Goal: Task Accomplishment & Management: Complete application form

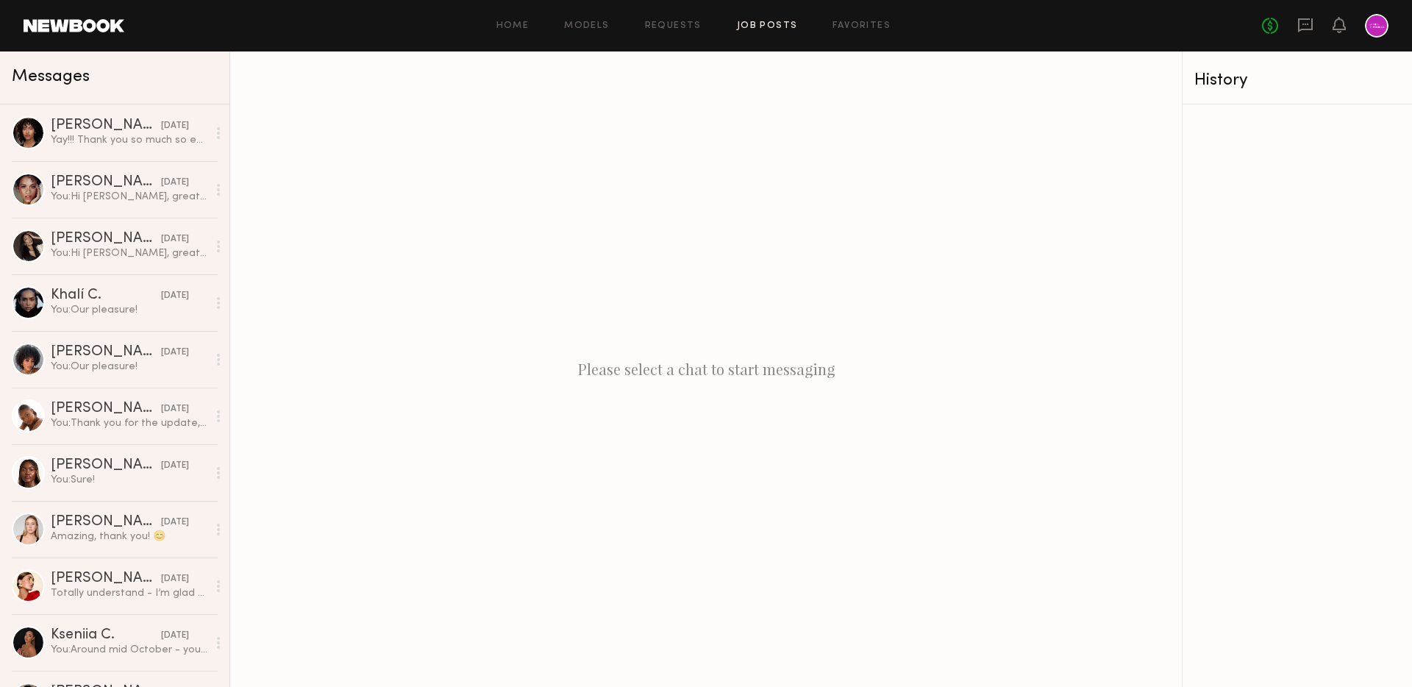
click at [766, 26] on link "Job Posts" at bounding box center [767, 26] width 61 height 10
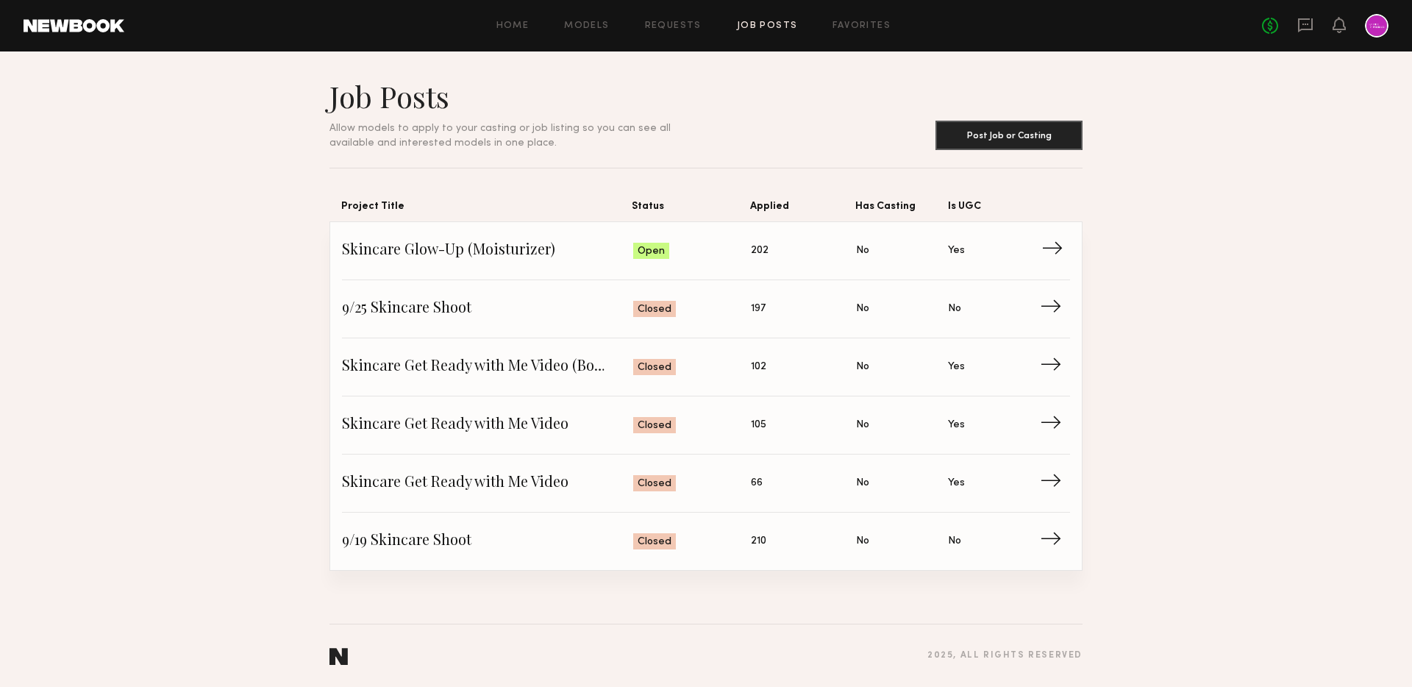
click at [442, 241] on span "Skincare Glow-Up (Moisturizer)" at bounding box center [487, 251] width 291 height 22
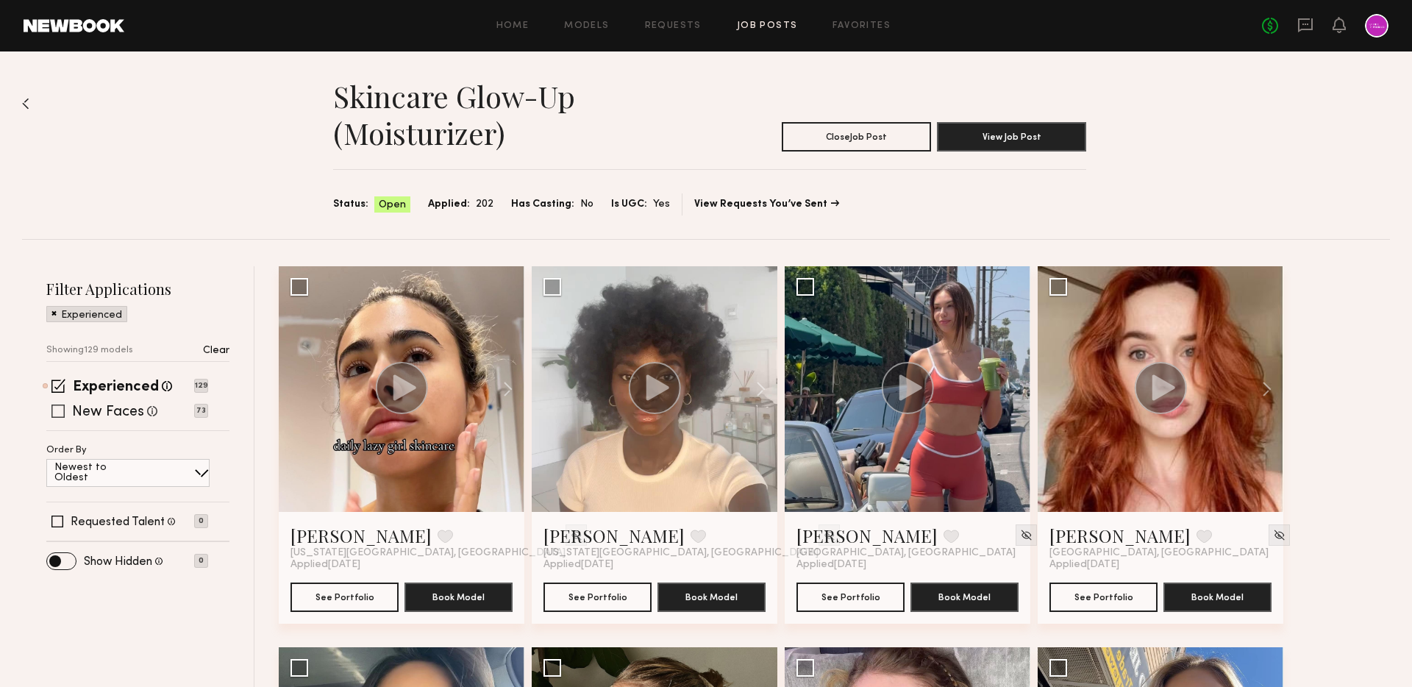
click at [140, 409] on label "New Faces" at bounding box center [108, 412] width 72 height 15
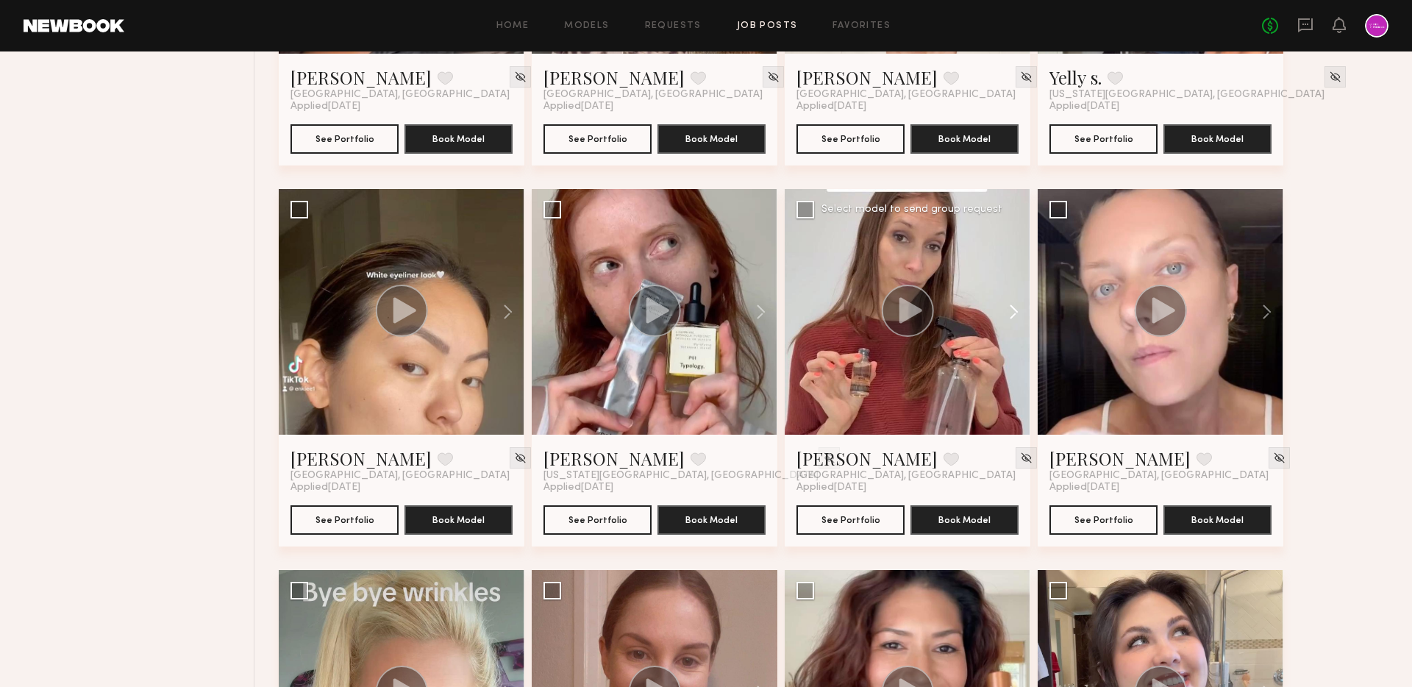
scroll to position [2351, 0]
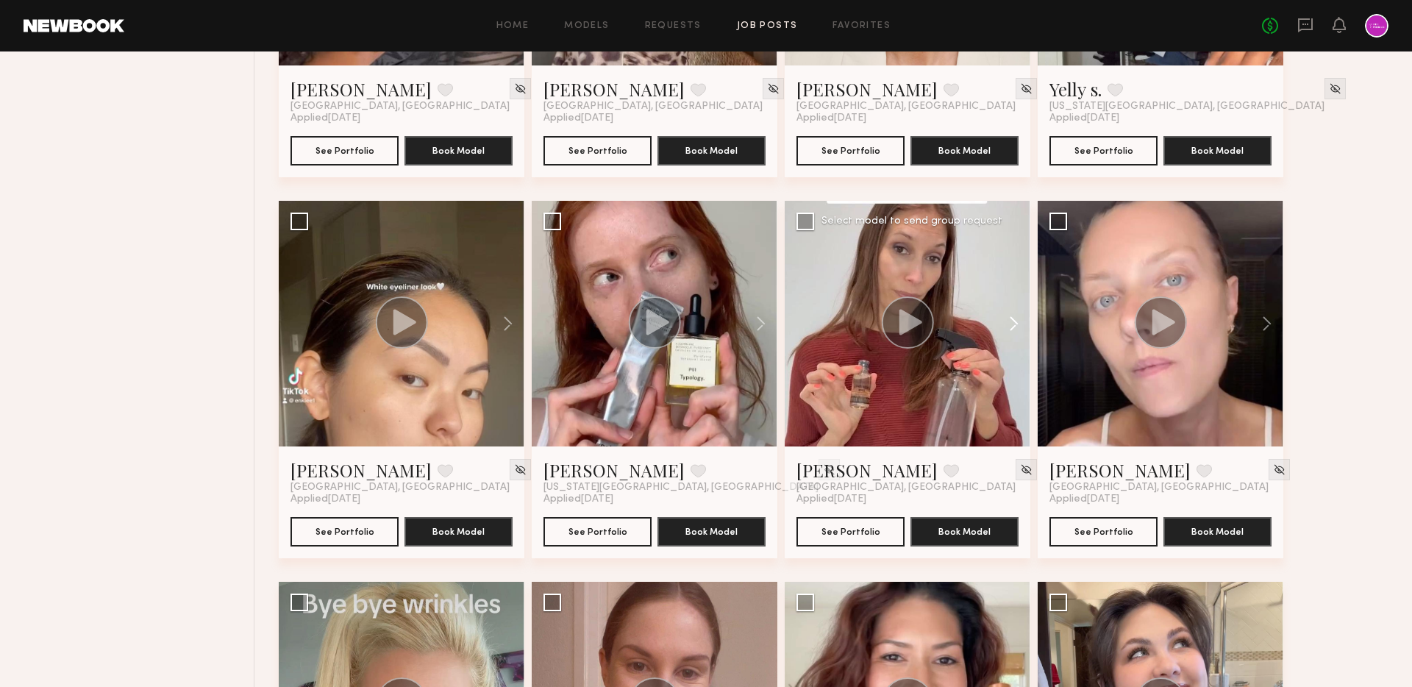
click at [1004, 322] on button at bounding box center [1006, 324] width 47 height 246
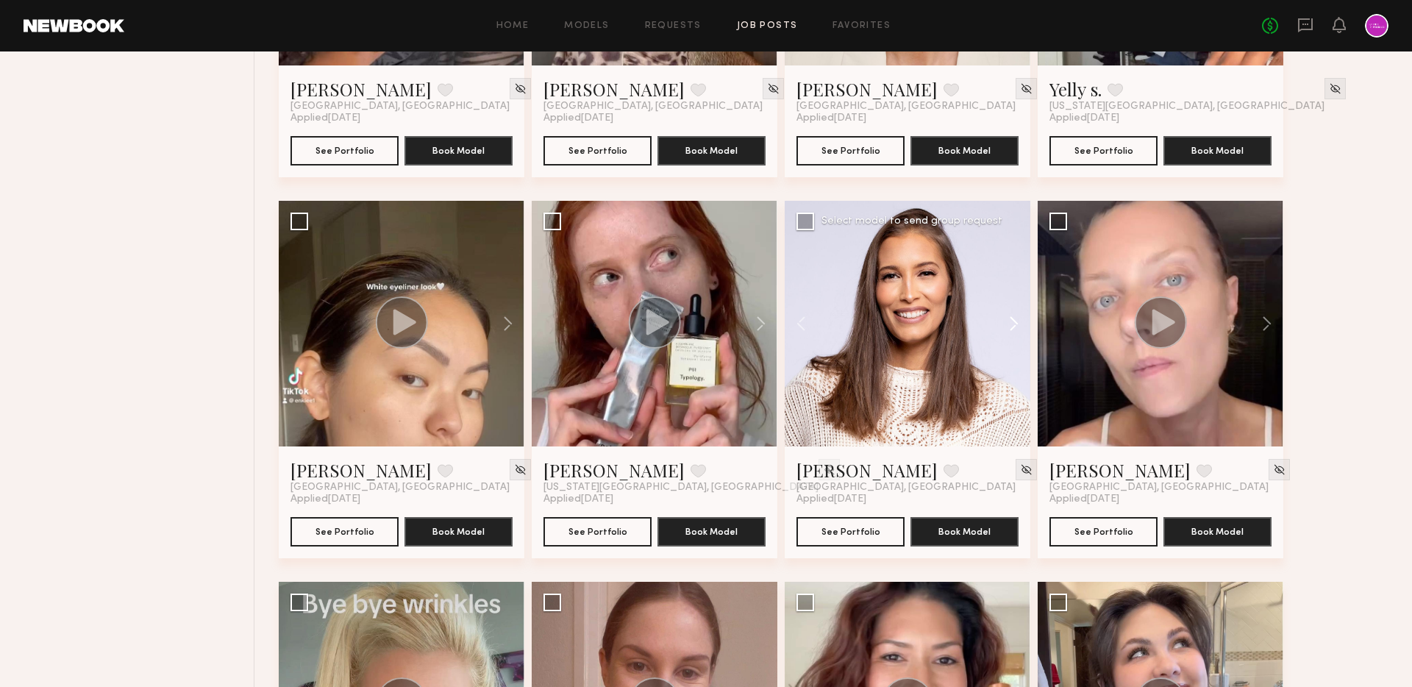
click at [1004, 322] on button at bounding box center [1006, 324] width 47 height 246
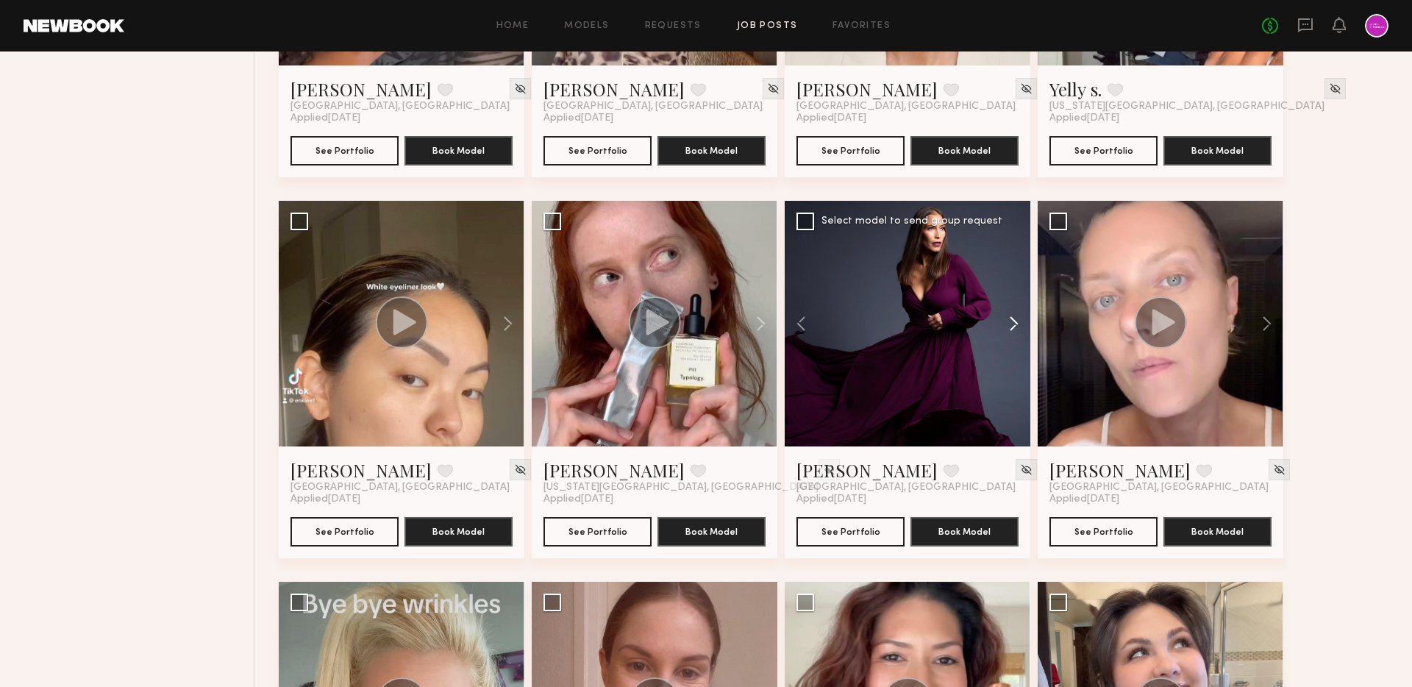
click at [1004, 322] on button at bounding box center [1006, 324] width 47 height 246
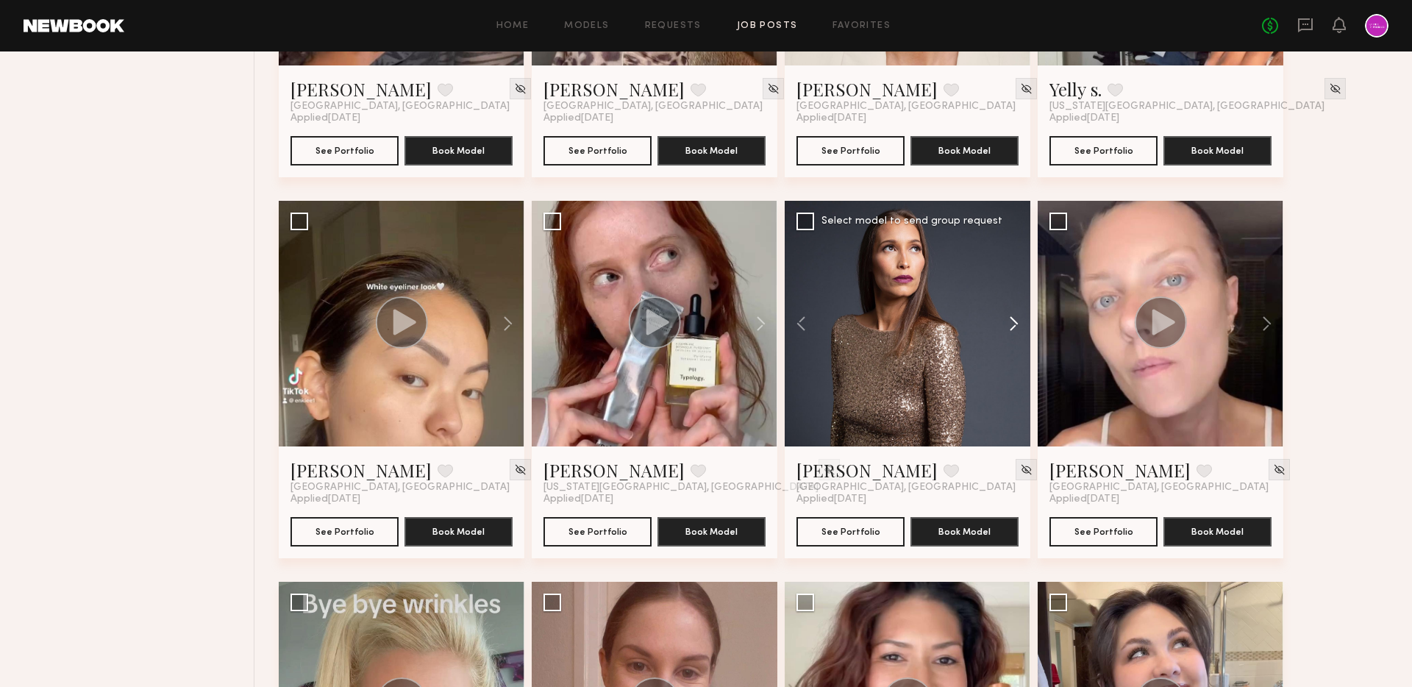
click at [1018, 322] on button at bounding box center [1006, 324] width 47 height 246
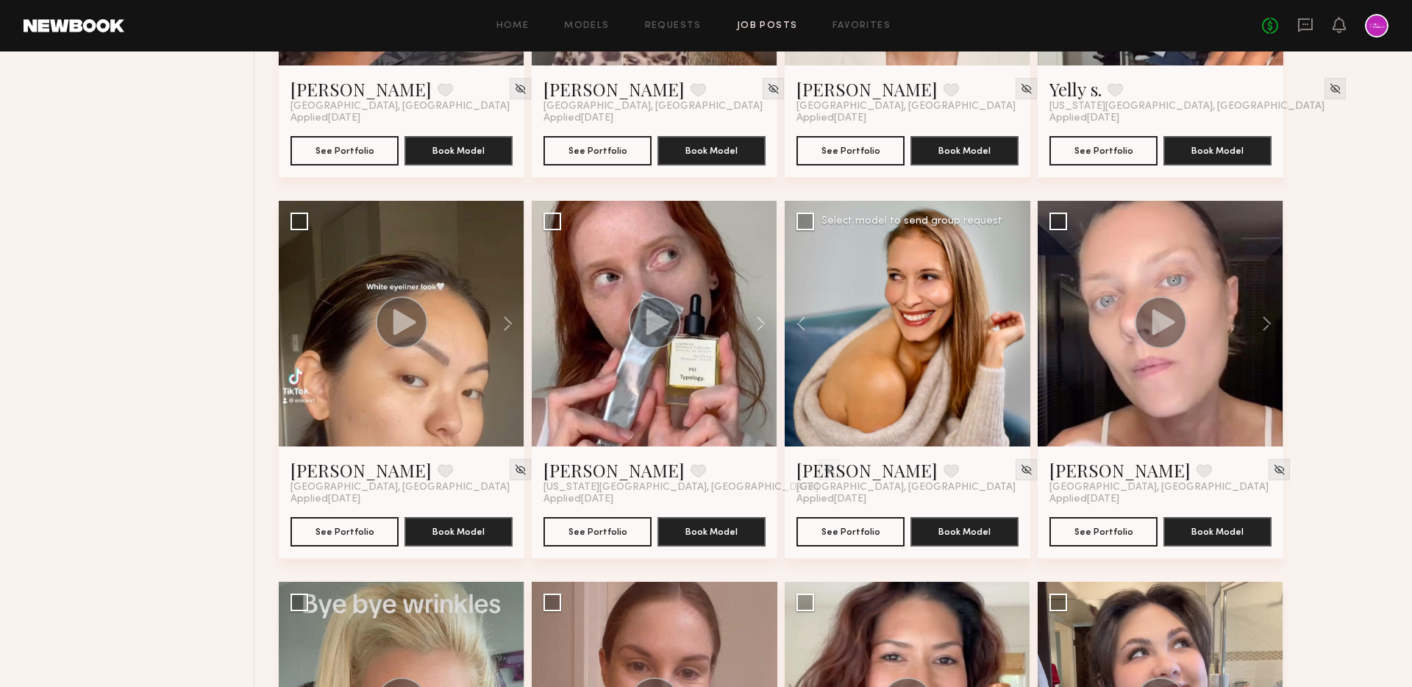
click at [1018, 322] on div at bounding box center [908, 324] width 246 height 246
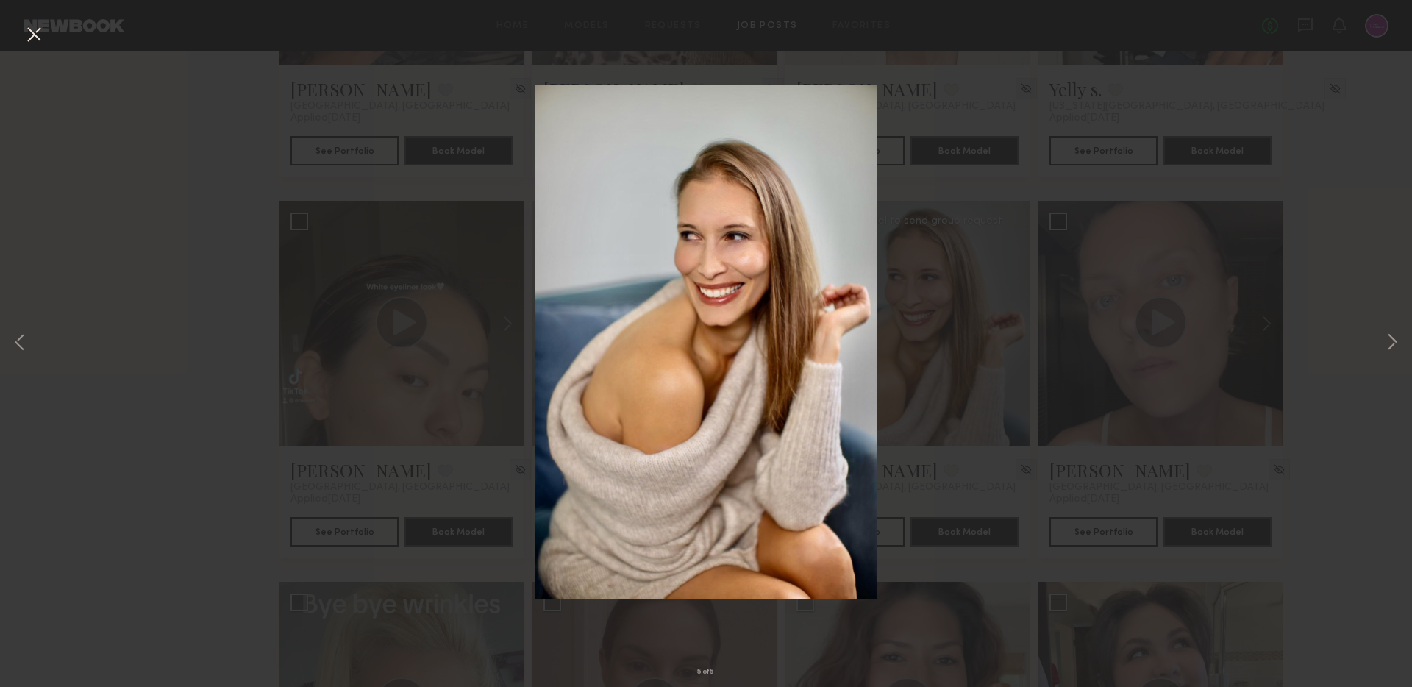
click at [955, 363] on div "5 of 5" at bounding box center [706, 343] width 1412 height 687
click at [31, 46] on button at bounding box center [34, 35] width 24 height 26
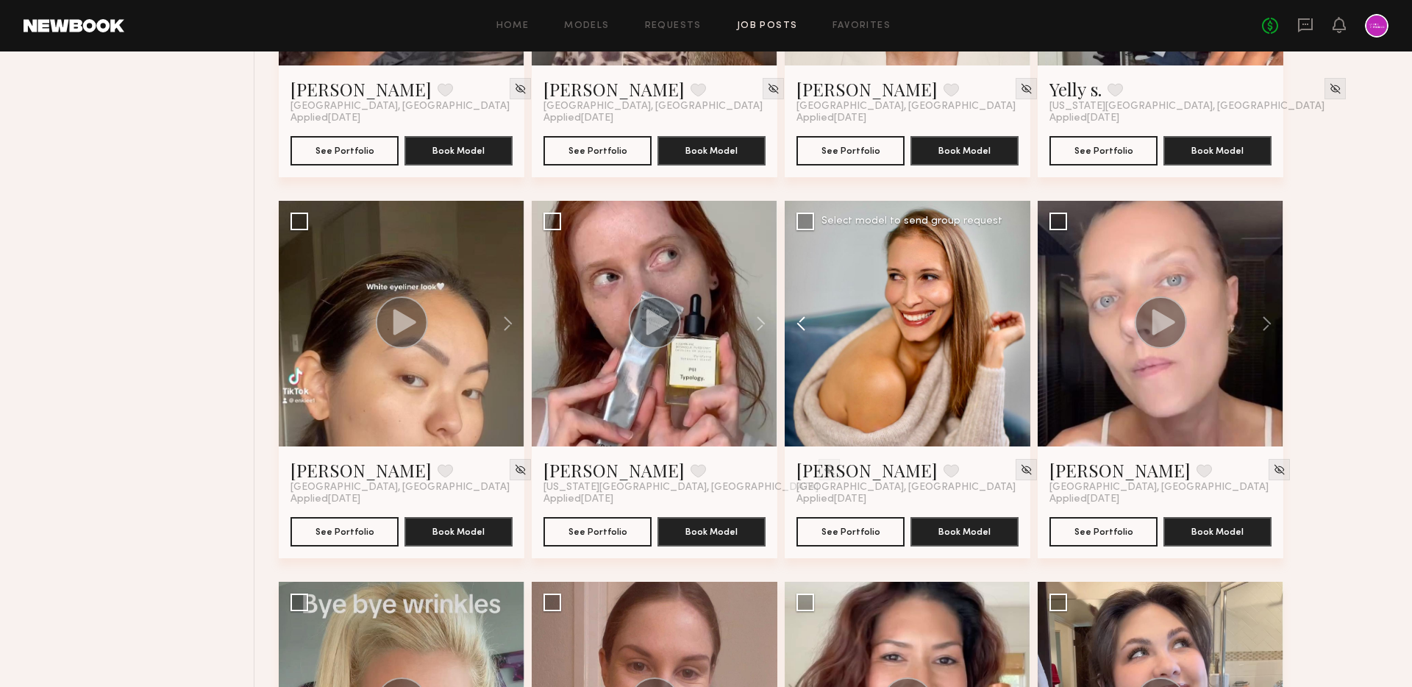
click at [804, 313] on button at bounding box center [808, 324] width 47 height 246
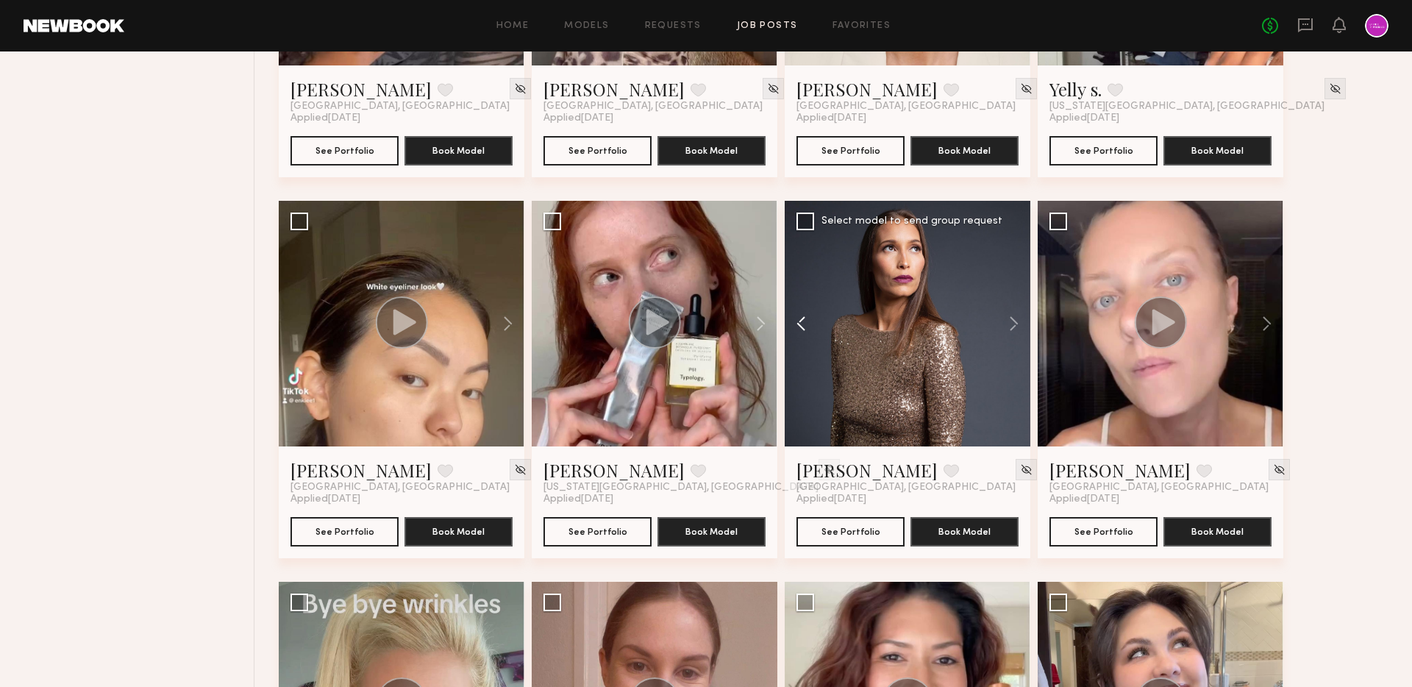
click at [803, 321] on button at bounding box center [808, 324] width 47 height 246
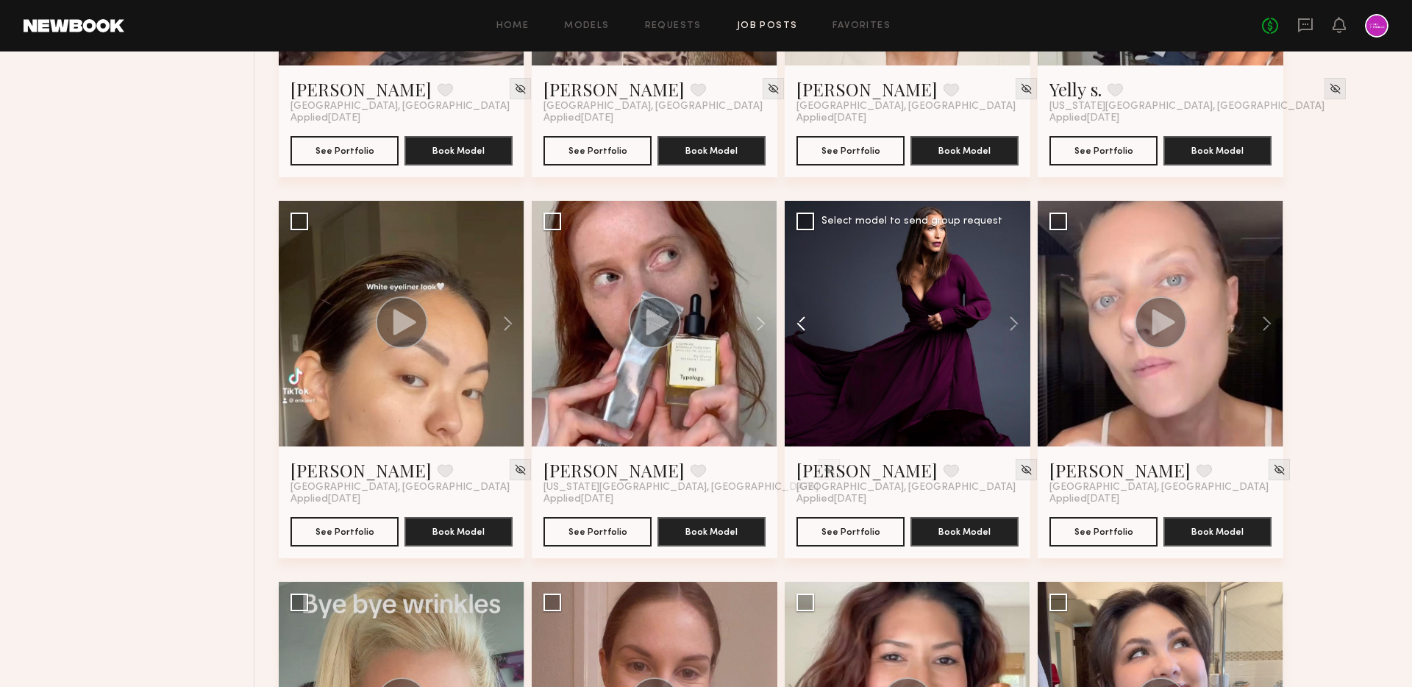
click at [803, 321] on button at bounding box center [808, 324] width 47 height 246
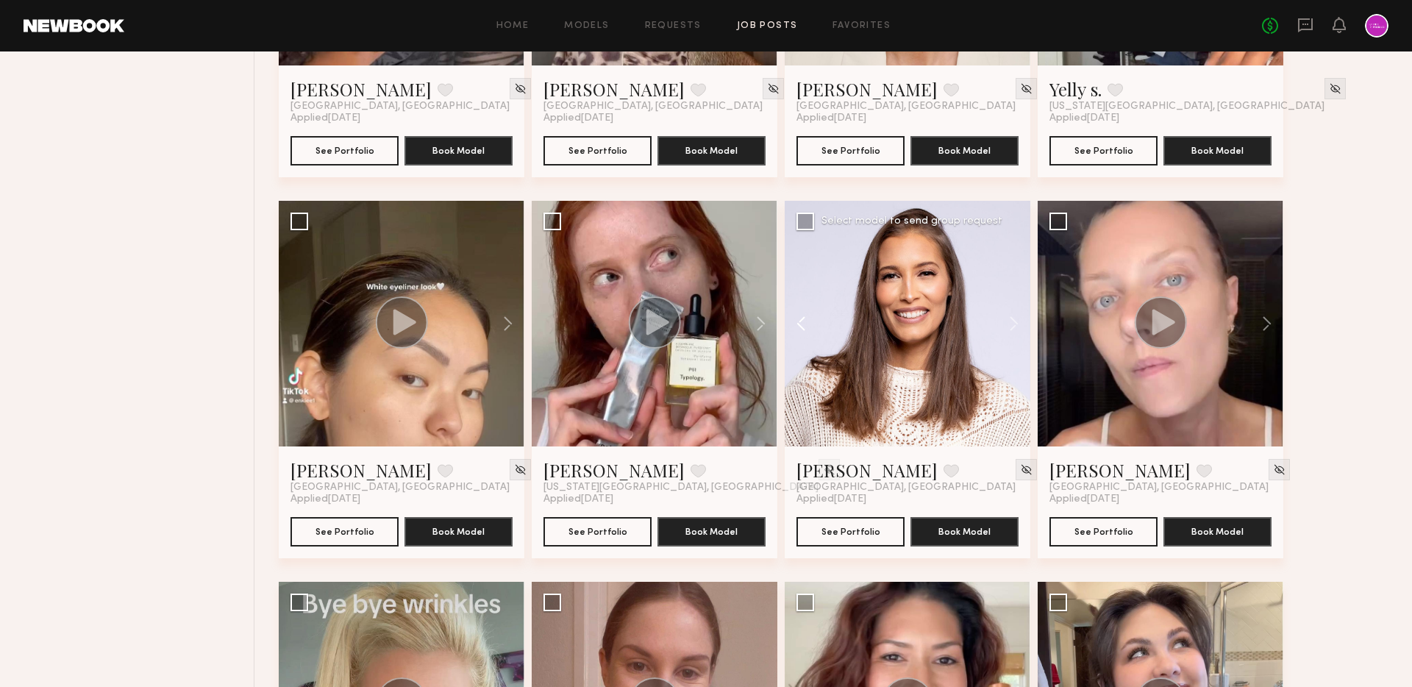
click at [803, 321] on button at bounding box center [808, 324] width 47 height 246
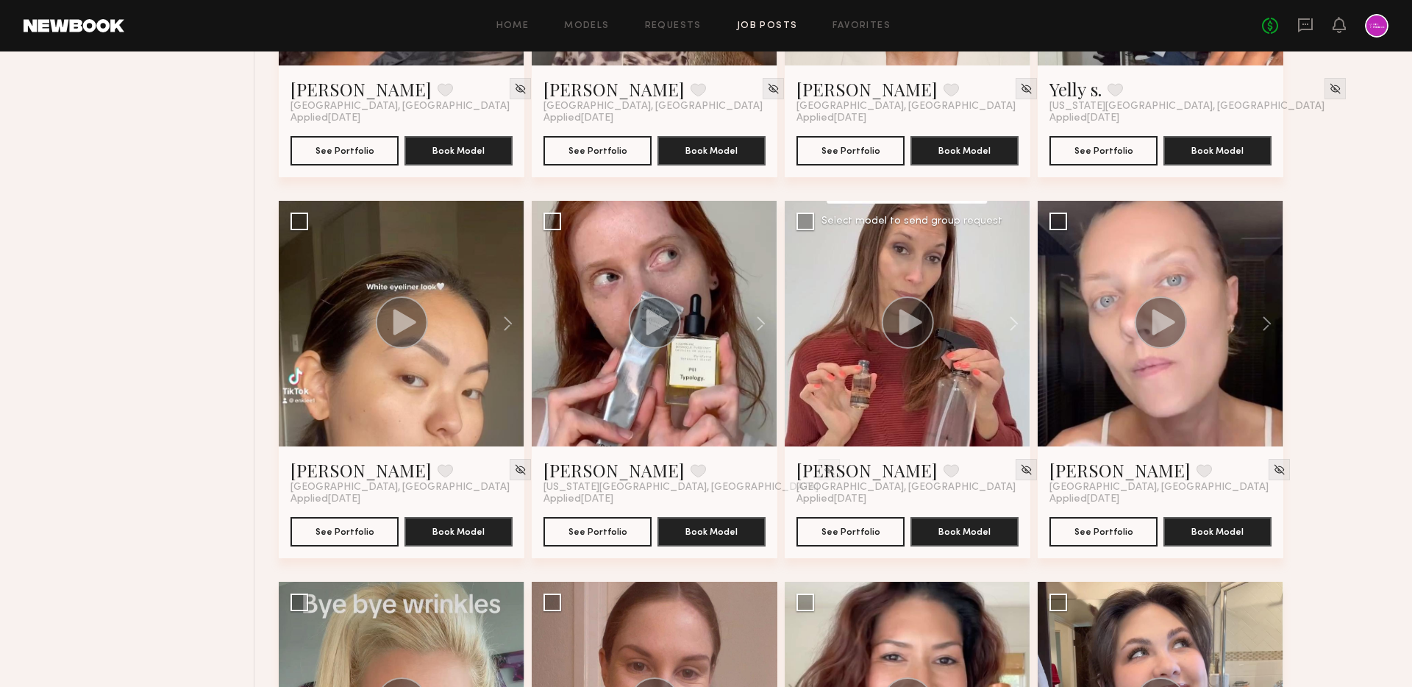
click at [803, 321] on div at bounding box center [908, 324] width 246 height 246
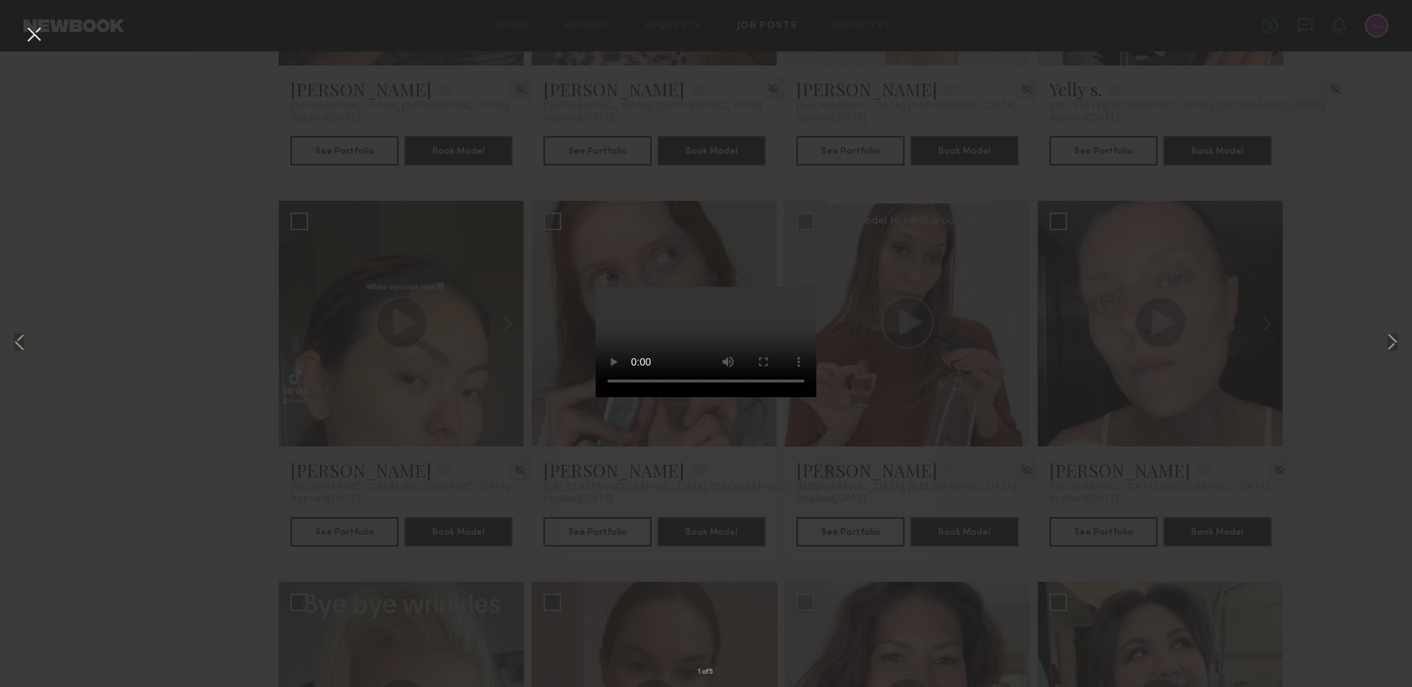
click at [32, 36] on button at bounding box center [34, 35] width 24 height 26
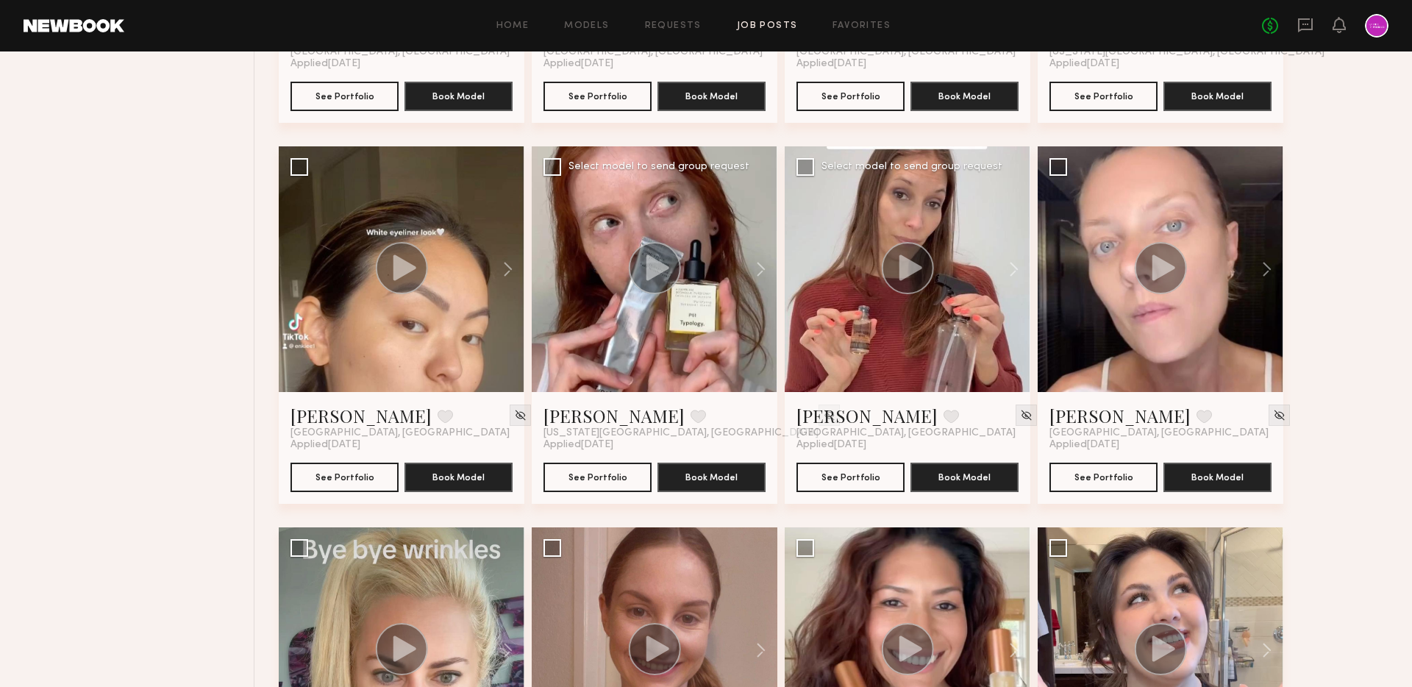
scroll to position [2281, 0]
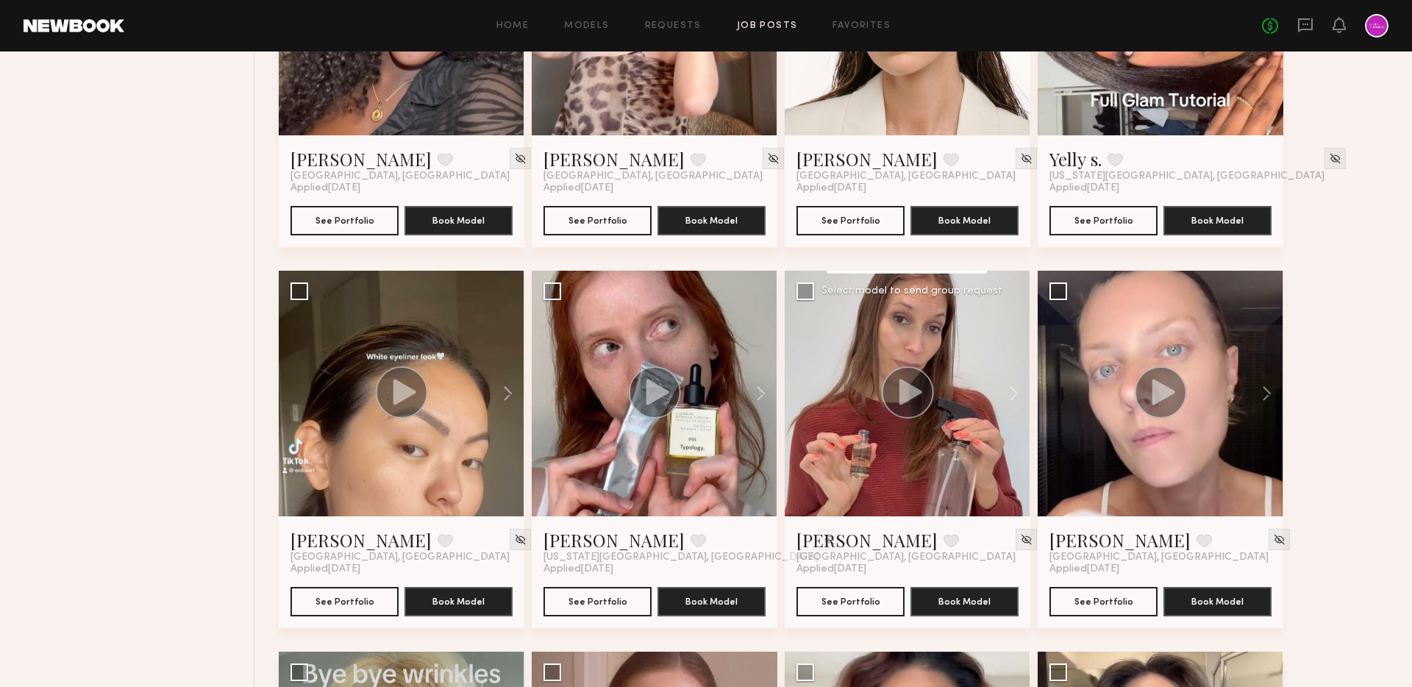
click at [906, 407] on circle at bounding box center [908, 392] width 52 height 52
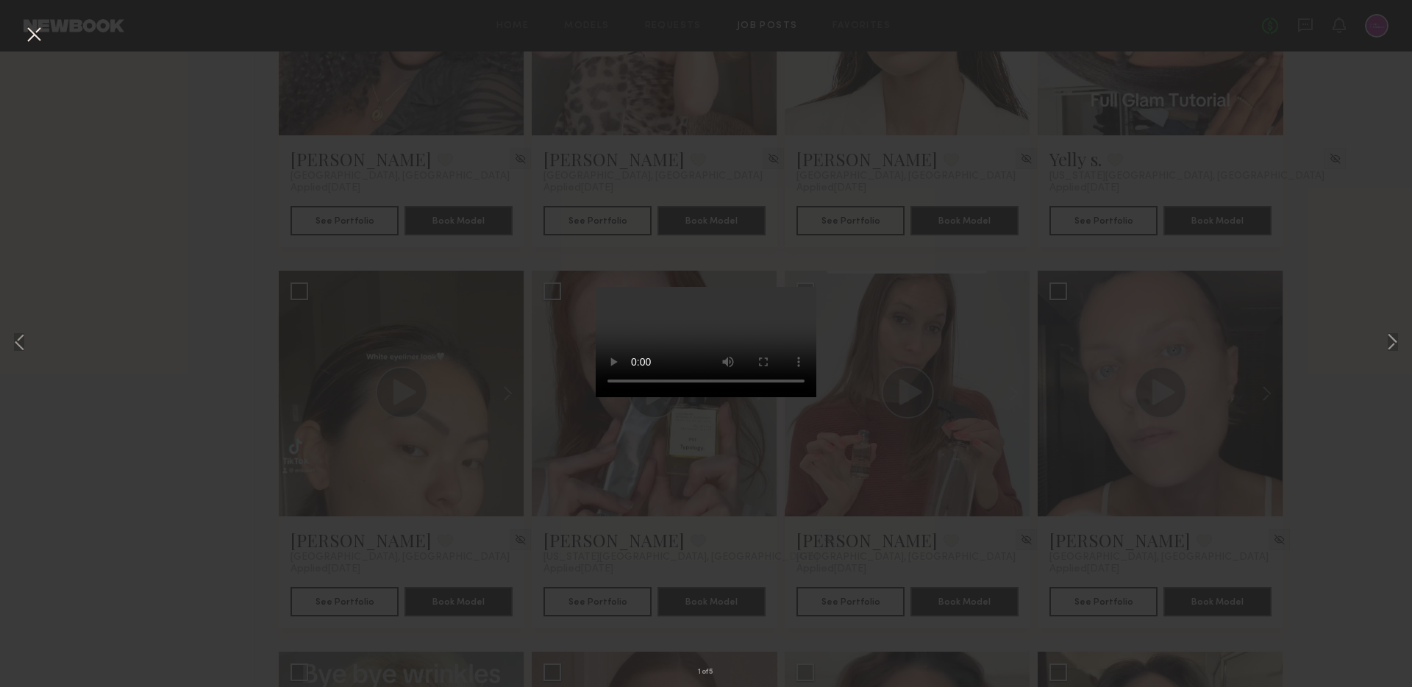
click at [879, 385] on div "1 of 5" at bounding box center [706, 343] width 1412 height 687
click at [508, 499] on div "1 of 5" at bounding box center [706, 343] width 1412 height 687
click at [35, 22] on button at bounding box center [34, 35] width 24 height 26
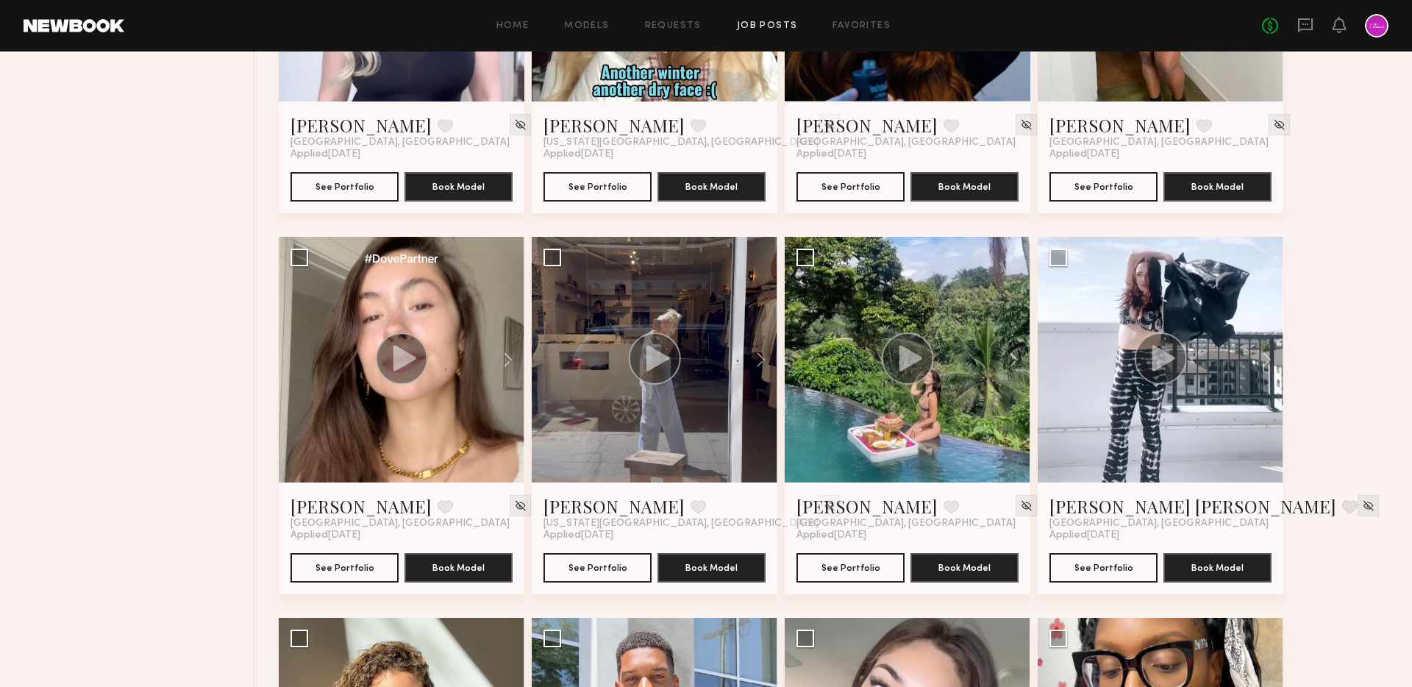
scroll to position [3895, 0]
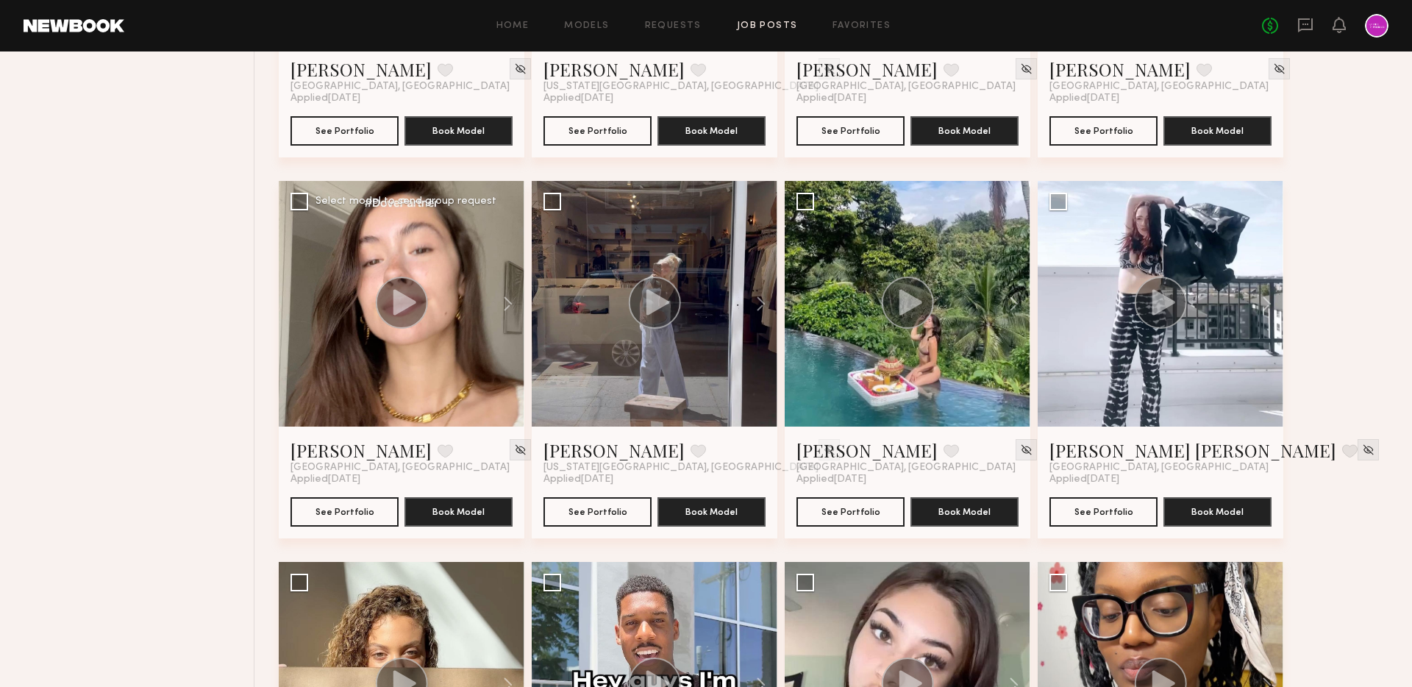
click at [401, 307] on icon at bounding box center [404, 302] width 23 height 26
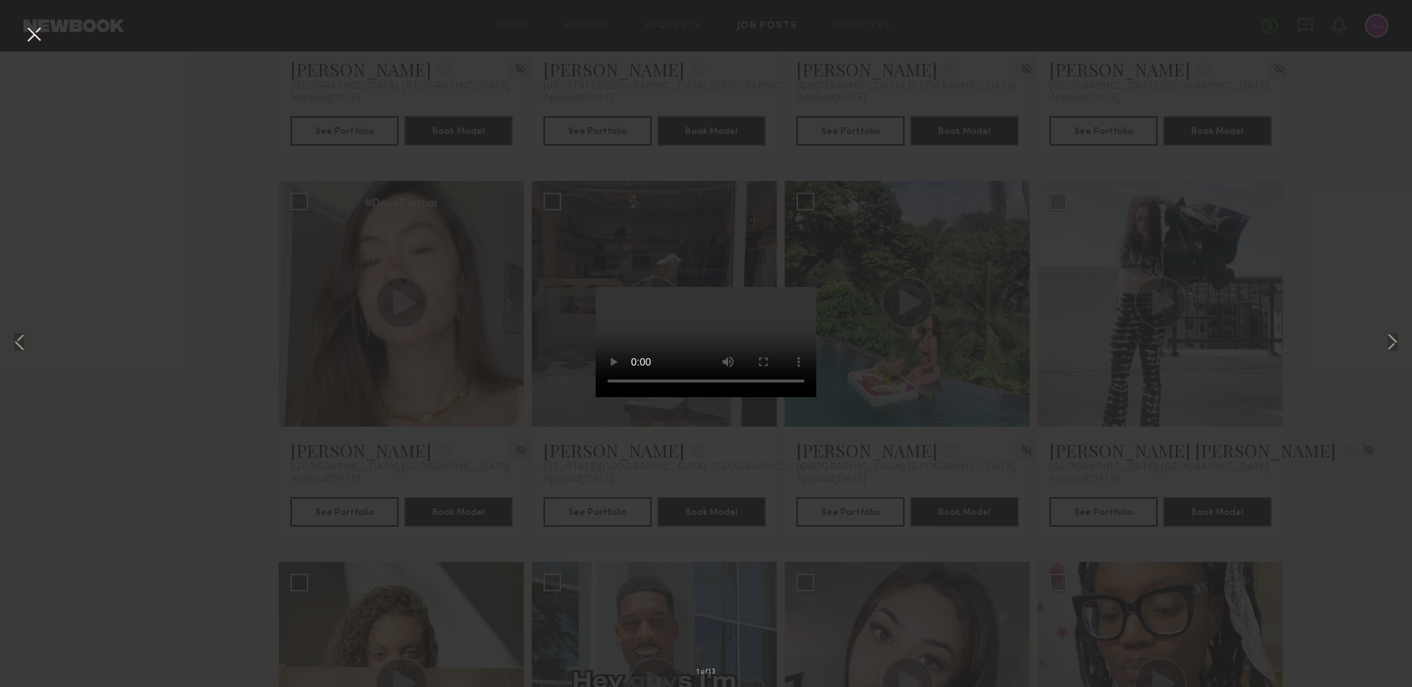
click at [27, 29] on button at bounding box center [34, 35] width 24 height 26
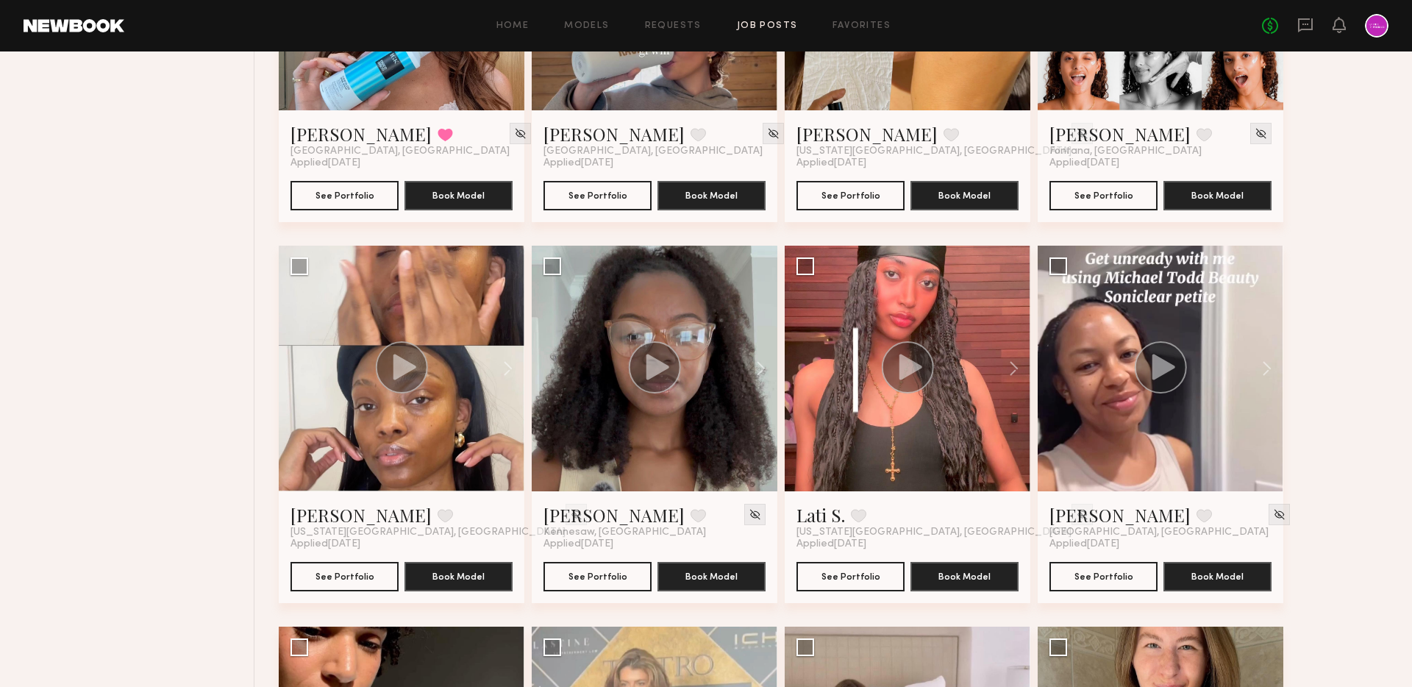
scroll to position [6200, 0]
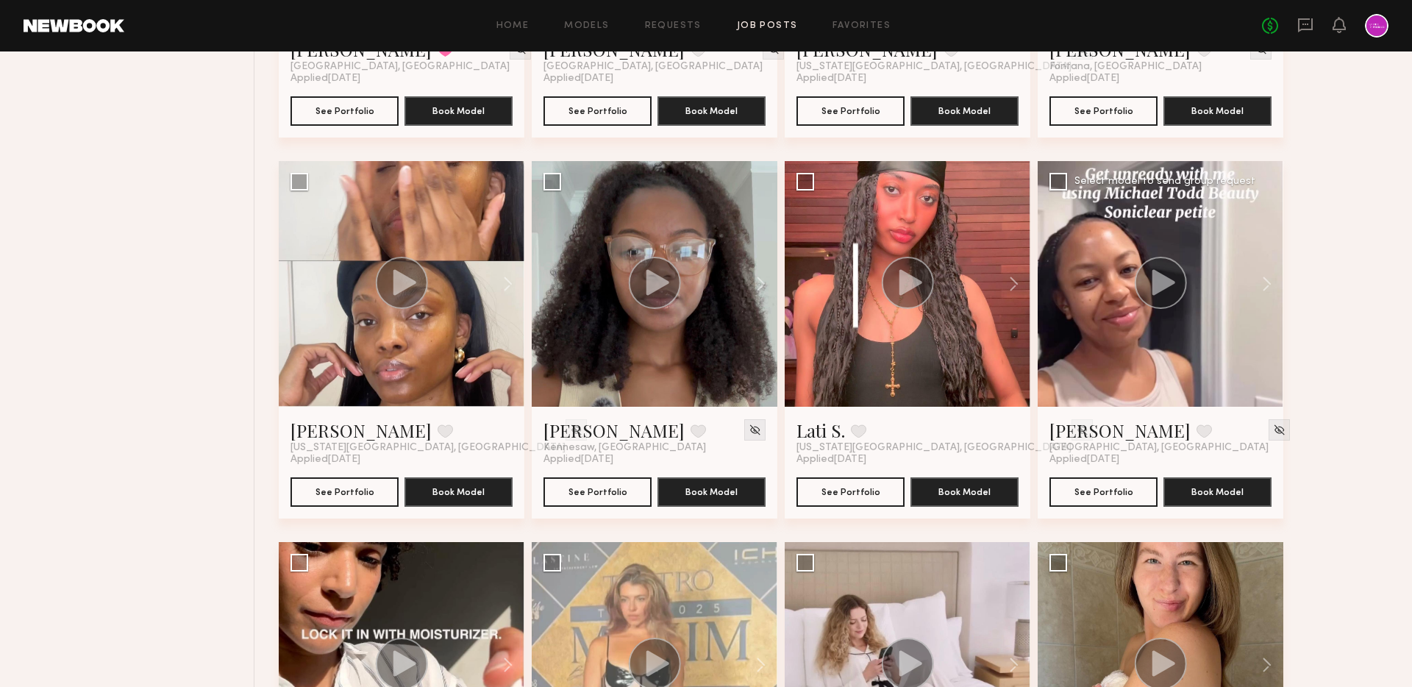
click at [1146, 272] on circle at bounding box center [1161, 283] width 52 height 52
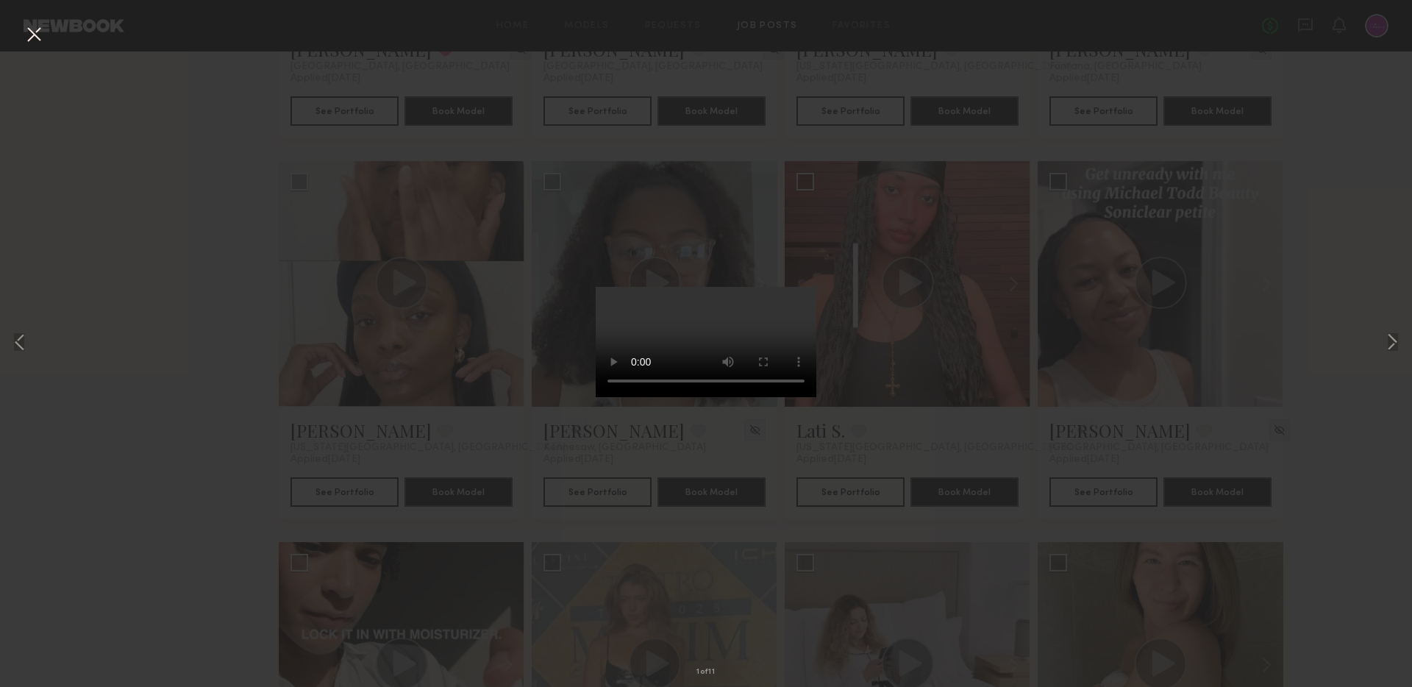
click at [33, 38] on button at bounding box center [34, 35] width 24 height 26
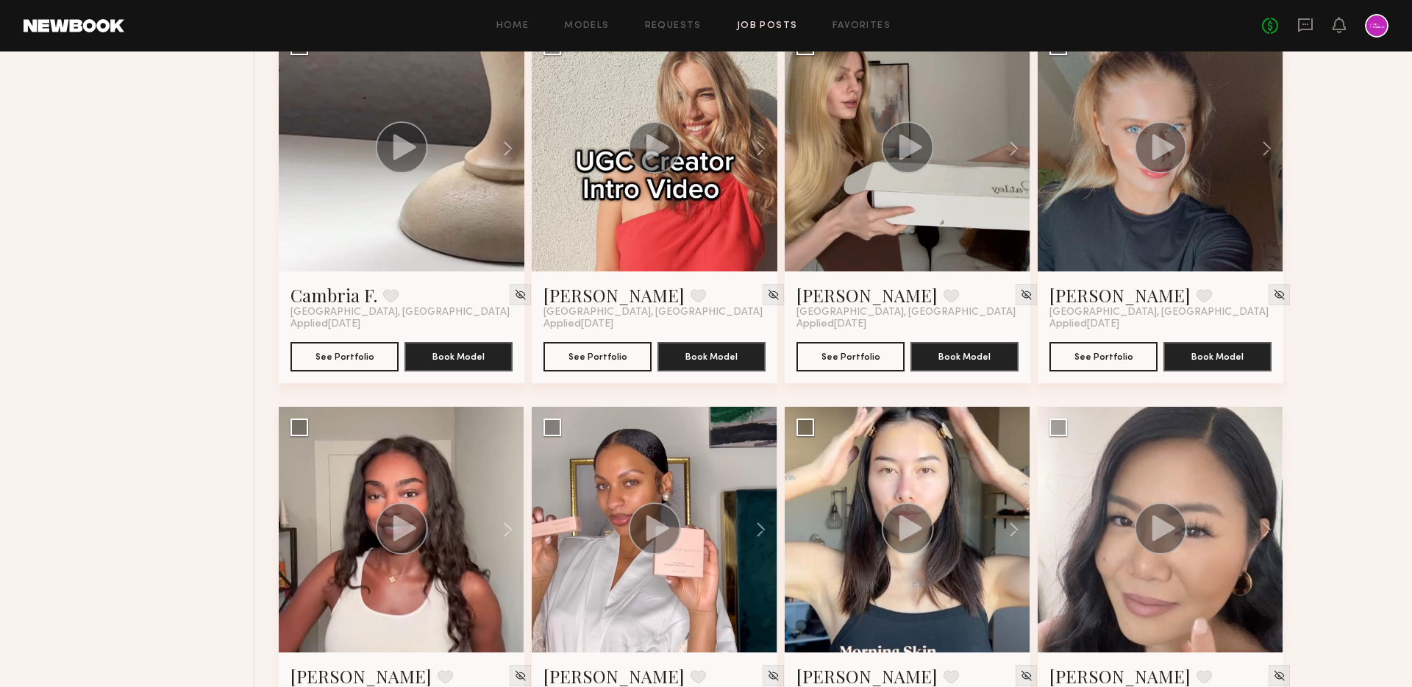
scroll to position [7063, 0]
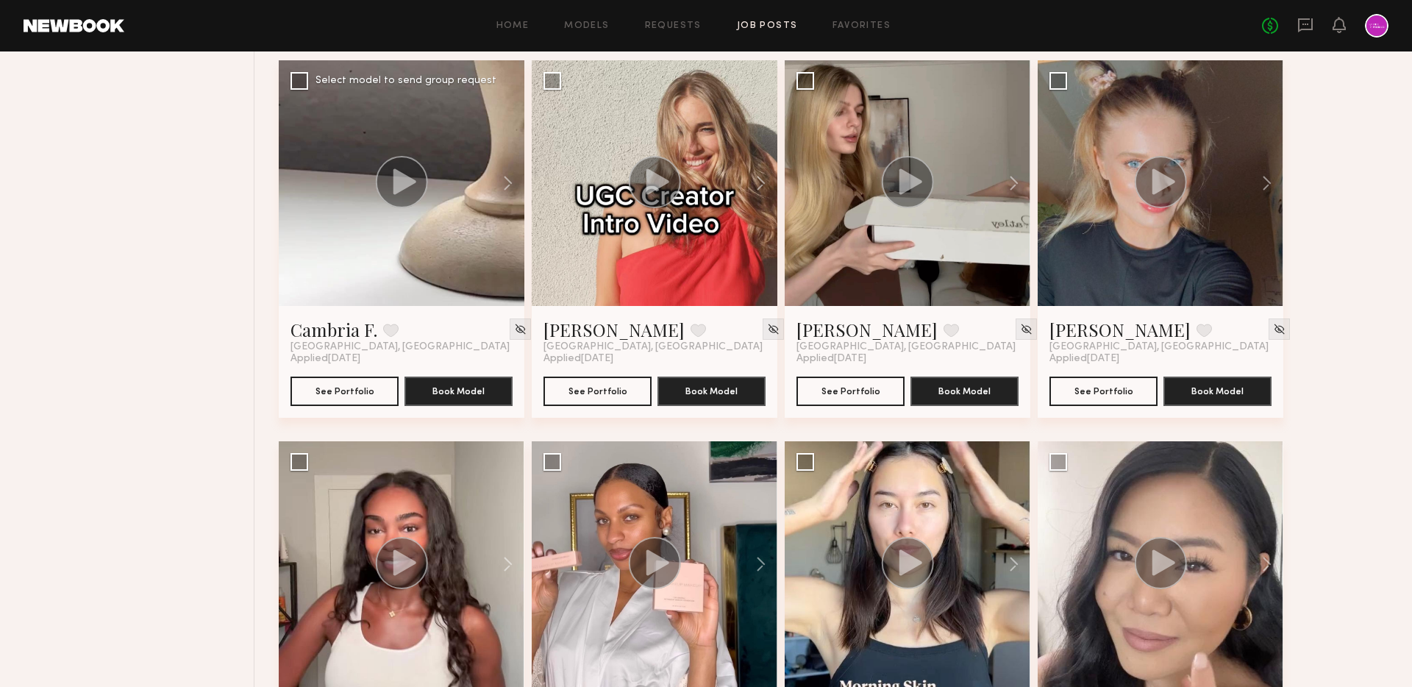
click at [368, 163] on div at bounding box center [402, 183] width 246 height 246
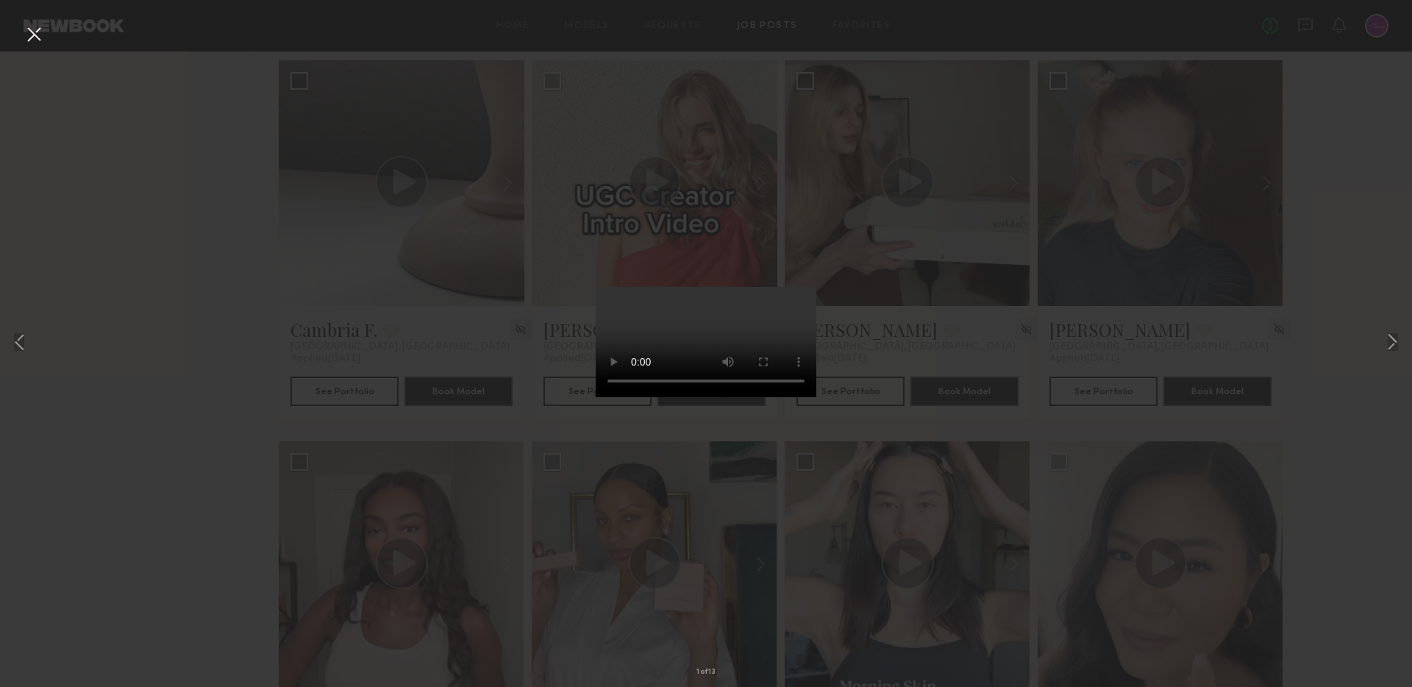
click at [38, 40] on button at bounding box center [34, 35] width 24 height 26
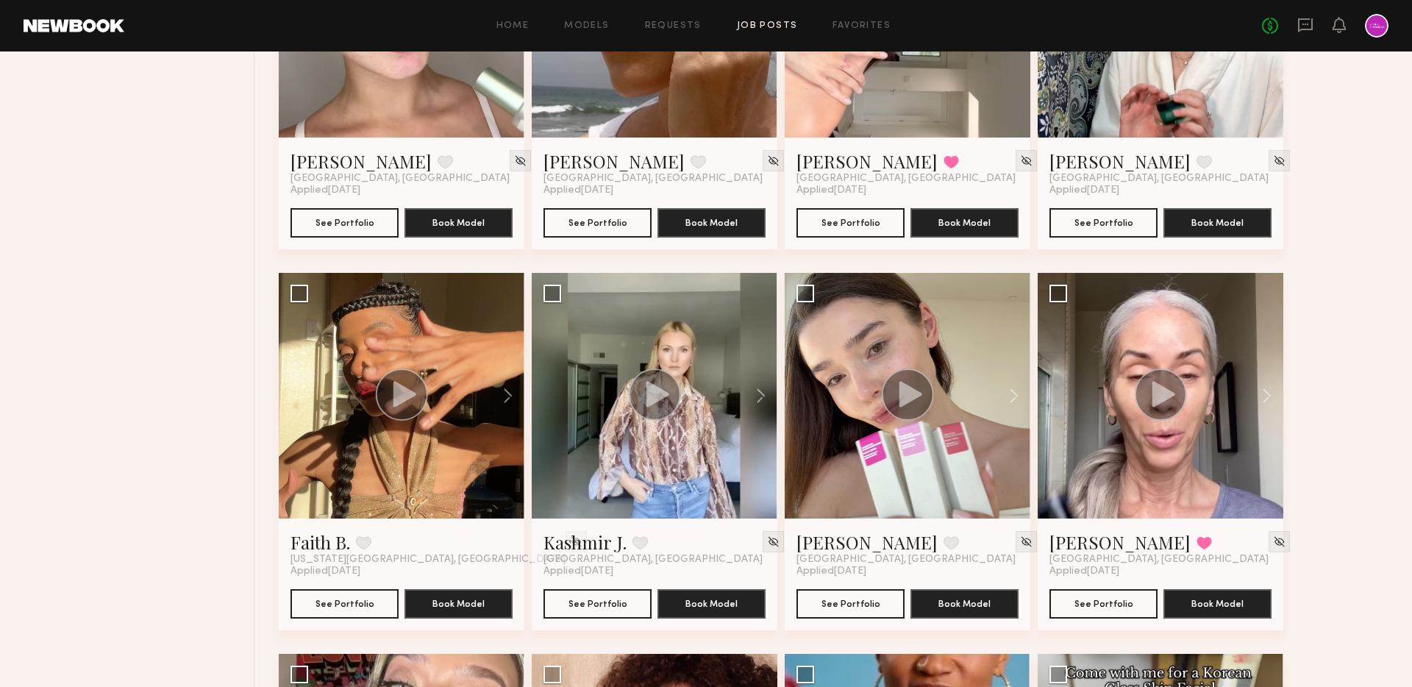
scroll to position [9521, 0]
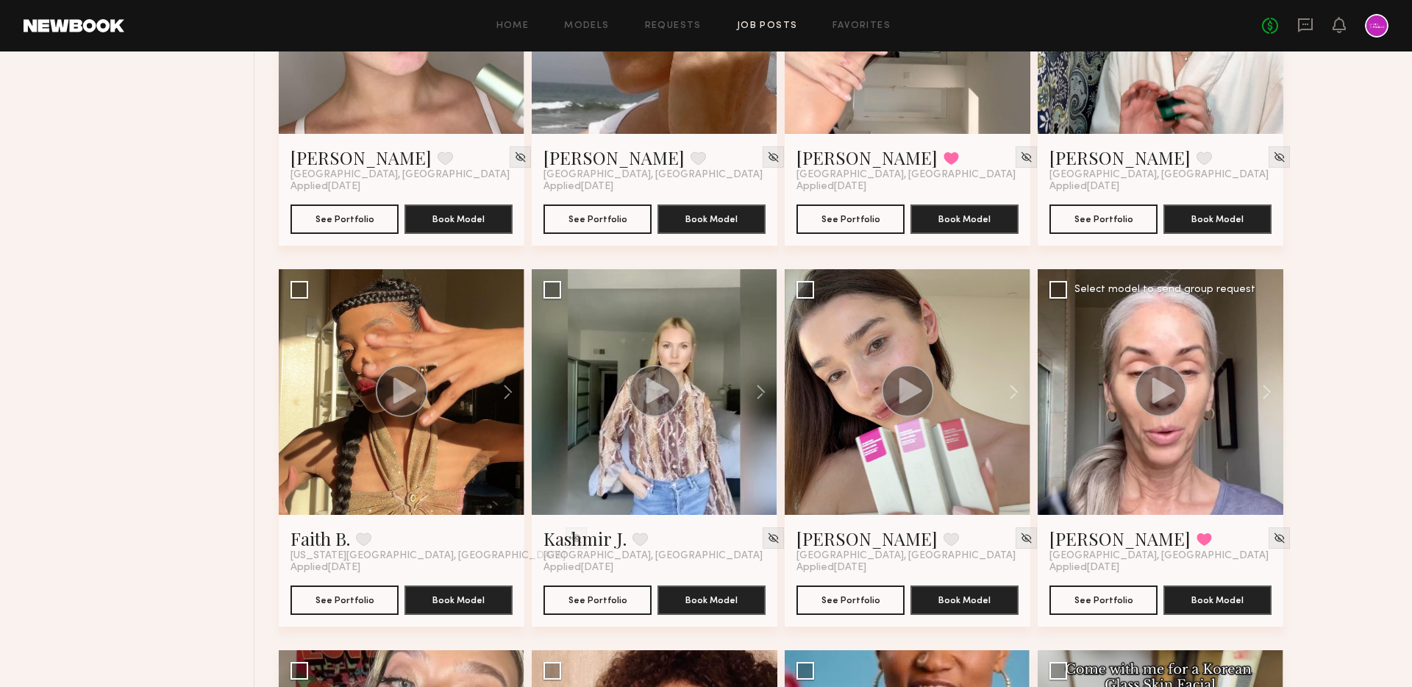
click at [1157, 393] on icon at bounding box center [1163, 390] width 23 height 26
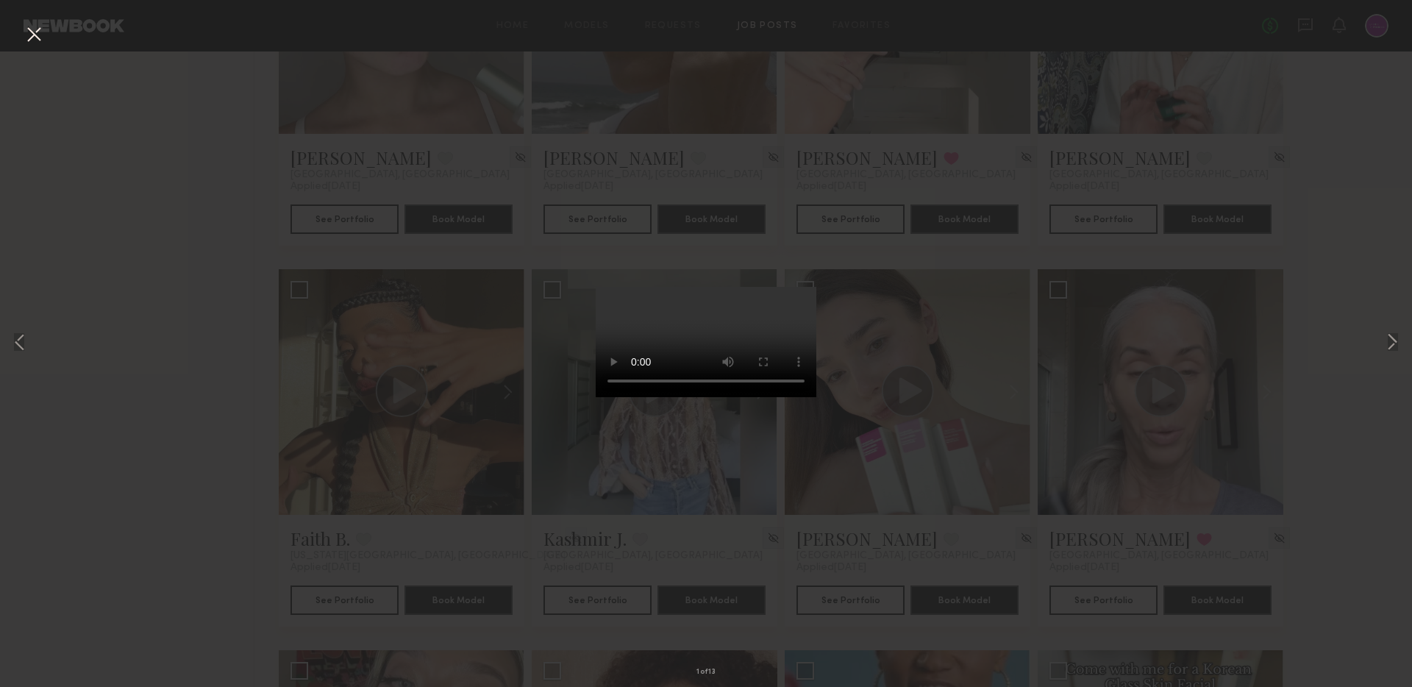
click at [917, 349] on div "1 of 13" at bounding box center [706, 343] width 1412 height 687
click at [32, 30] on button at bounding box center [34, 35] width 24 height 26
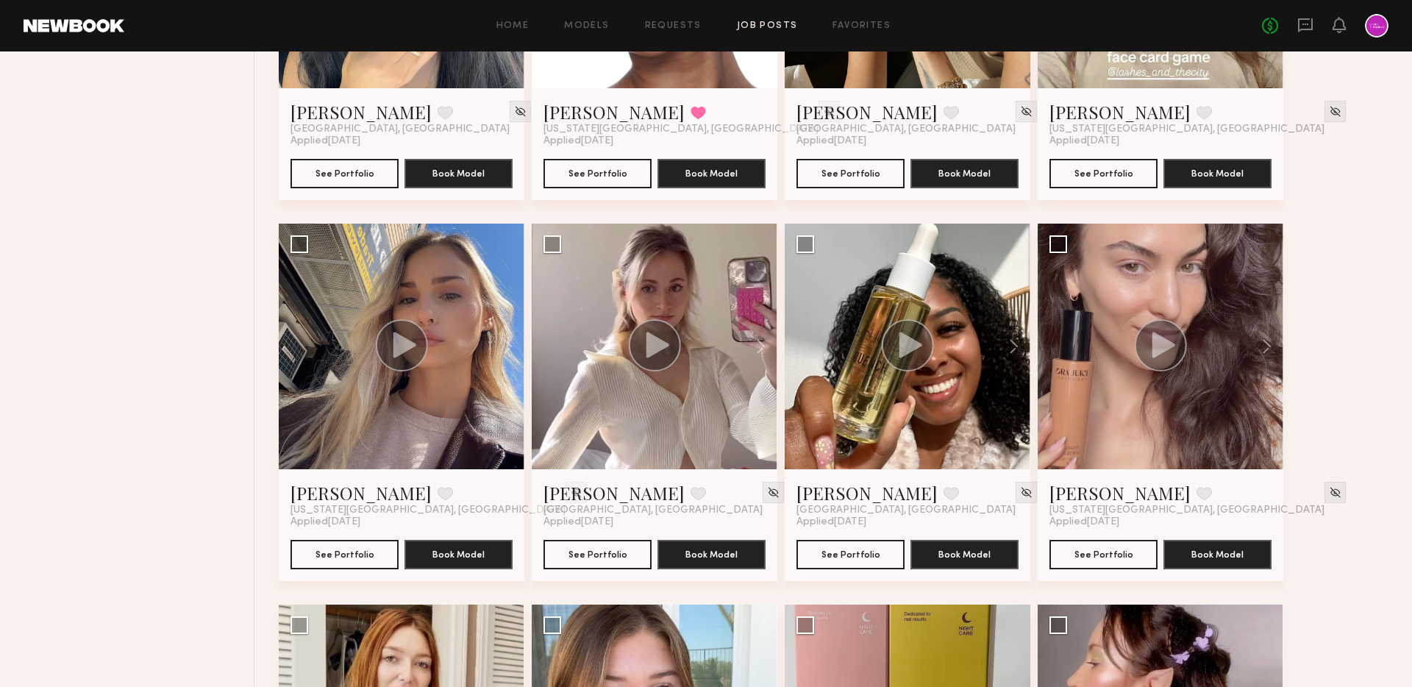
scroll to position [0, 0]
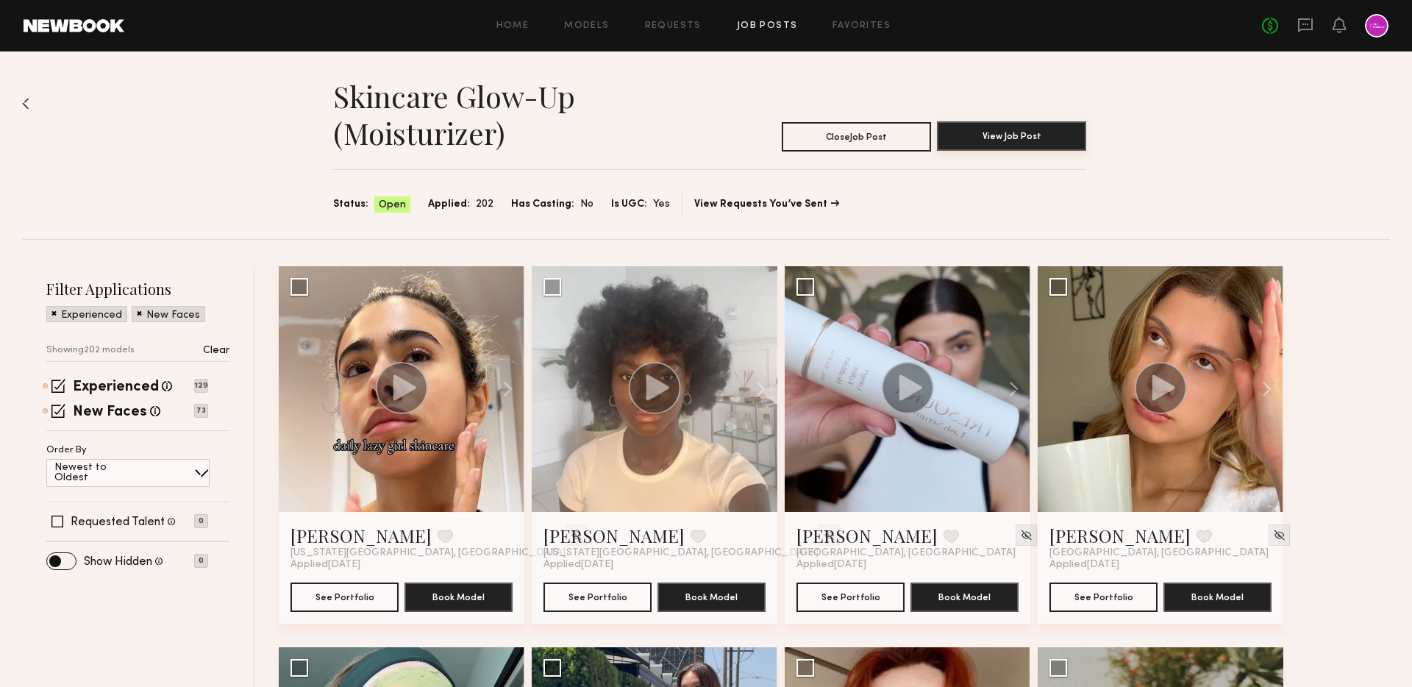
click at [1027, 133] on button "View Job Post" at bounding box center [1011, 135] width 149 height 29
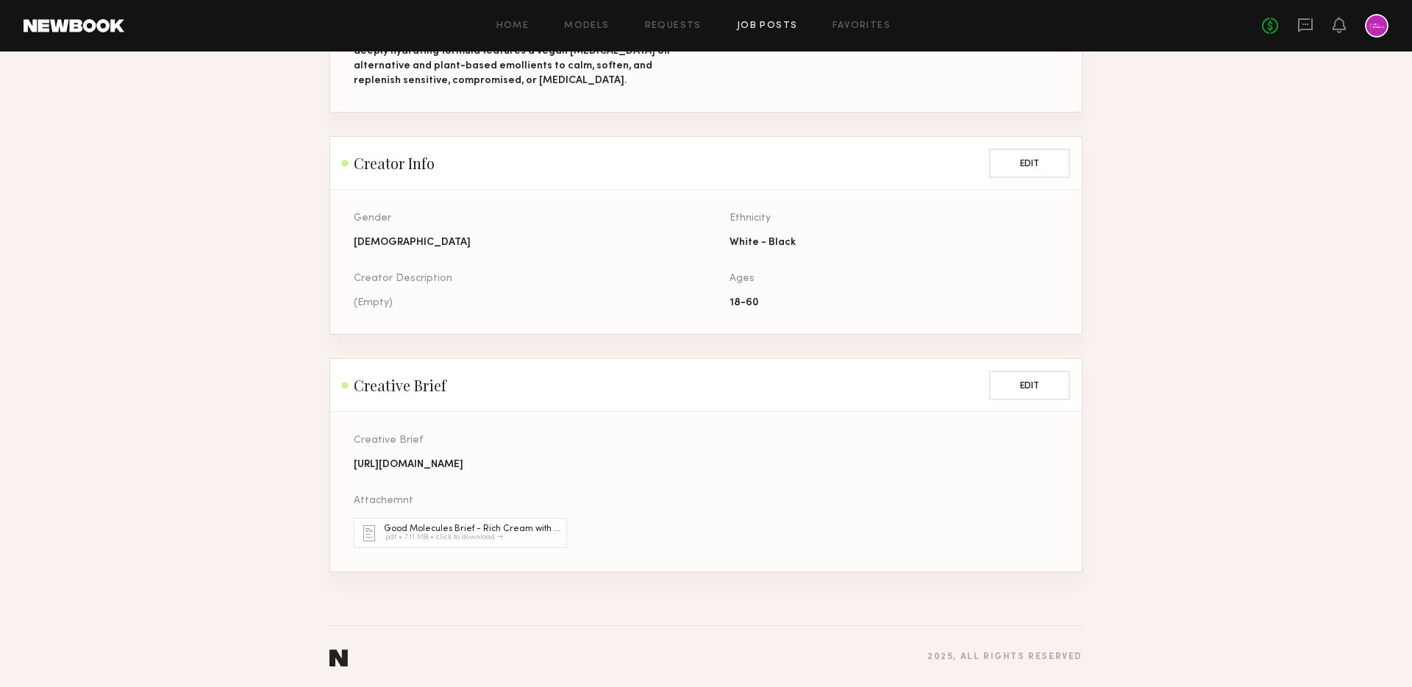
scroll to position [933, 0]
drag, startPoint x: 567, startPoint y: 493, endPoint x: 335, endPoint y: 479, distance: 232.1
click at [335, 479] on section "Creative Brief https://docs.google.com/document/d/1owMWXNzECunqaBMgTe9rjTrBFdfS…" at bounding box center [706, 491] width 752 height 160
click at [439, 471] on div "https://docs.google.com/document/d/1owMWXNzECunqaBMgTe9rjTrBFdfSMBzRr3ioxD6yRS4…" at bounding box center [518, 464] width 329 height 15
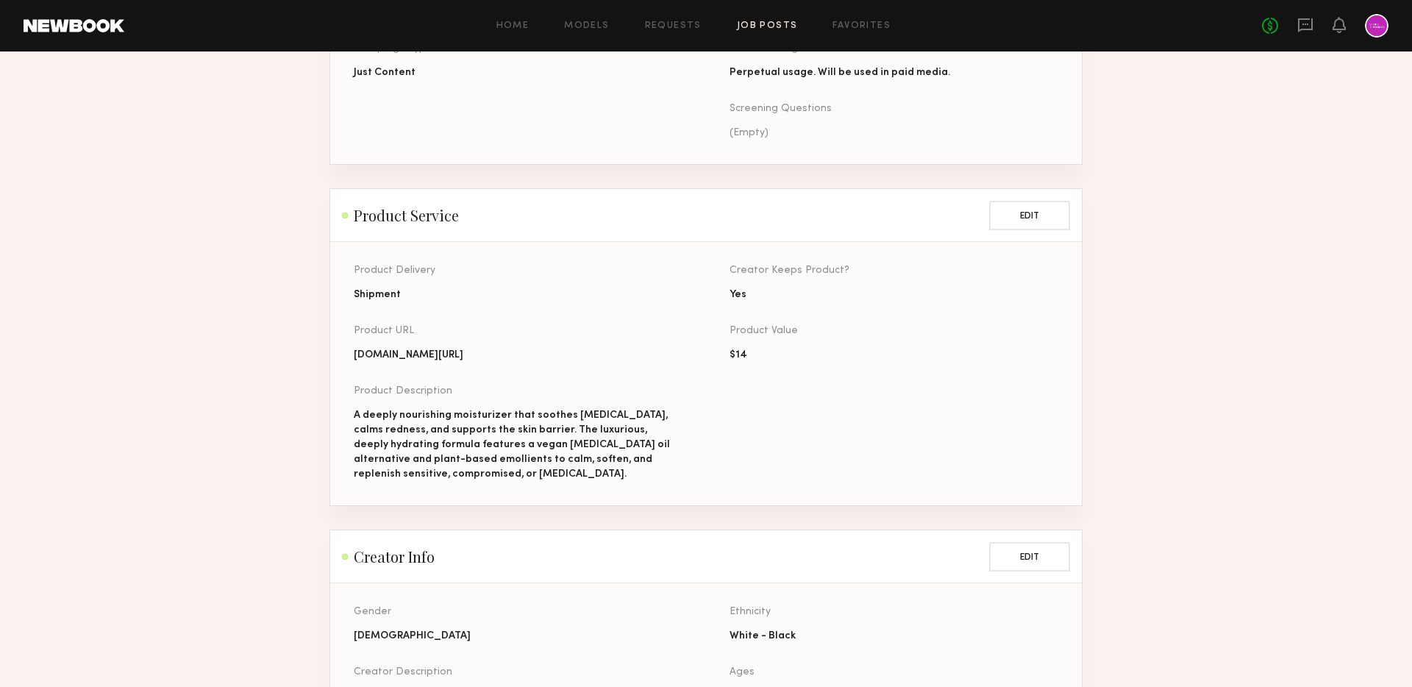
scroll to position [963, 0]
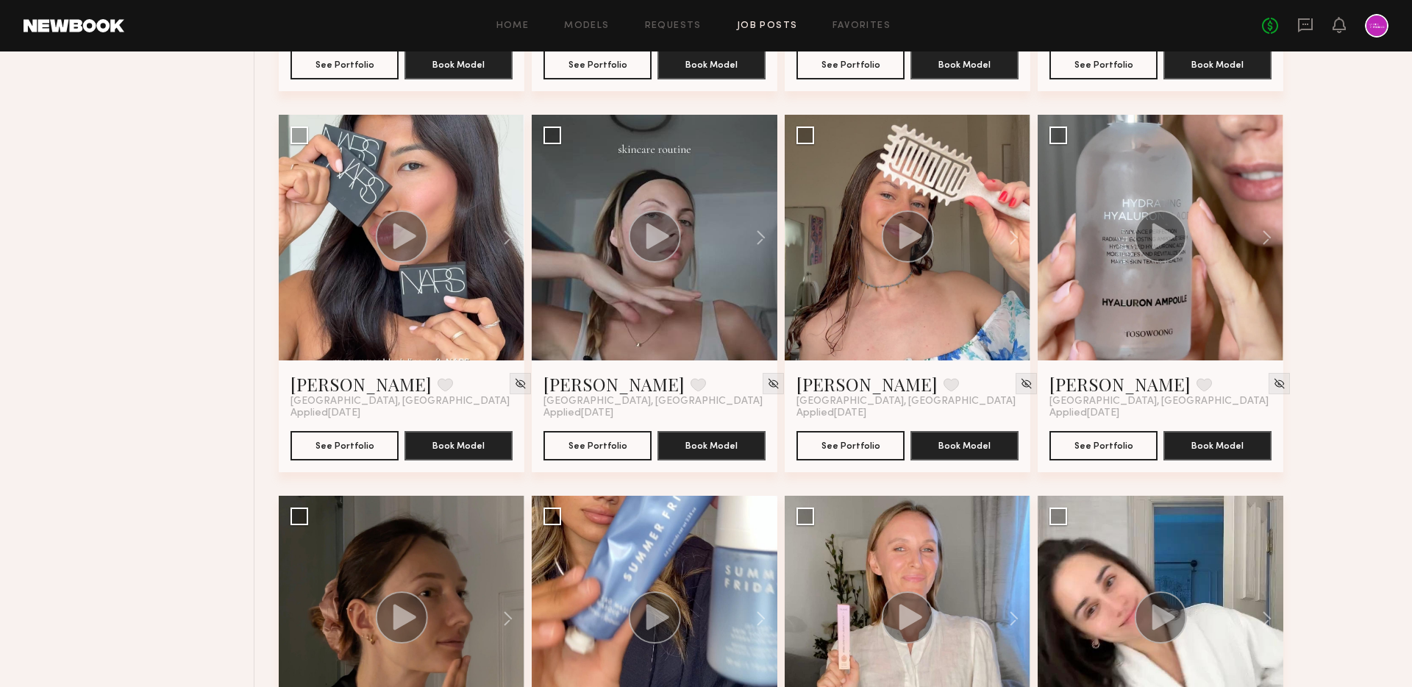
scroll to position [11622, 0]
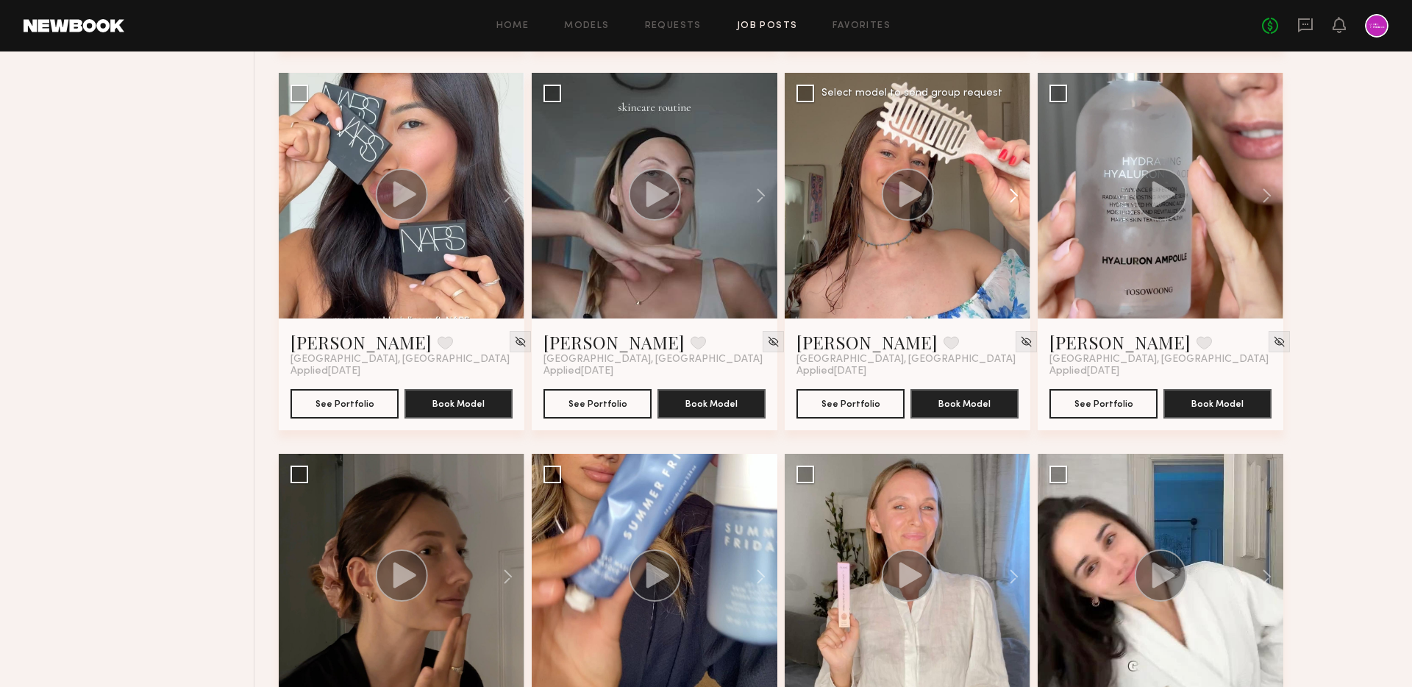
click at [1011, 193] on button at bounding box center [1006, 196] width 47 height 246
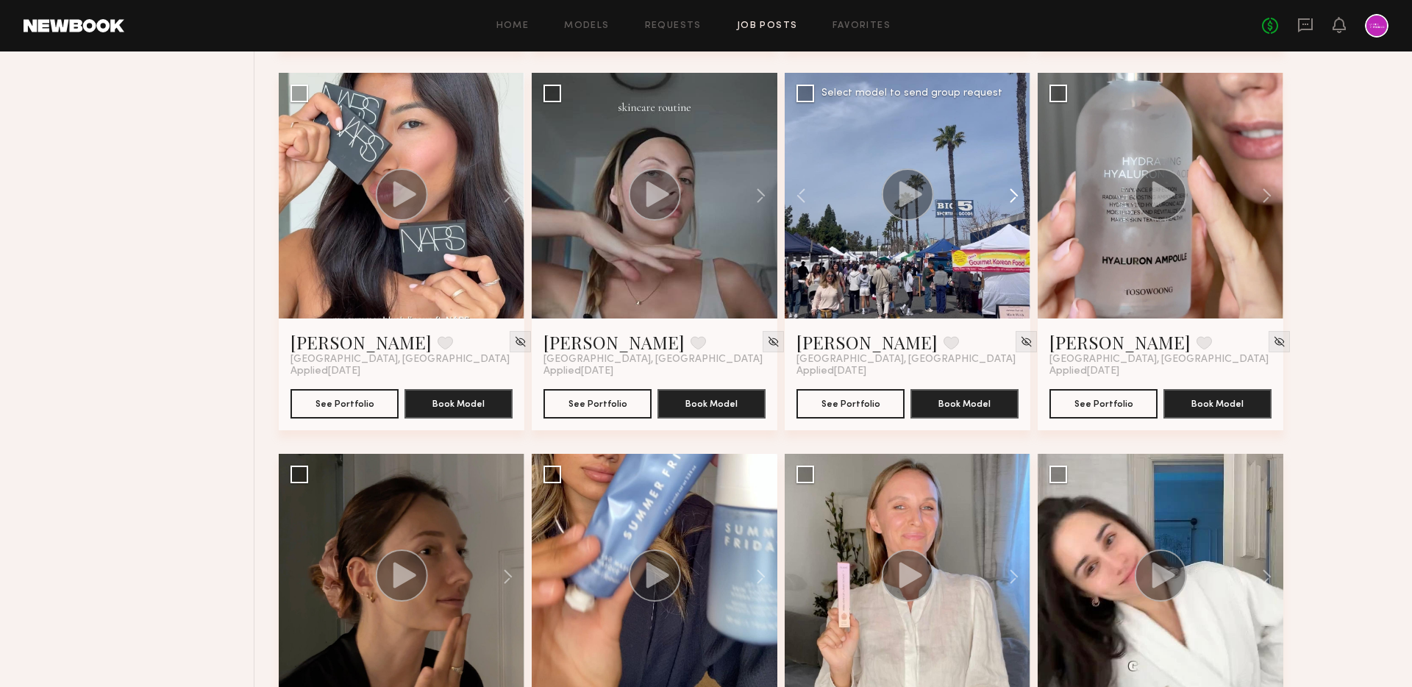
click at [1011, 193] on button at bounding box center [1006, 196] width 47 height 246
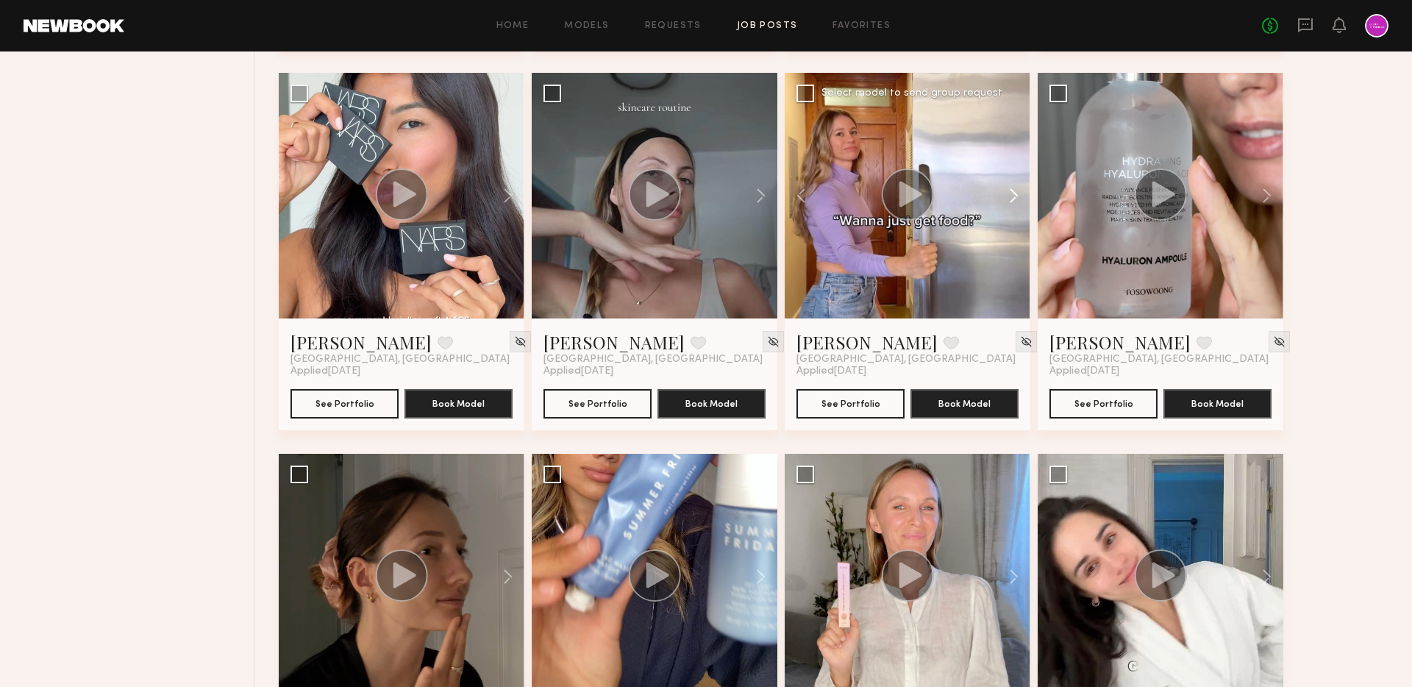
click at [1011, 193] on button at bounding box center [1006, 196] width 47 height 246
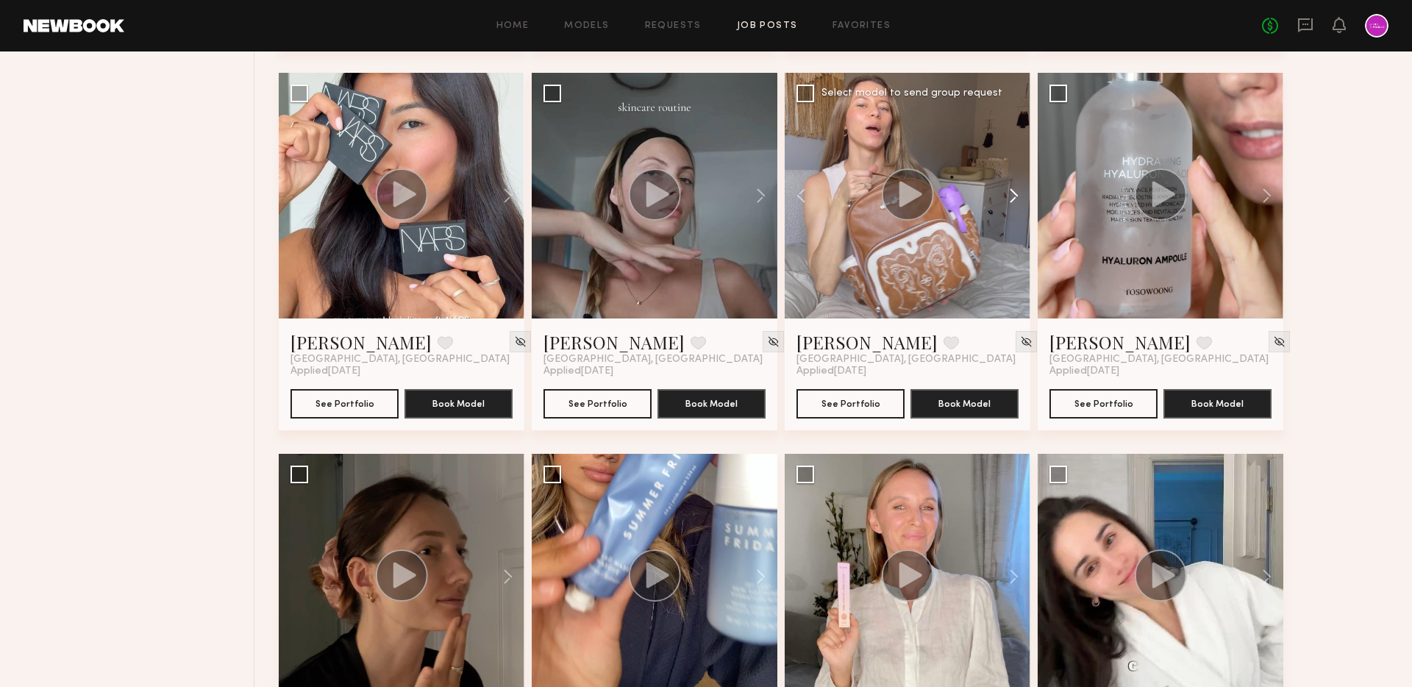
click at [1011, 193] on button at bounding box center [1006, 196] width 47 height 246
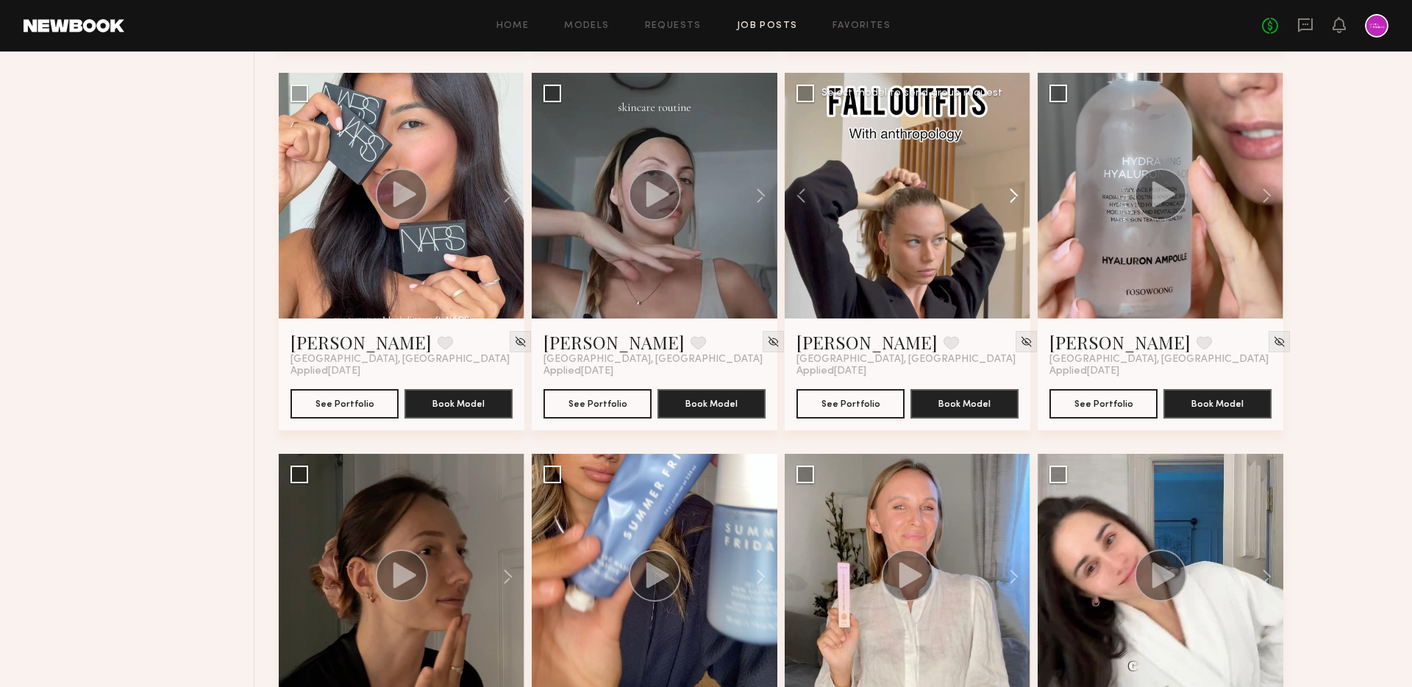
click at [1011, 193] on button at bounding box center [1006, 196] width 47 height 246
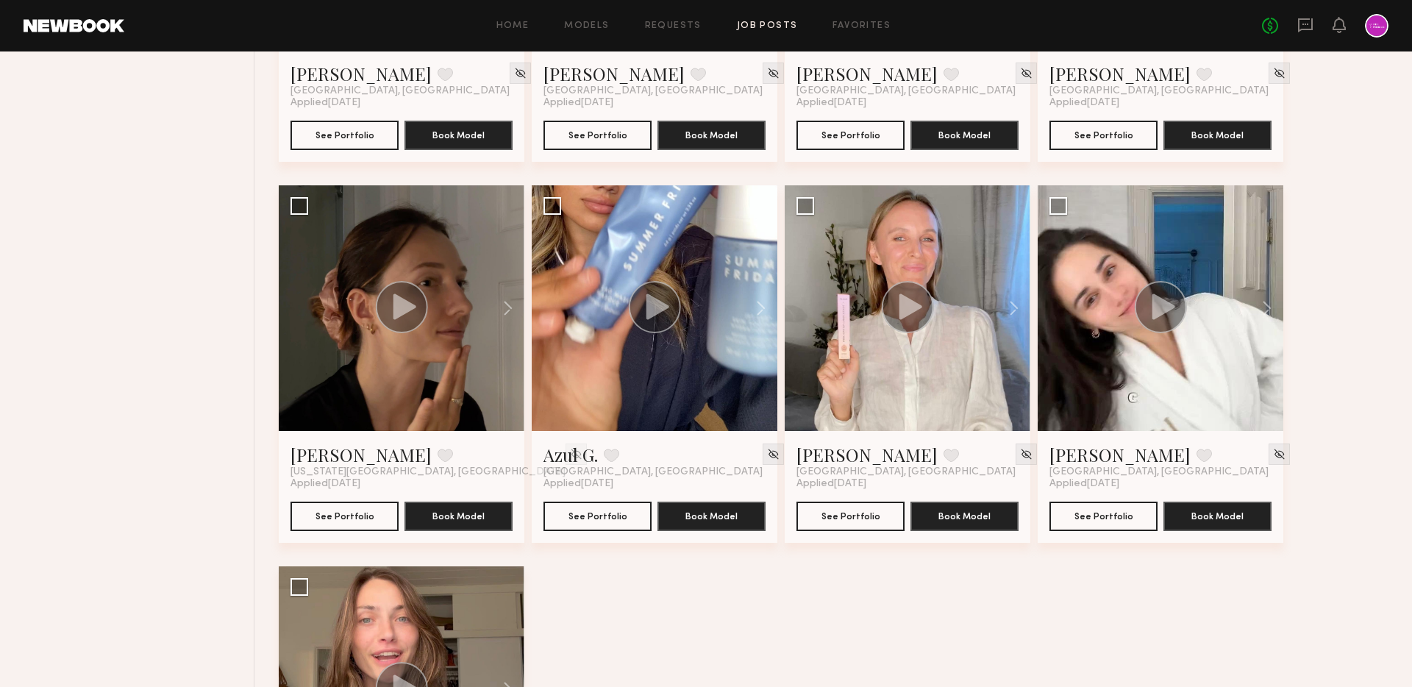
scroll to position [11904, 0]
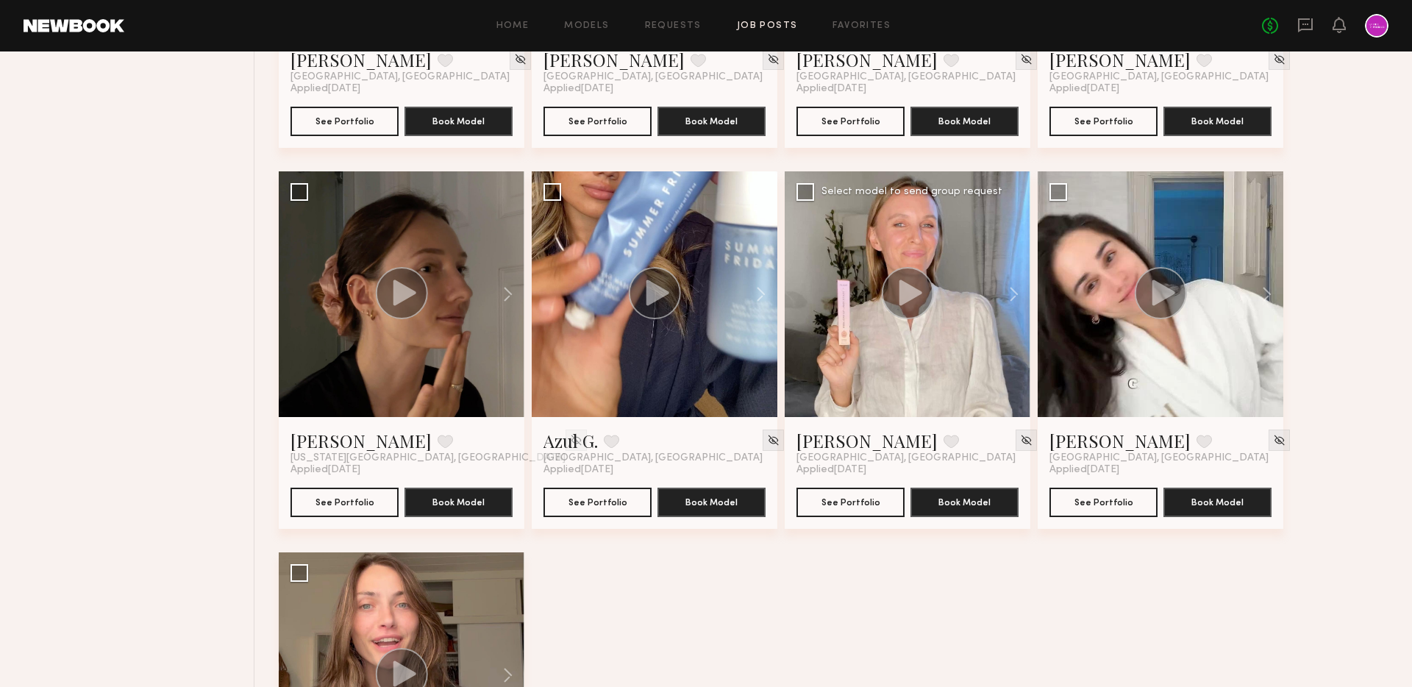
click at [905, 289] on icon at bounding box center [910, 292] width 23 height 26
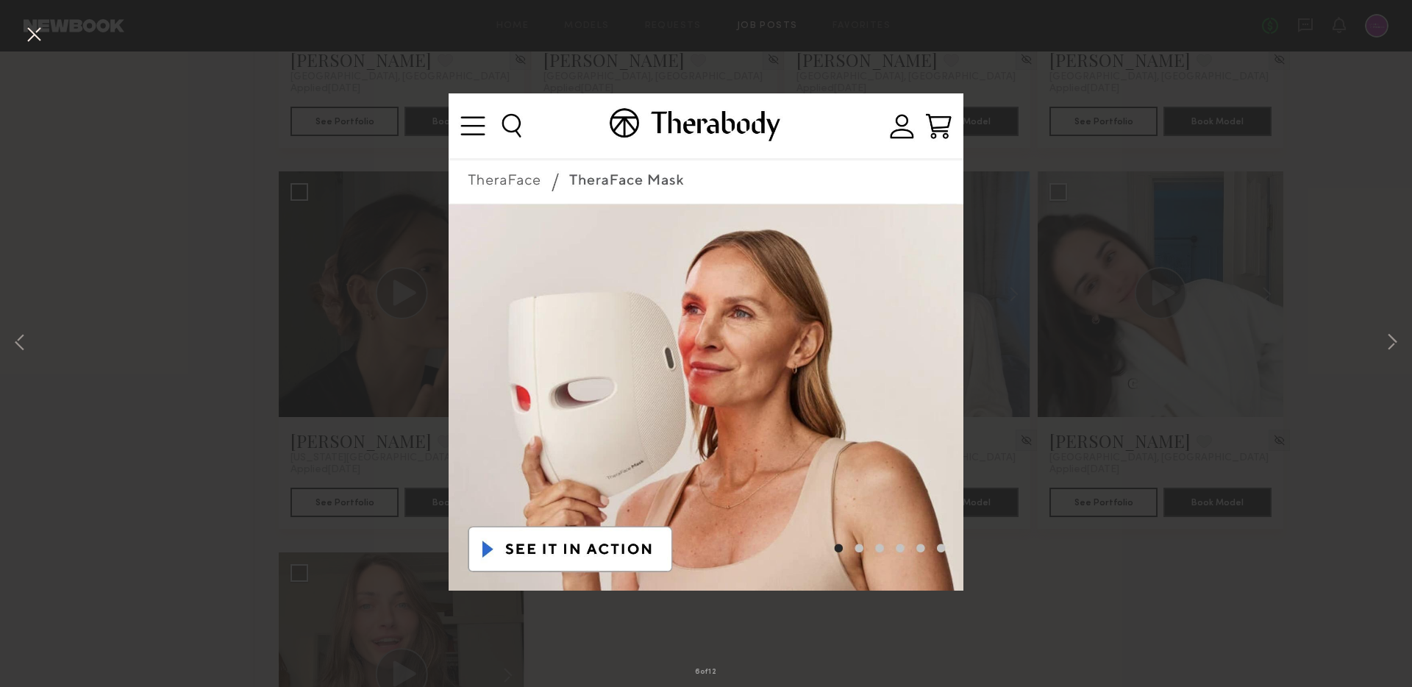
click at [1095, 267] on div "6 of 12" at bounding box center [706, 343] width 1412 height 687
click at [1035, 329] on div "6 of 12" at bounding box center [706, 343] width 1412 height 687
click at [26, 34] on button at bounding box center [34, 35] width 24 height 26
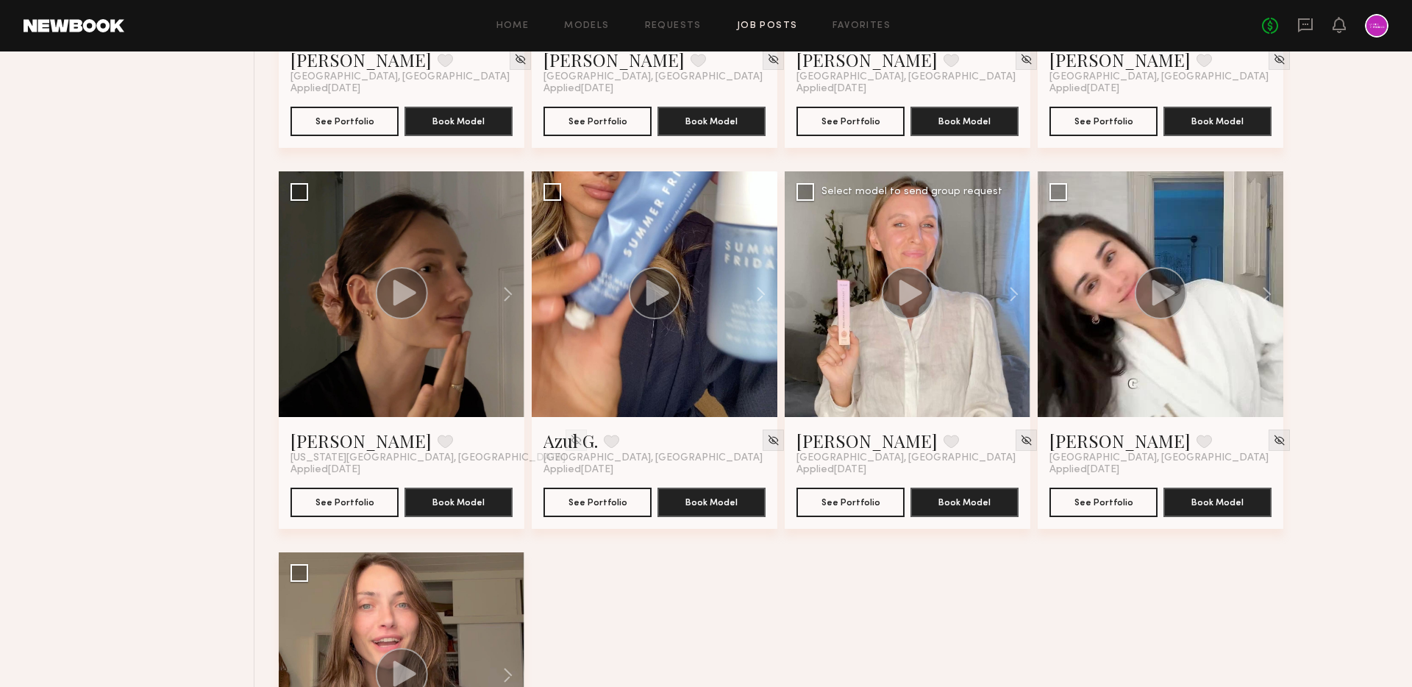
click at [898, 307] on circle at bounding box center [908, 293] width 52 height 52
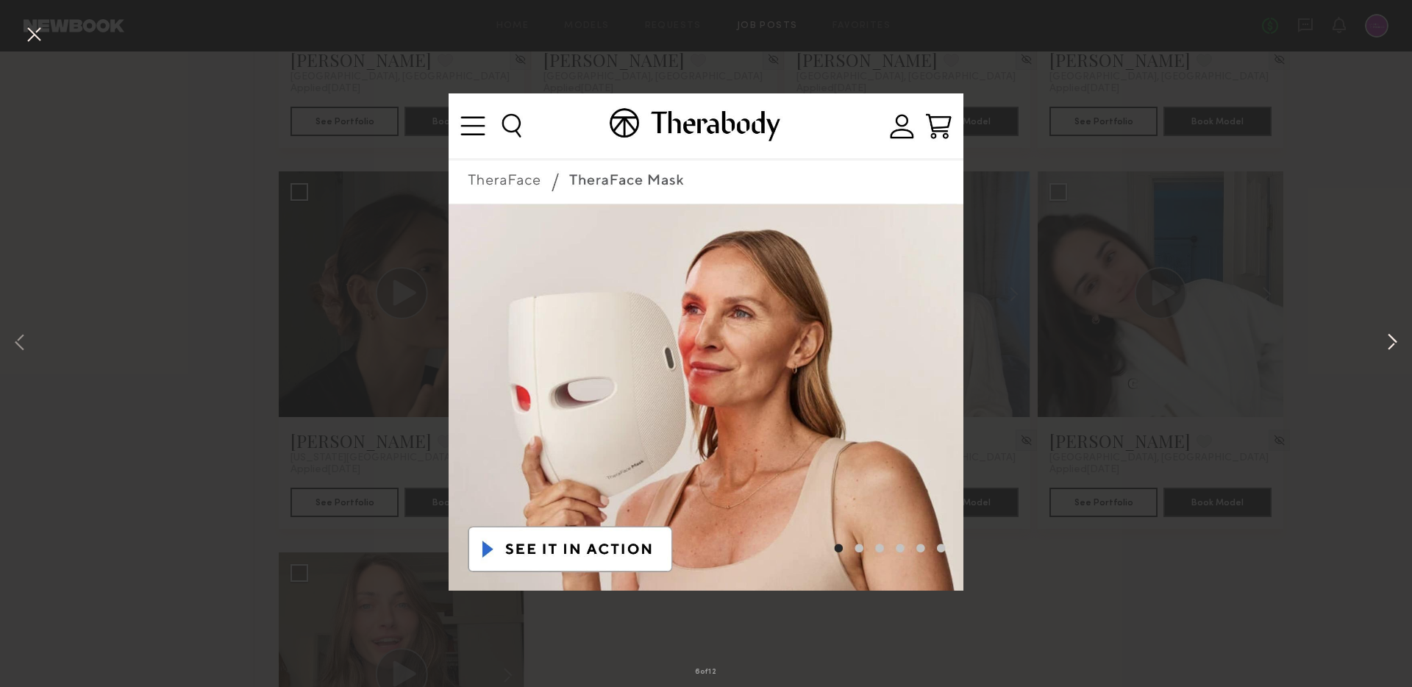
click at [1393, 337] on button at bounding box center [1392, 342] width 18 height 549
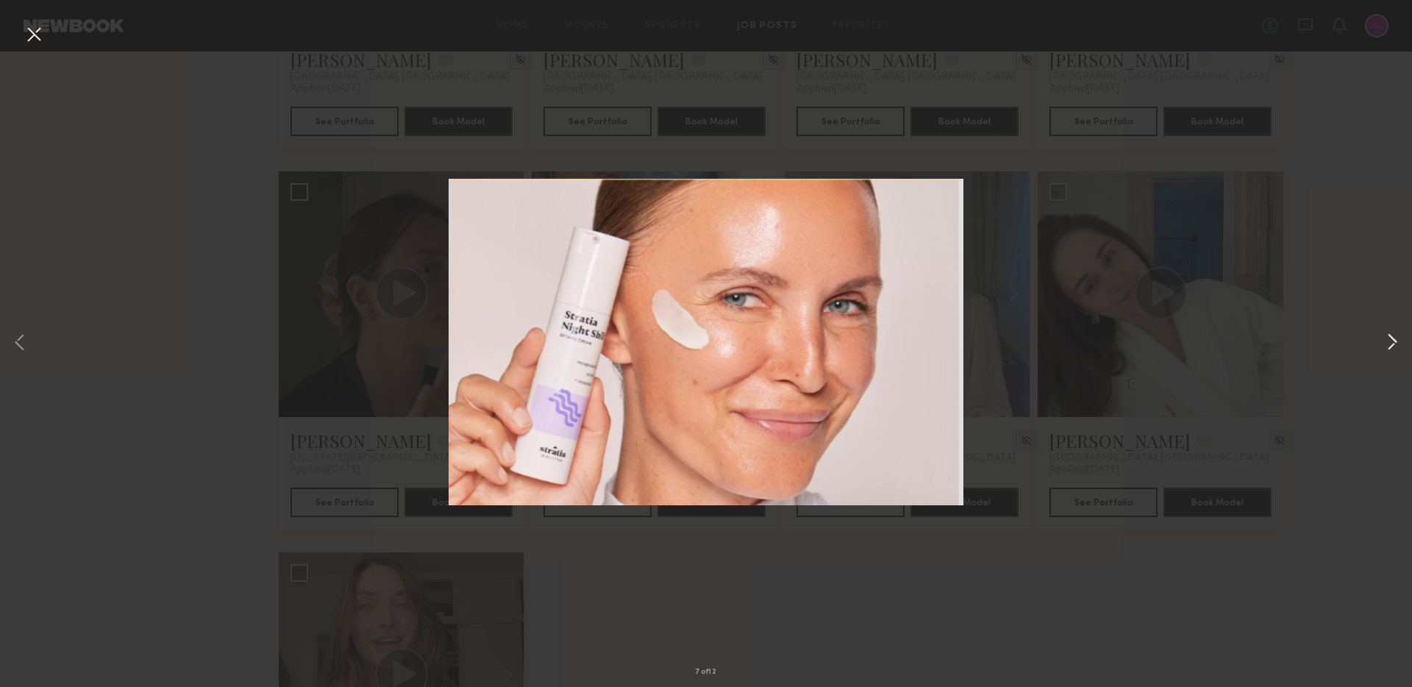
click at [1393, 337] on button at bounding box center [1392, 342] width 18 height 549
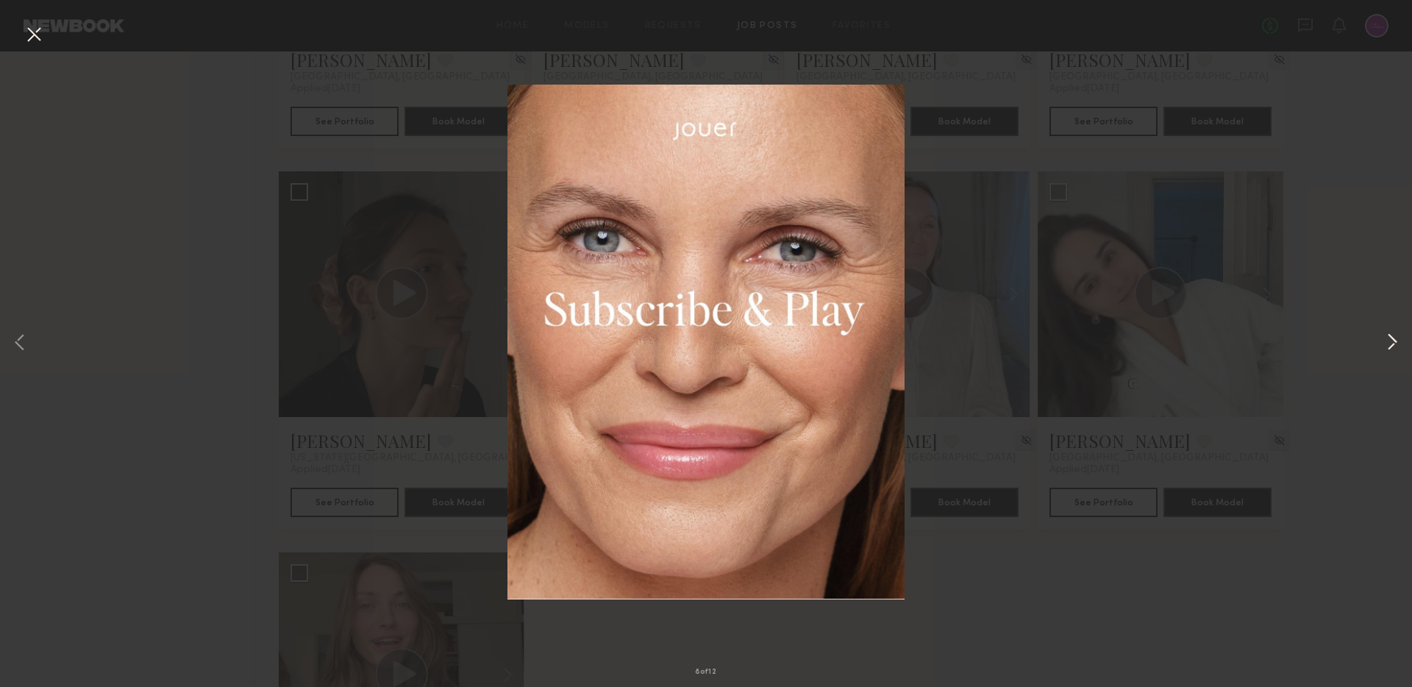
click at [1393, 338] on button at bounding box center [1392, 342] width 18 height 549
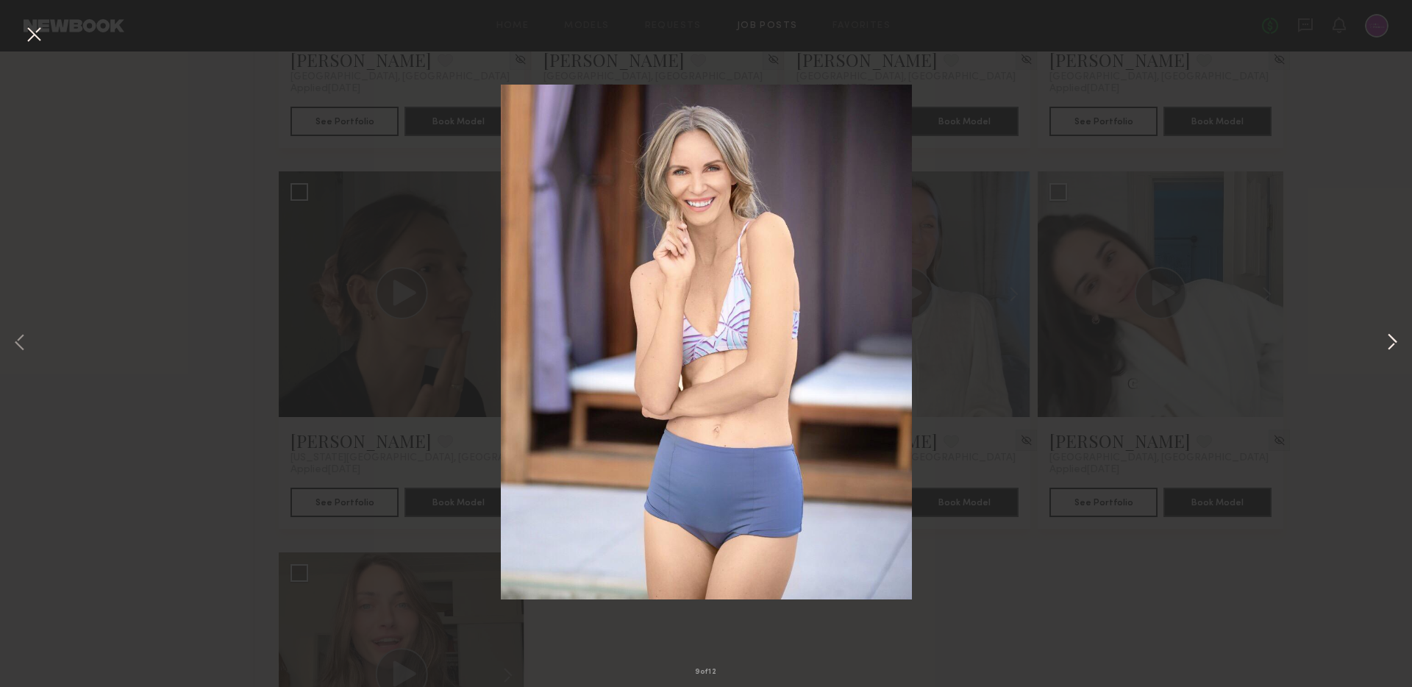
click at [1393, 338] on button at bounding box center [1392, 342] width 18 height 549
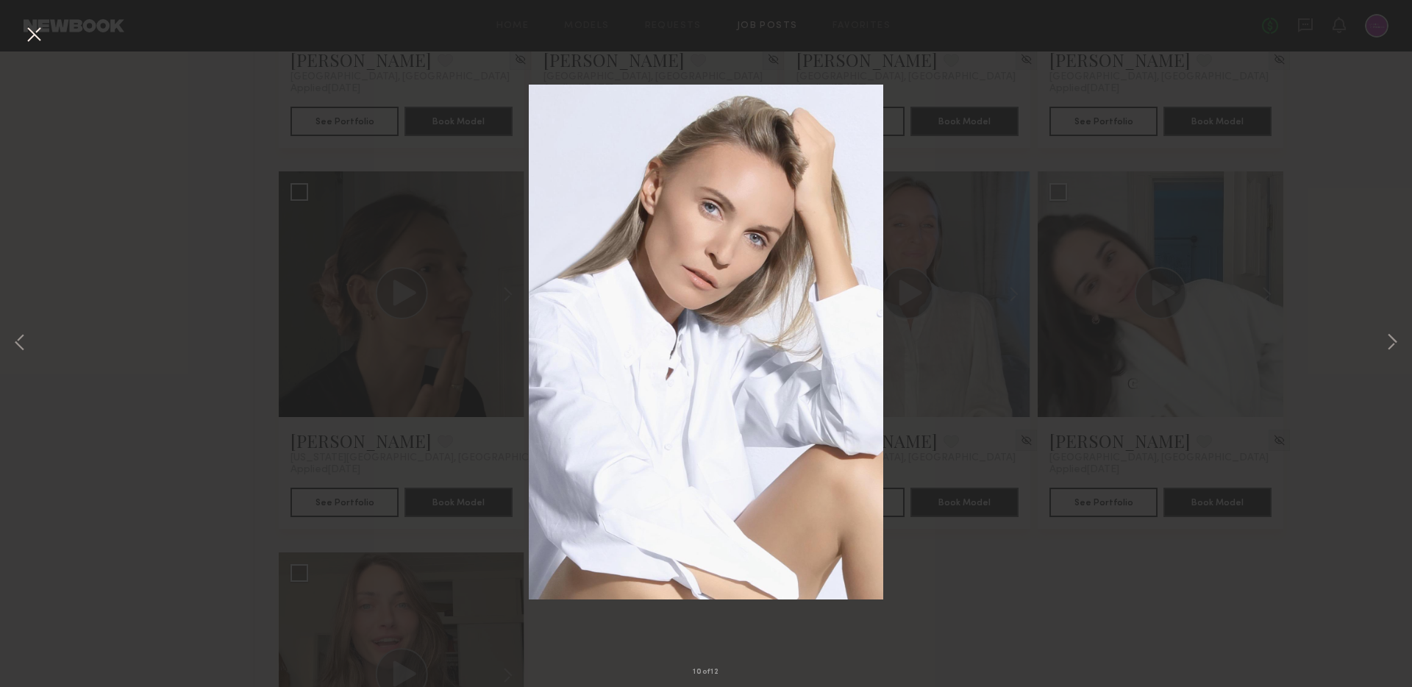
click at [32, 33] on button at bounding box center [34, 35] width 24 height 26
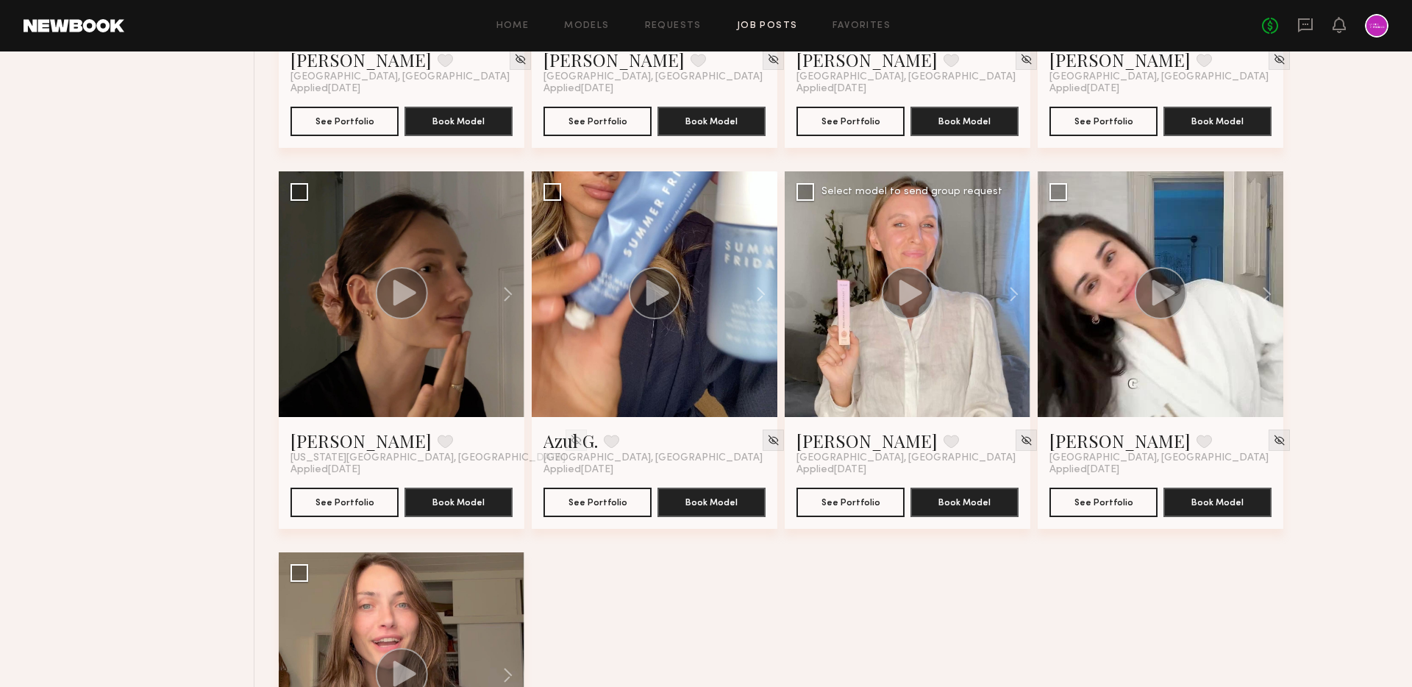
click at [873, 292] on div at bounding box center [908, 294] width 246 height 246
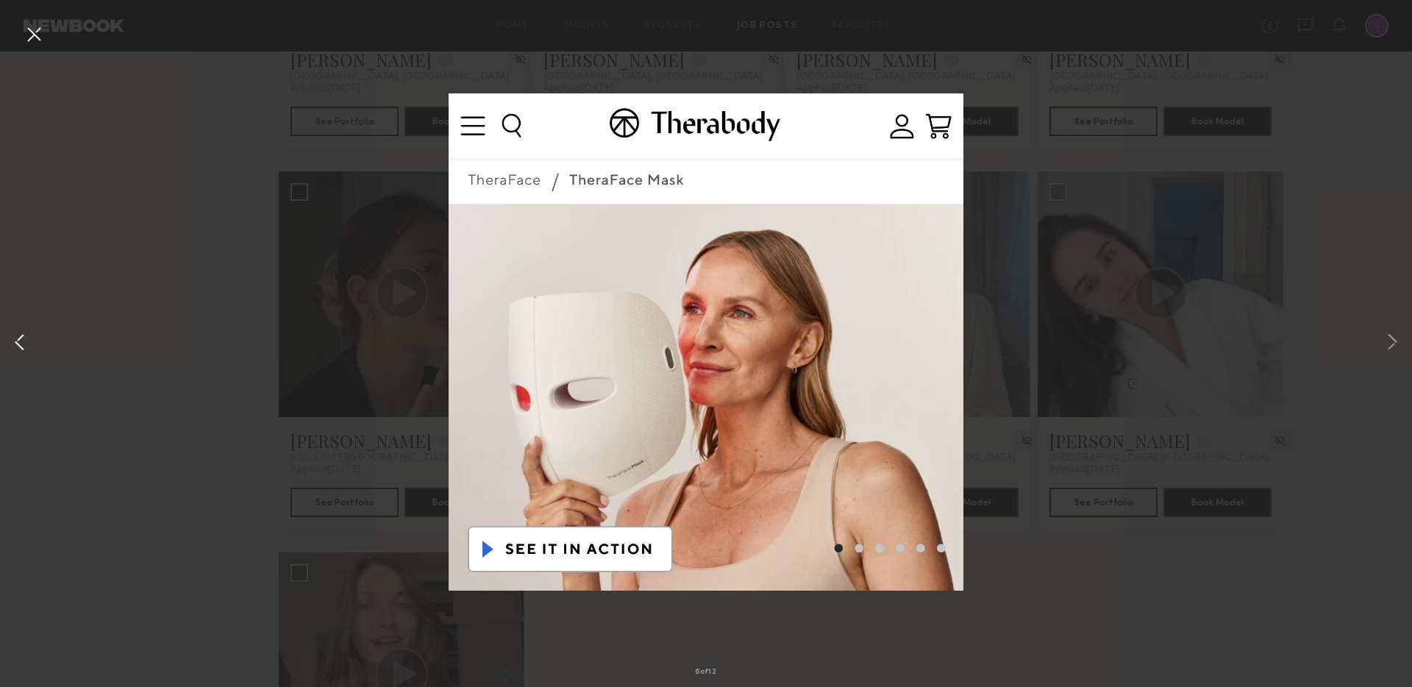
click at [15, 338] on button at bounding box center [20, 342] width 18 height 549
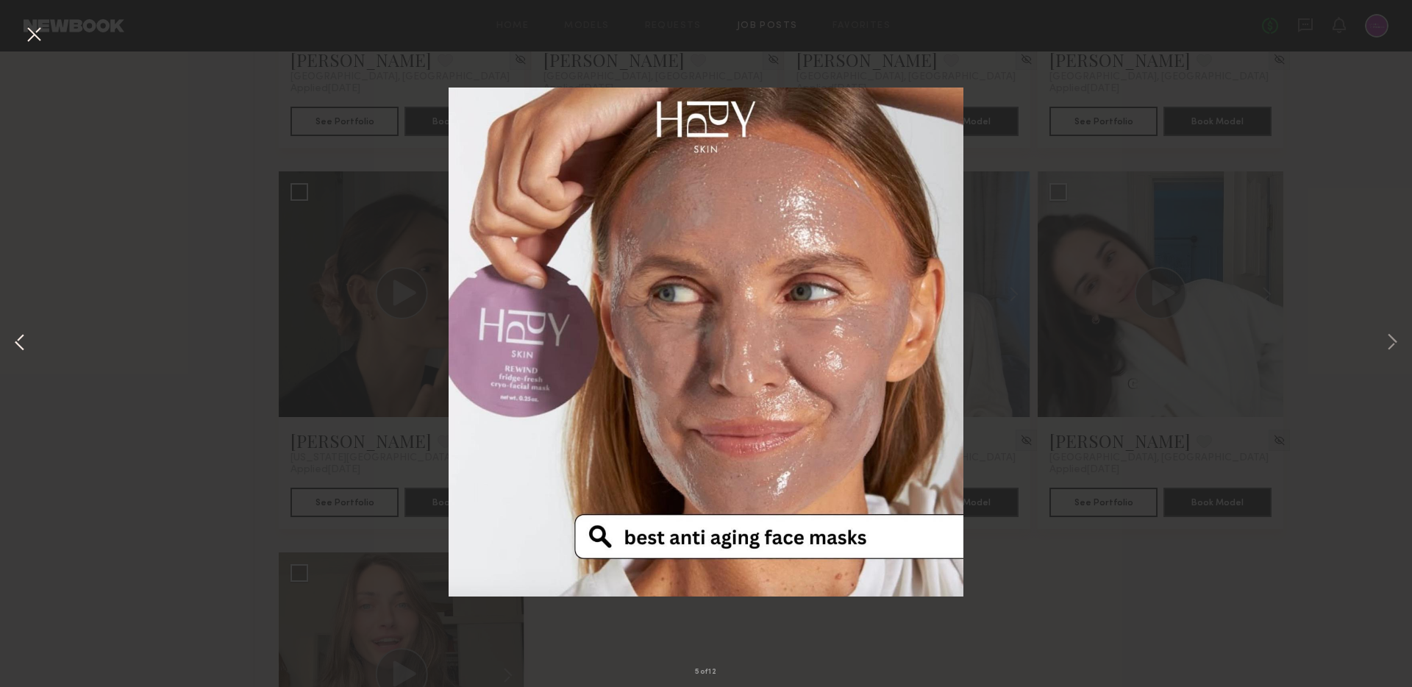
click at [15, 338] on button at bounding box center [20, 342] width 18 height 549
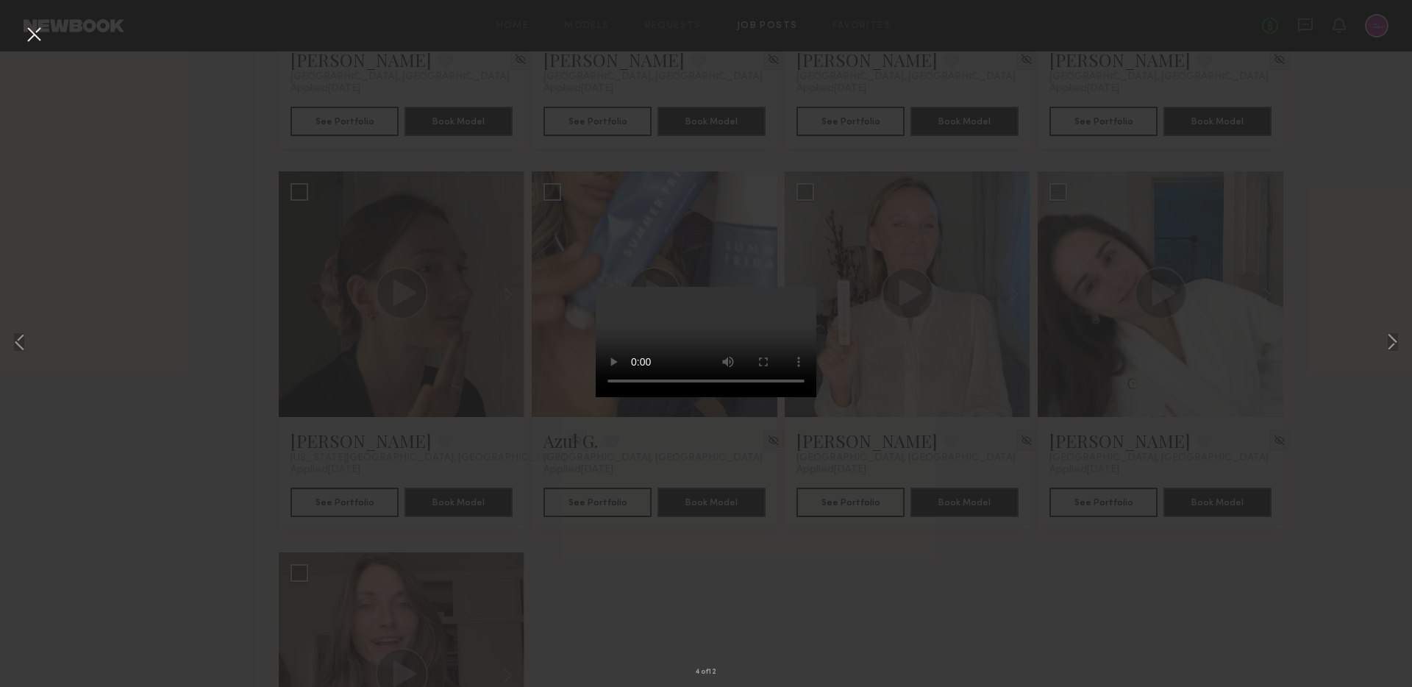
click at [31, 334] on div "4 of 12" at bounding box center [706, 343] width 1412 height 687
click at [18, 335] on button at bounding box center [20, 342] width 18 height 549
click at [19, 344] on button at bounding box center [20, 342] width 18 height 549
click at [22, 343] on button at bounding box center [20, 342] width 18 height 549
click at [26, 30] on button at bounding box center [34, 35] width 24 height 26
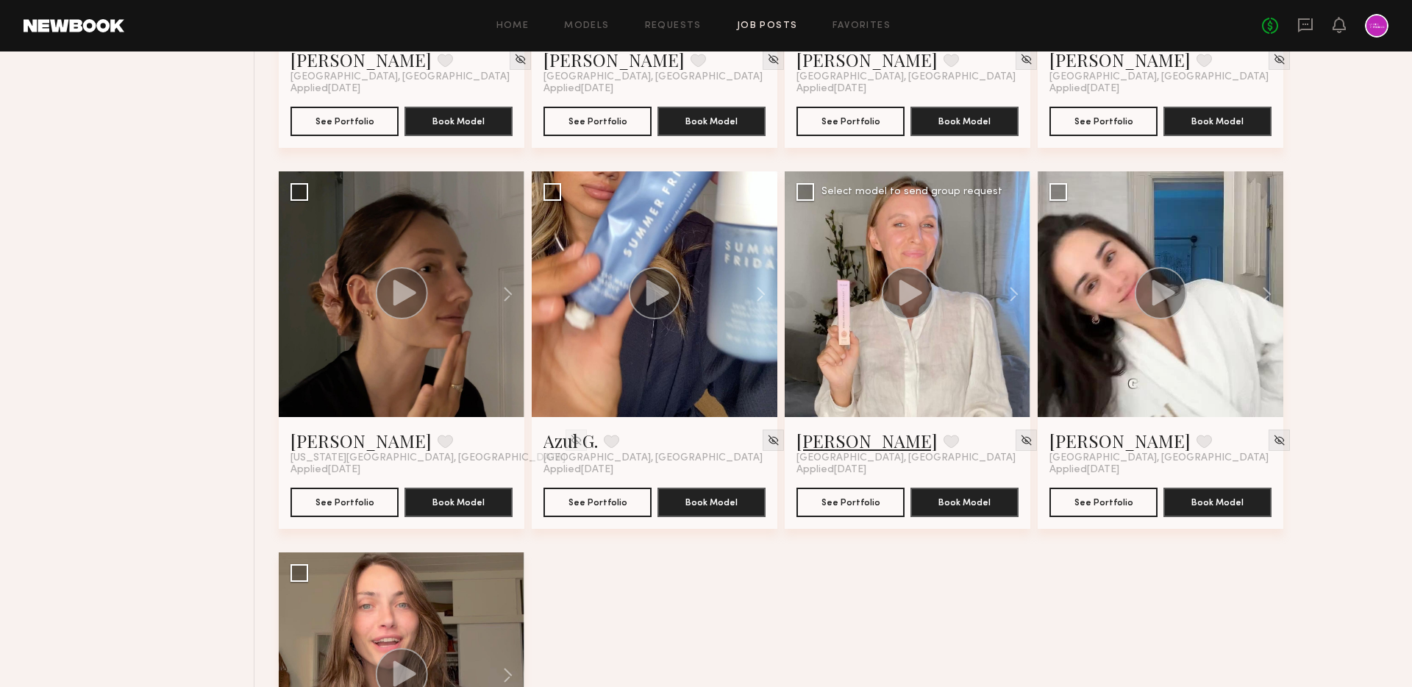
click at [833, 436] on link "Gordana S." at bounding box center [866, 441] width 141 height 24
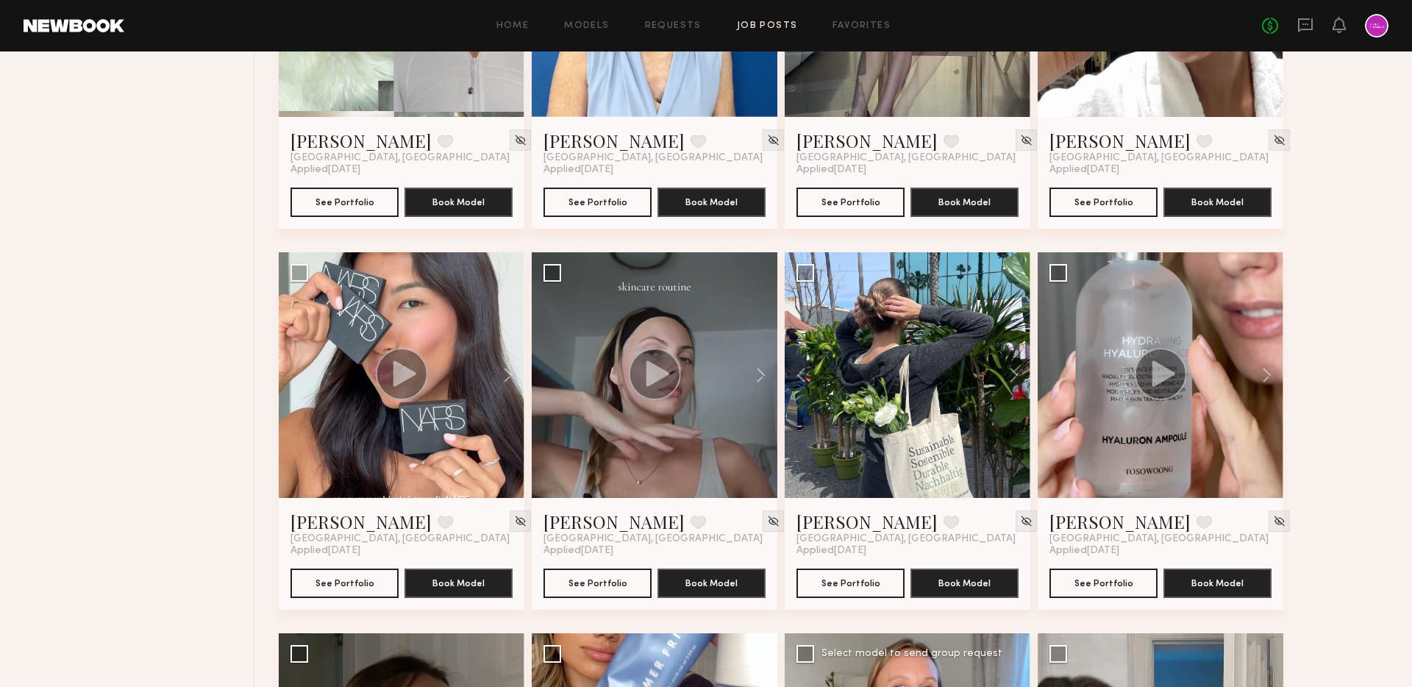
scroll to position [11441, 0]
click at [802, 367] on button at bounding box center [808, 376] width 47 height 246
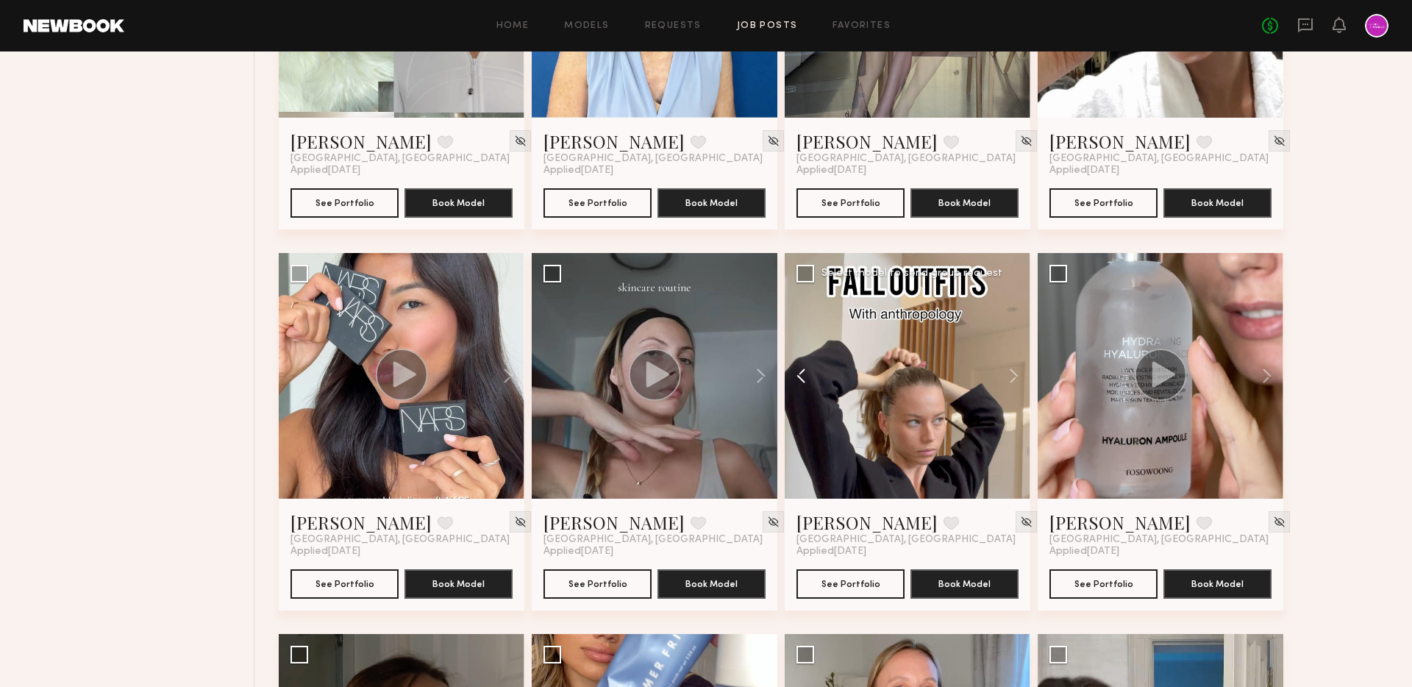
click at [802, 367] on button at bounding box center [808, 376] width 47 height 246
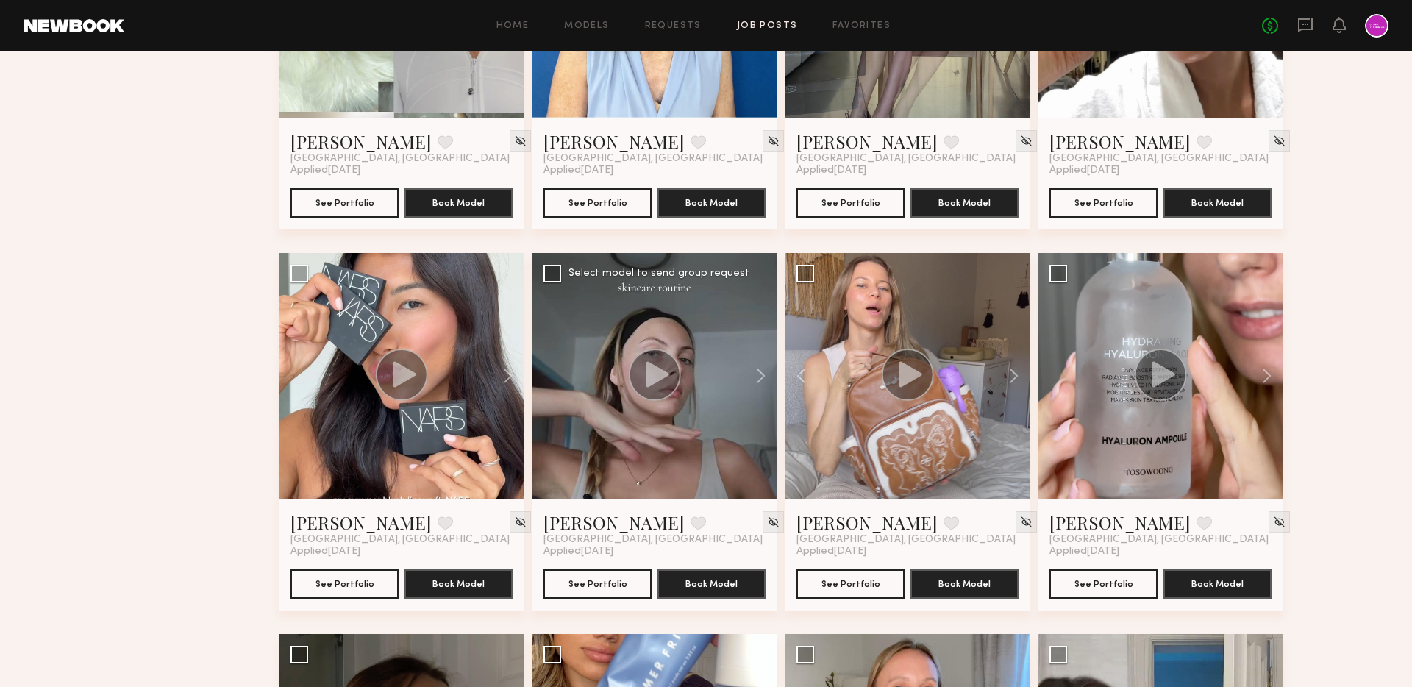
click at [638, 365] on circle at bounding box center [655, 375] width 52 height 52
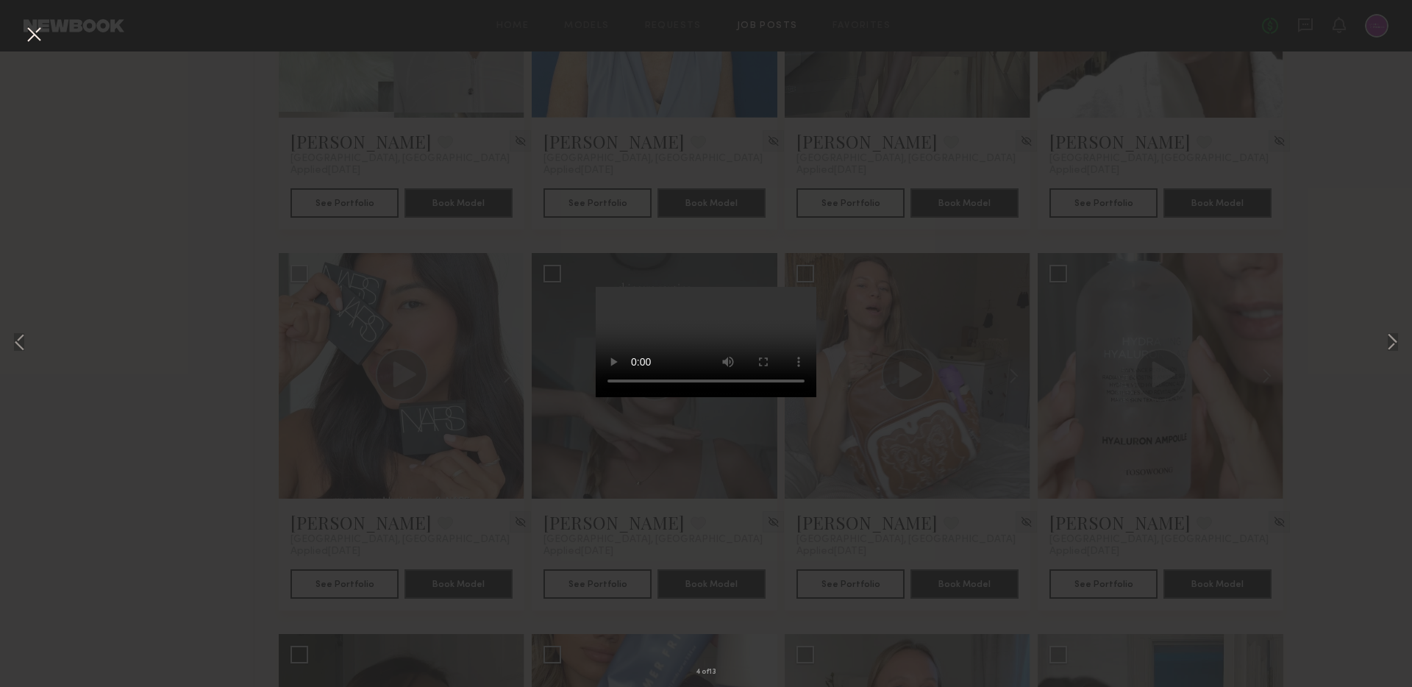
click at [381, 442] on div "4 of 13" at bounding box center [706, 343] width 1412 height 687
click at [29, 30] on button at bounding box center [34, 35] width 24 height 26
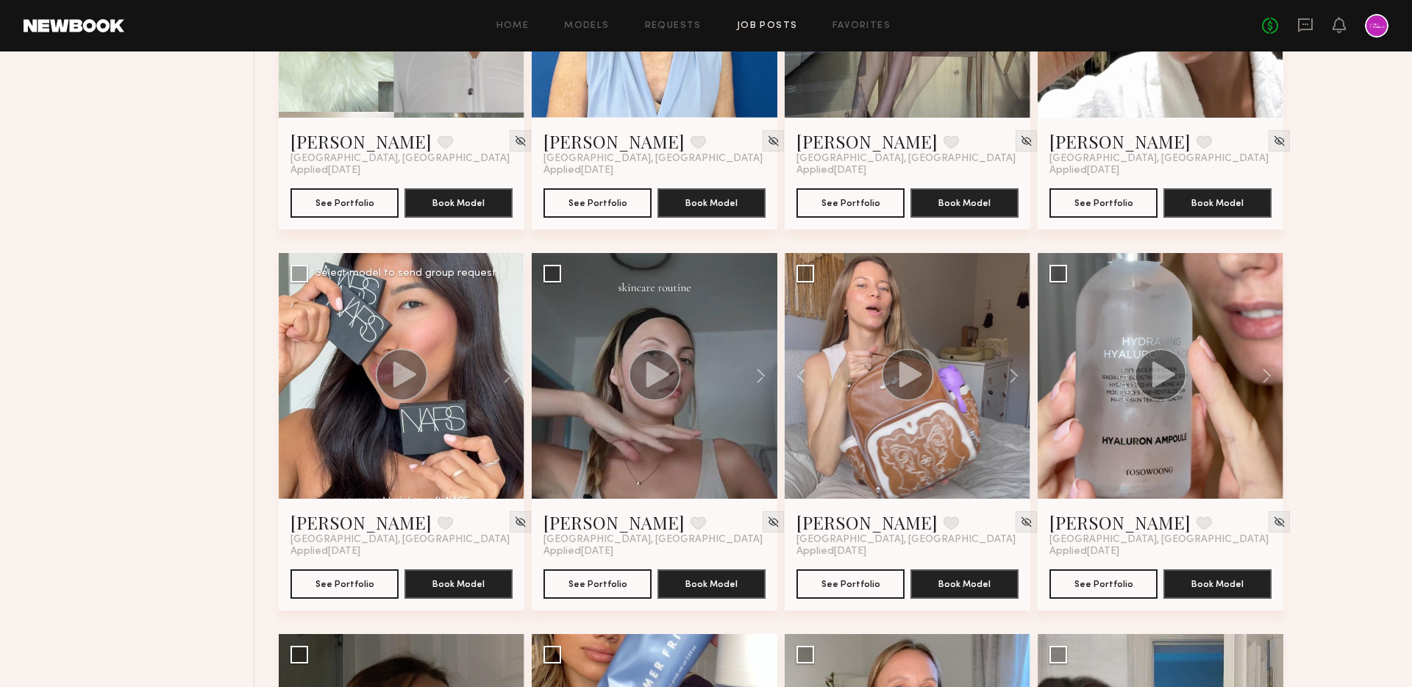
scroll to position [11472, 0]
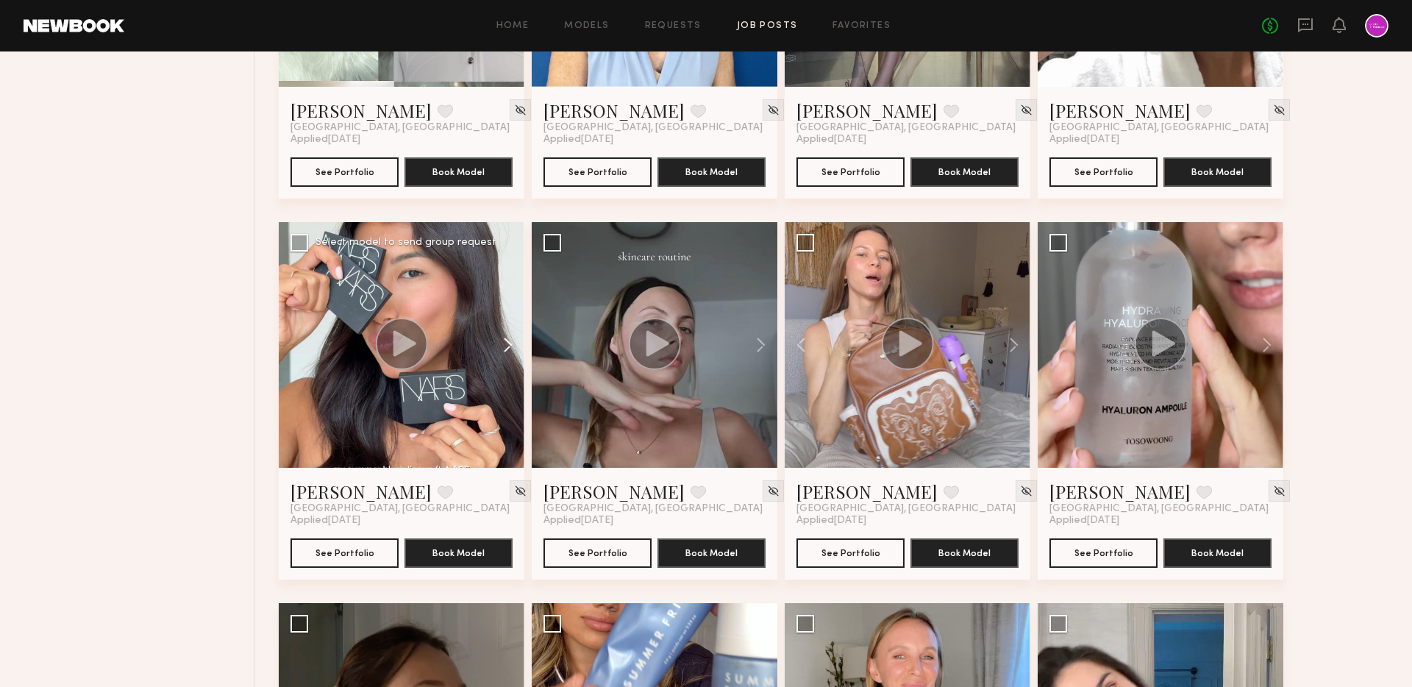
click at [516, 342] on button at bounding box center [500, 345] width 47 height 246
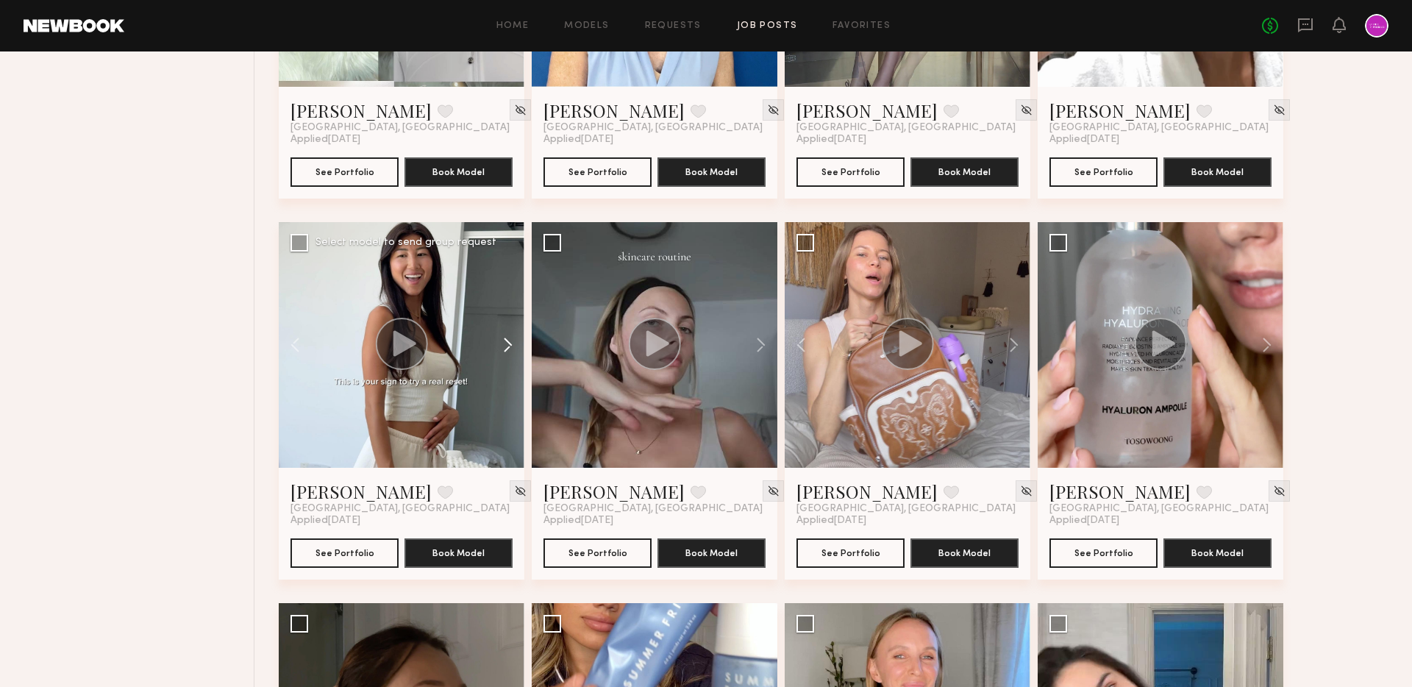
click at [516, 342] on button at bounding box center [500, 345] width 47 height 246
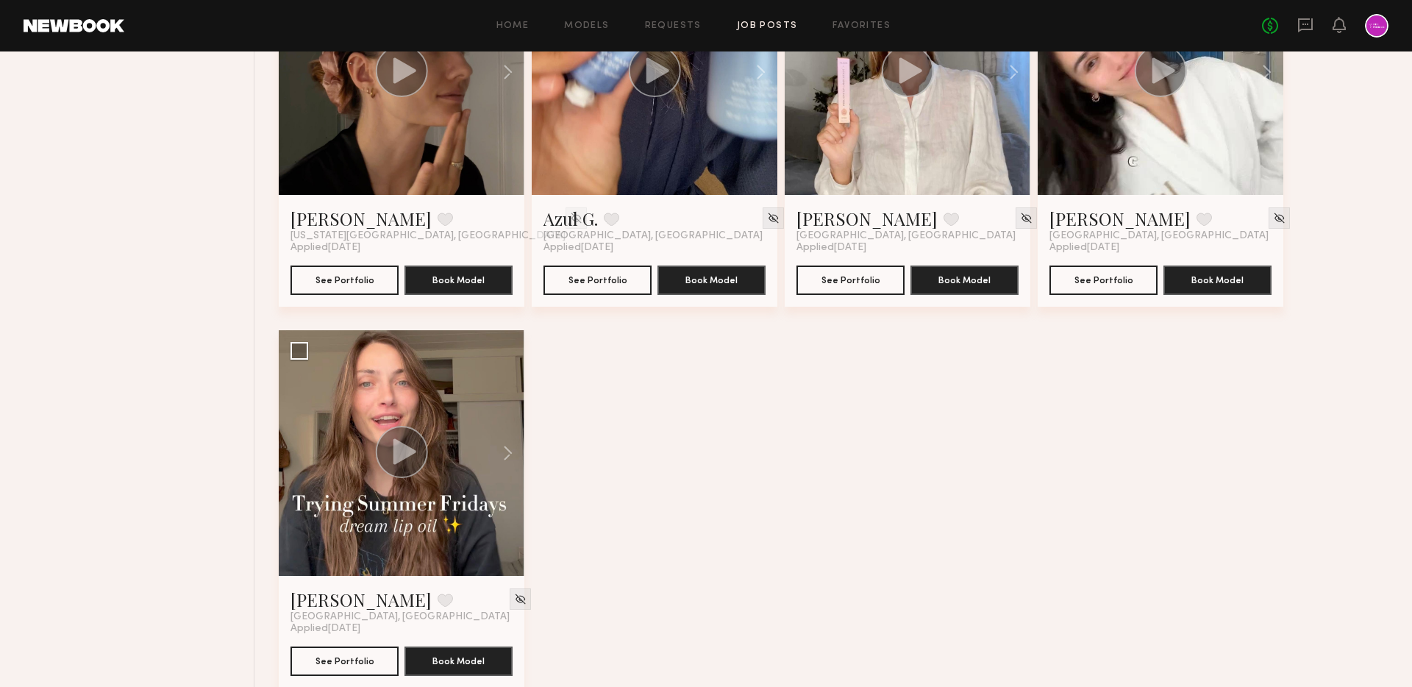
scroll to position [12150, 0]
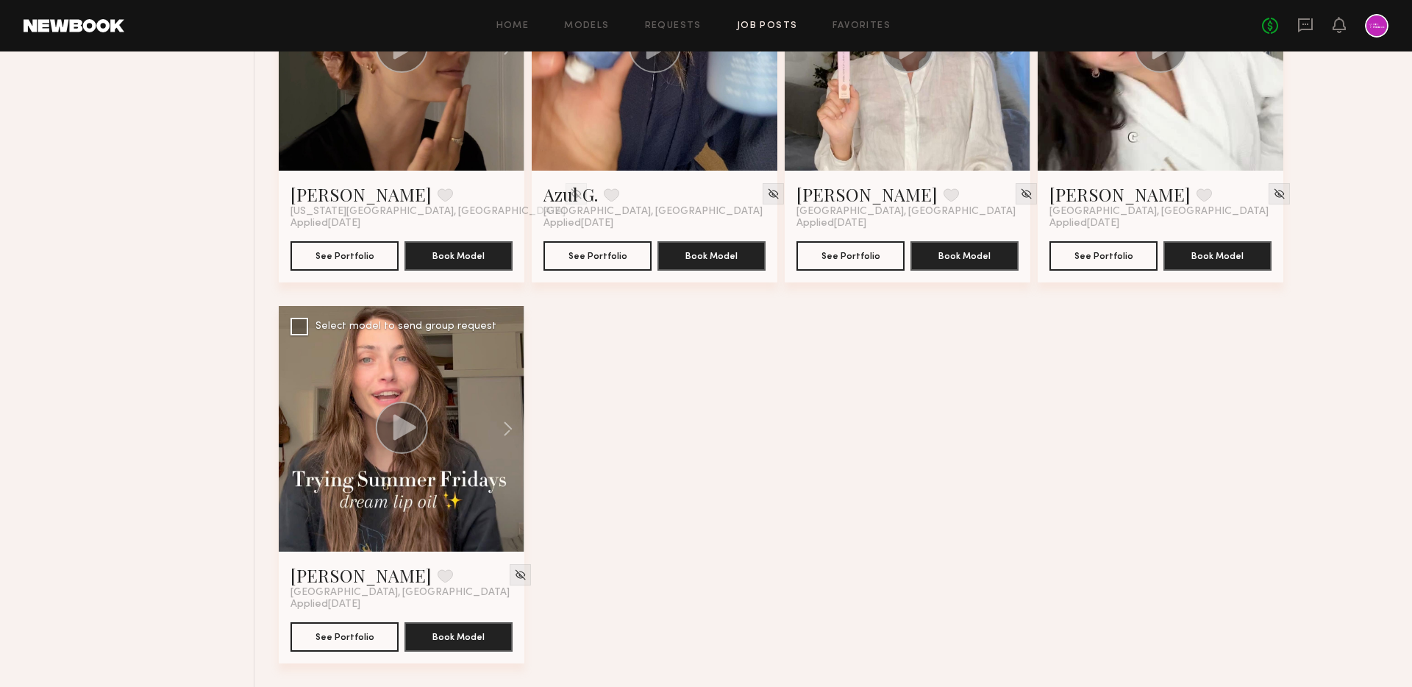
click at [406, 434] on circle at bounding box center [402, 428] width 52 height 52
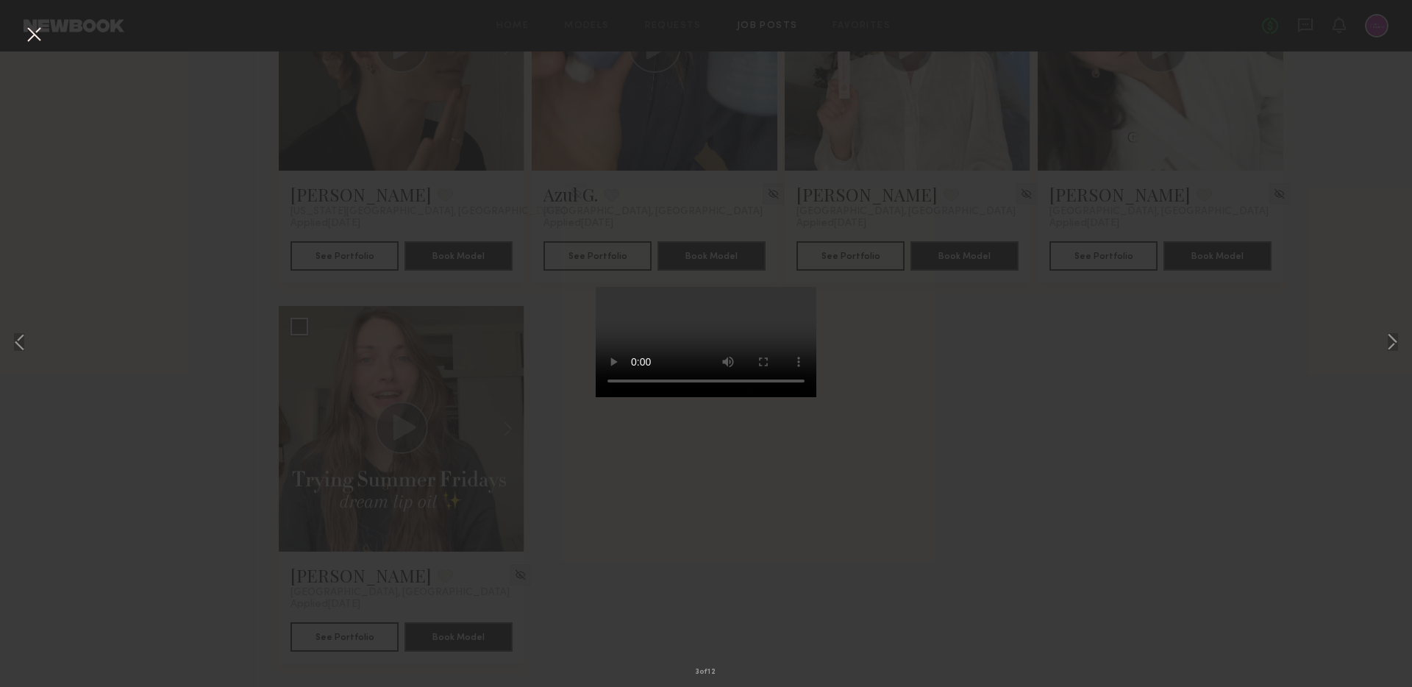
click at [32, 38] on button at bounding box center [34, 35] width 24 height 26
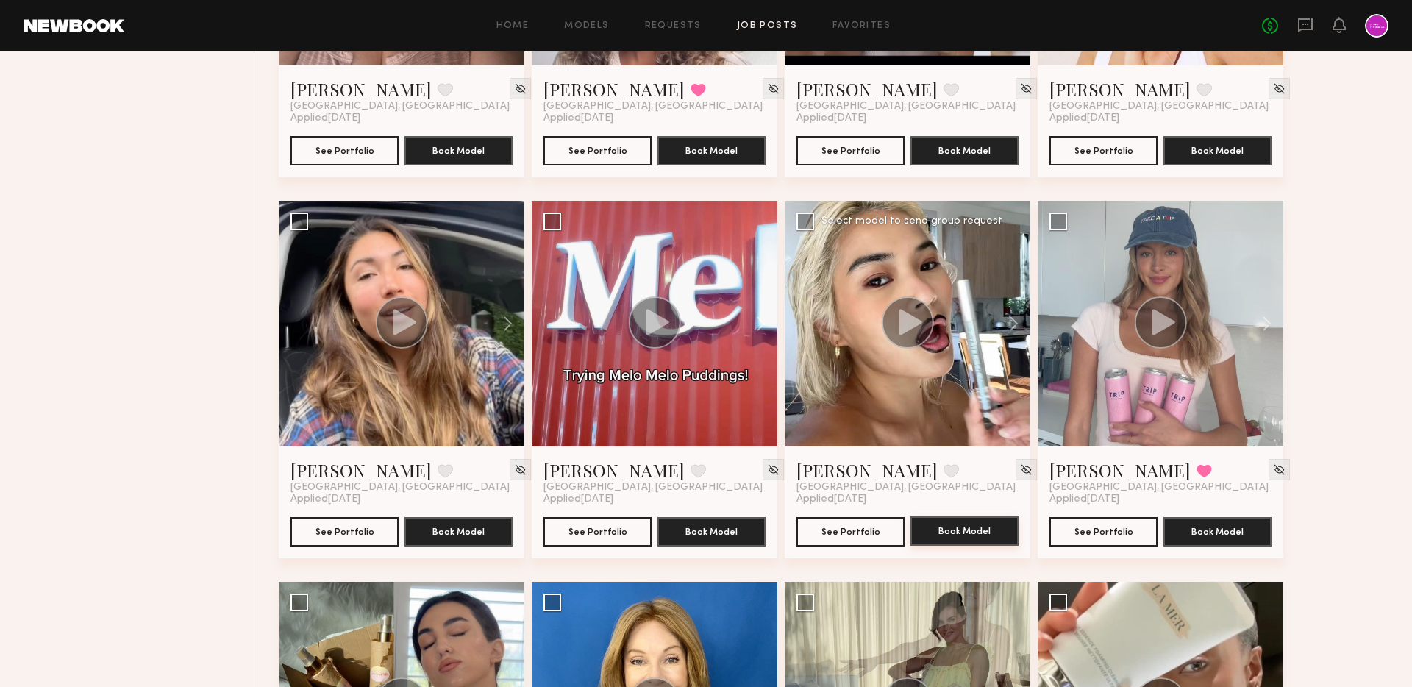
scroll to position [10710, 0]
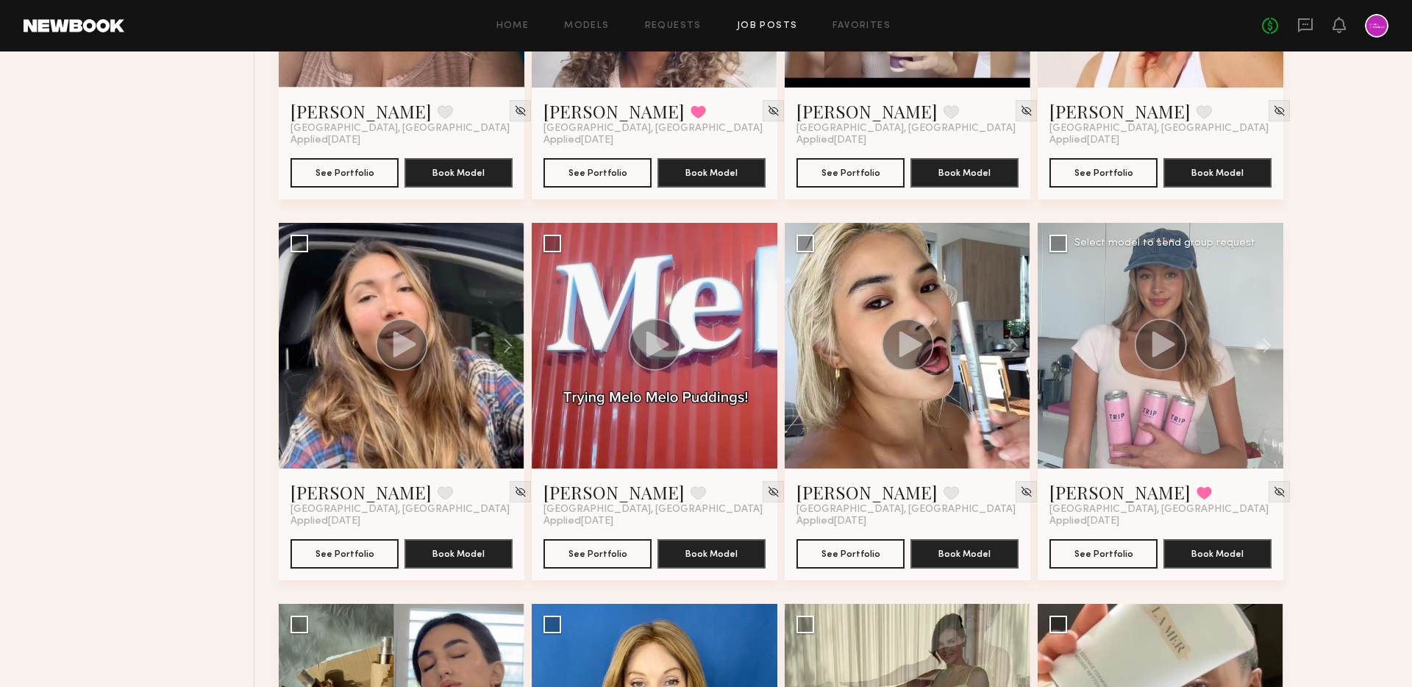
click at [1166, 347] on icon at bounding box center [1163, 344] width 23 height 26
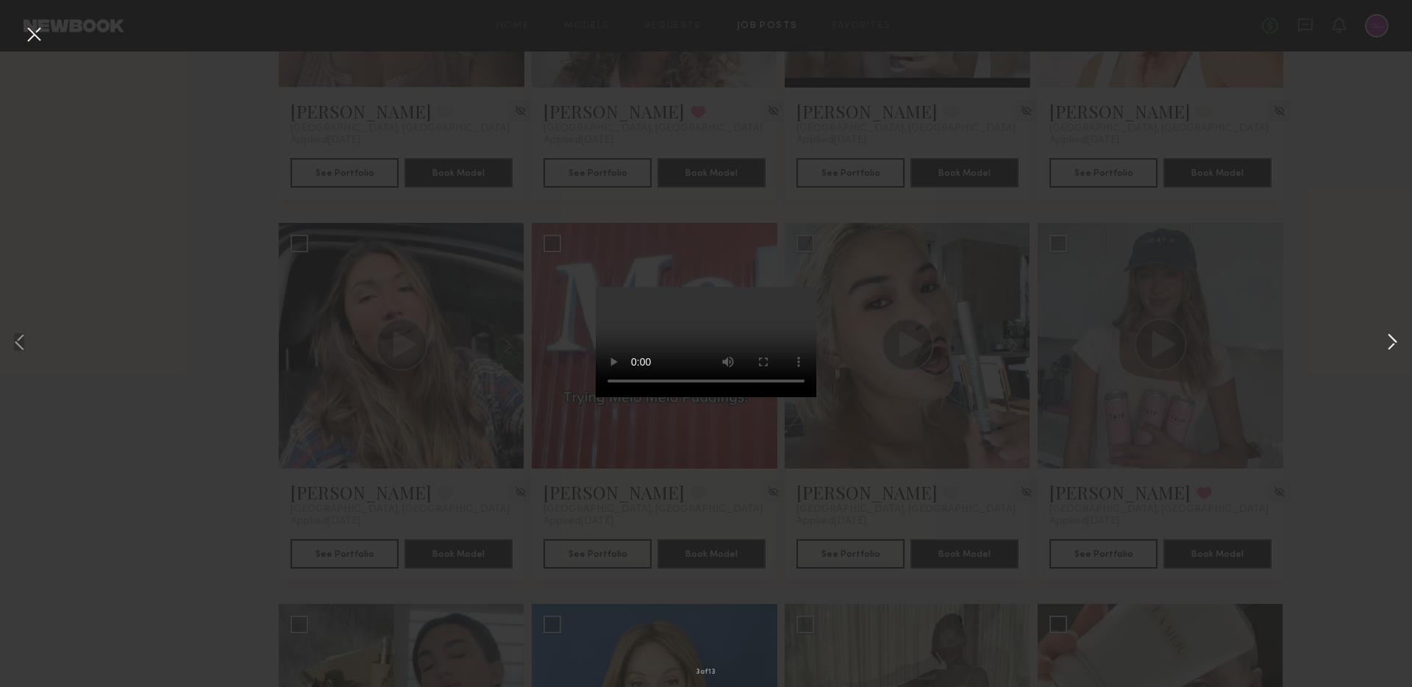
click at [1392, 338] on button at bounding box center [1392, 342] width 18 height 549
click at [1389, 341] on button at bounding box center [1392, 342] width 18 height 549
click at [1388, 340] on button at bounding box center [1392, 342] width 18 height 549
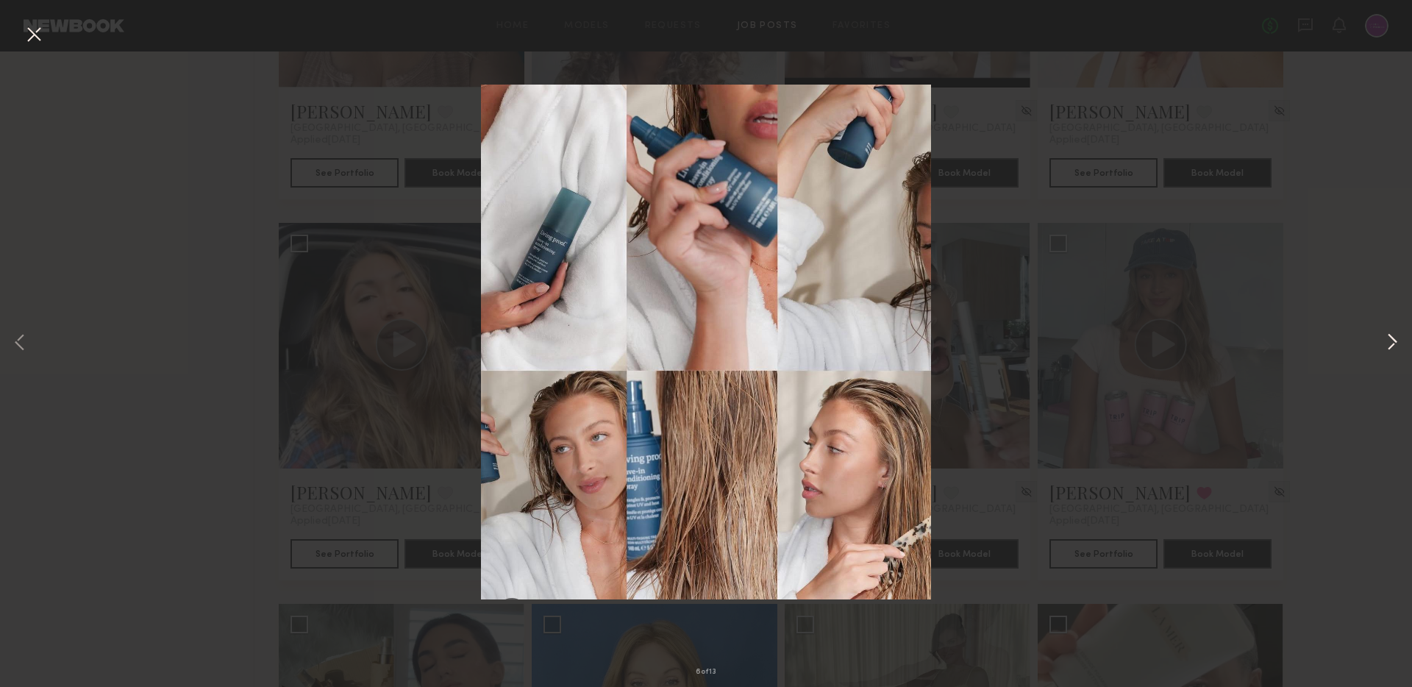
click at [1391, 340] on button at bounding box center [1392, 342] width 18 height 549
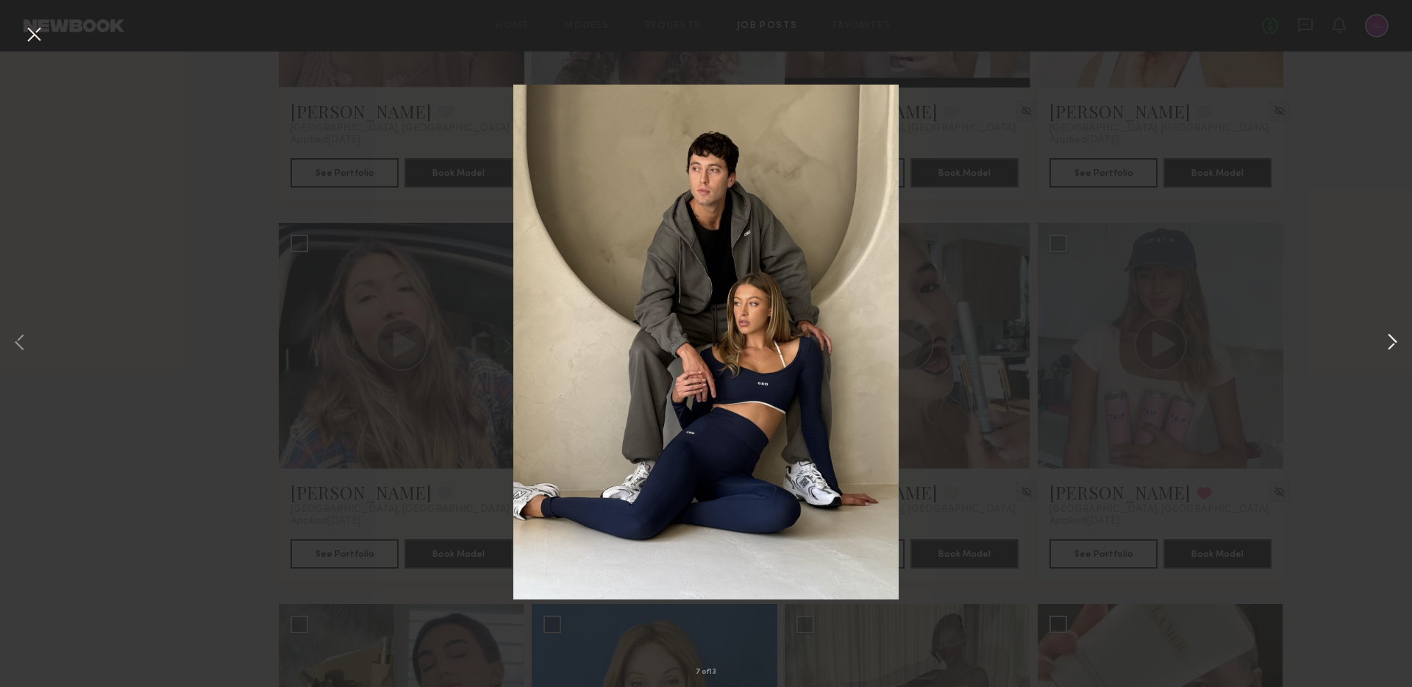
click at [1391, 340] on button at bounding box center [1392, 342] width 18 height 549
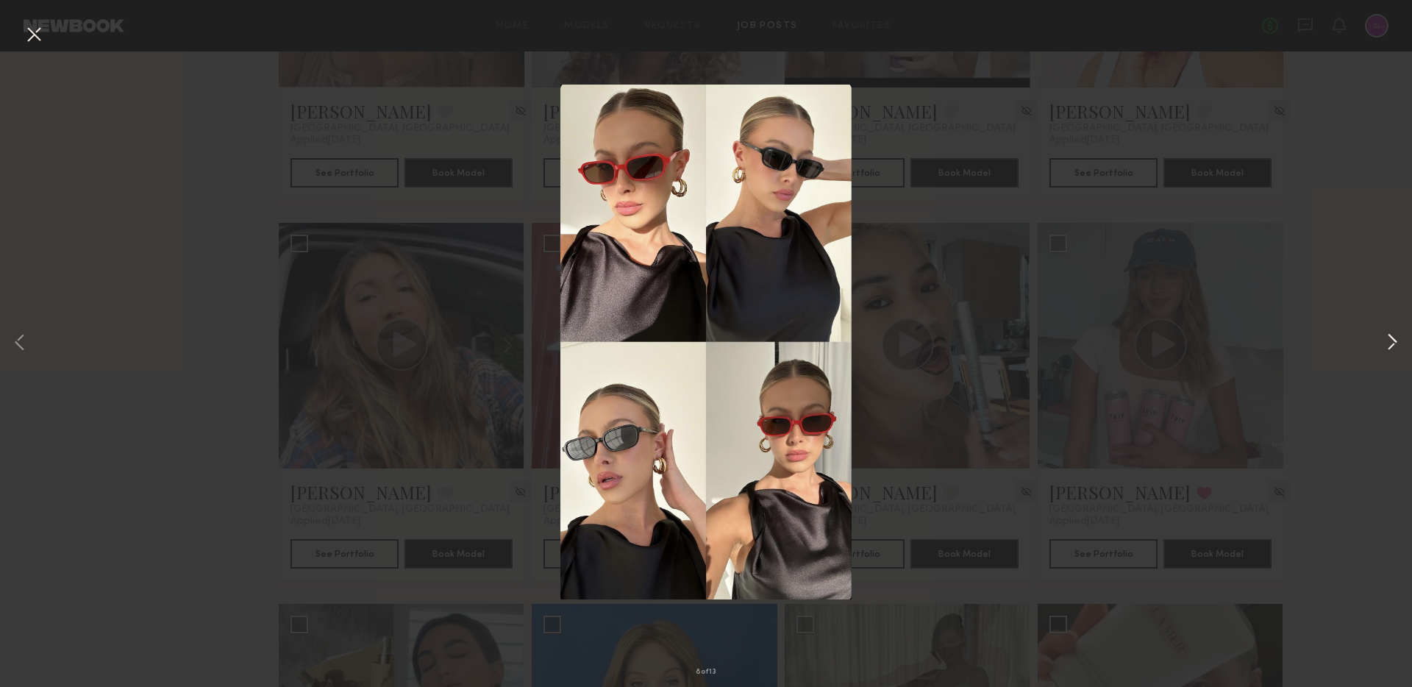
click at [1391, 340] on button at bounding box center [1392, 342] width 18 height 549
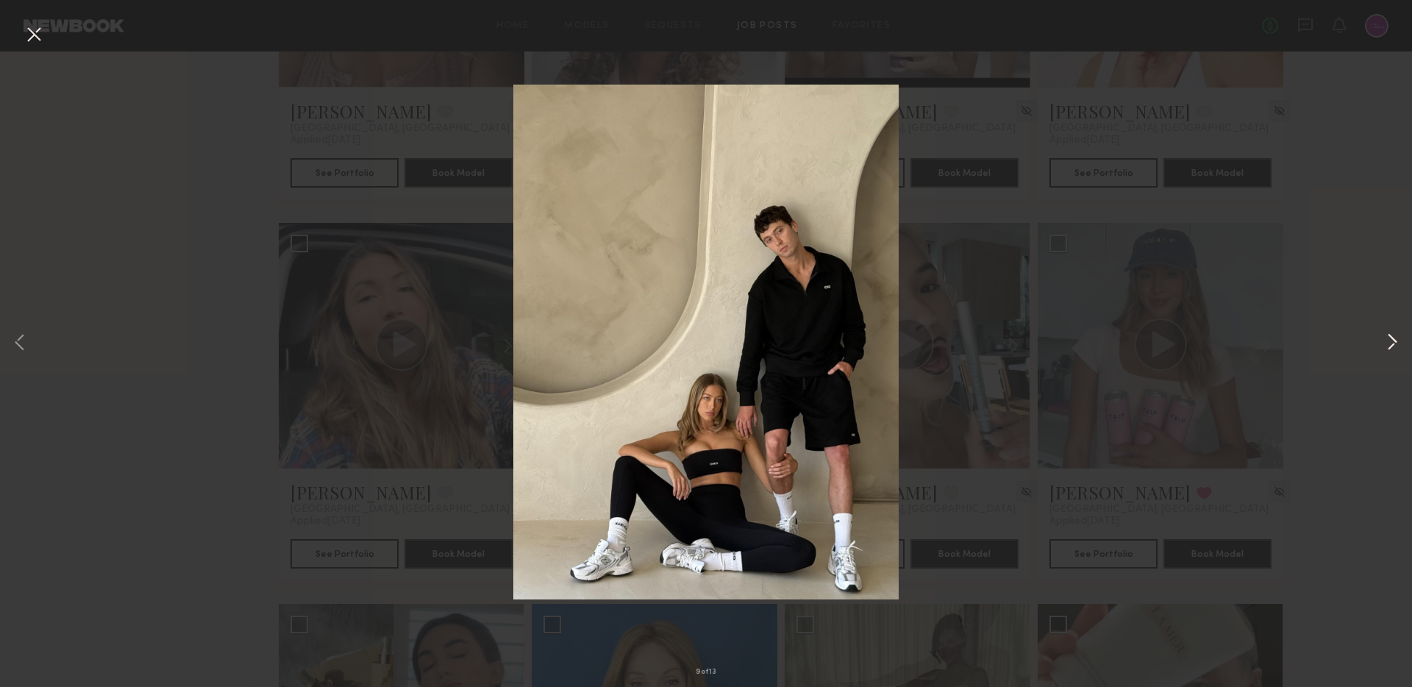
click at [1391, 340] on button at bounding box center [1392, 342] width 18 height 549
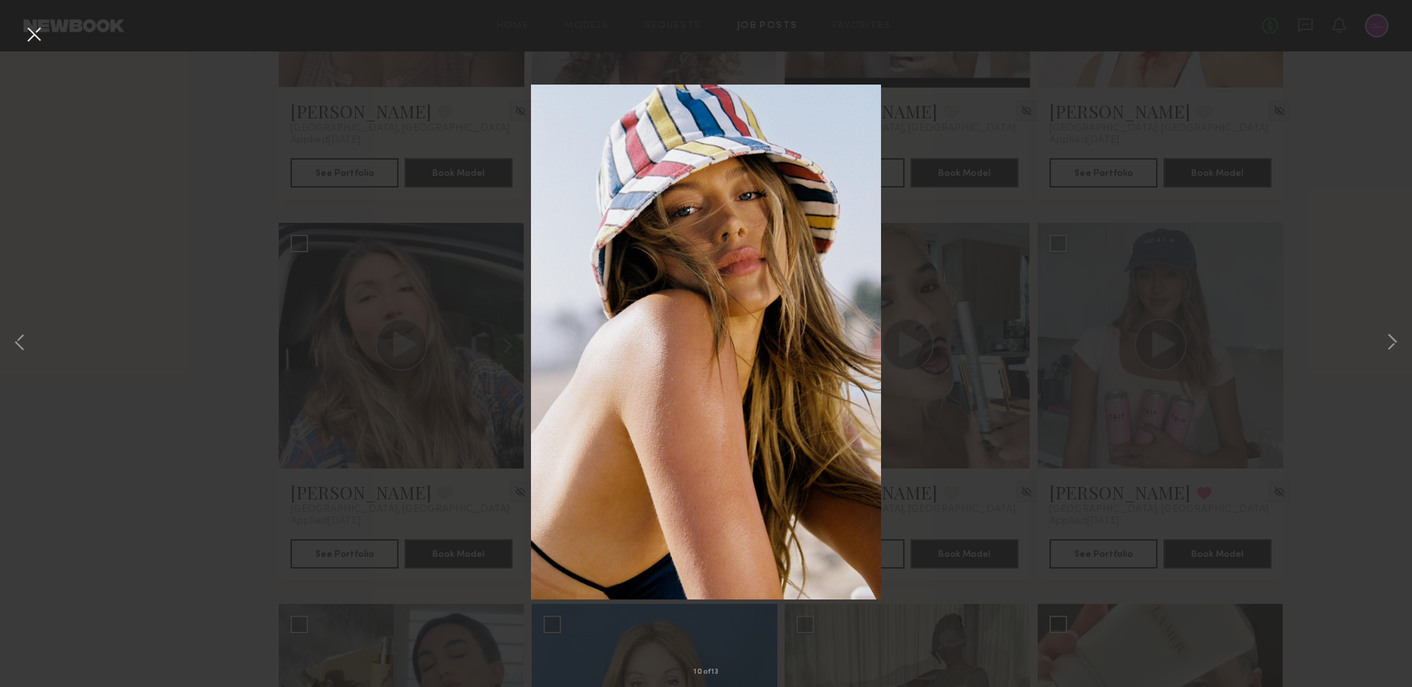
click at [1234, 221] on div "10 of 13" at bounding box center [706, 343] width 1412 height 687
click at [18, 26] on div "10 of 13" at bounding box center [706, 343] width 1412 height 687
click at [31, 29] on button at bounding box center [34, 35] width 24 height 26
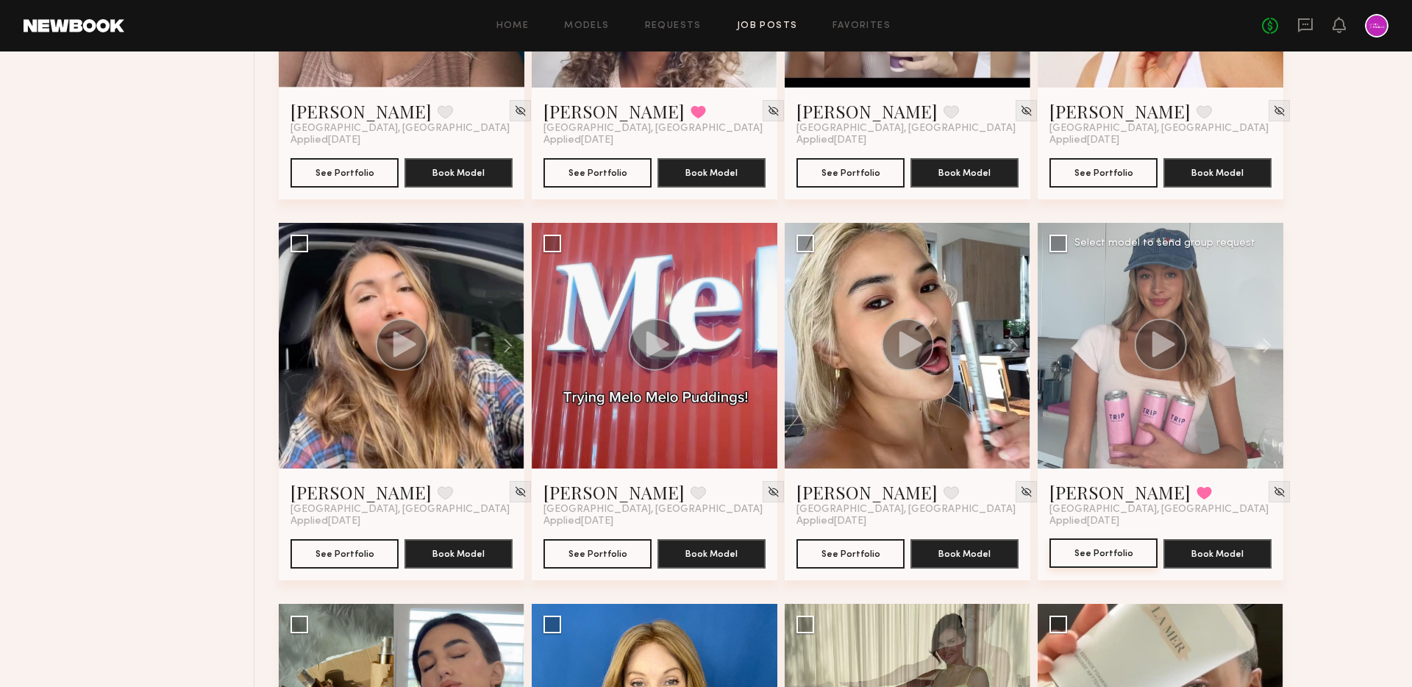
click at [1085, 560] on button "See Portfolio" at bounding box center [1103, 552] width 108 height 29
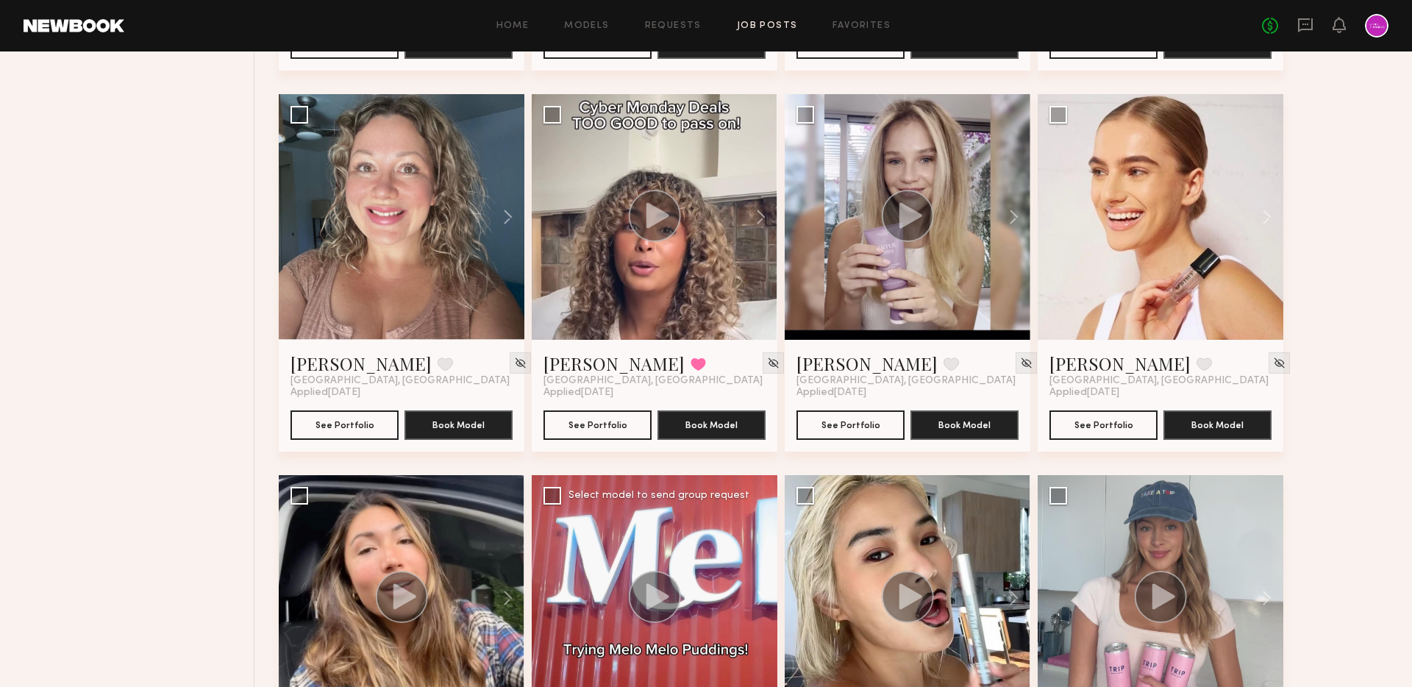
scroll to position [10694, 0]
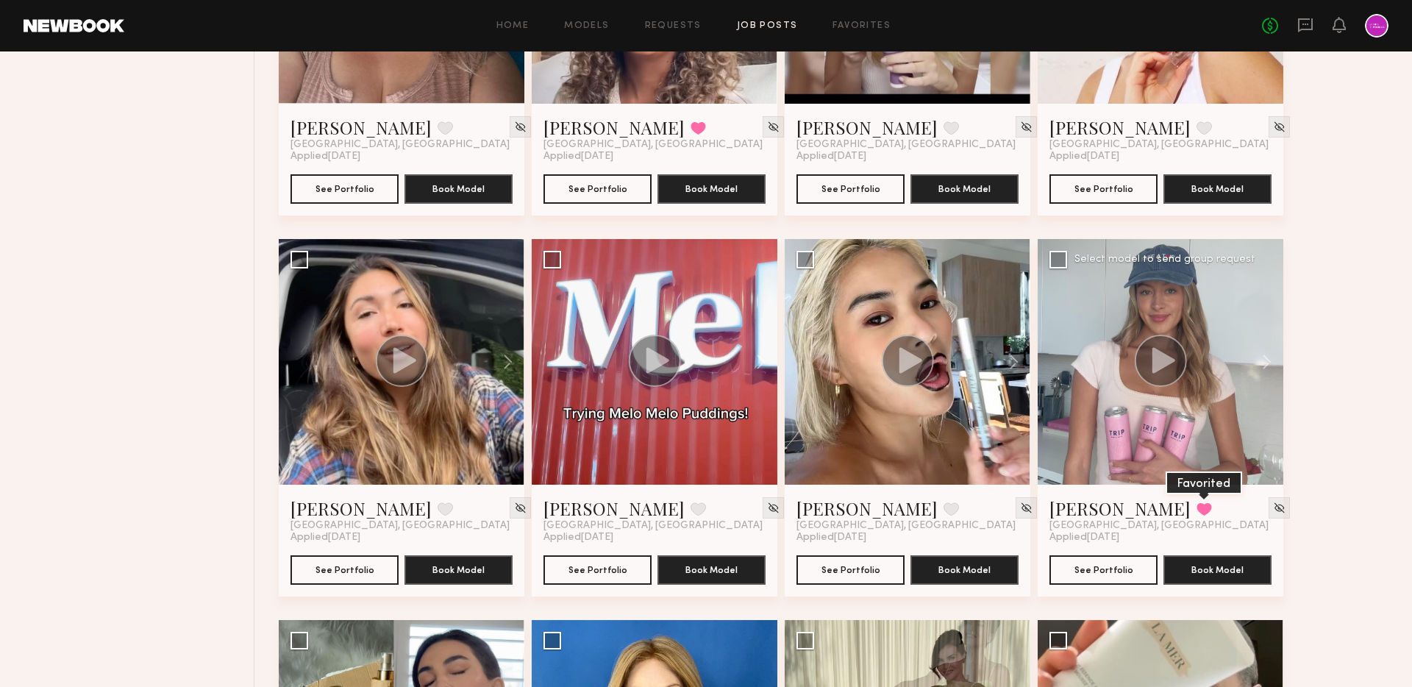
click at [1197, 507] on button at bounding box center [1204, 508] width 15 height 13
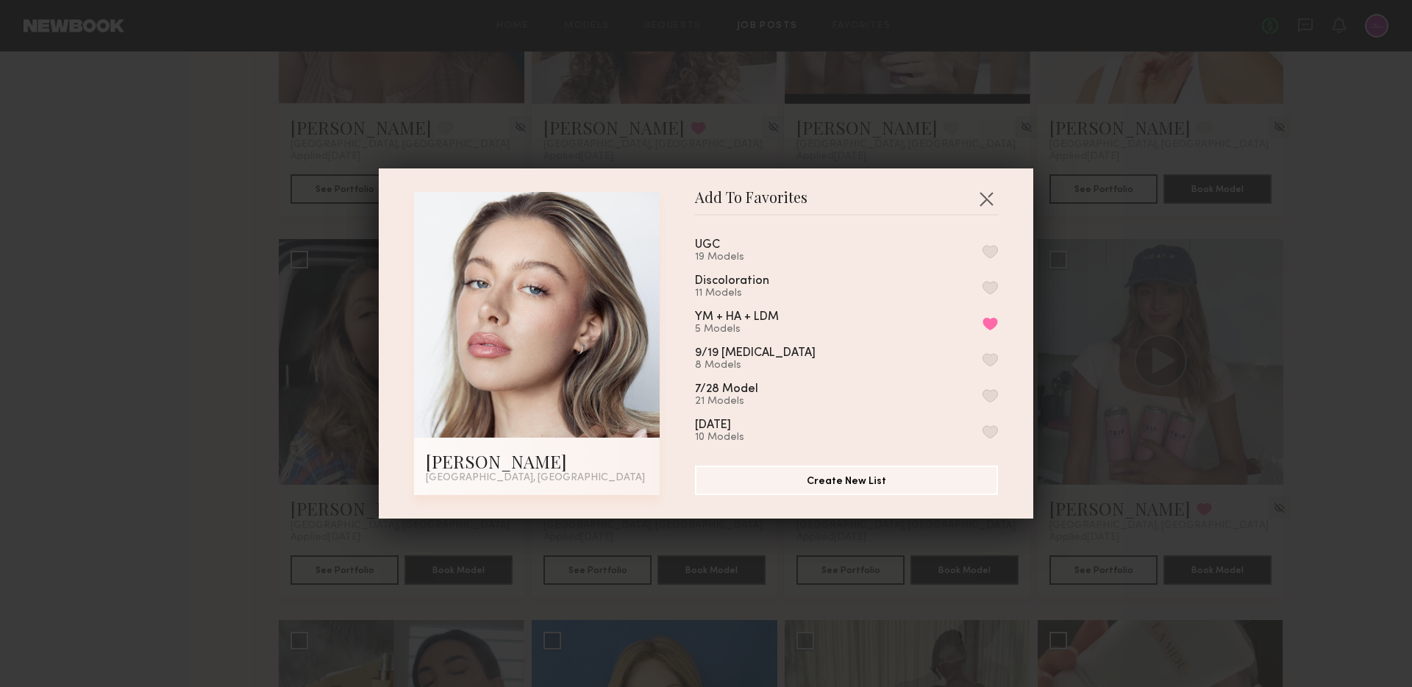
click at [991, 251] on button "button" at bounding box center [990, 251] width 15 height 13
click at [985, 194] on button "button" at bounding box center [986, 199] width 24 height 24
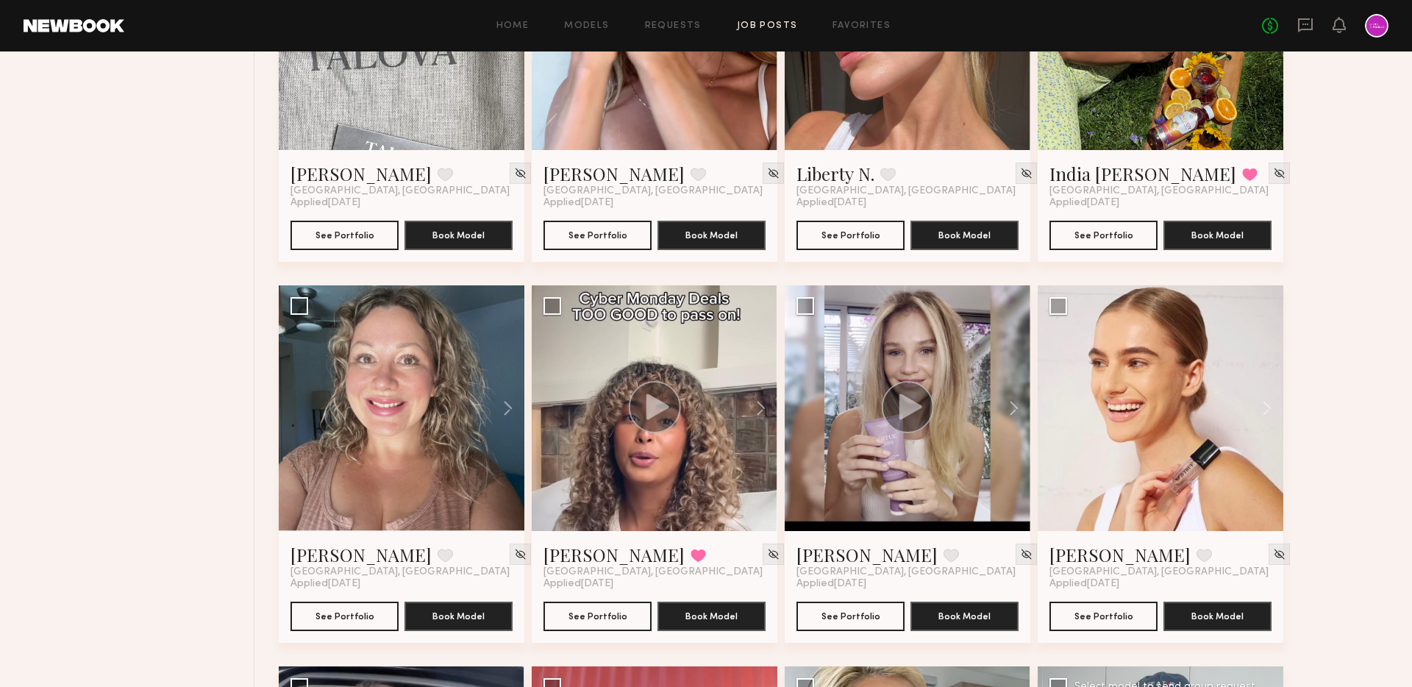
scroll to position [10266, 0]
click at [642, 404] on circle at bounding box center [655, 408] width 52 height 52
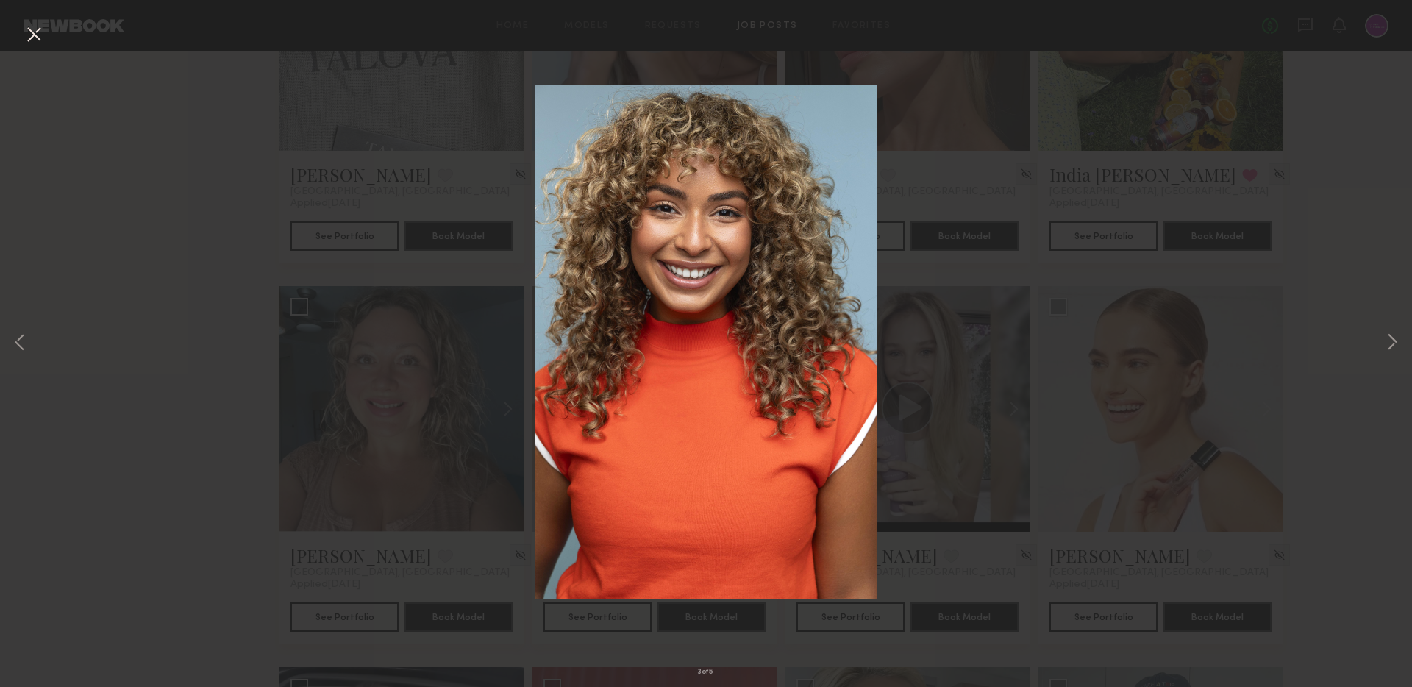
click at [899, 242] on div "3 of 5" at bounding box center [706, 343] width 1412 height 687
click at [35, 40] on button at bounding box center [34, 35] width 24 height 26
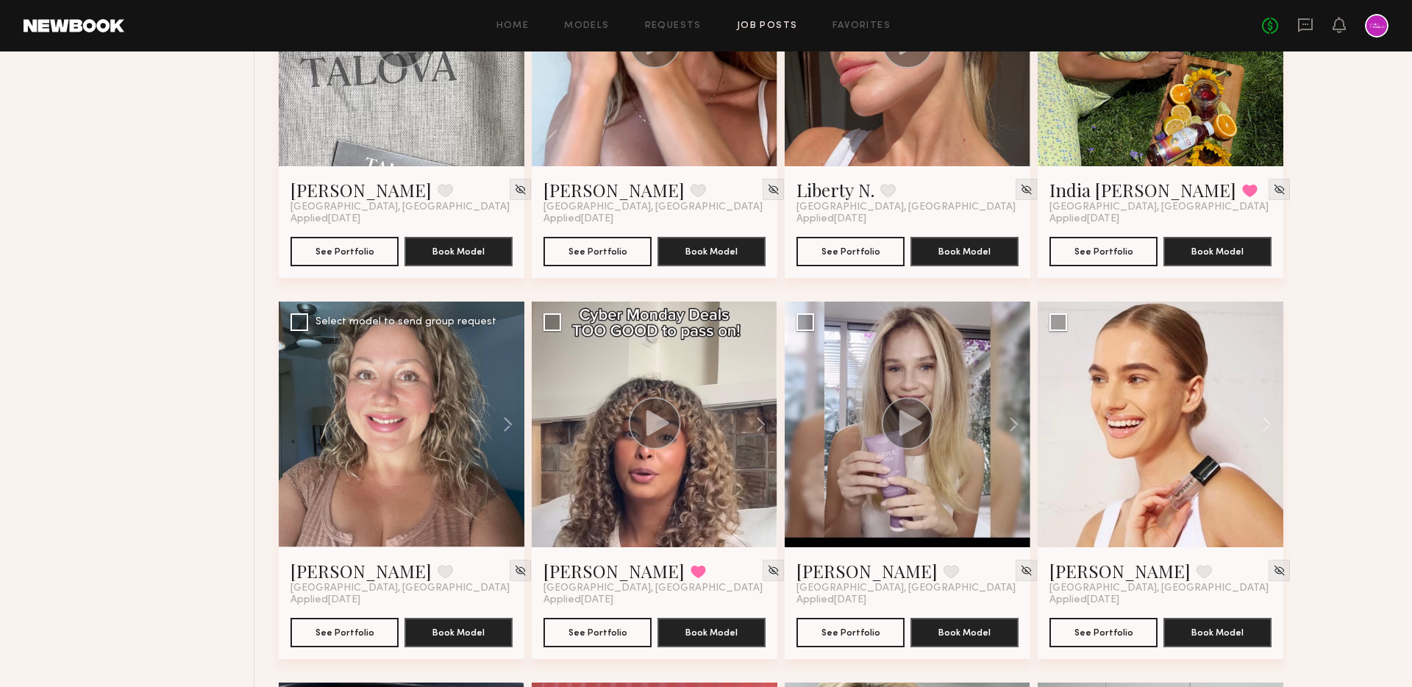
scroll to position [10249, 0]
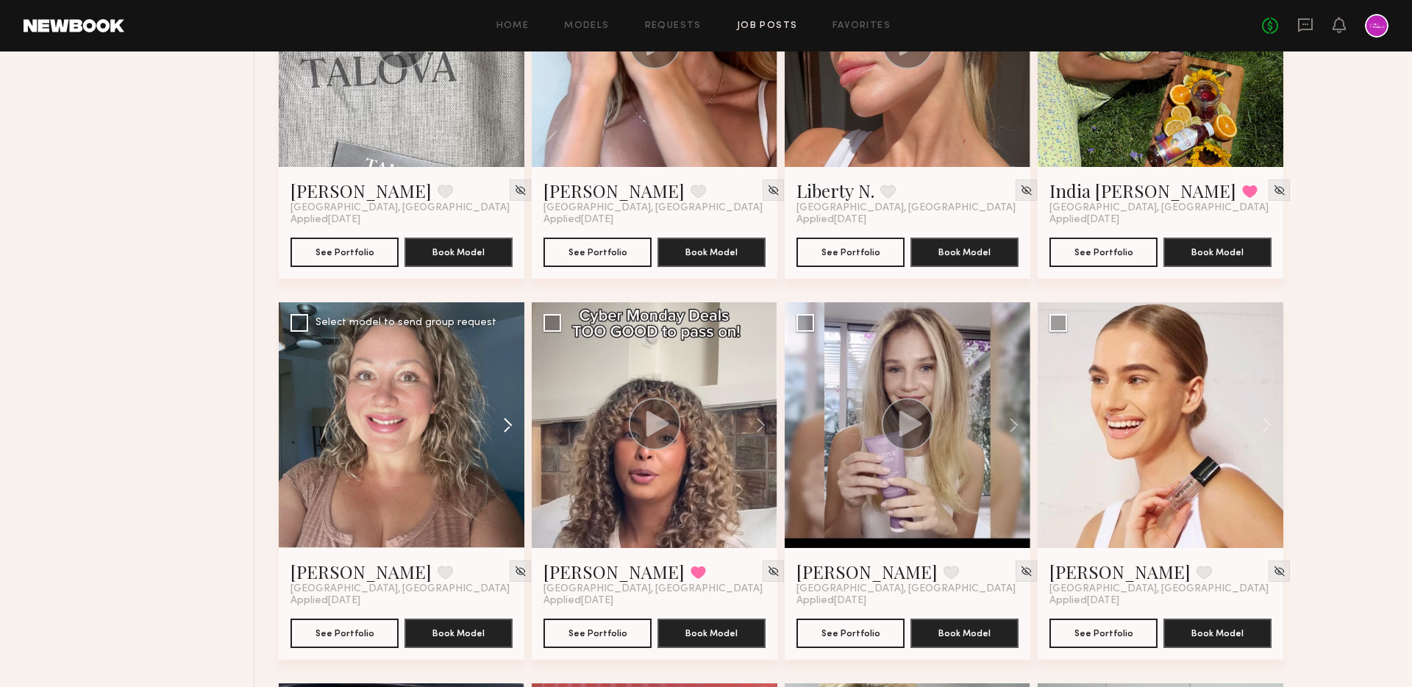
click at [516, 421] on button at bounding box center [500, 425] width 47 height 246
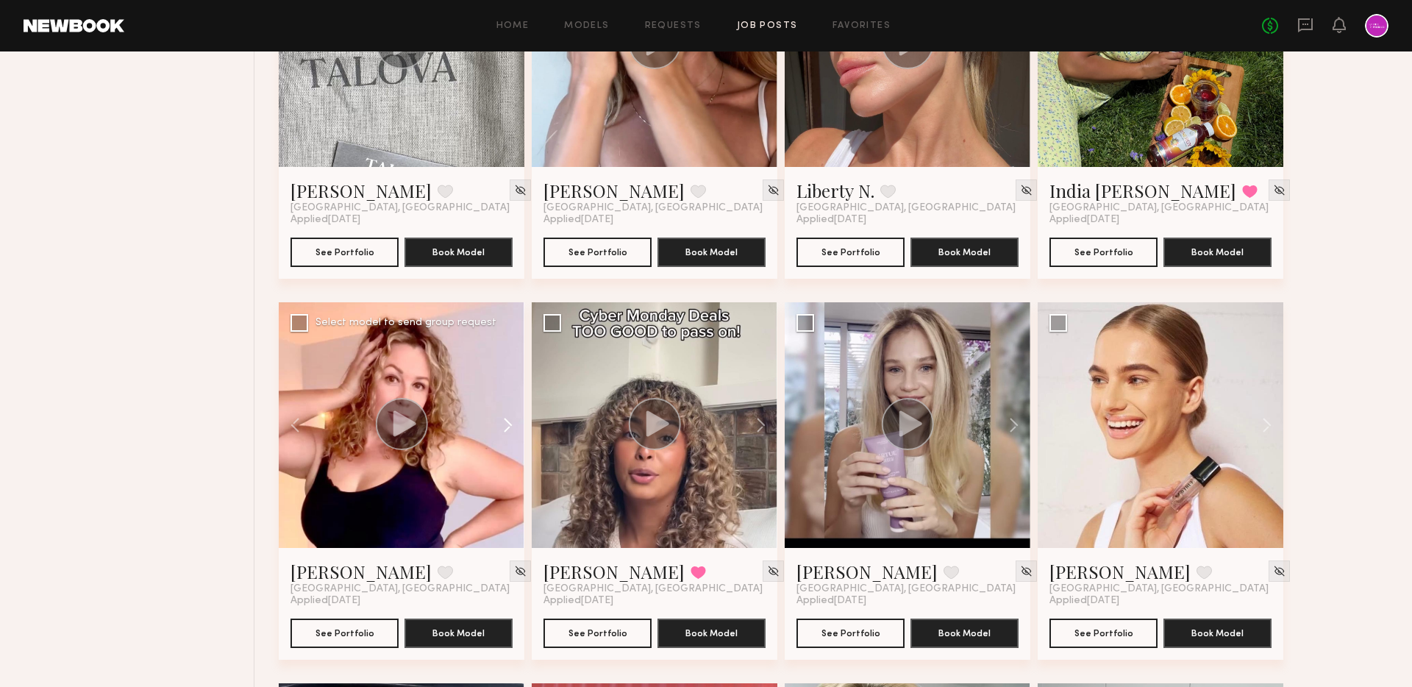
click at [514, 421] on button at bounding box center [500, 425] width 47 height 246
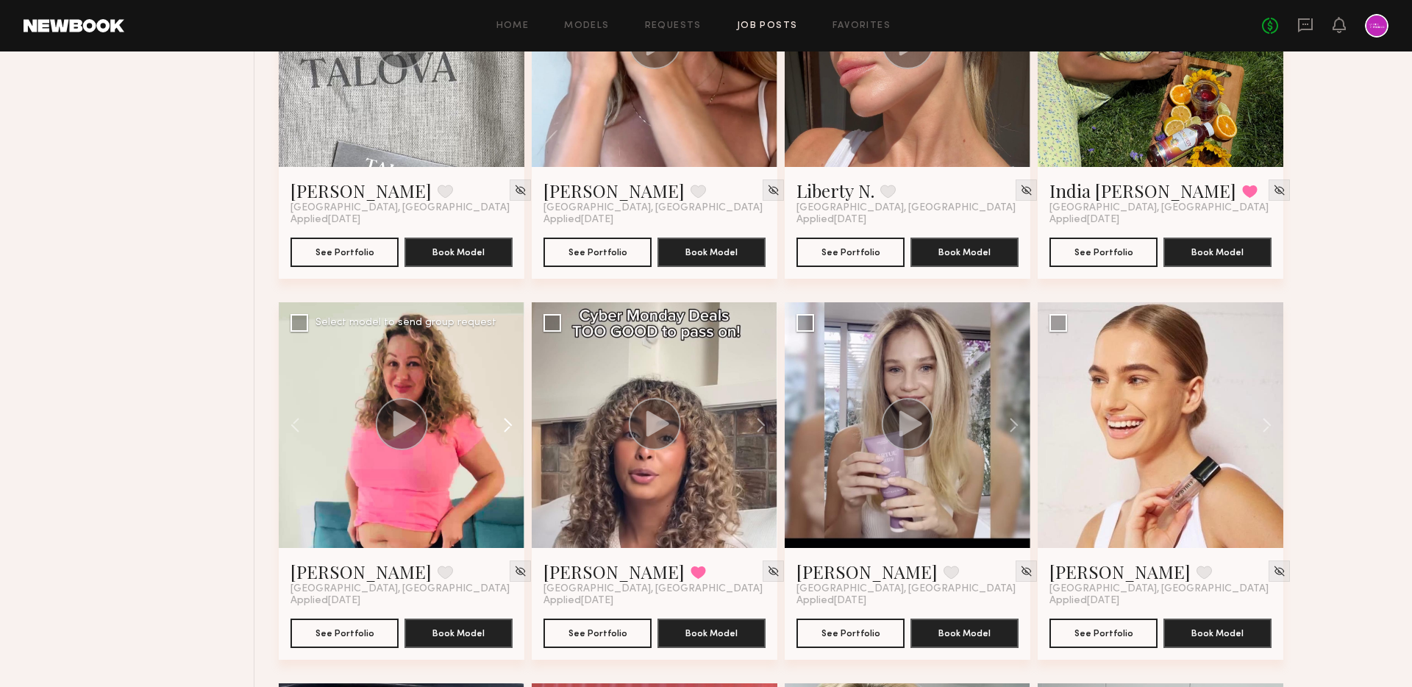
click at [514, 421] on button at bounding box center [500, 425] width 47 height 246
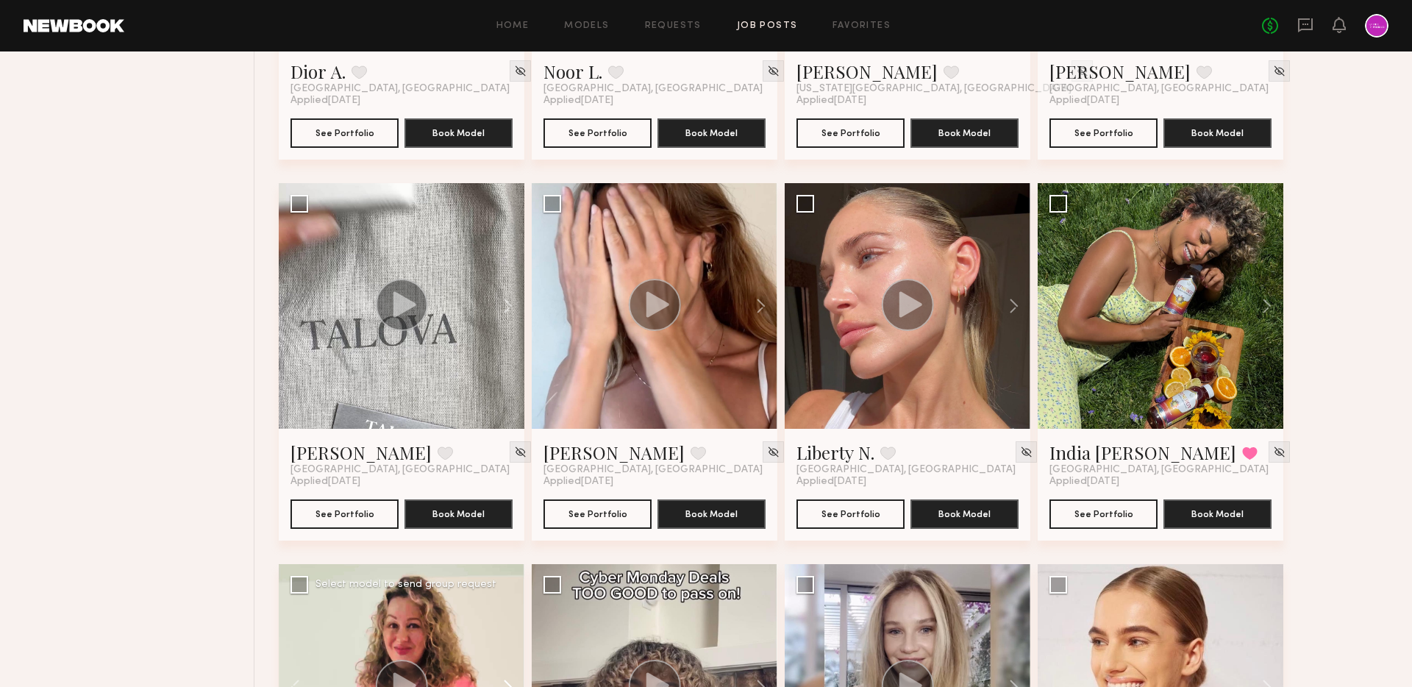
scroll to position [9943, 0]
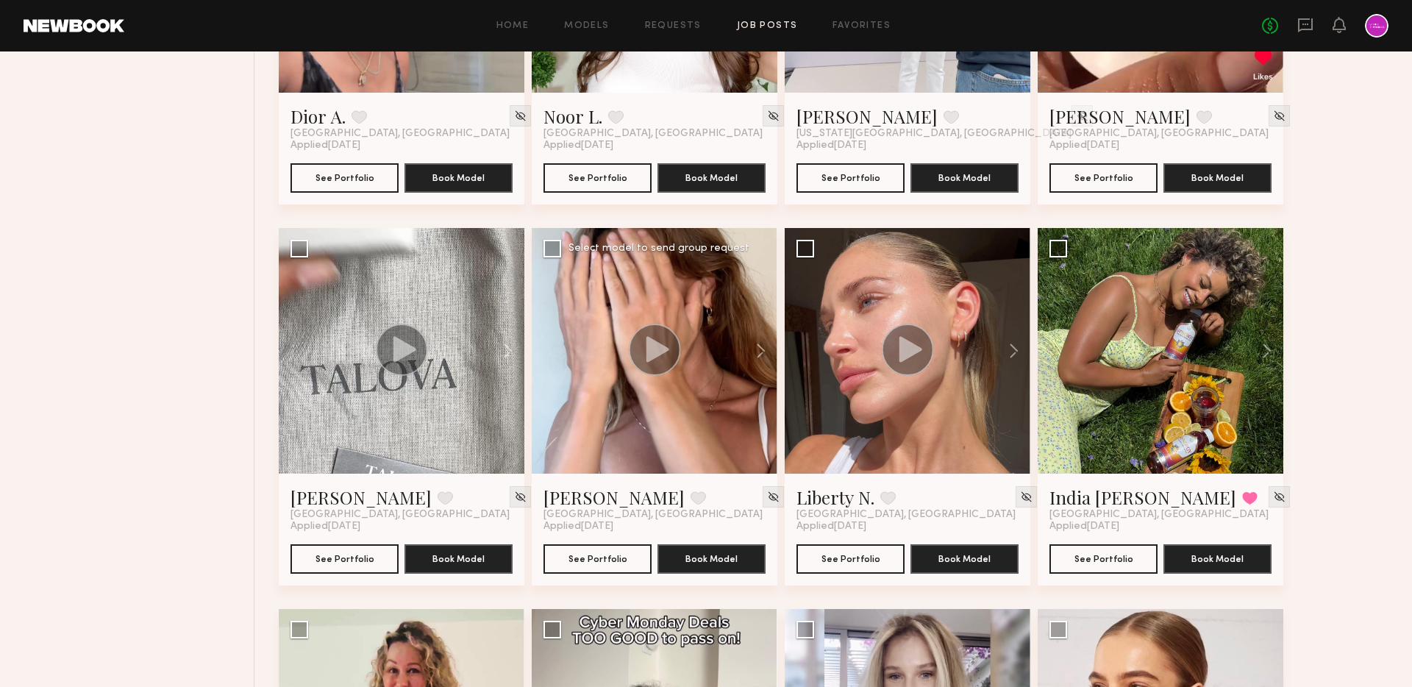
click at [666, 340] on circle at bounding box center [655, 350] width 52 height 52
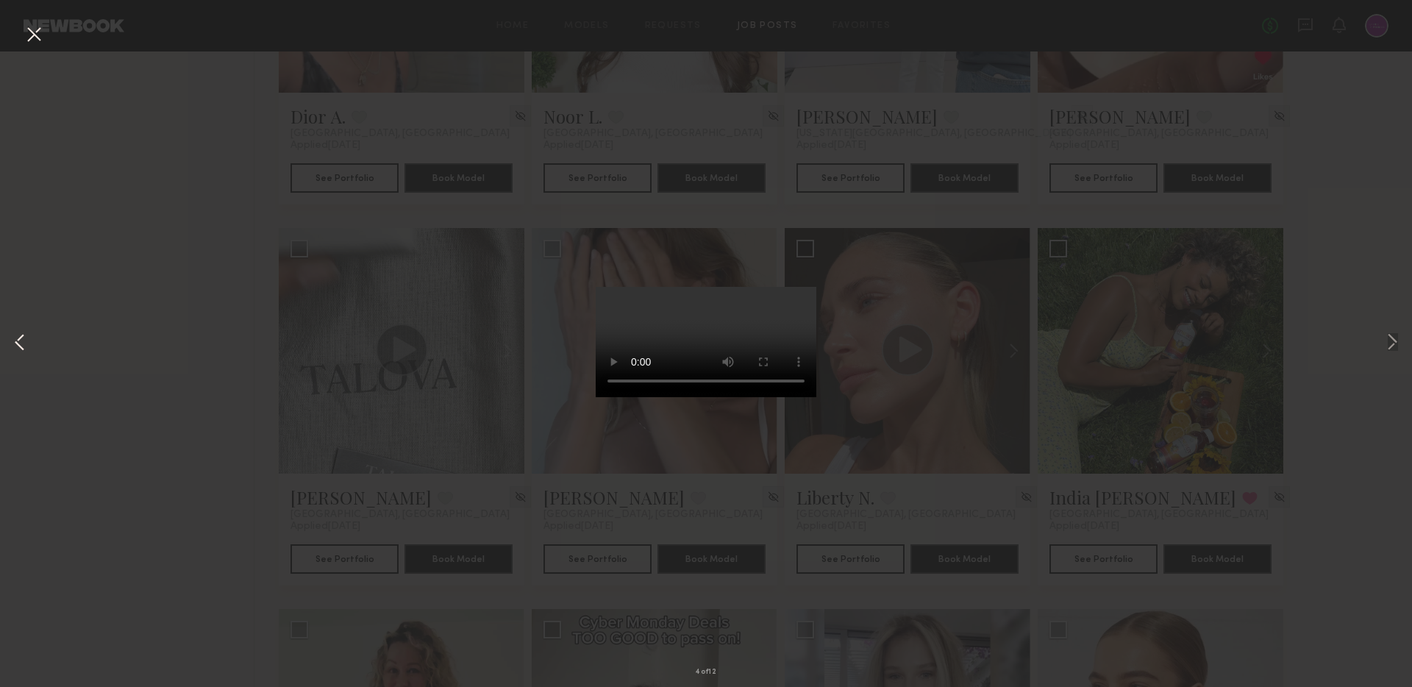
click at [15, 342] on button at bounding box center [20, 342] width 18 height 549
click at [17, 338] on button at bounding box center [20, 342] width 18 height 549
click at [30, 29] on button at bounding box center [34, 35] width 24 height 26
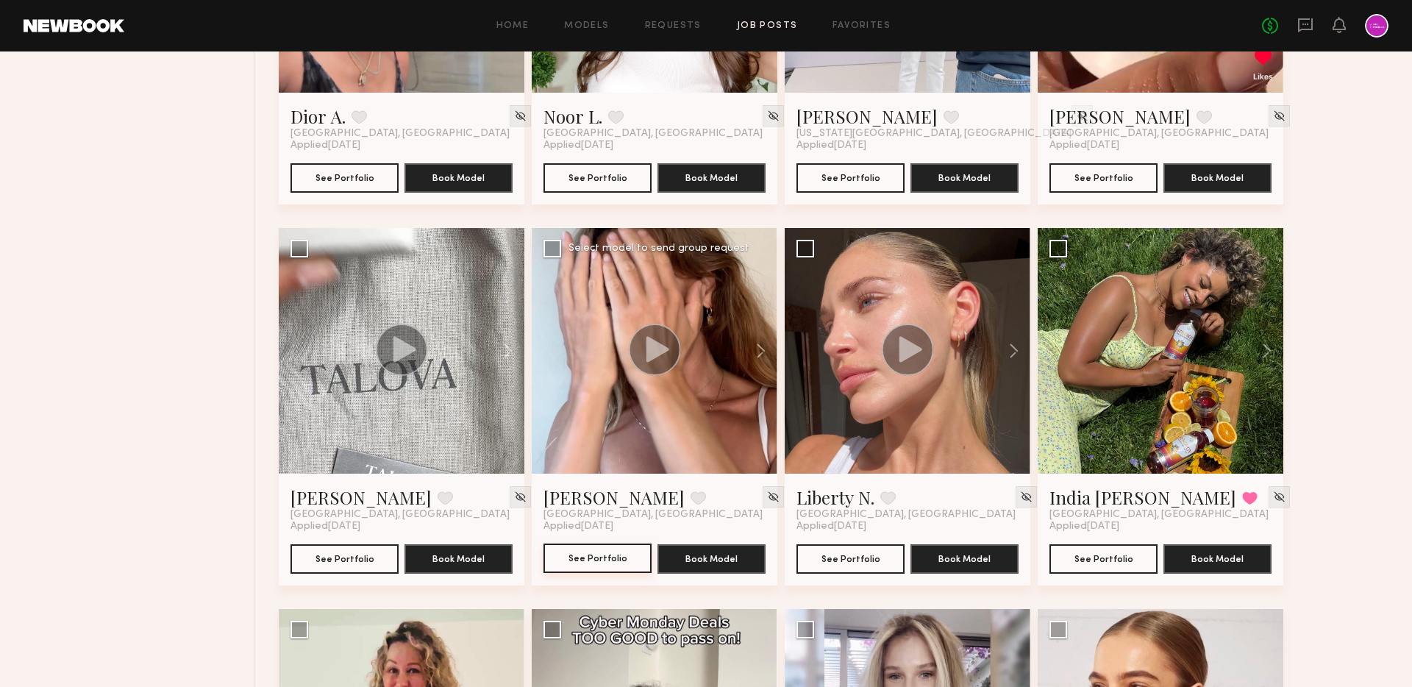
click at [601, 557] on button "See Portfolio" at bounding box center [597, 557] width 108 height 29
click at [895, 346] on circle at bounding box center [908, 350] width 52 height 52
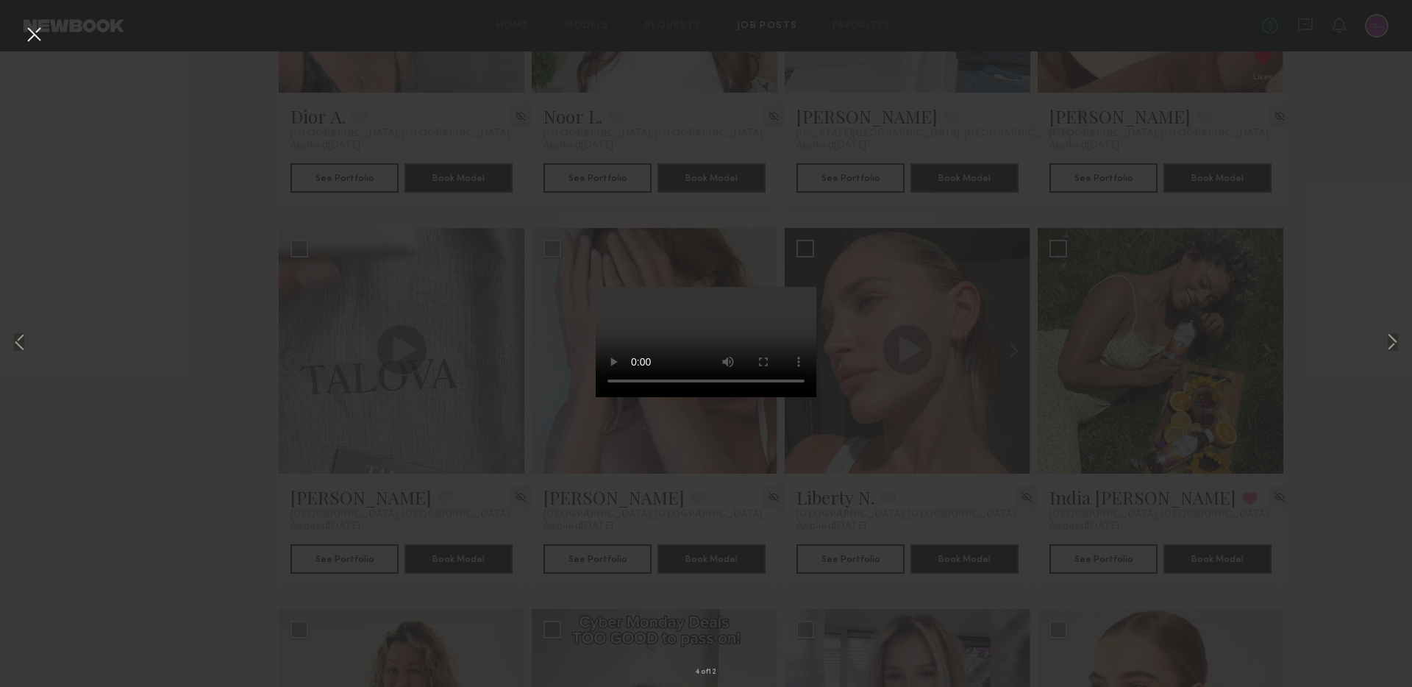
click at [26, 43] on button at bounding box center [34, 35] width 24 height 26
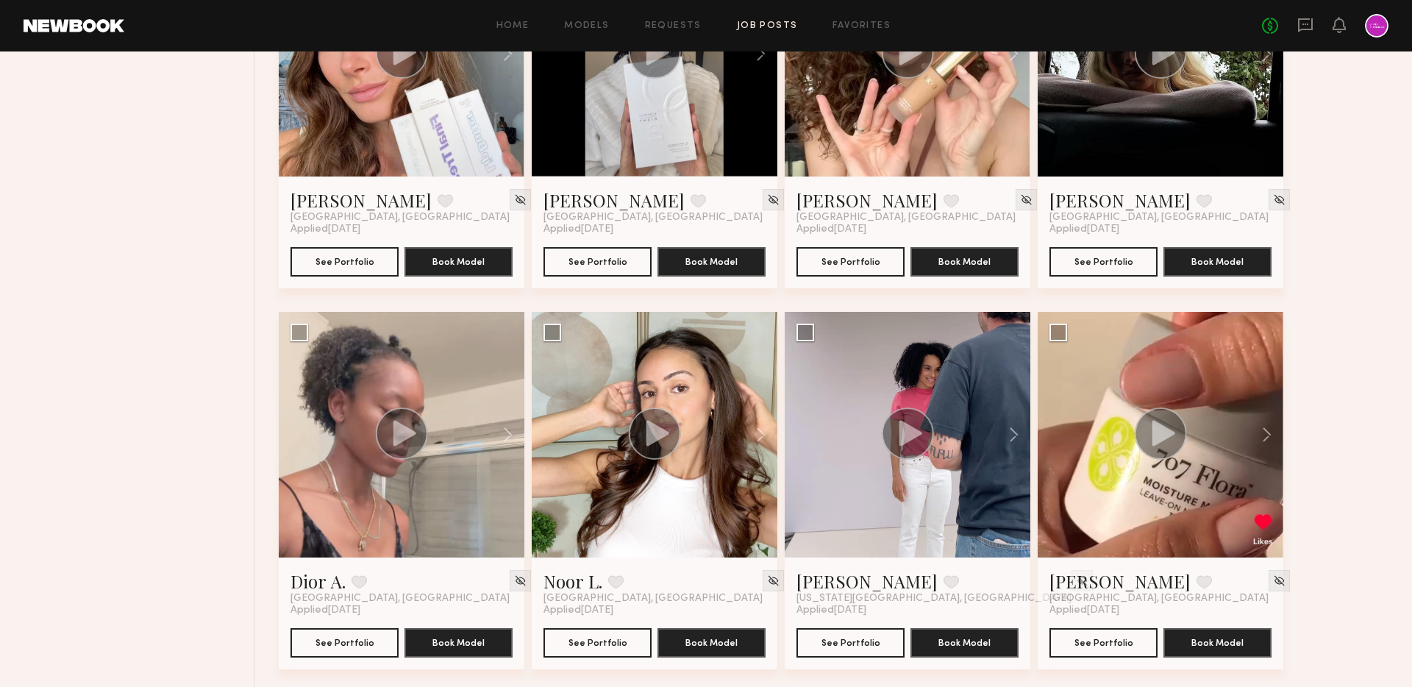
scroll to position [9924, 0]
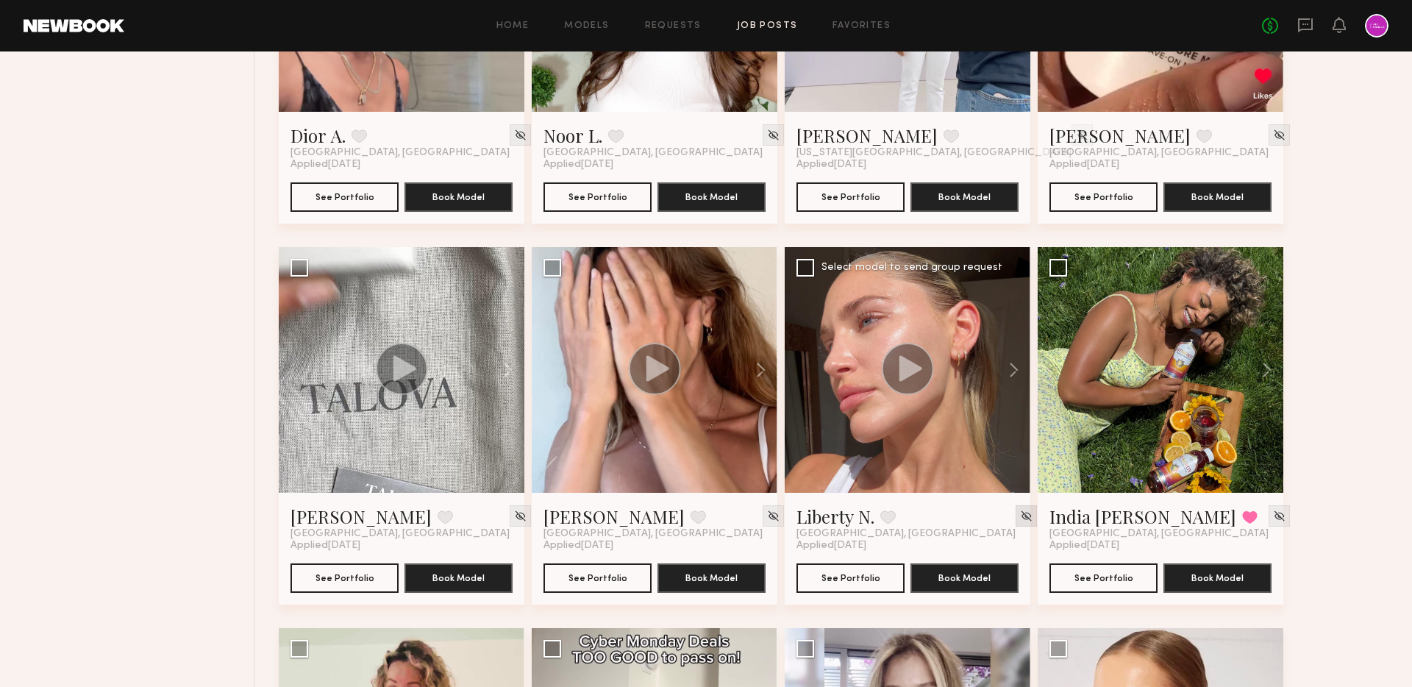
click at [1020, 516] on img at bounding box center [1026, 516] width 13 height 13
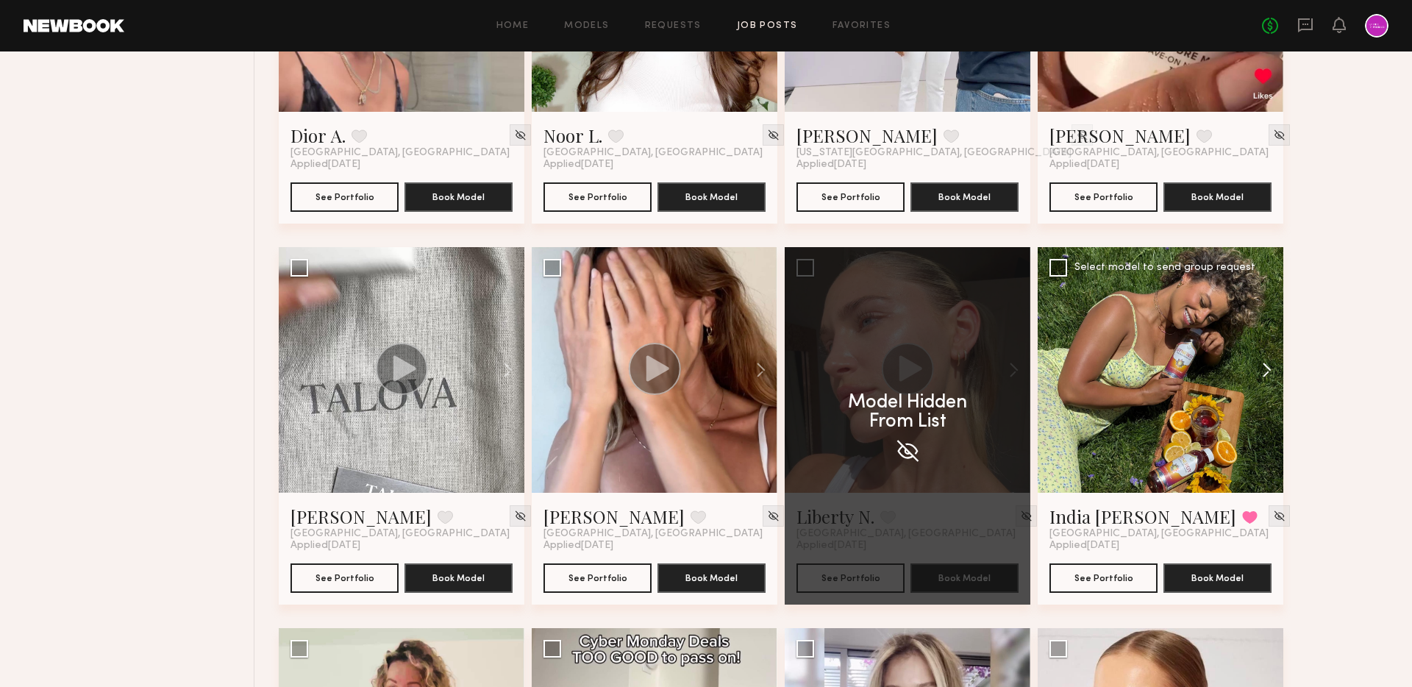
click at [1272, 375] on button at bounding box center [1259, 370] width 47 height 246
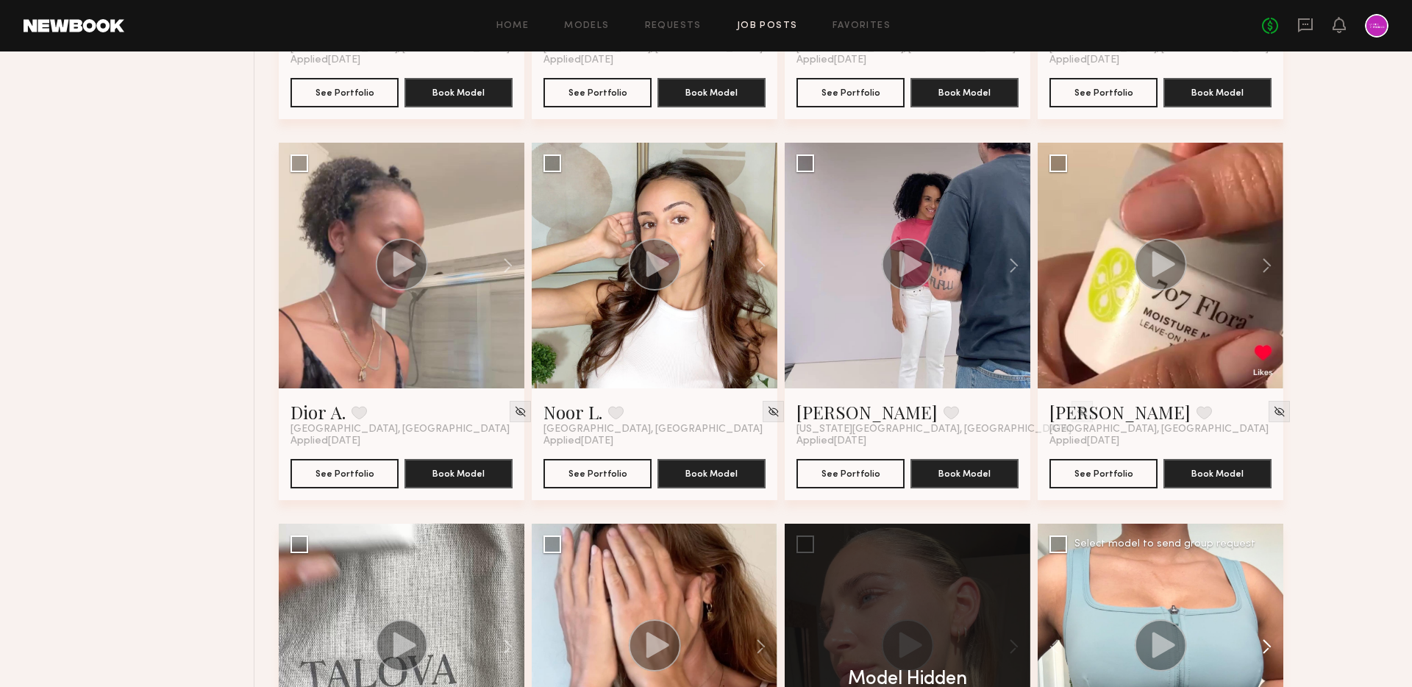
scroll to position [9640, 0]
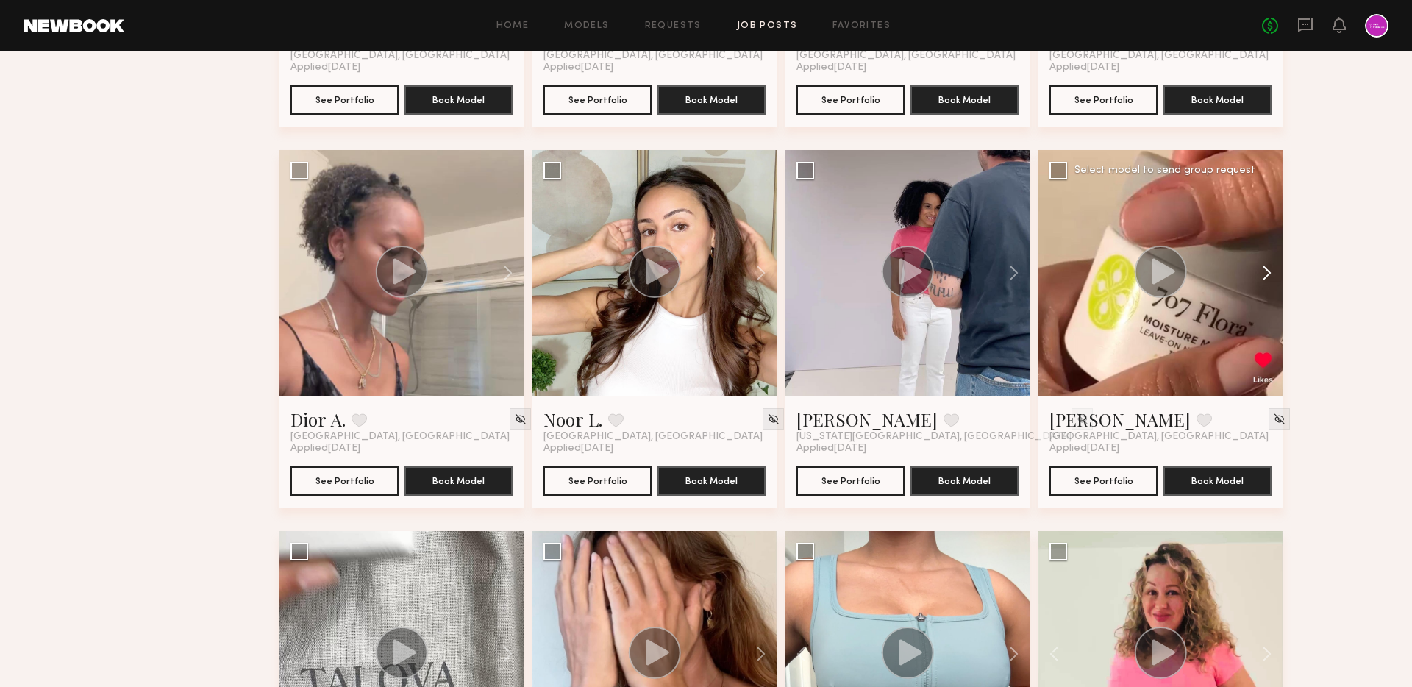
click at [1266, 274] on button at bounding box center [1259, 273] width 47 height 246
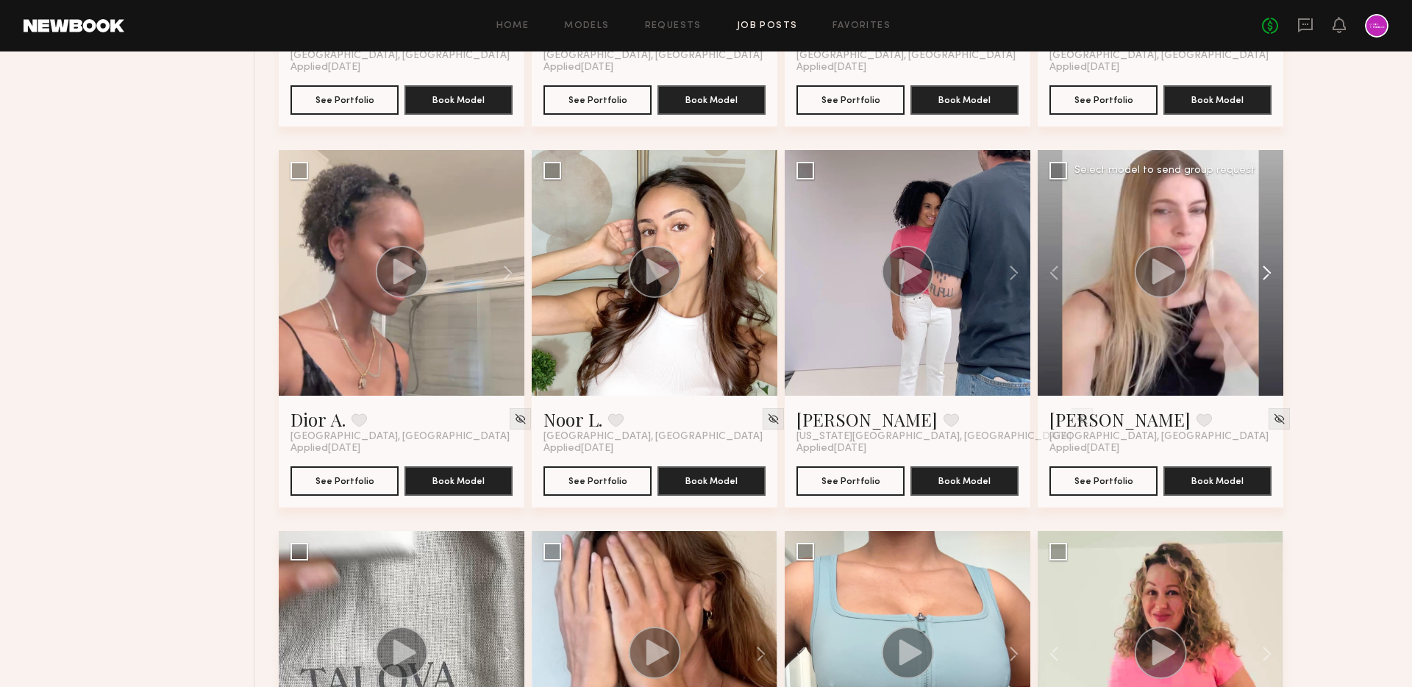
click at [1266, 274] on button at bounding box center [1259, 273] width 47 height 246
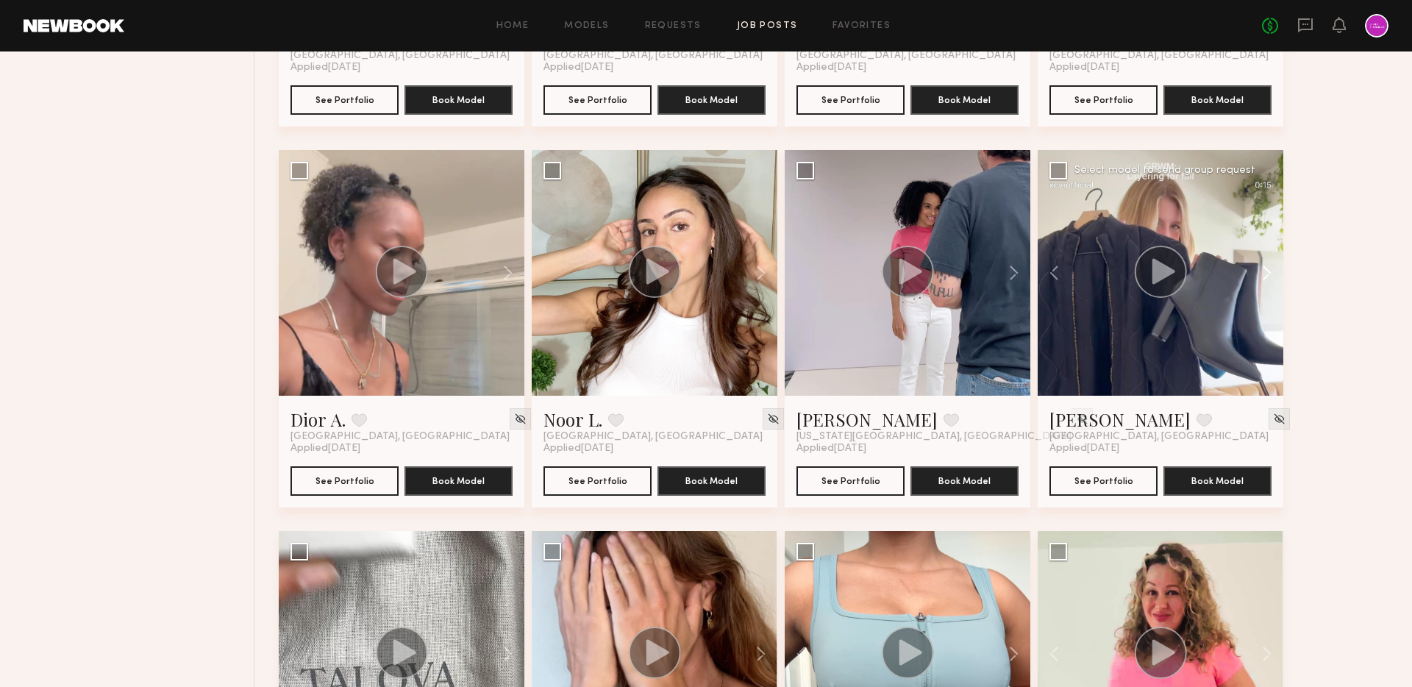
click at [1266, 274] on button at bounding box center [1259, 273] width 47 height 246
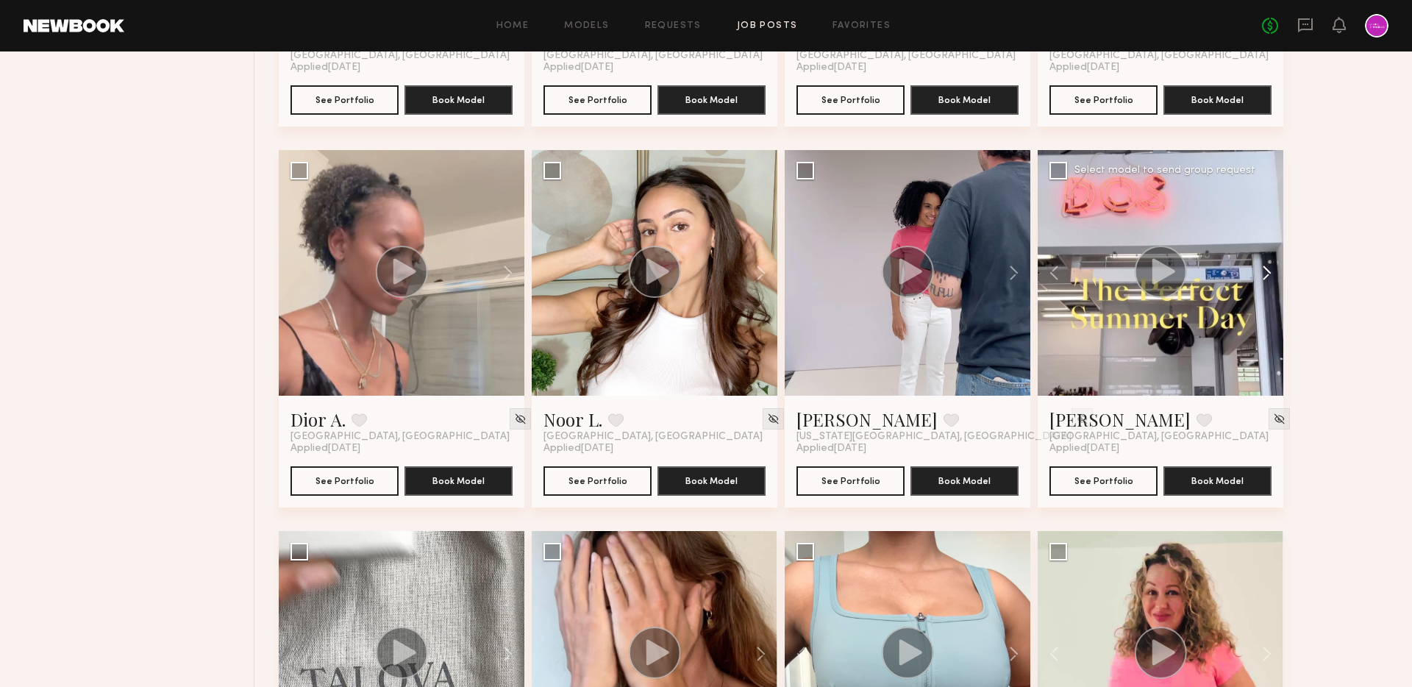
click at [1266, 274] on button at bounding box center [1259, 273] width 47 height 246
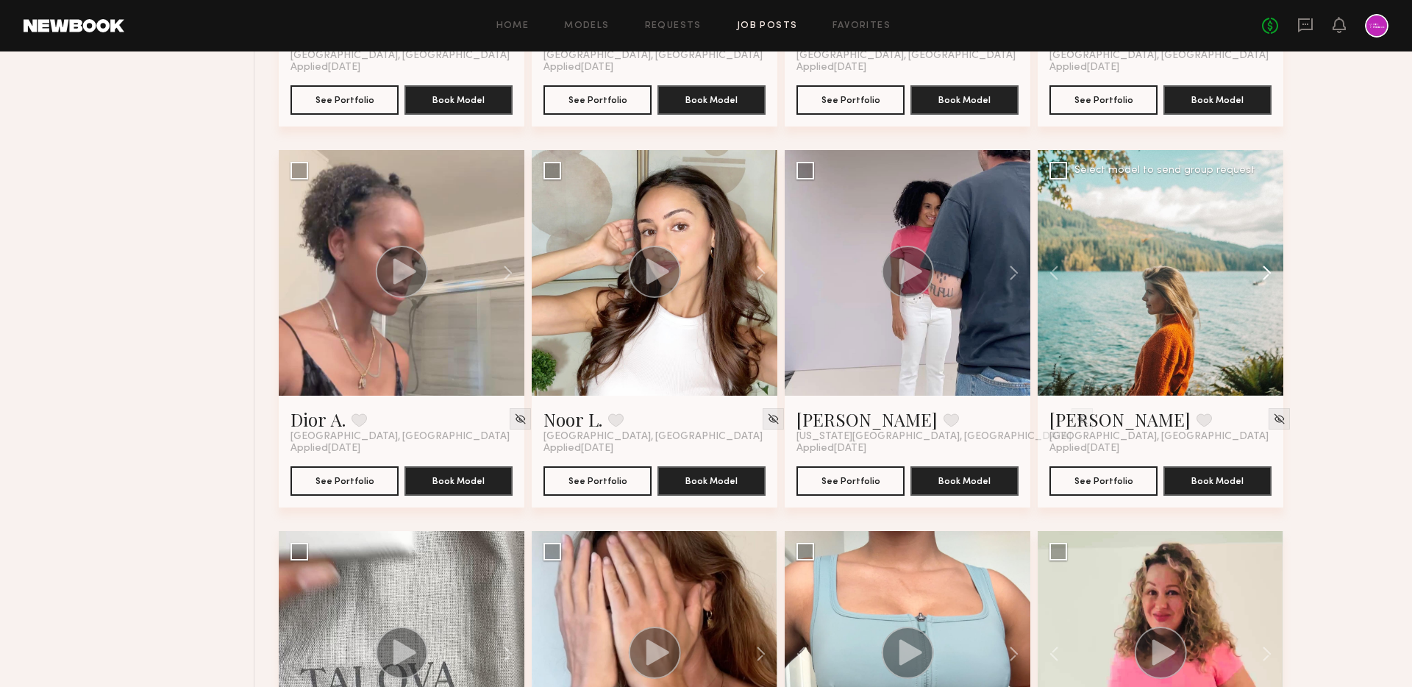
click at [1266, 274] on button at bounding box center [1259, 273] width 47 height 246
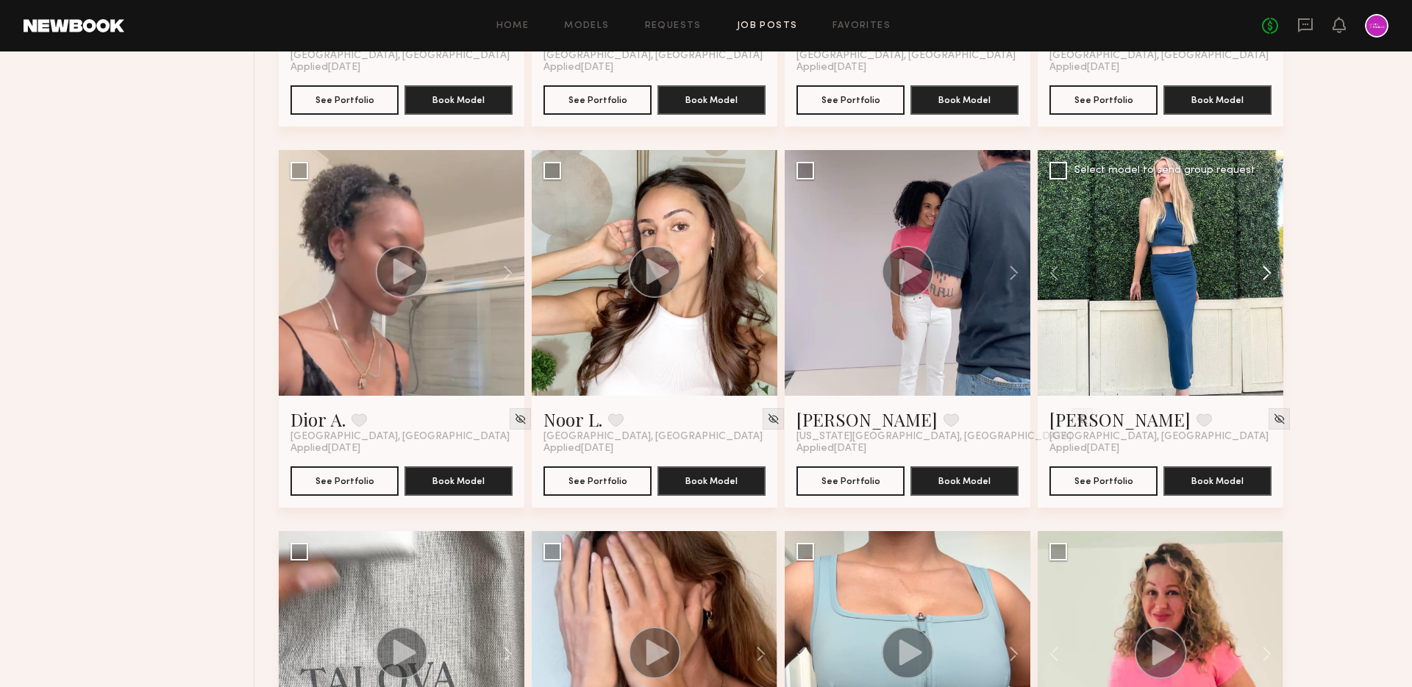
click at [1266, 274] on button at bounding box center [1259, 273] width 47 height 246
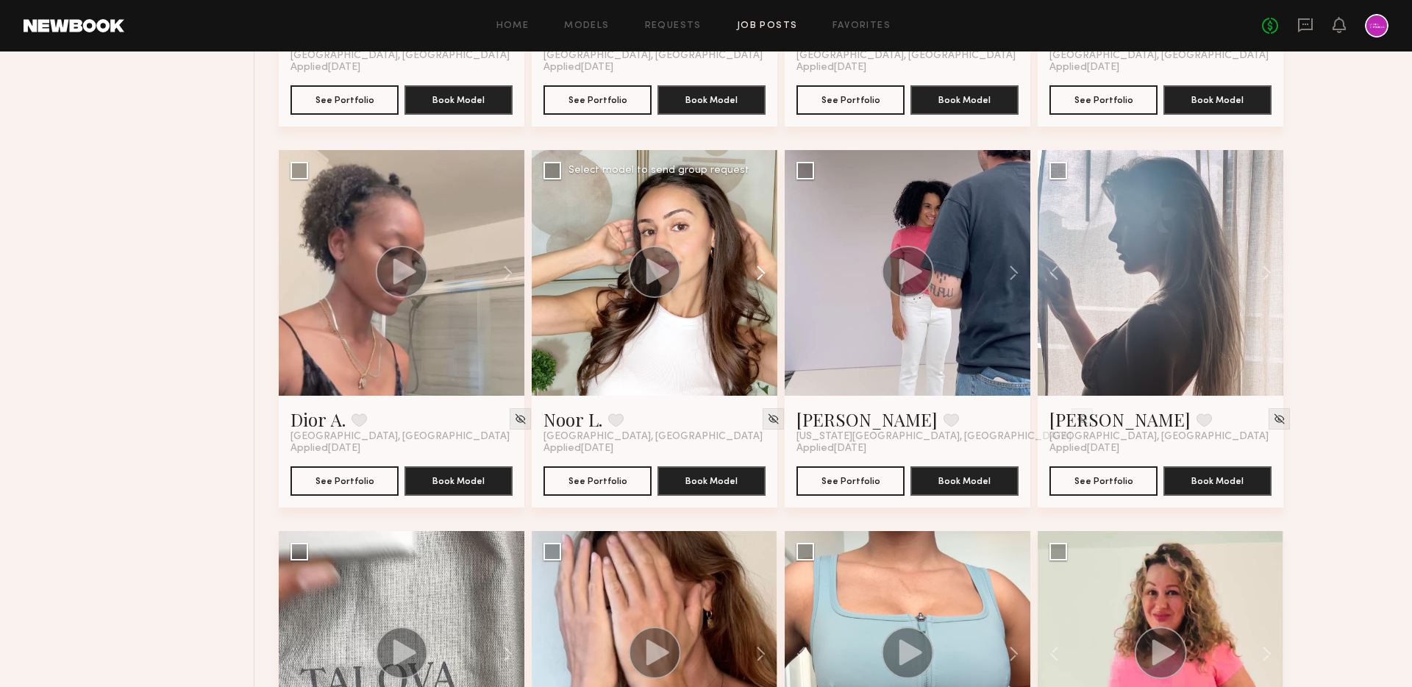
click at [755, 274] on button at bounding box center [753, 273] width 47 height 246
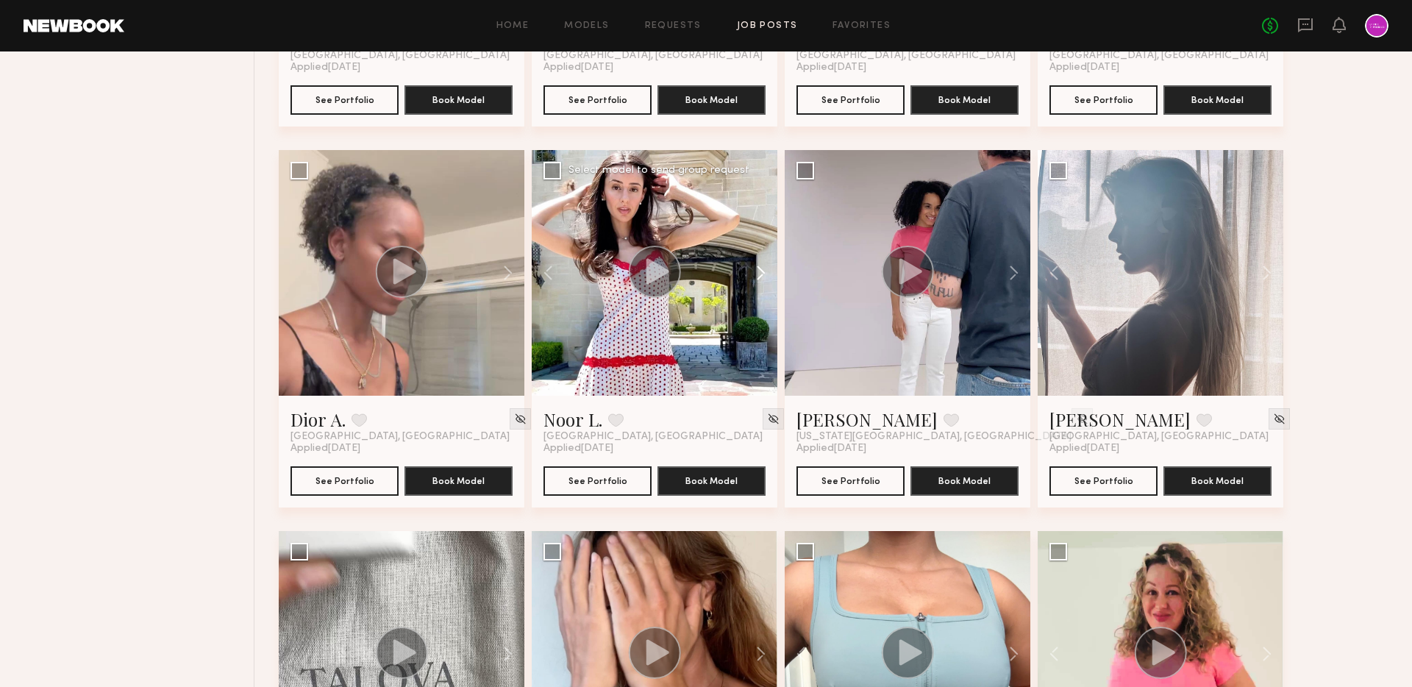
click at [755, 274] on button at bounding box center [753, 273] width 47 height 246
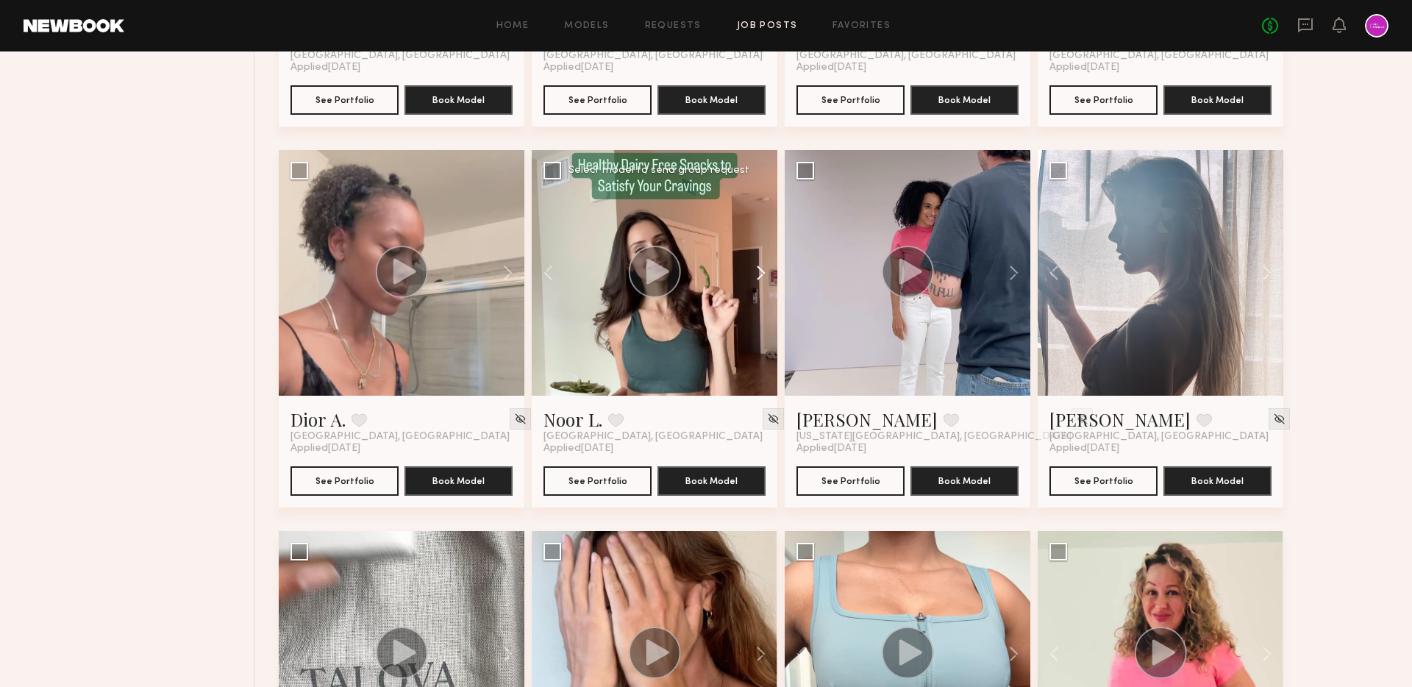
click at [755, 274] on button at bounding box center [753, 273] width 47 height 246
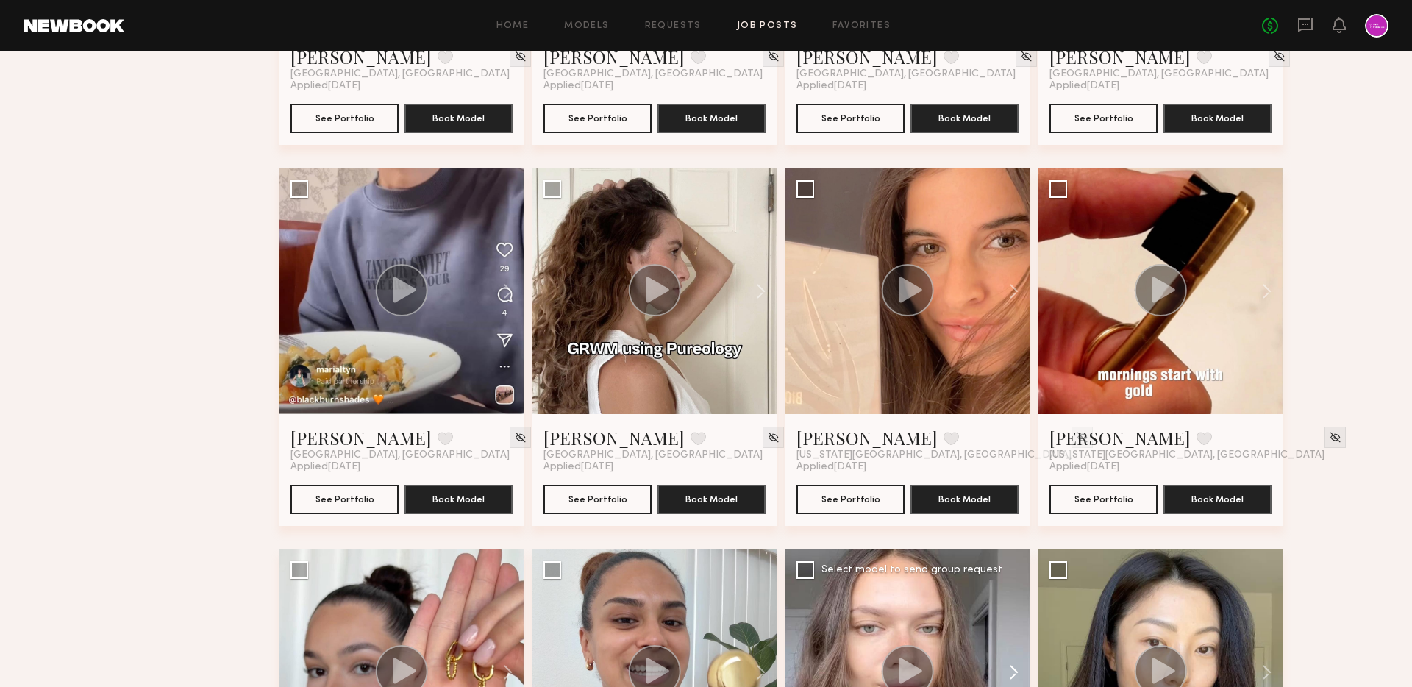
scroll to position [8448, 0]
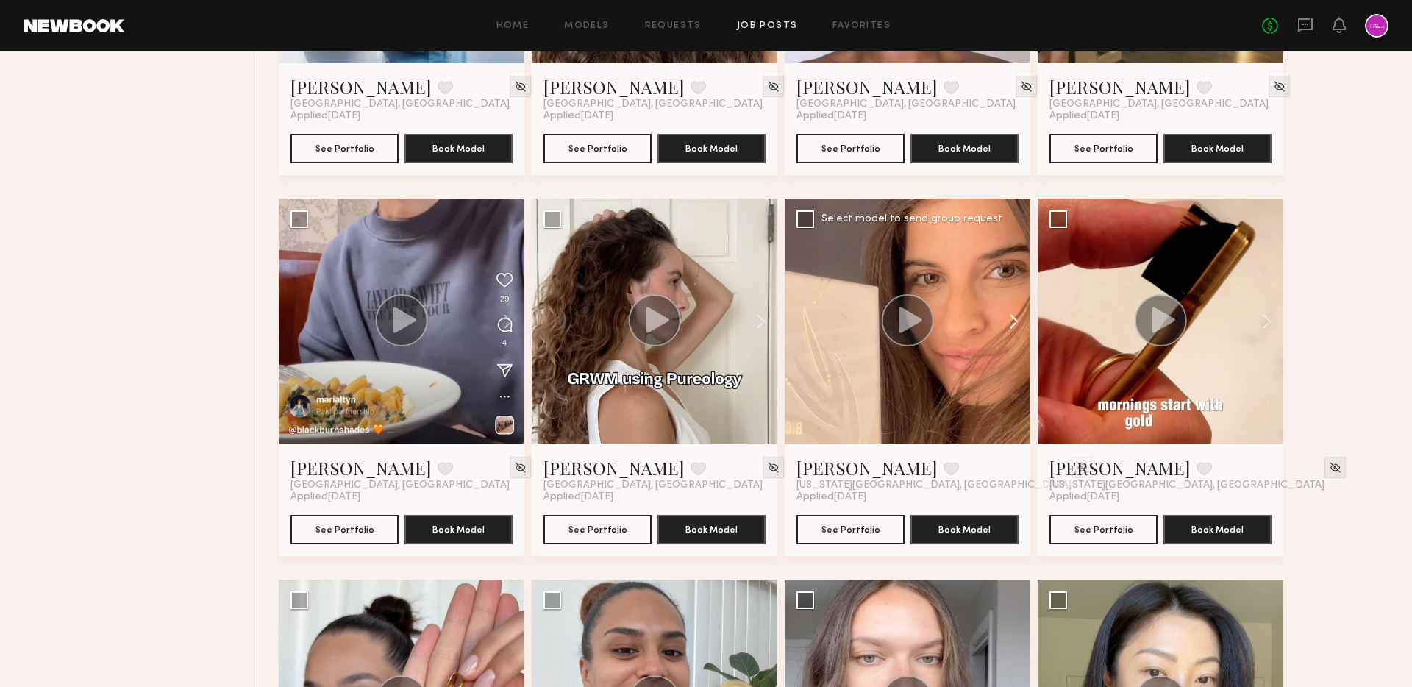
click at [1014, 325] on button at bounding box center [1006, 322] width 47 height 246
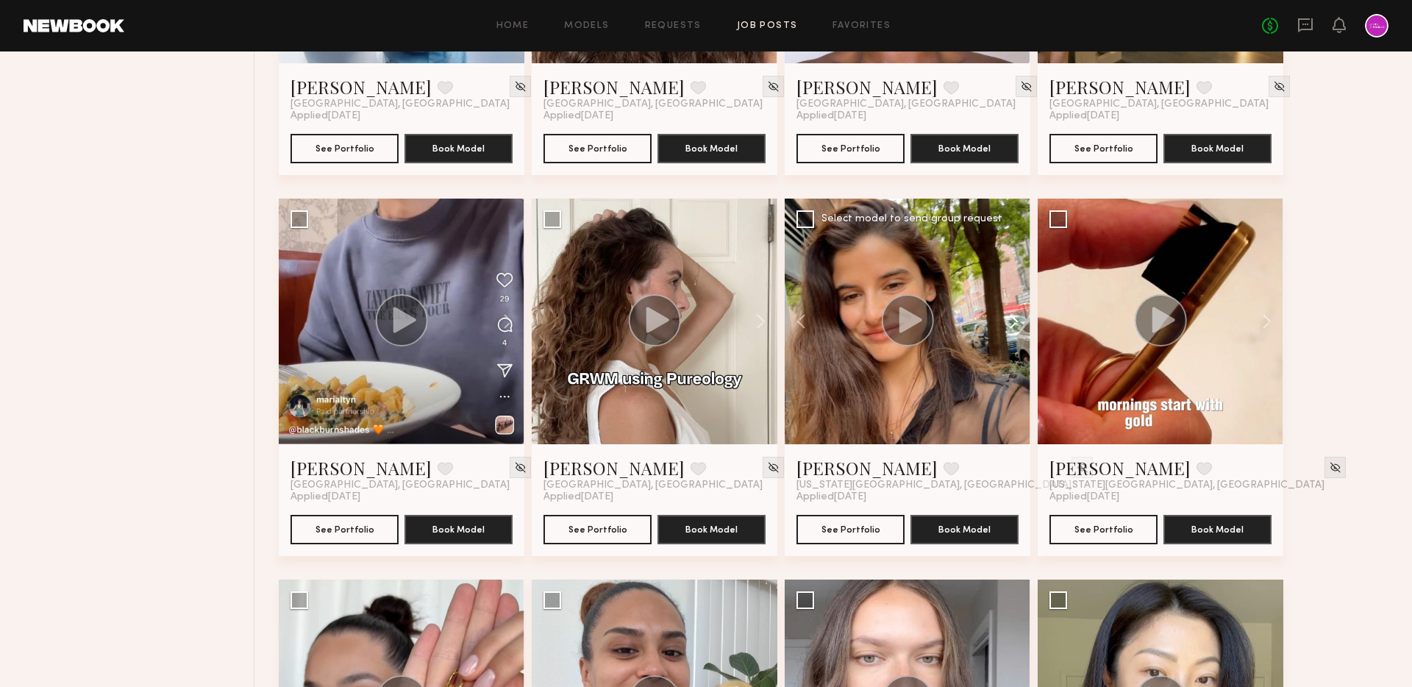
click at [1014, 325] on button at bounding box center [1006, 322] width 47 height 246
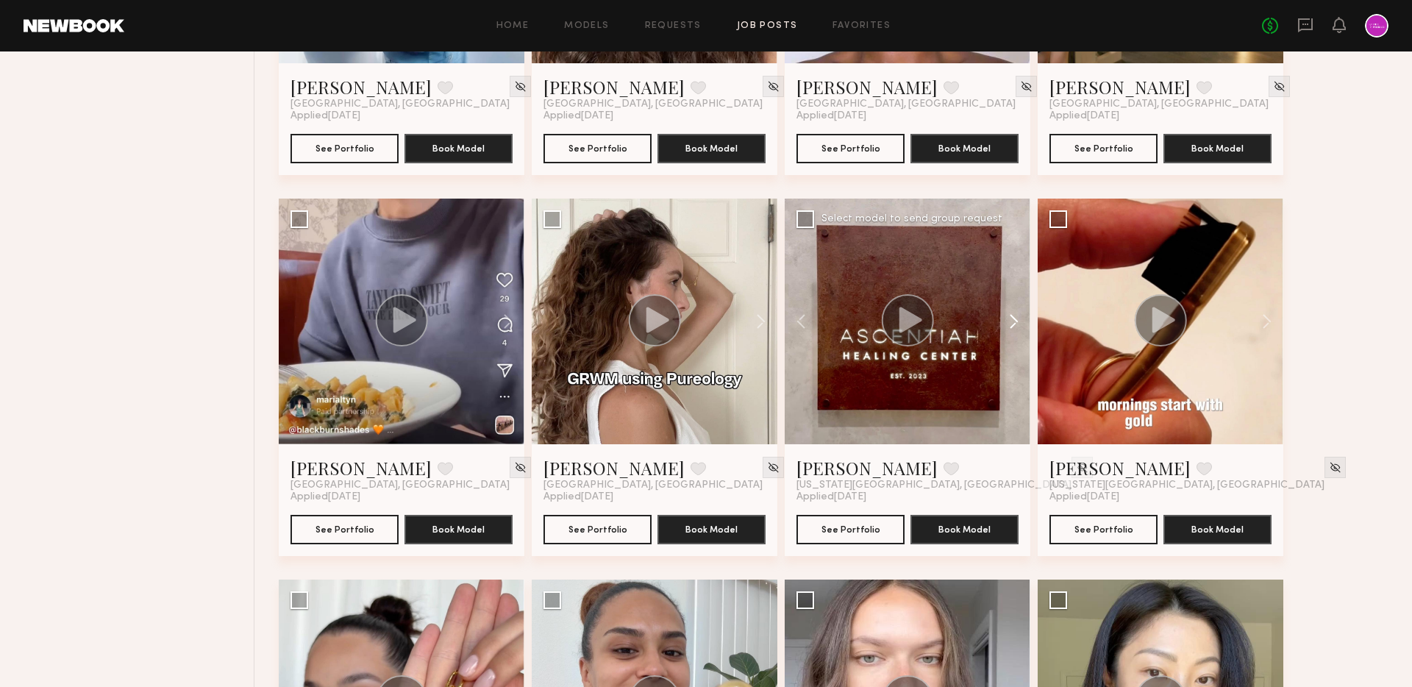
click at [1014, 325] on button at bounding box center [1006, 322] width 47 height 246
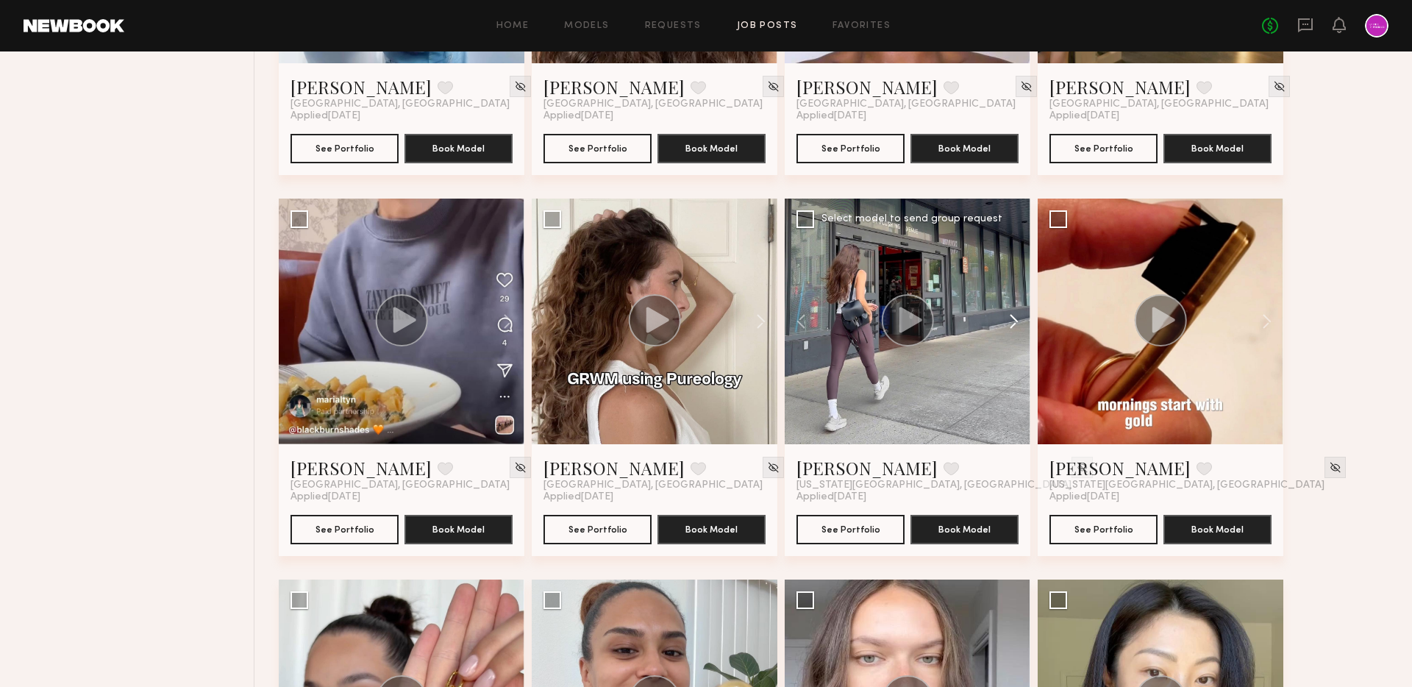
click at [1014, 325] on button at bounding box center [1006, 322] width 47 height 246
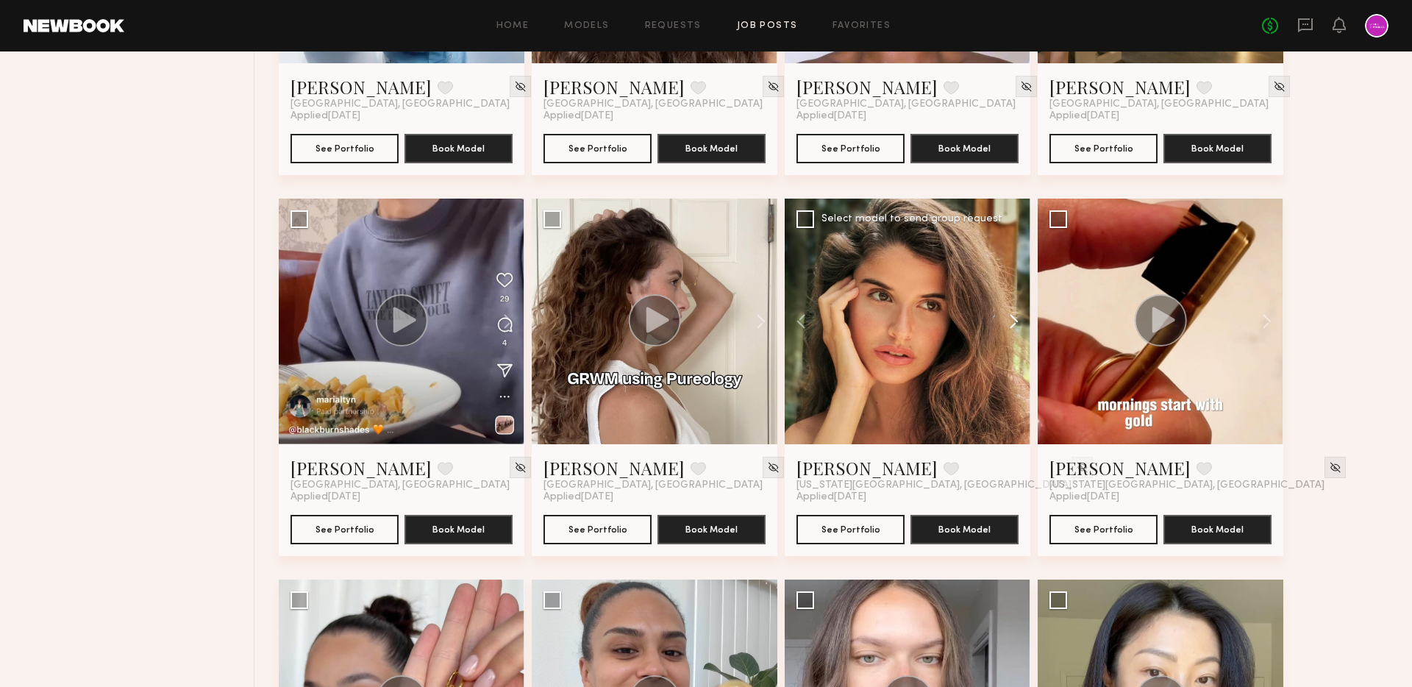
click at [1014, 325] on button at bounding box center [1006, 322] width 47 height 246
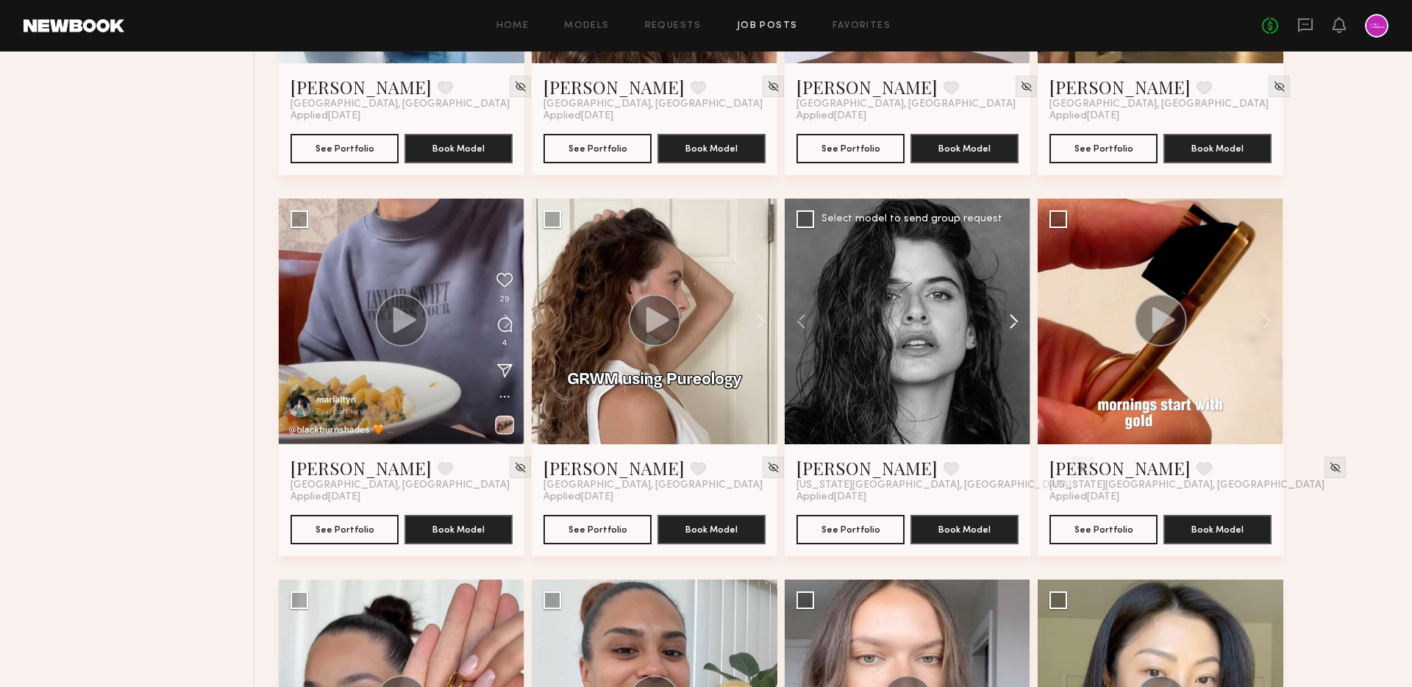
click at [1014, 325] on button at bounding box center [1006, 322] width 47 height 246
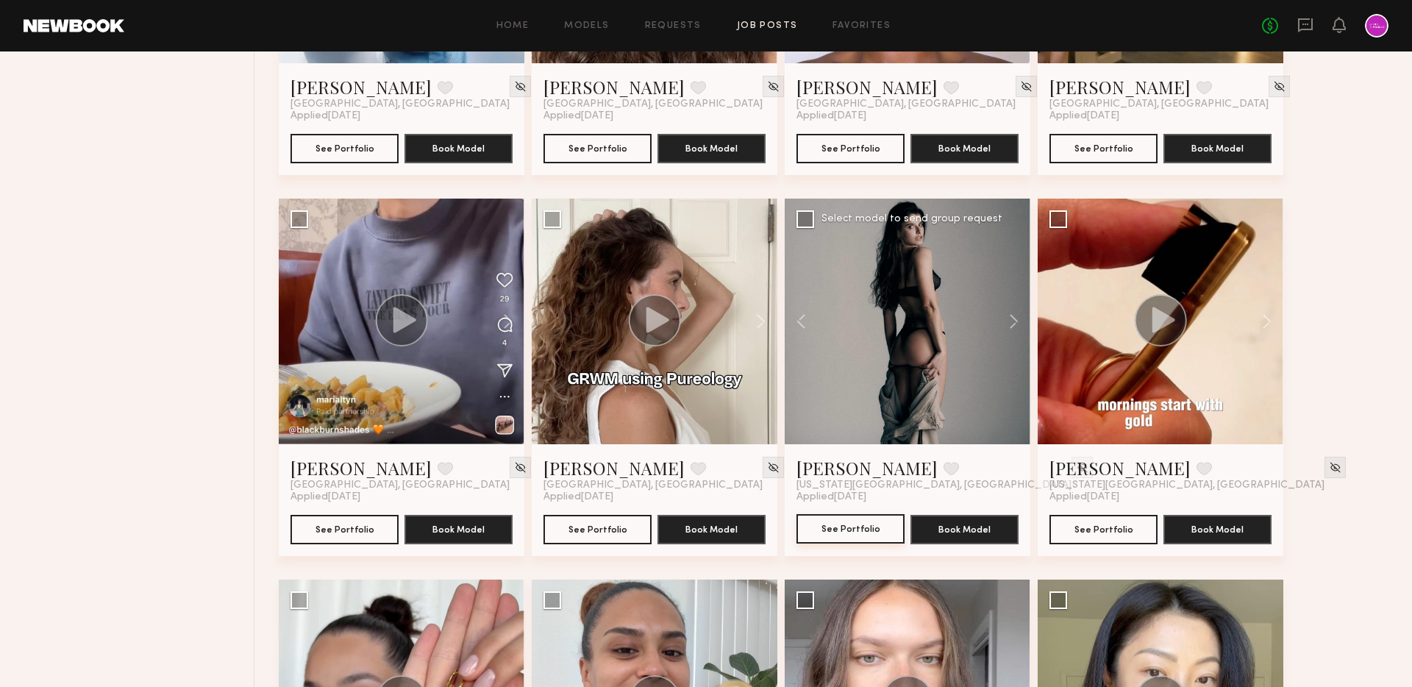
click at [822, 543] on link "See Portfolio" at bounding box center [850, 529] width 108 height 29
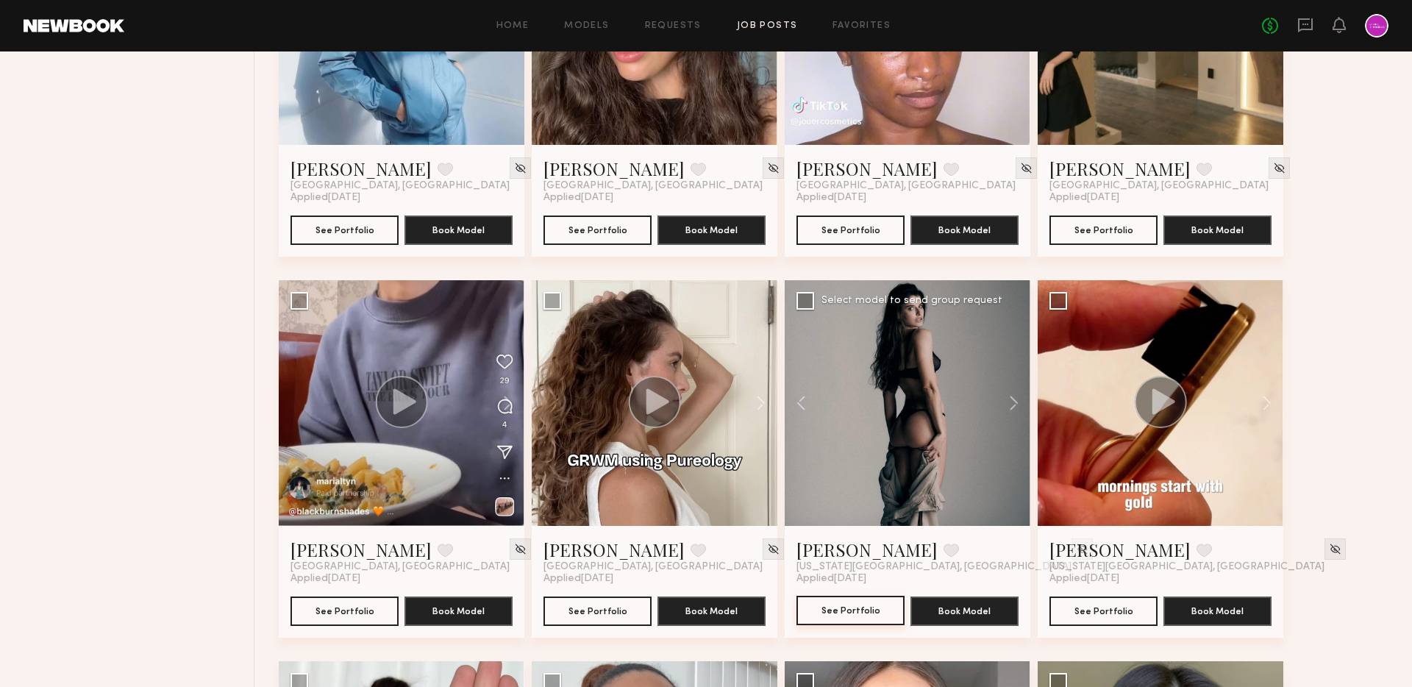
scroll to position [8318, 0]
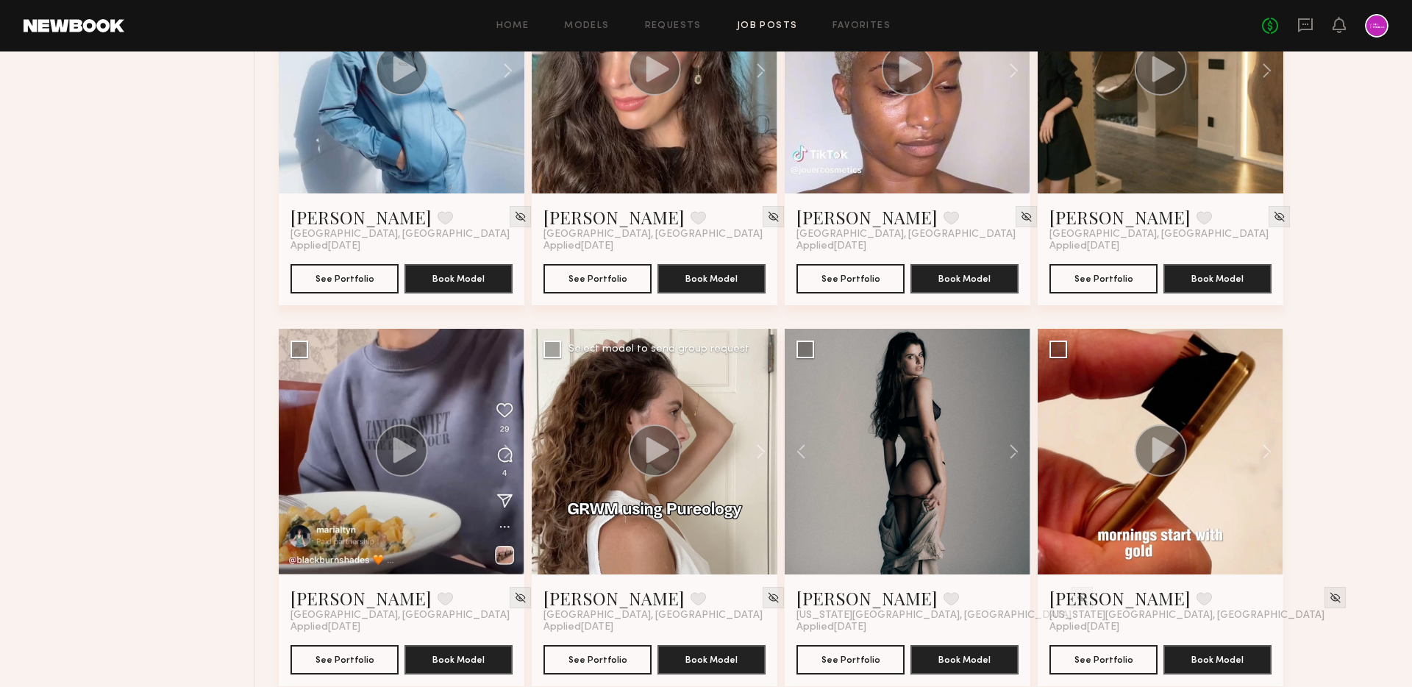
click at [657, 439] on circle at bounding box center [655, 450] width 52 height 52
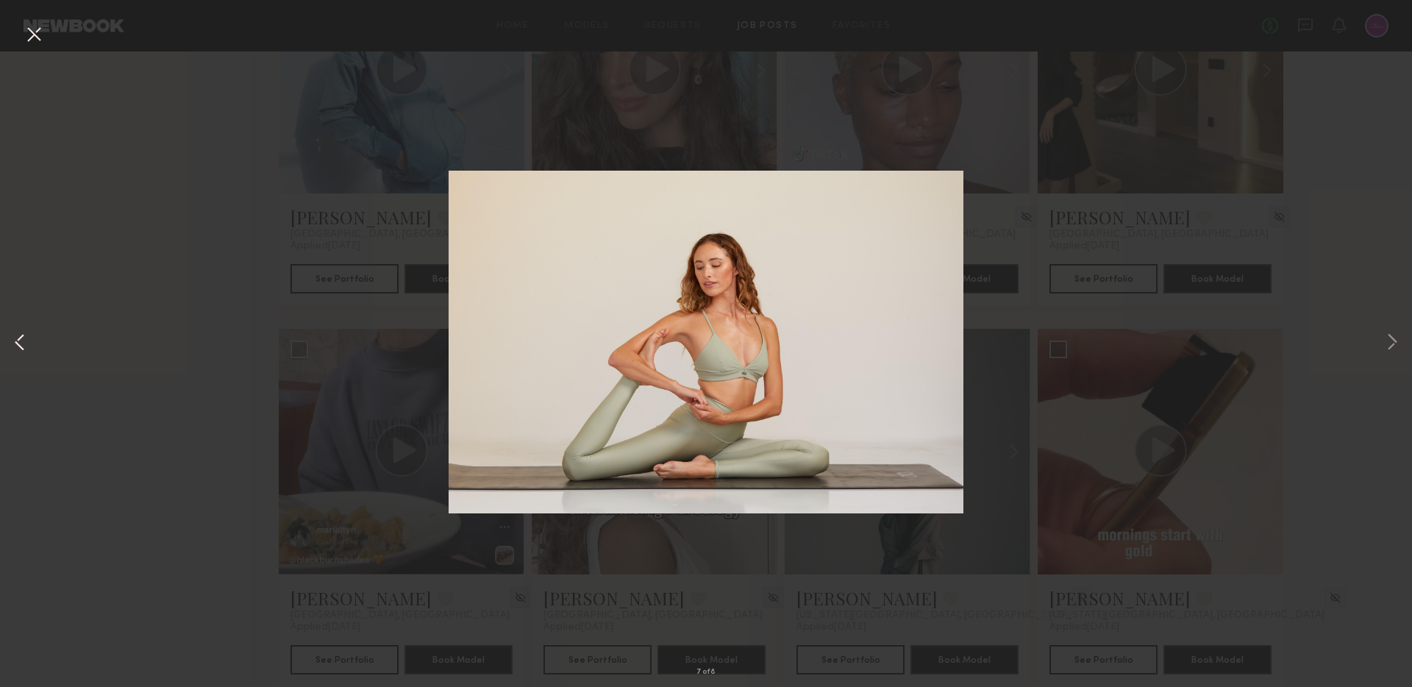
click at [20, 348] on button at bounding box center [20, 342] width 18 height 549
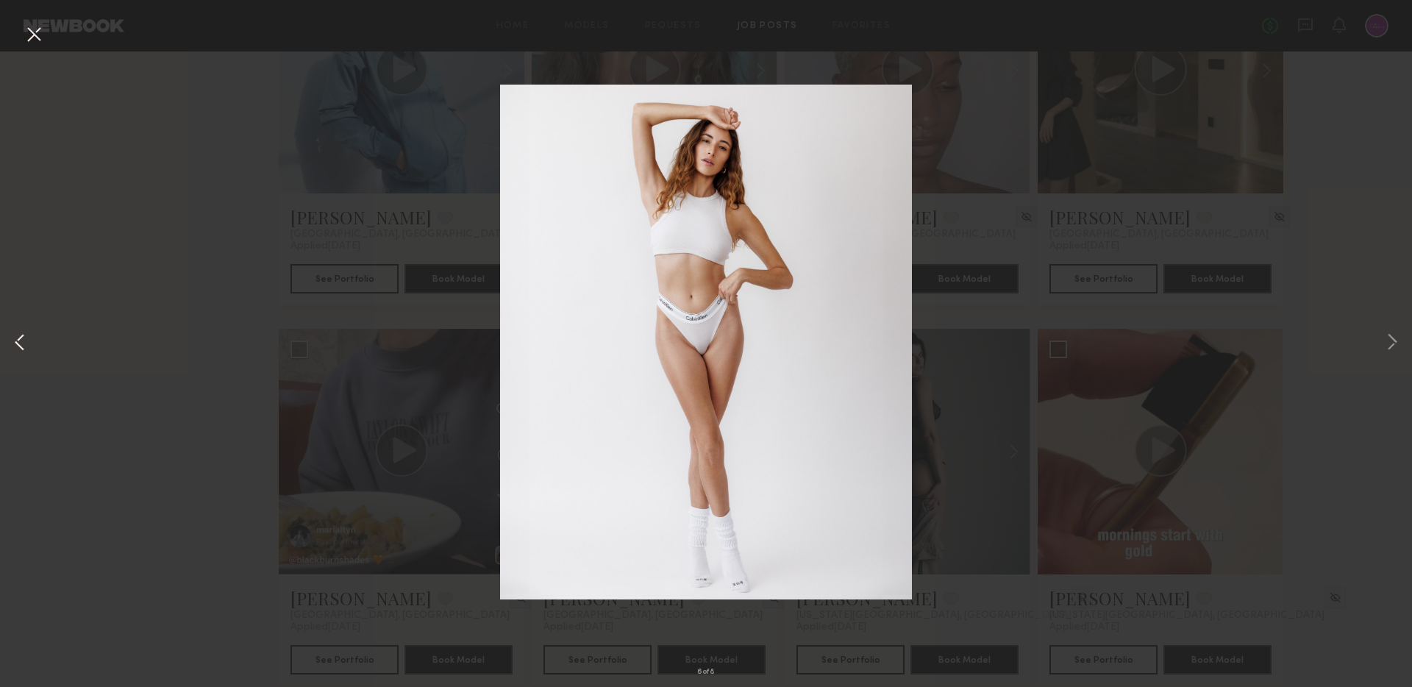
click at [20, 348] on button at bounding box center [20, 342] width 18 height 549
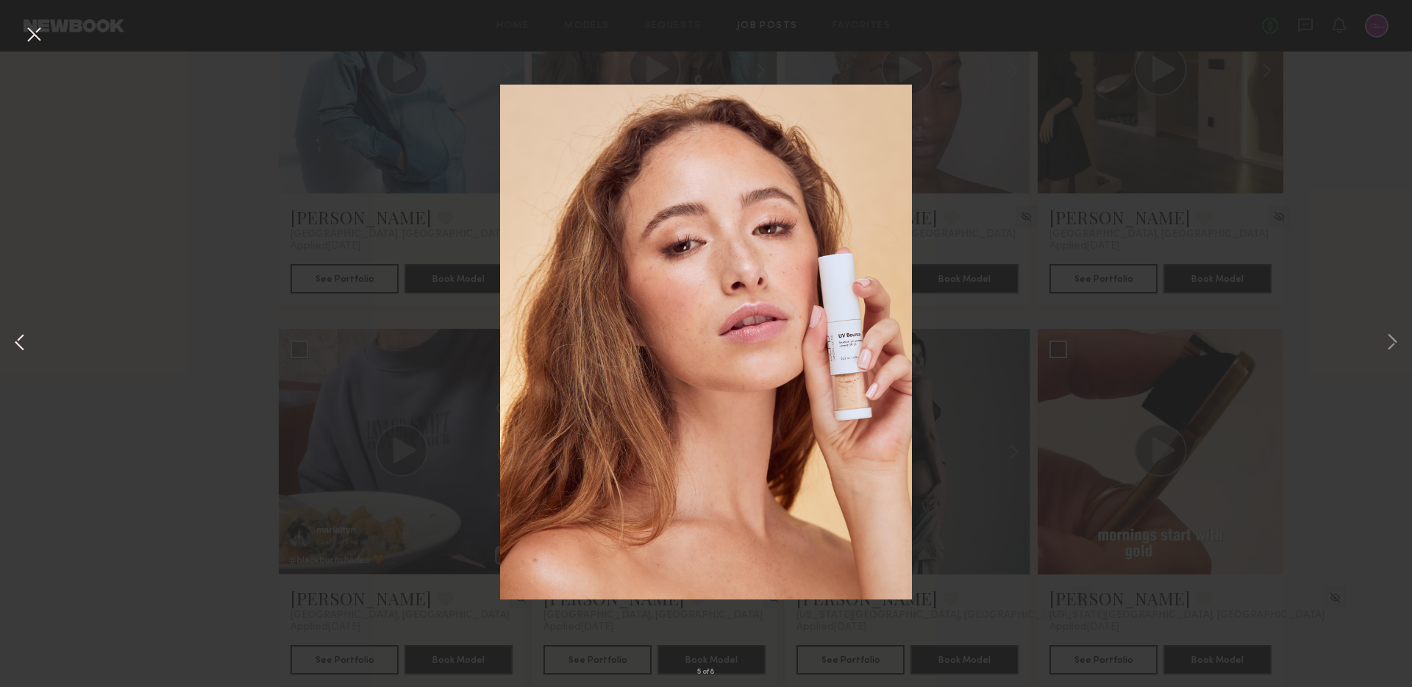
click at [21, 348] on button at bounding box center [20, 342] width 18 height 549
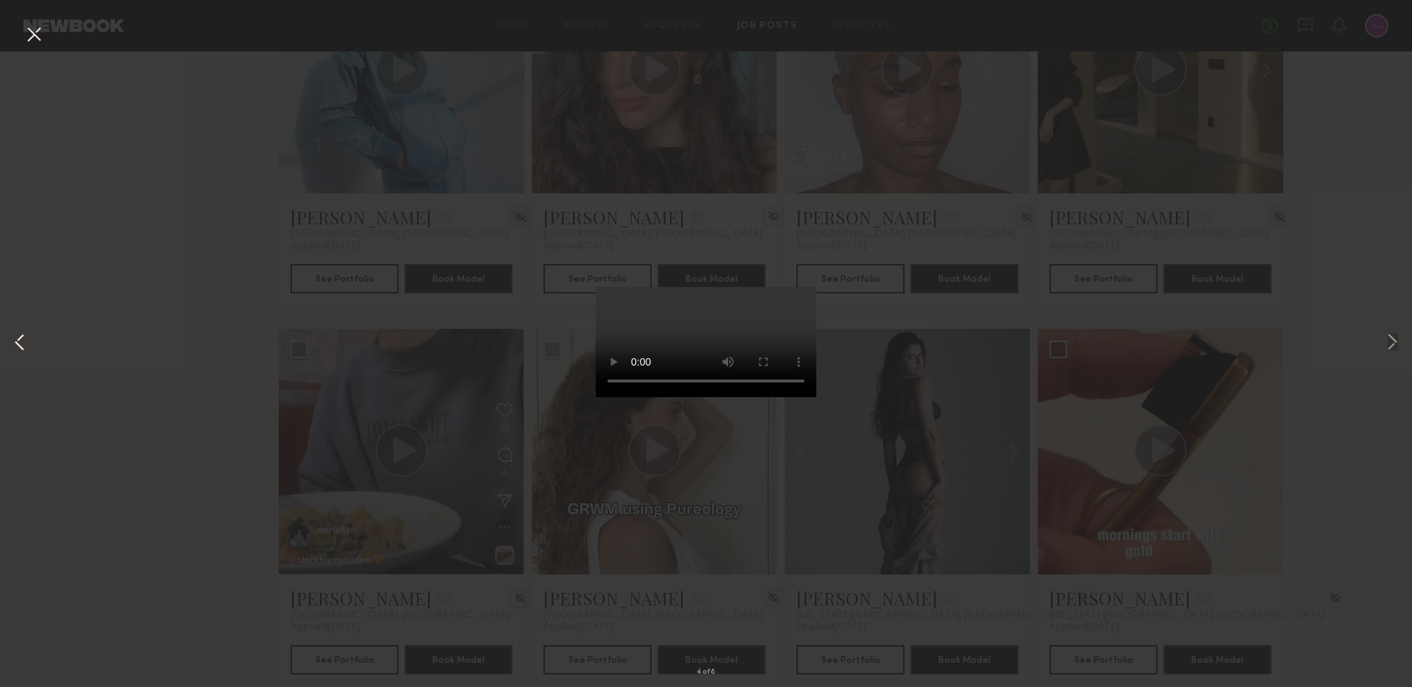
click at [23, 346] on button at bounding box center [20, 342] width 18 height 549
click at [20, 340] on button at bounding box center [20, 342] width 18 height 549
click at [29, 346] on div "2 of 8" at bounding box center [706, 343] width 1412 height 687
click at [20, 344] on button at bounding box center [20, 342] width 18 height 549
click at [26, 343] on button at bounding box center [20, 342] width 18 height 549
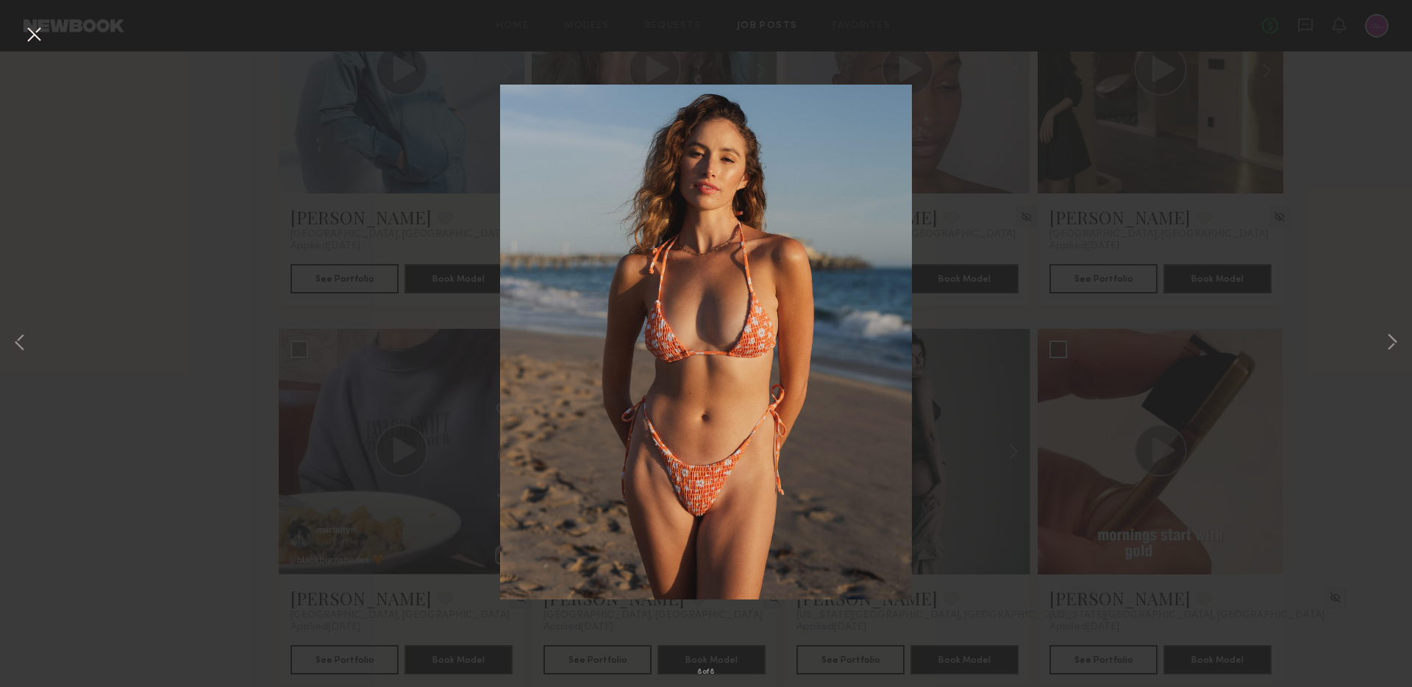
click at [32, 26] on button at bounding box center [34, 35] width 24 height 26
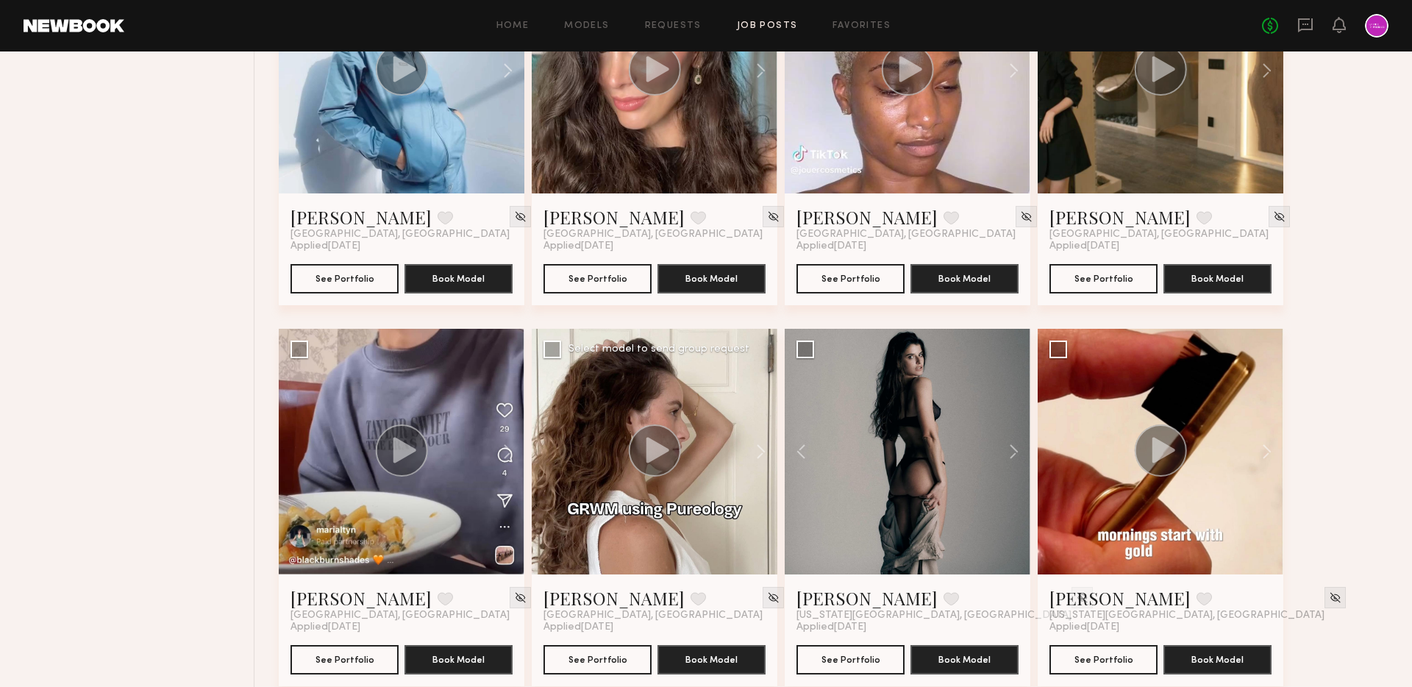
scroll to position [8501, 0]
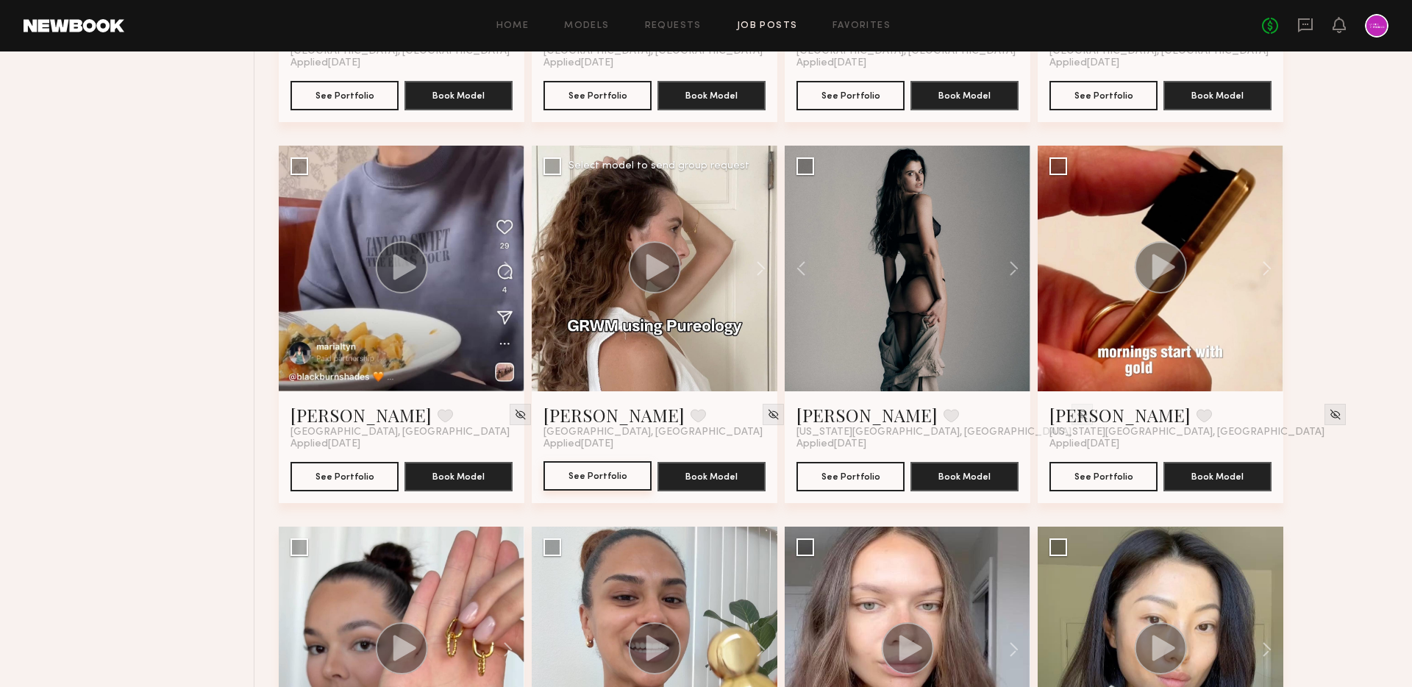
click at [588, 484] on button "See Portfolio" at bounding box center [597, 475] width 108 height 29
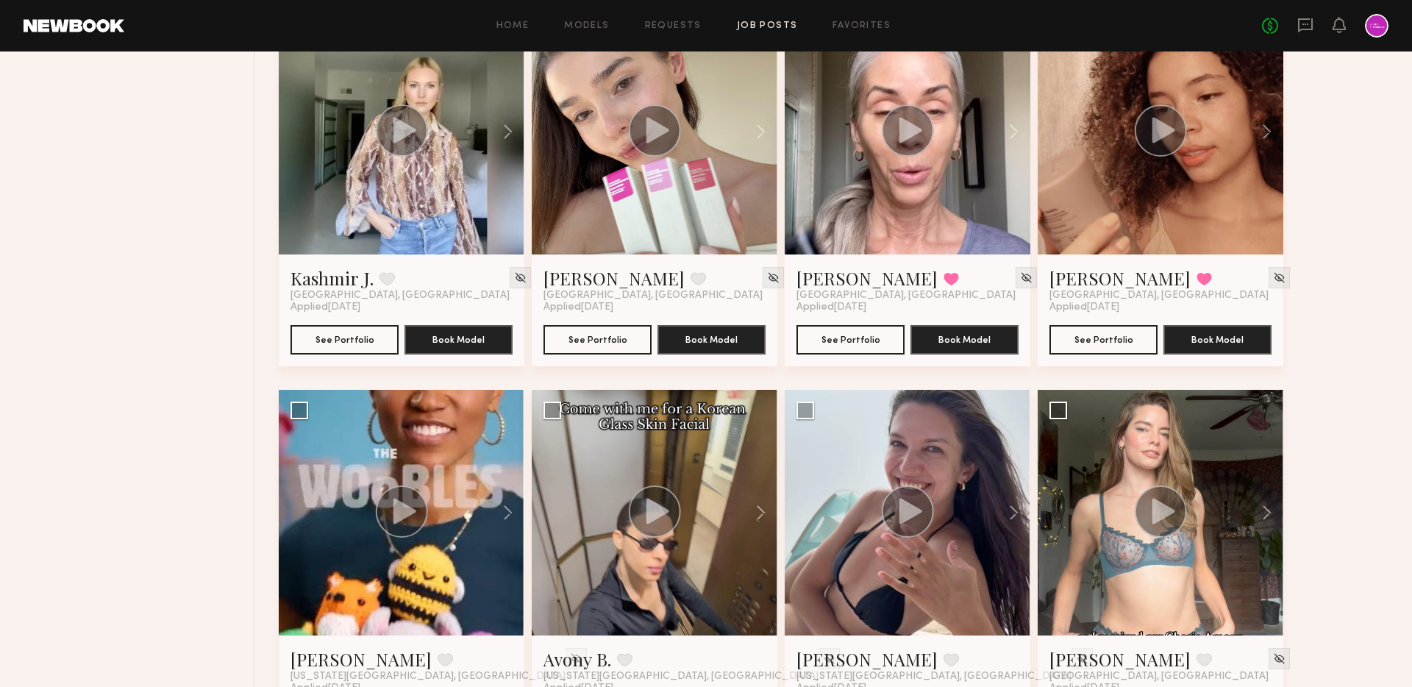
scroll to position [5972, 0]
click at [944, 283] on button at bounding box center [951, 277] width 15 height 13
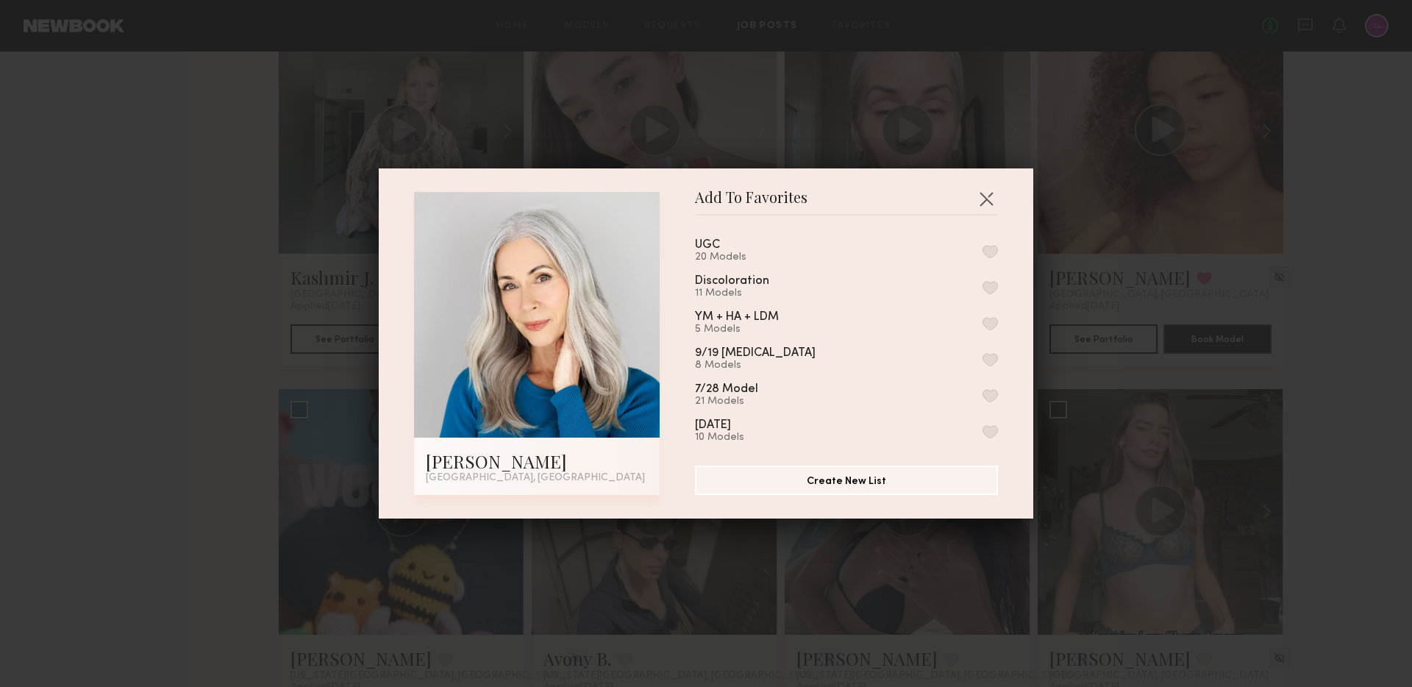
click at [989, 246] on button "button" at bounding box center [990, 251] width 15 height 13
click at [992, 201] on button "button" at bounding box center [986, 199] width 24 height 24
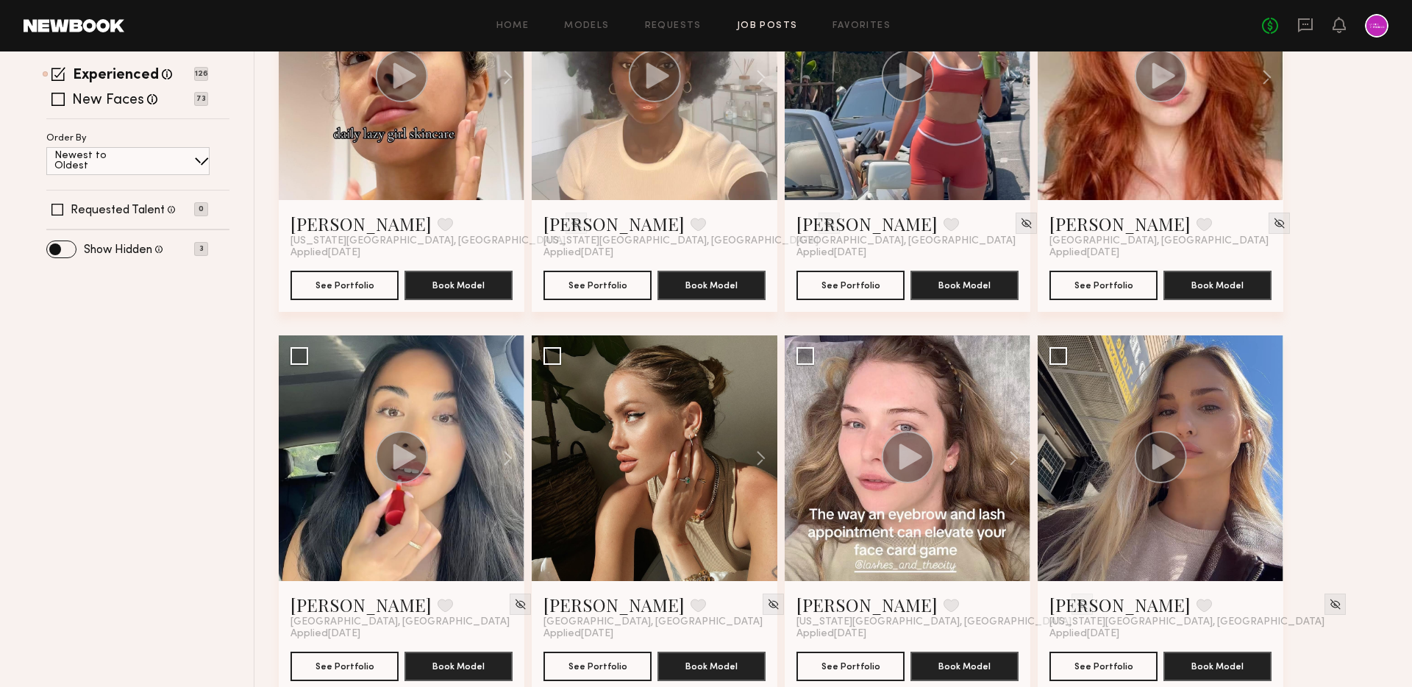
scroll to position [0, 0]
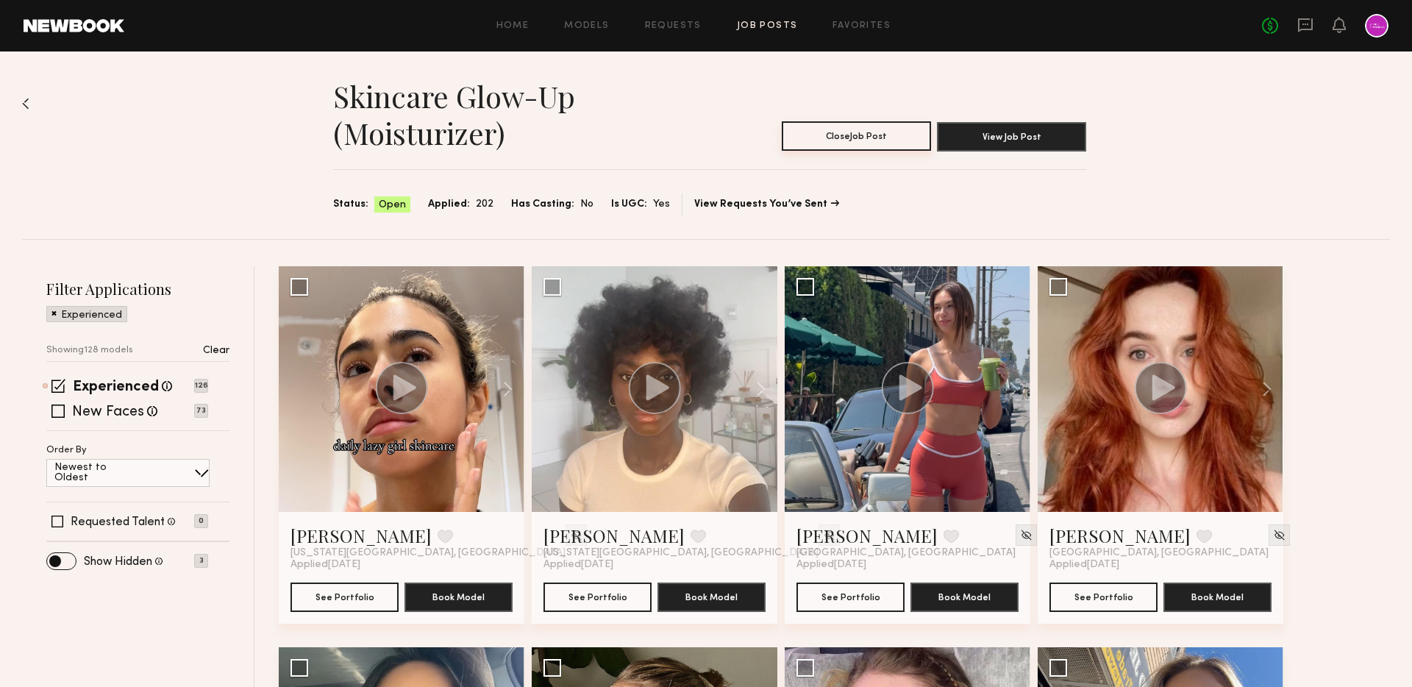
click at [866, 133] on button "Close Job Post" at bounding box center [856, 135] width 149 height 29
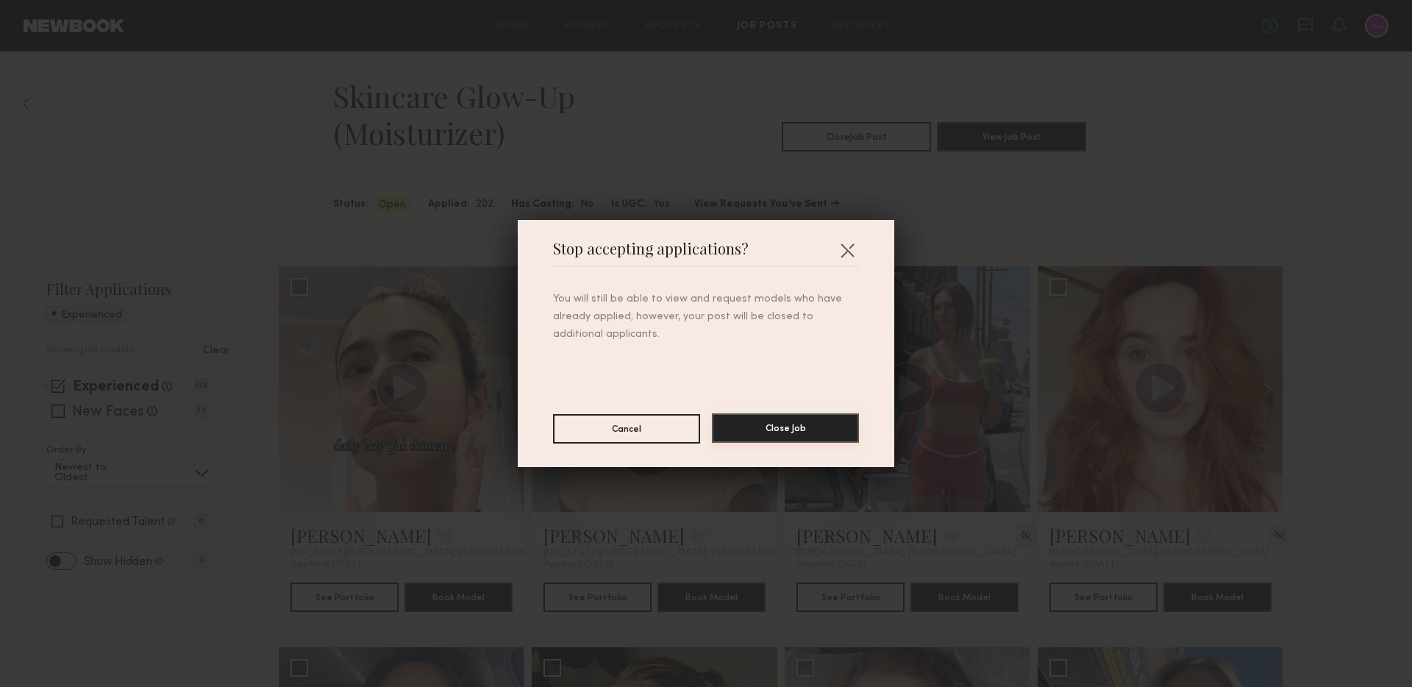
click at [780, 421] on button "Close Job" at bounding box center [785, 427] width 147 height 29
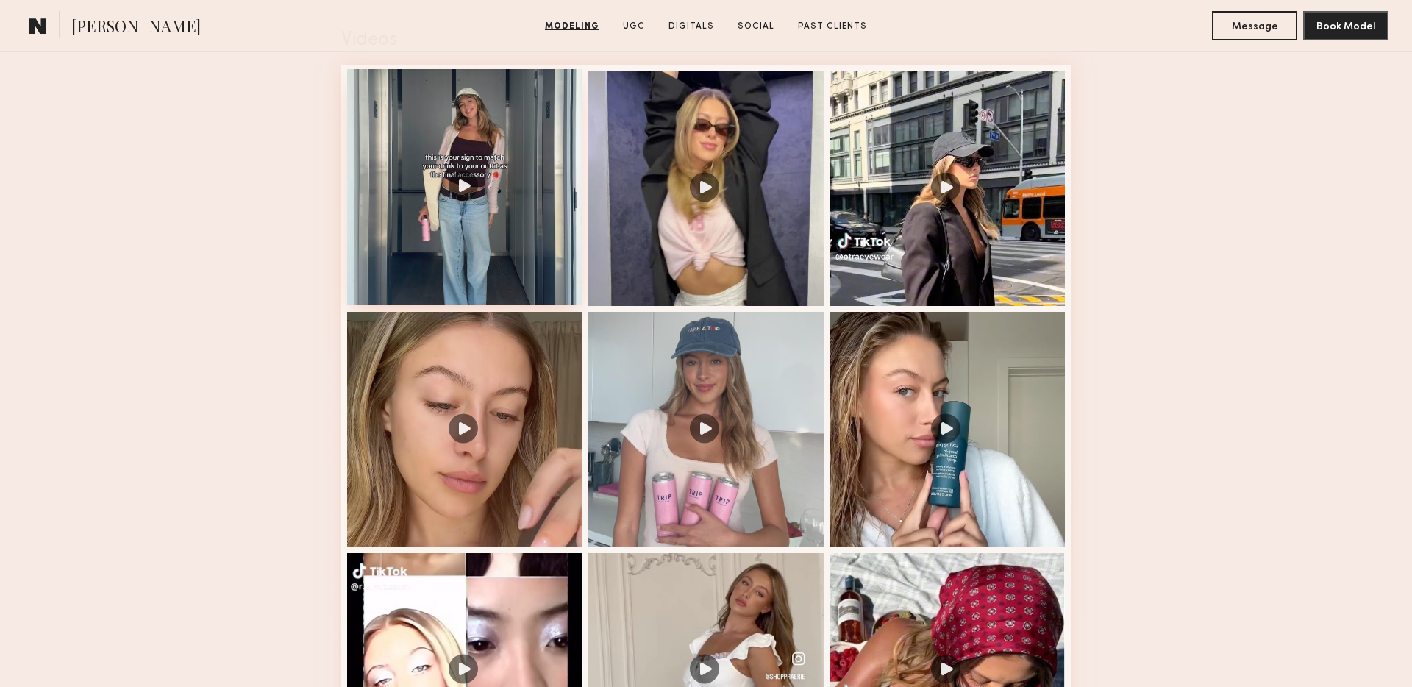
scroll to position [1545, 0]
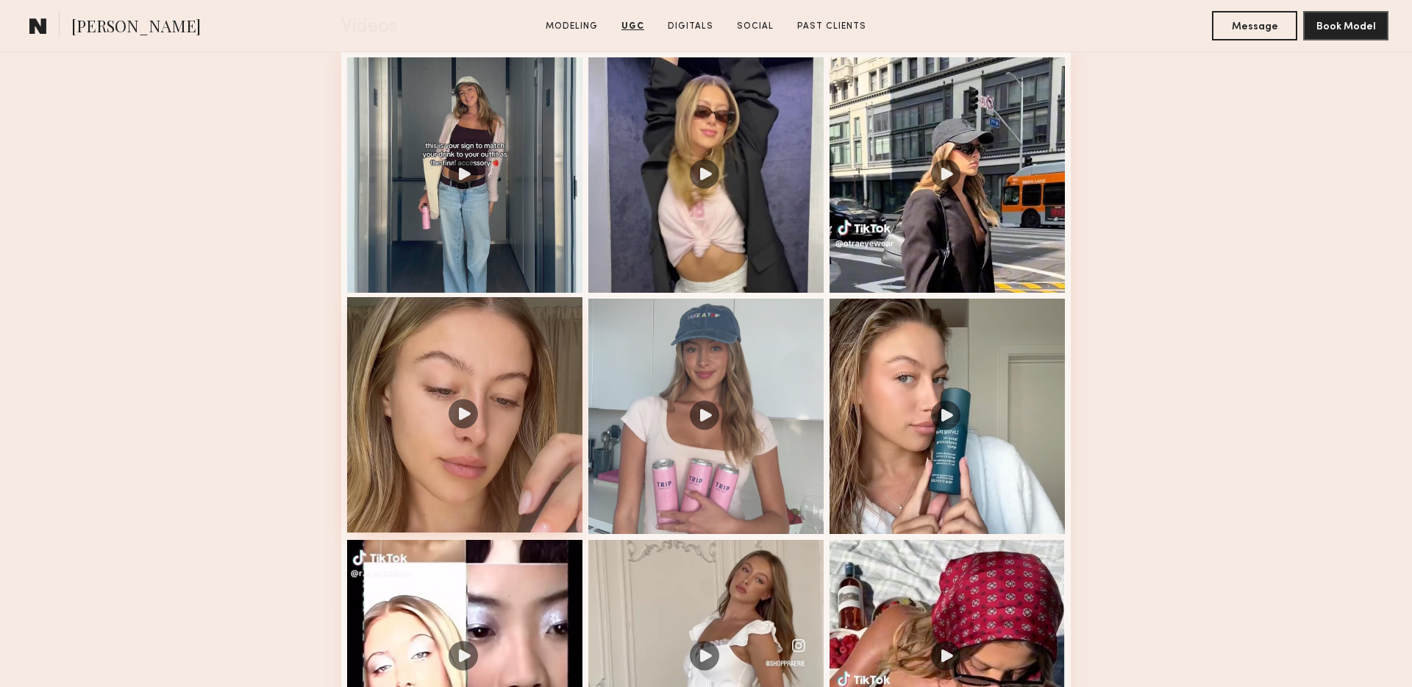
click at [473, 404] on div at bounding box center [464, 414] width 235 height 235
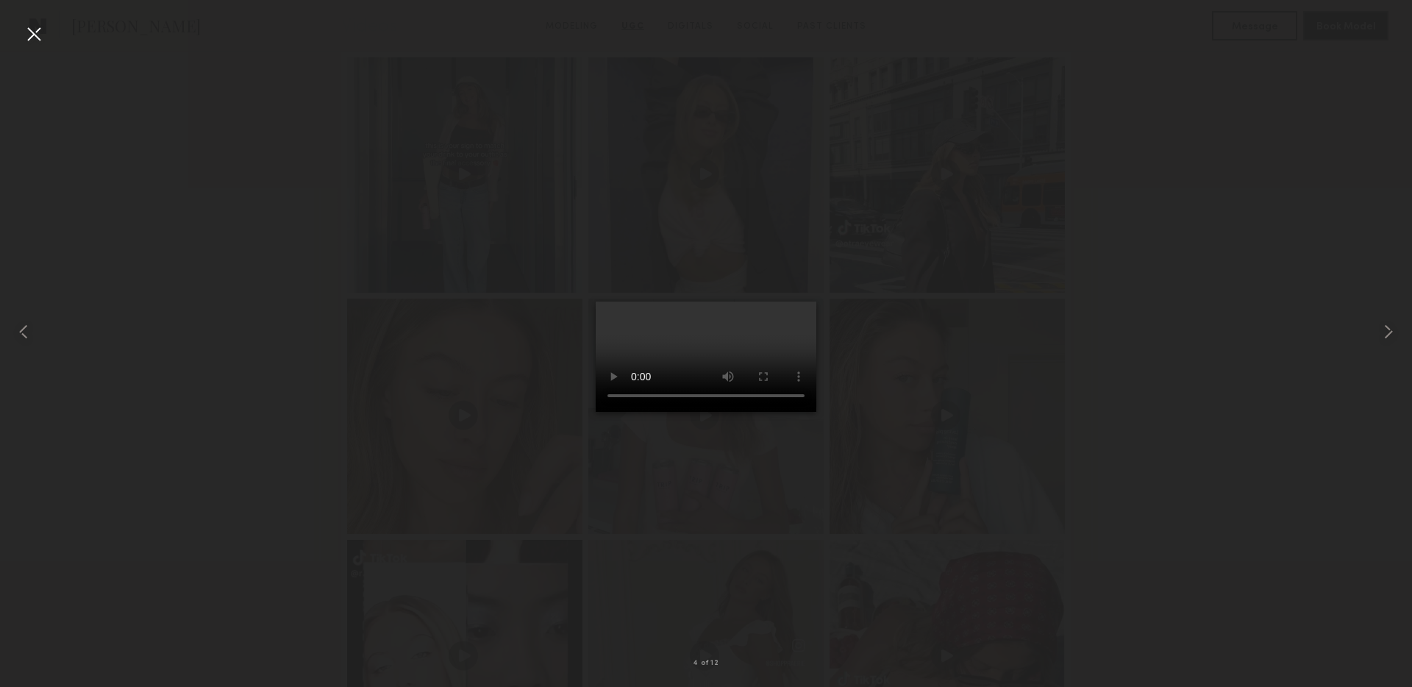
click at [26, 28] on div at bounding box center [34, 34] width 24 height 24
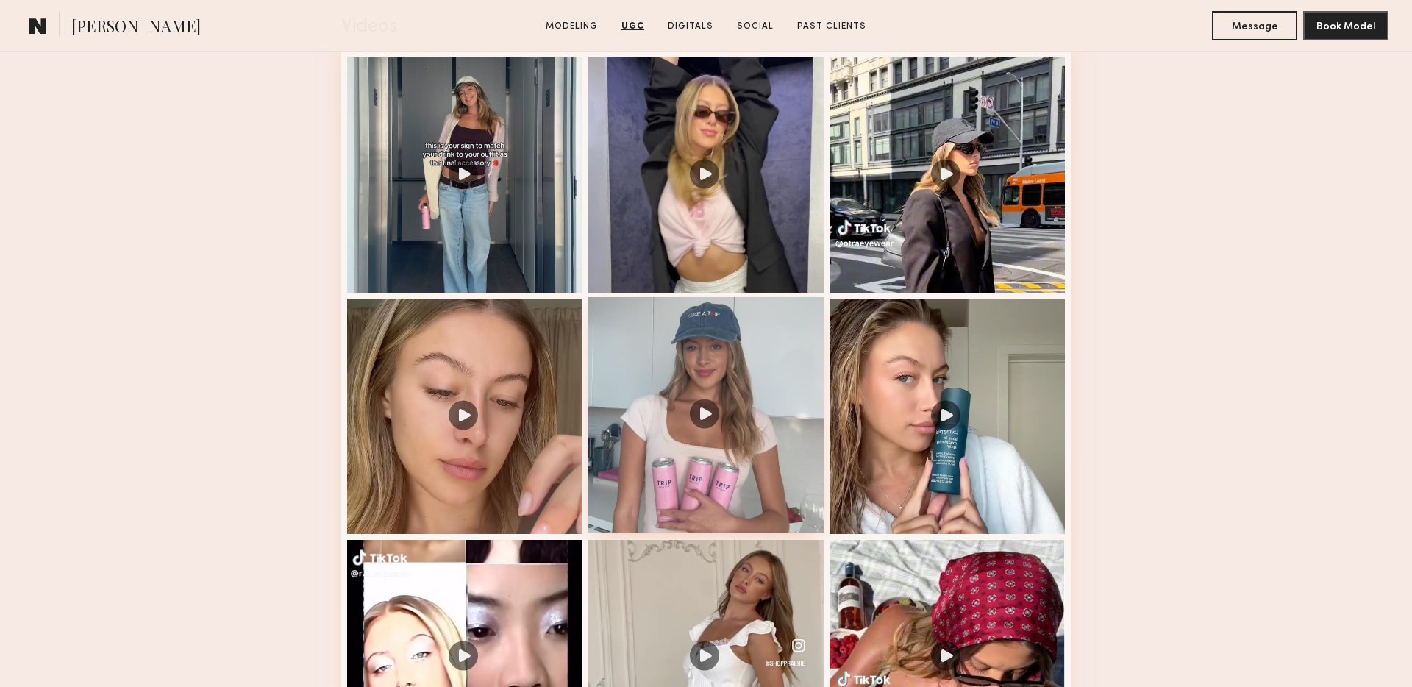
click at [791, 375] on div at bounding box center [705, 414] width 235 height 235
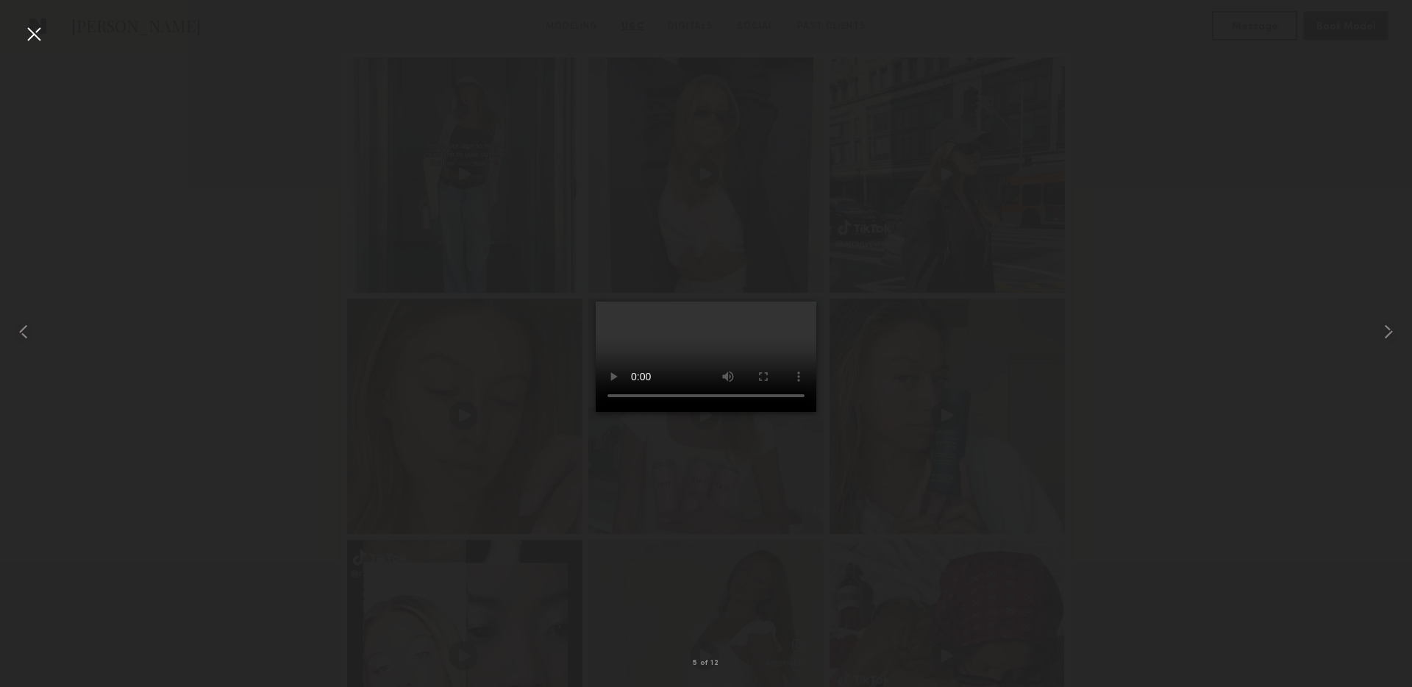
click at [35, 32] on div at bounding box center [34, 34] width 24 height 24
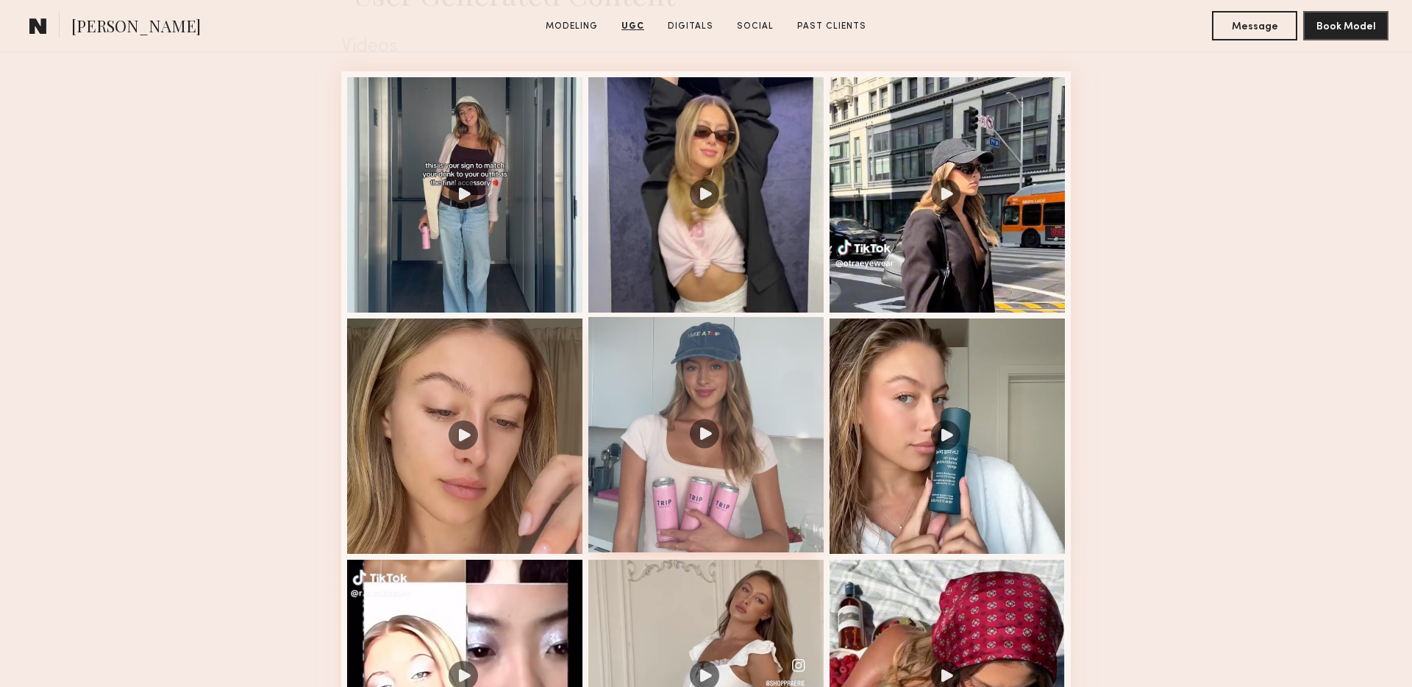
scroll to position [1462, 0]
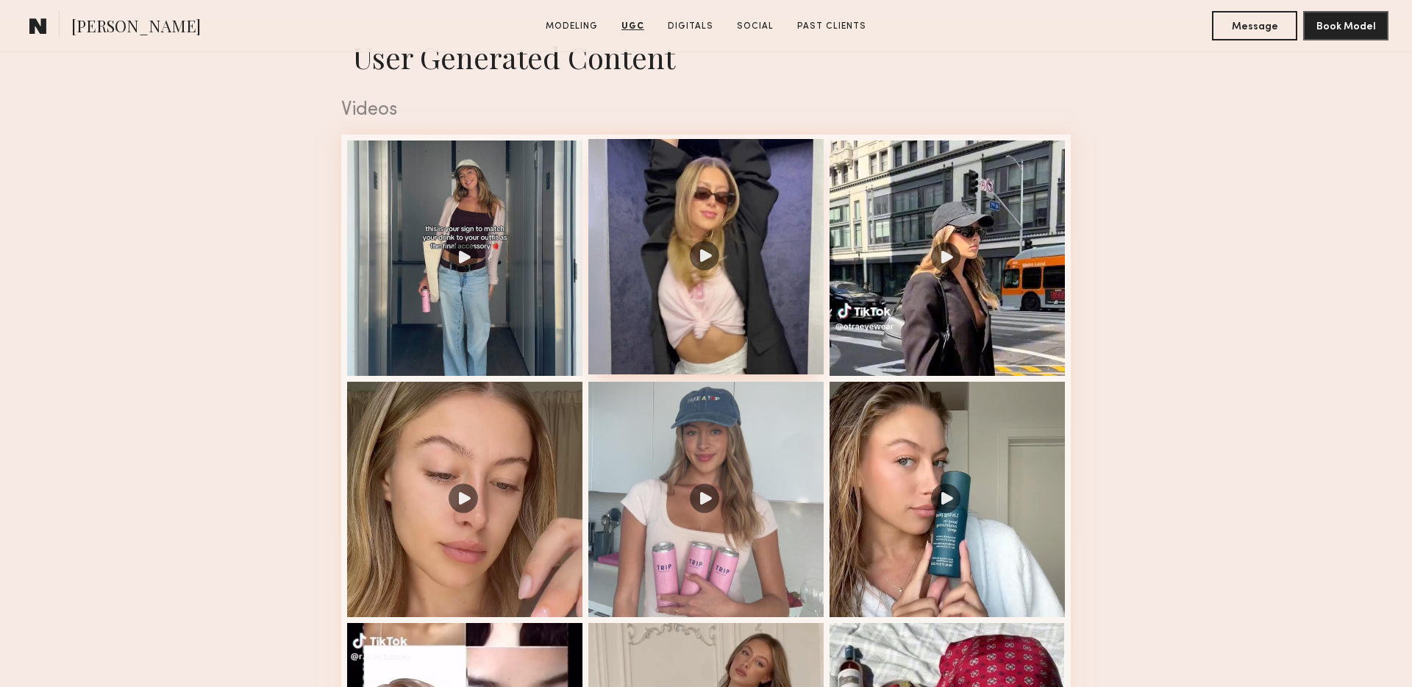
click at [742, 263] on div at bounding box center [705, 256] width 235 height 235
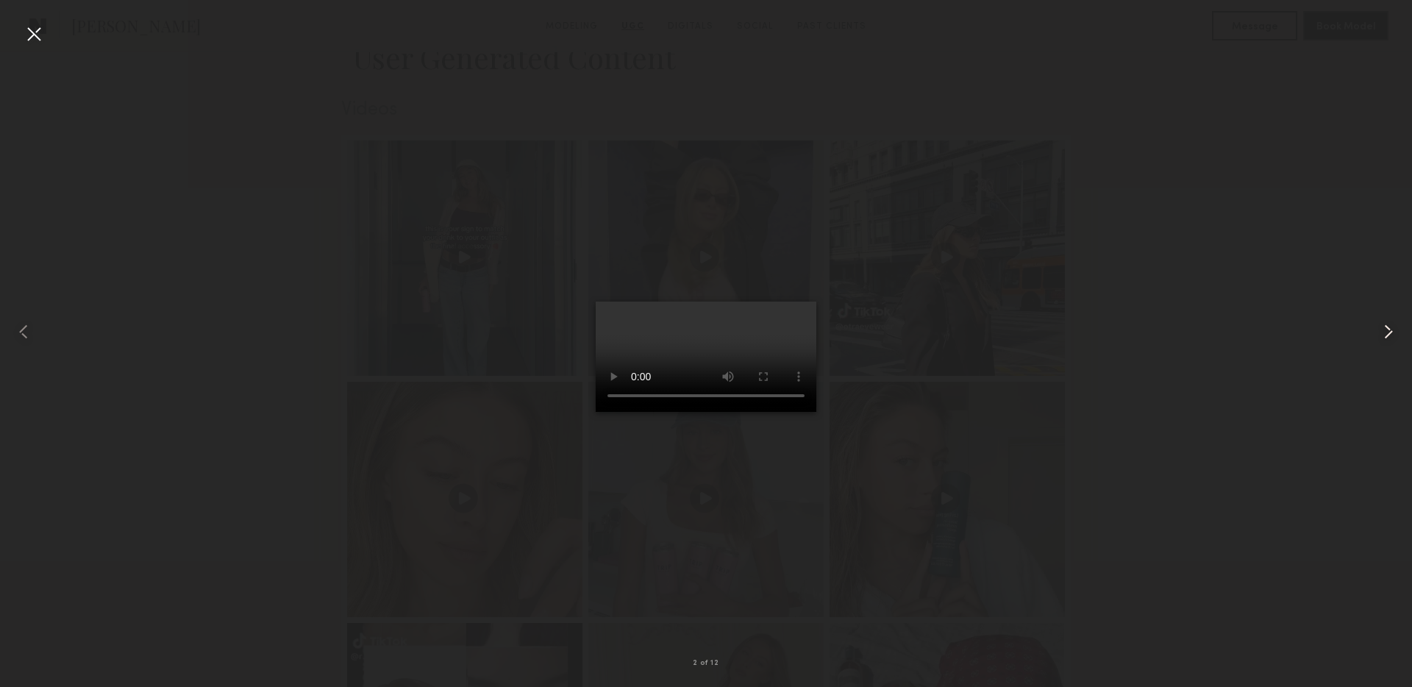
click at [1384, 332] on common-icon at bounding box center [1389, 332] width 24 height 24
click at [45, 30] on div at bounding box center [34, 34] width 24 height 24
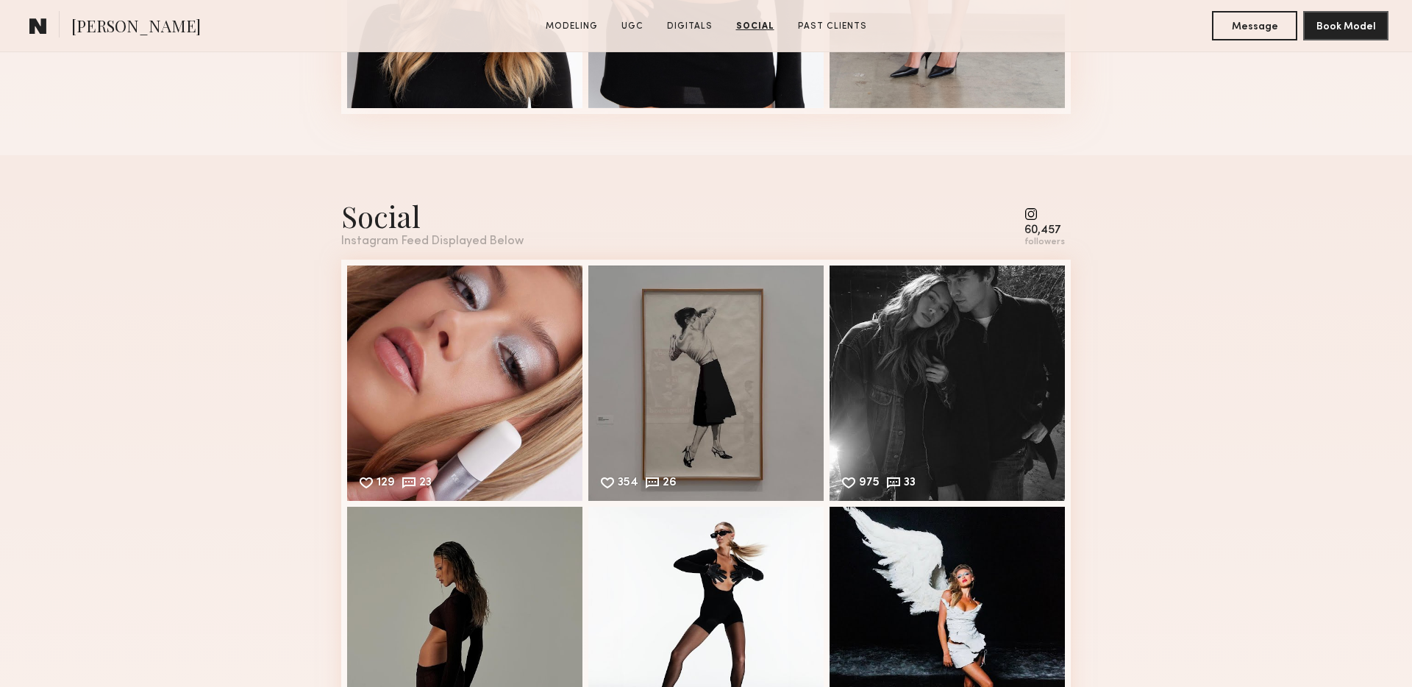
scroll to position [4123, 0]
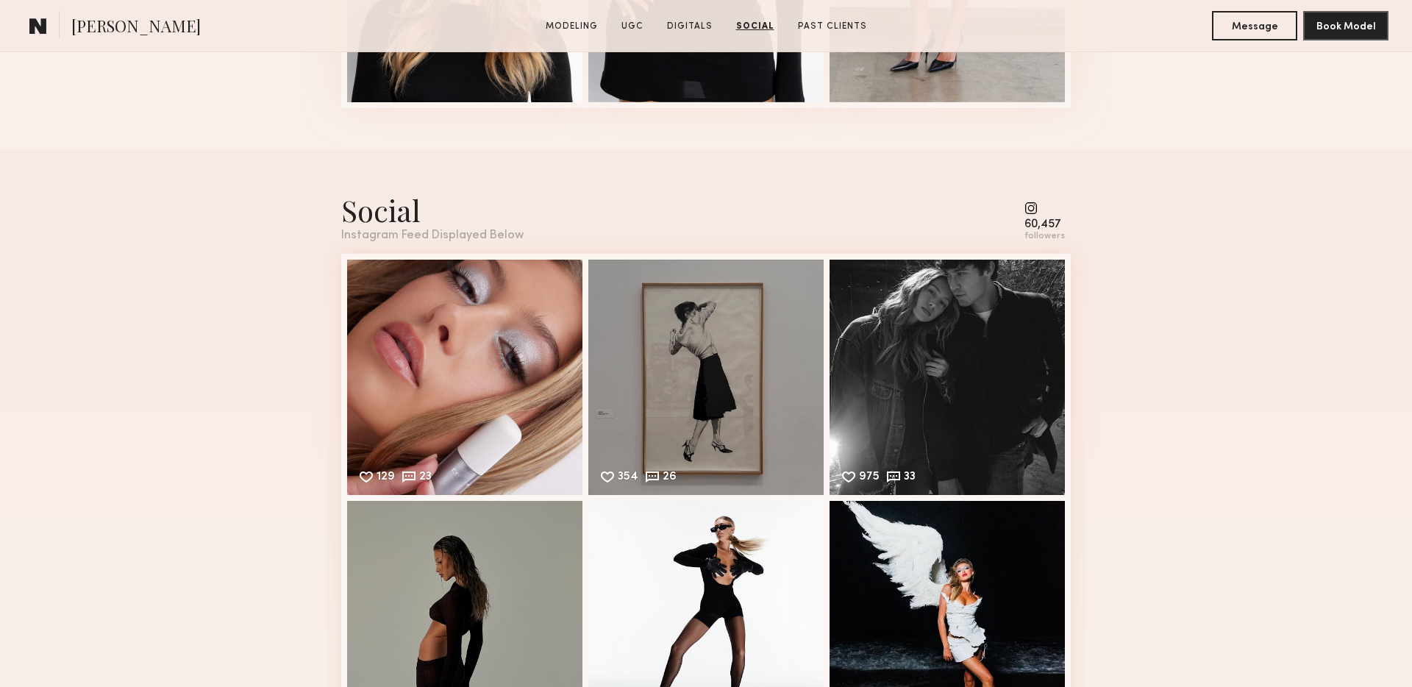
click at [1030, 204] on common-icon at bounding box center [1044, 208] width 40 height 13
drag, startPoint x: 1010, startPoint y: 201, endPoint x: 1083, endPoint y: 238, distance: 80.9
click at [1083, 238] on div "Social Instagram Feed Displayed Below 60,457 followers 129 23 Likes & comments …" at bounding box center [706, 486] width 1412 height 675
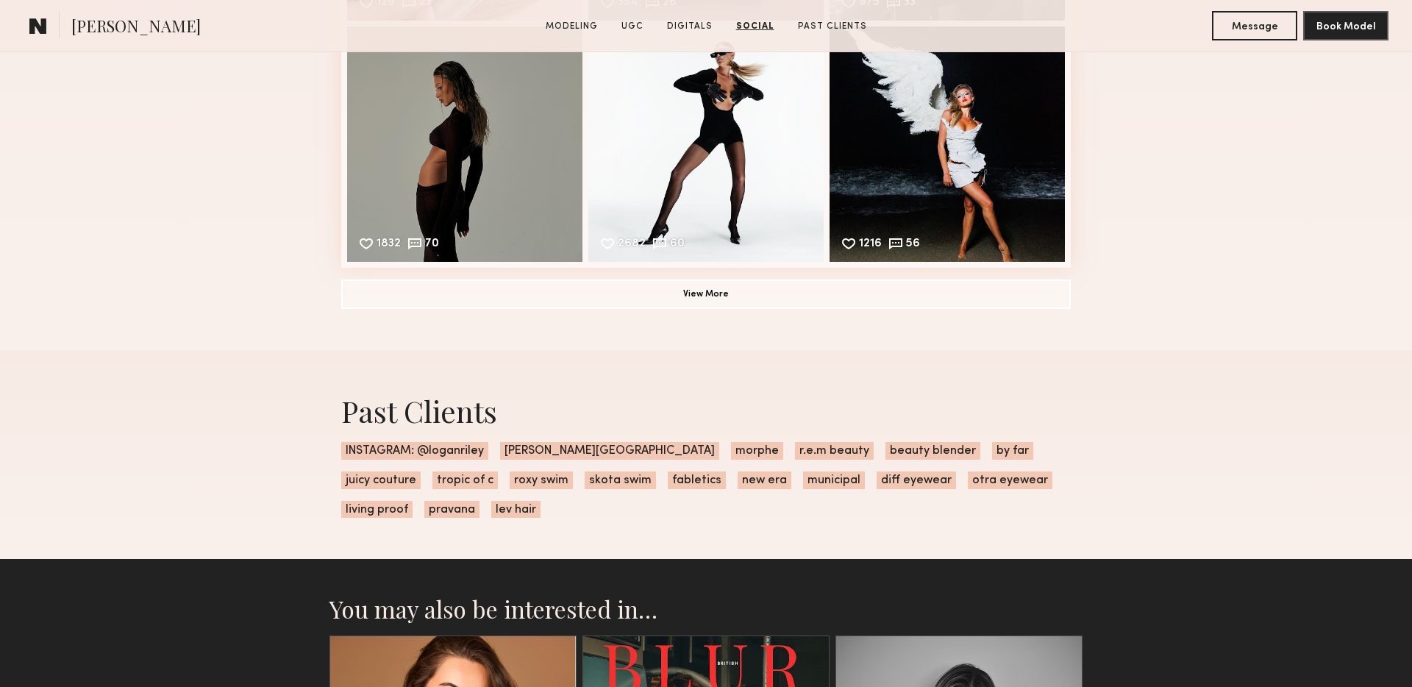
scroll to position [4635, 0]
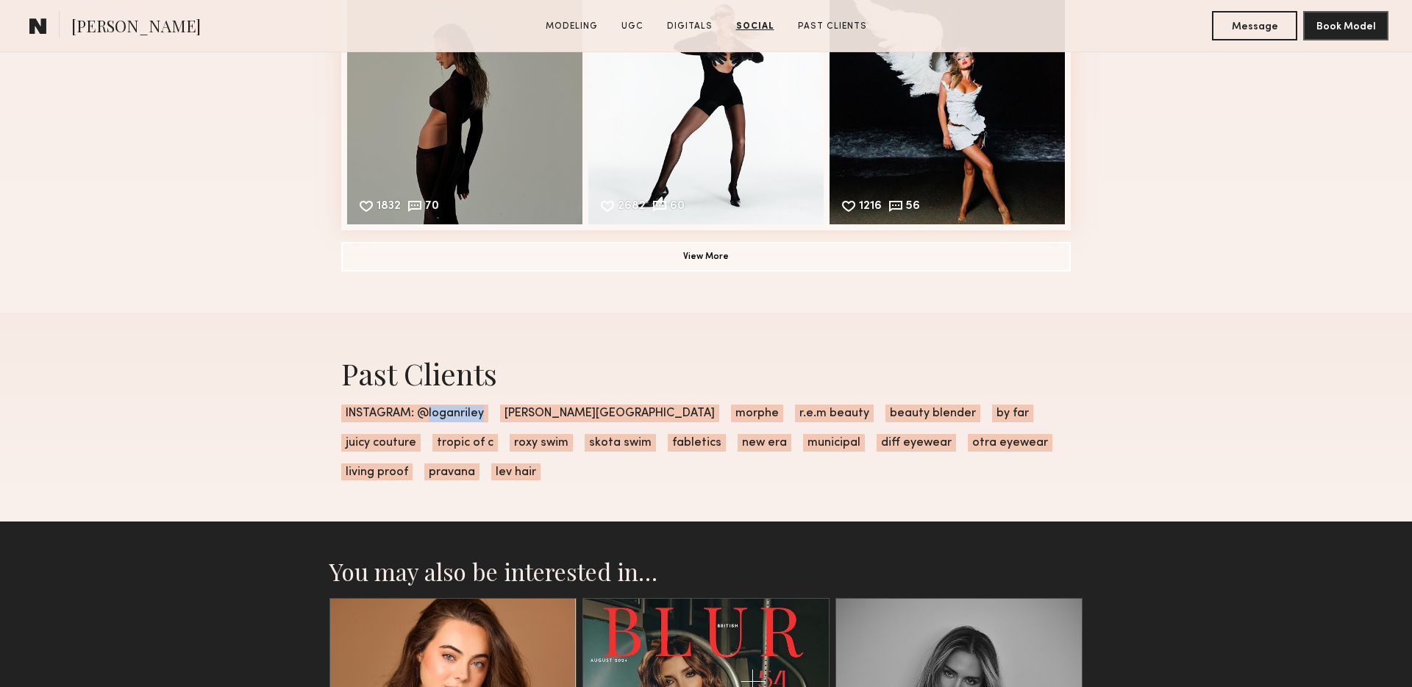
drag, startPoint x: 426, startPoint y: 414, endPoint x: 487, endPoint y: 414, distance: 61.0
click at [488, 414] on div "Past Clients INSTAGRAM: @loganriley anastasia beverly hills morphe r.e.m beauty…" at bounding box center [705, 418] width 753 height 210
copy span "loganriley"
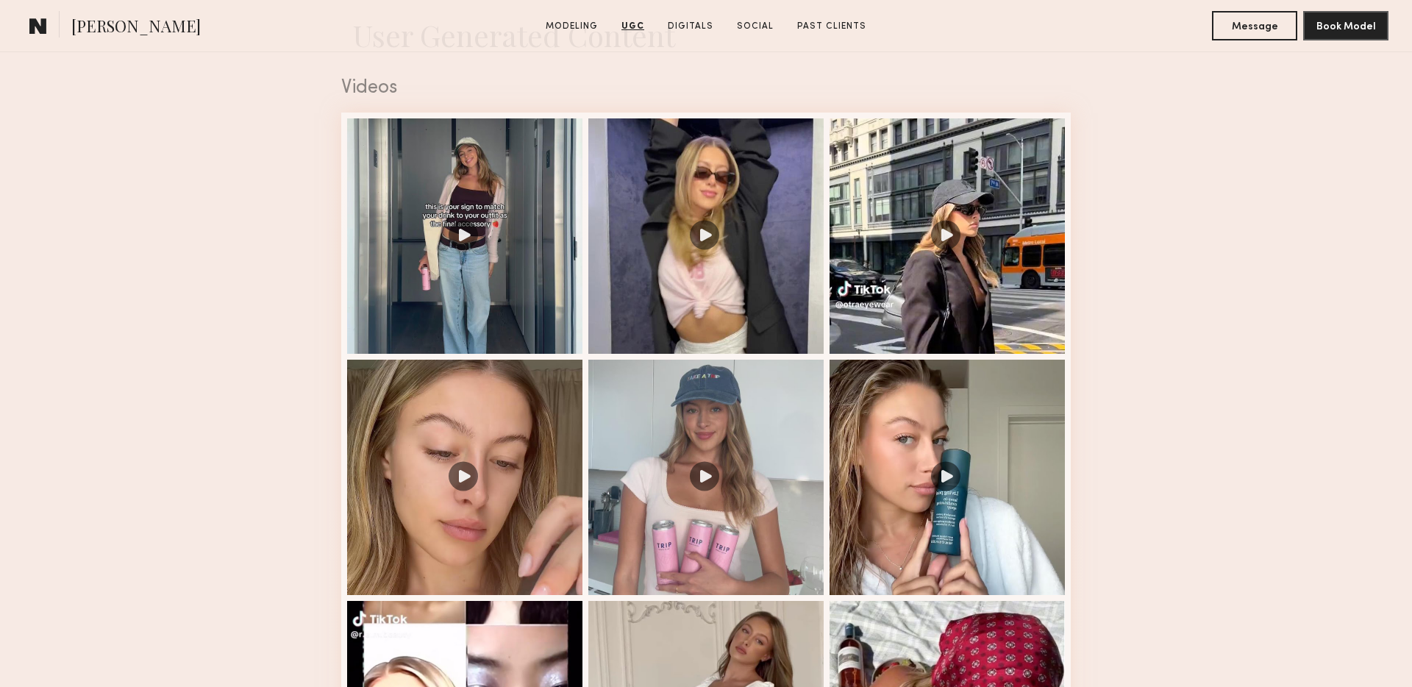
scroll to position [1458, 0]
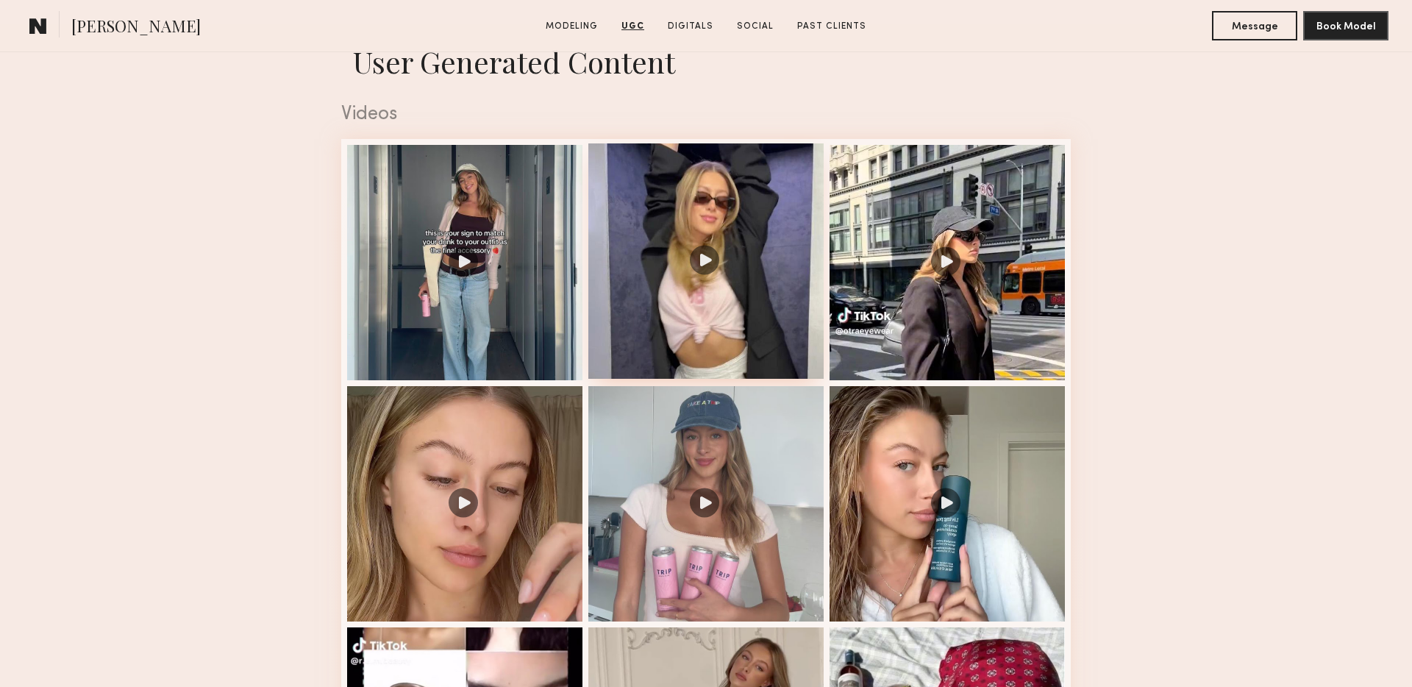
click at [646, 285] on div at bounding box center [705, 260] width 235 height 235
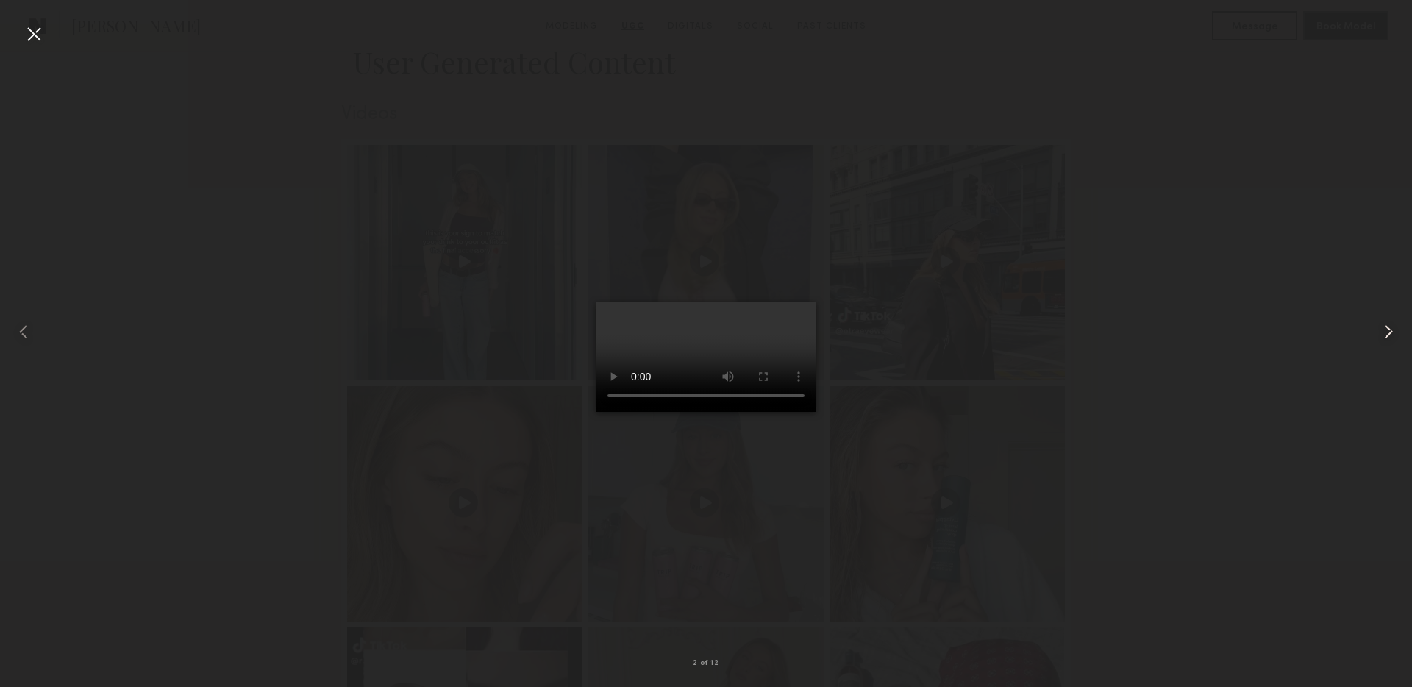
click at [1386, 329] on common-icon at bounding box center [1389, 332] width 24 height 24
click at [1388, 338] on common-icon at bounding box center [1389, 332] width 24 height 24
click at [21, 31] on div at bounding box center [28, 332] width 57 height 616
click at [32, 38] on div at bounding box center [34, 34] width 24 height 24
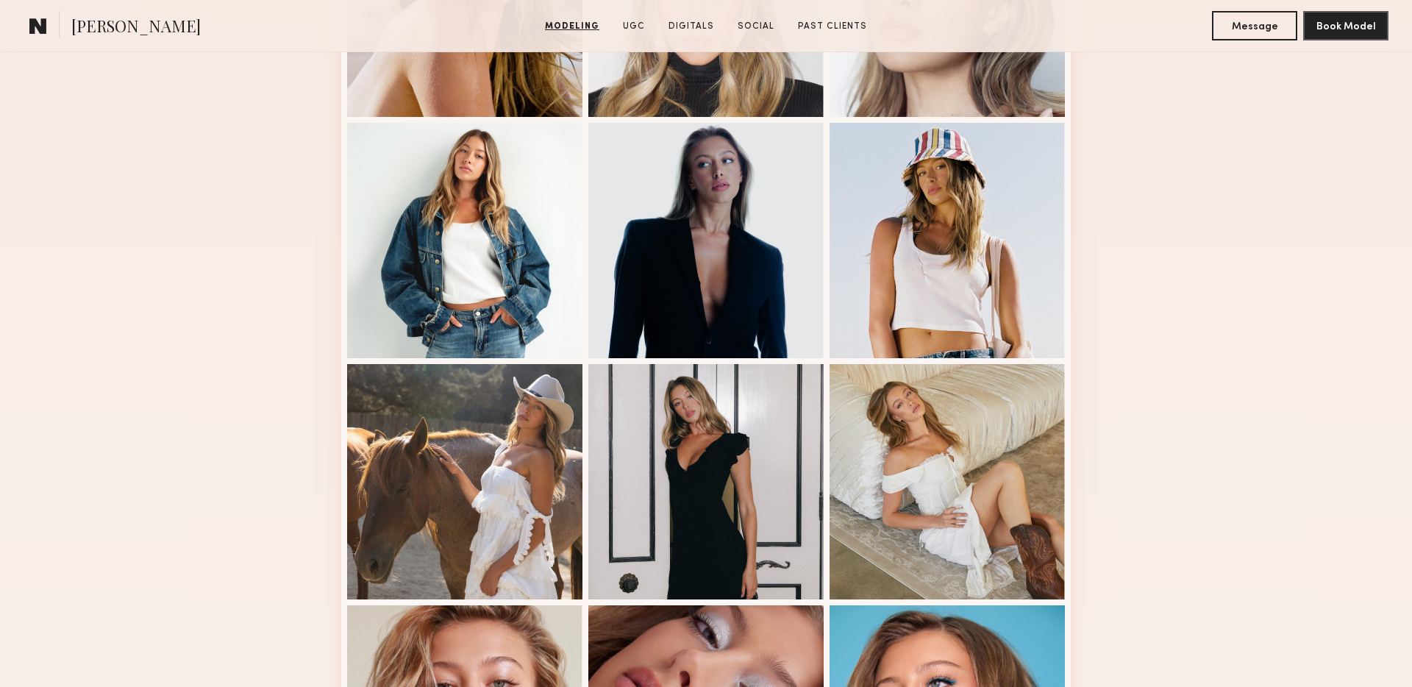
scroll to position [773, 0]
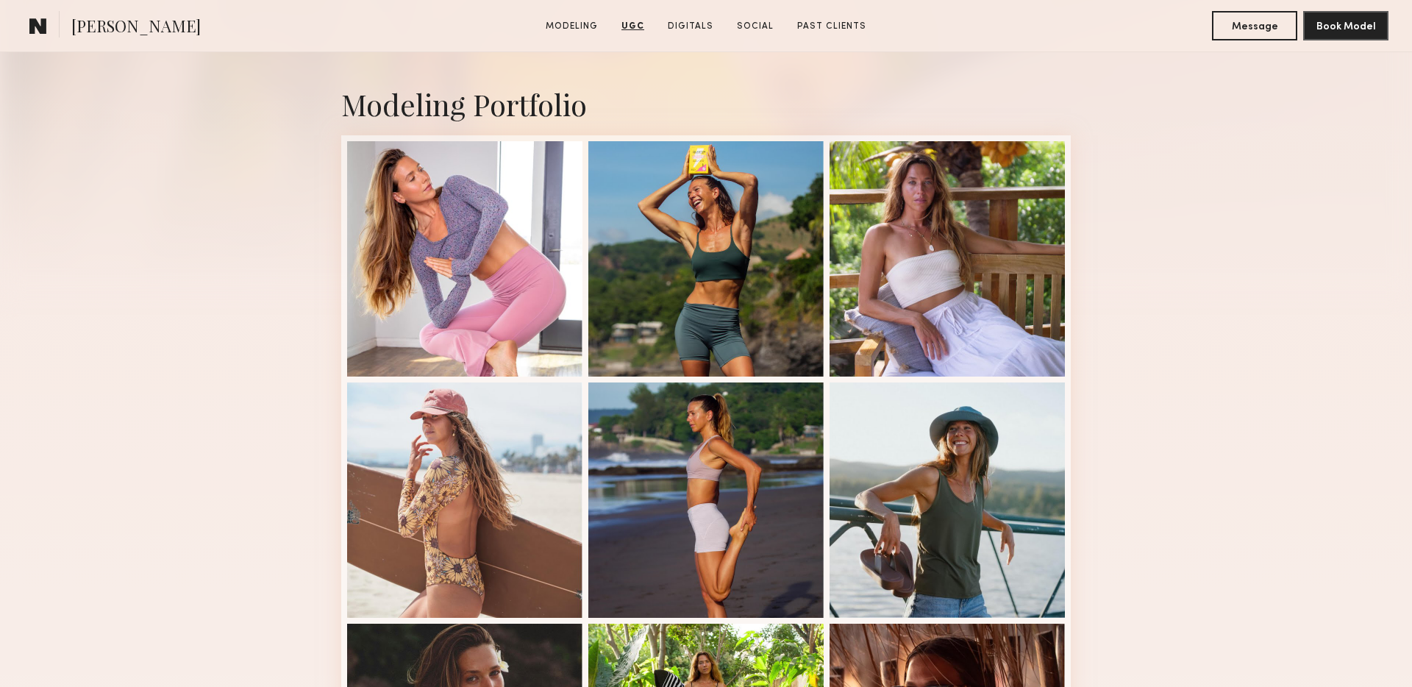
scroll to position [243, 0]
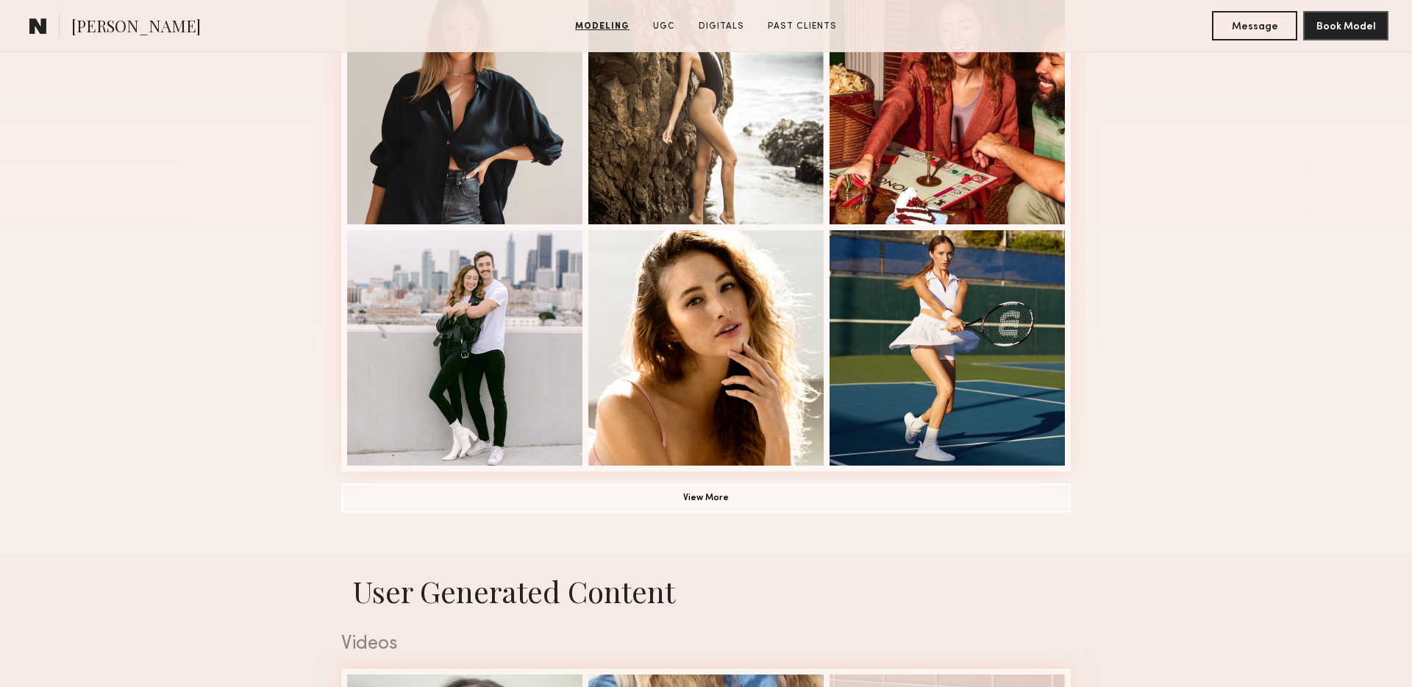
scroll to position [918, 0]
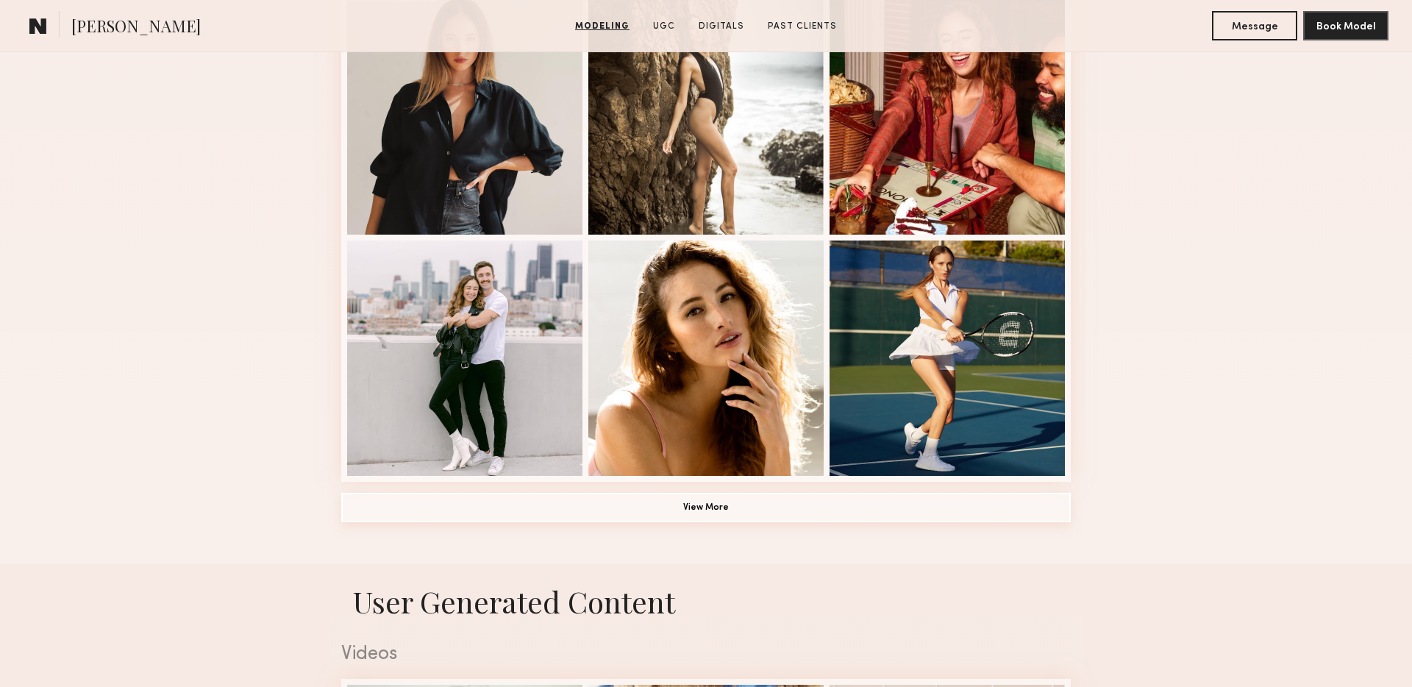
click at [695, 510] on button "View More" at bounding box center [706, 507] width 730 height 29
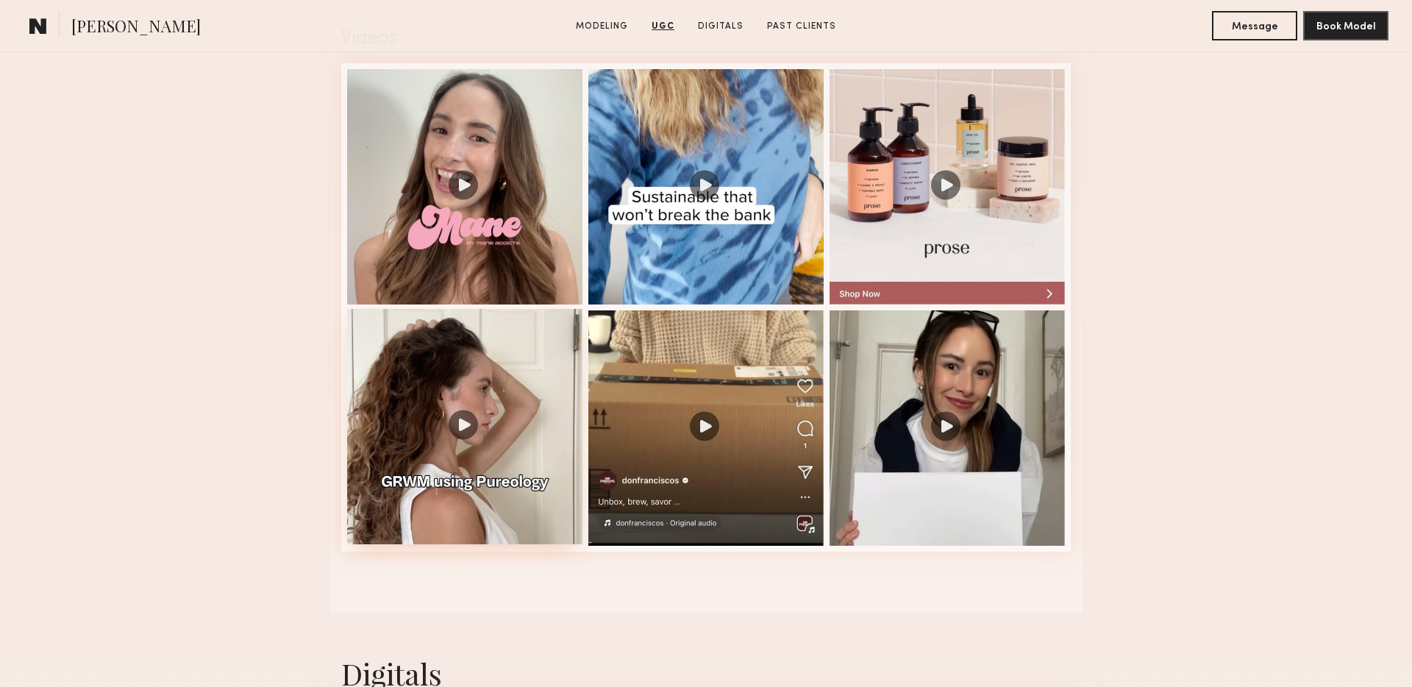
scroll to position [2419, 0]
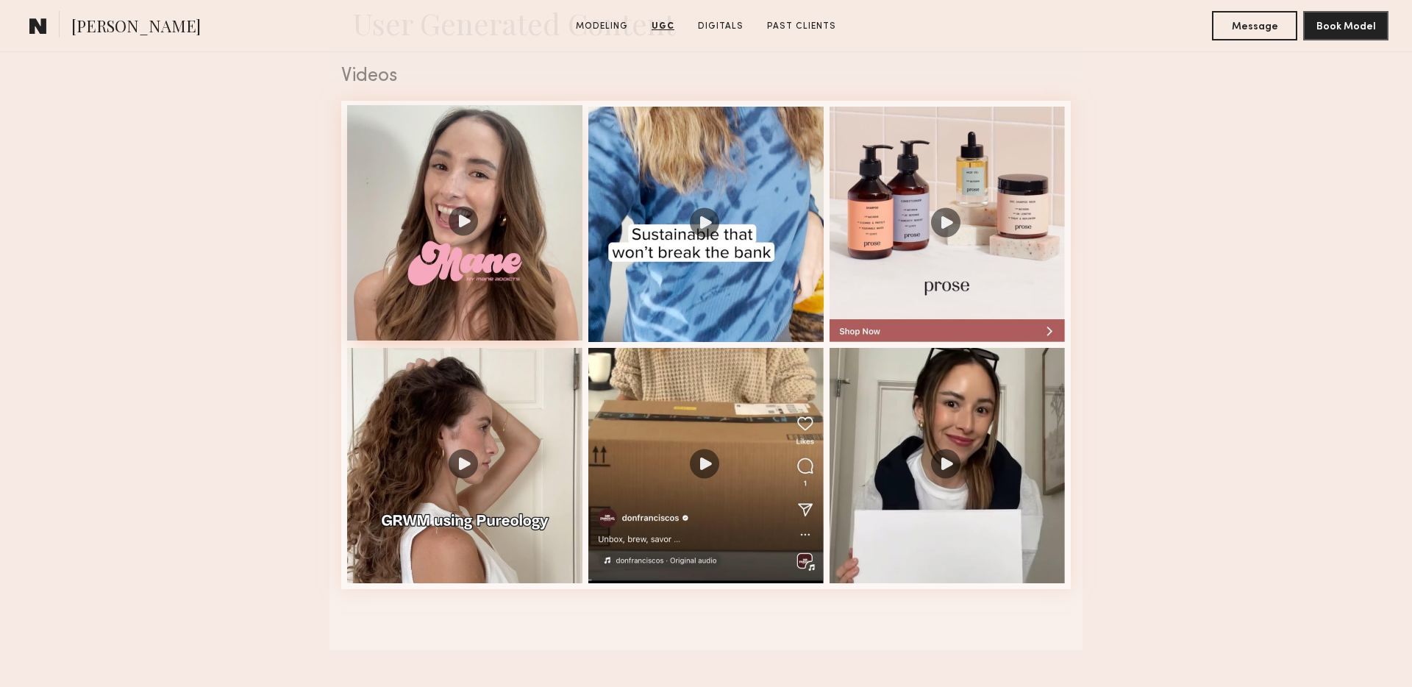
click at [455, 267] on div at bounding box center [464, 222] width 235 height 235
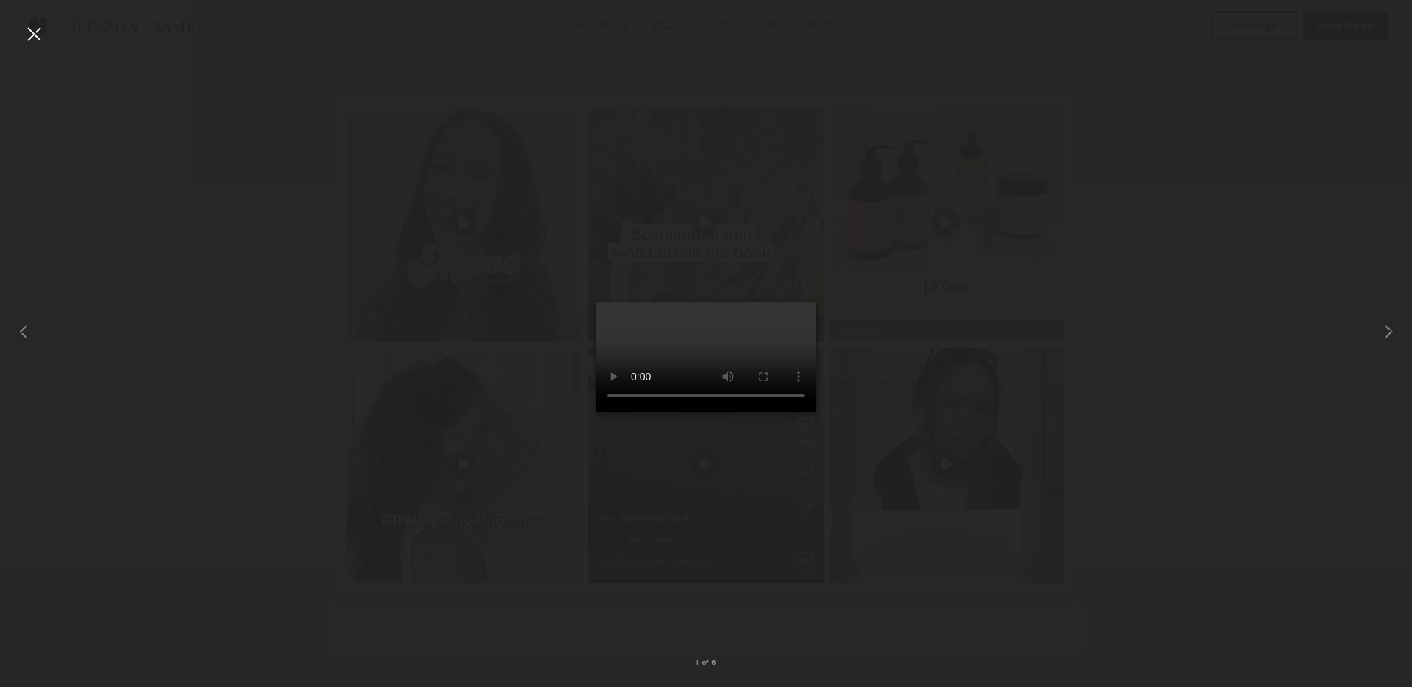
click at [29, 33] on div at bounding box center [34, 34] width 24 height 24
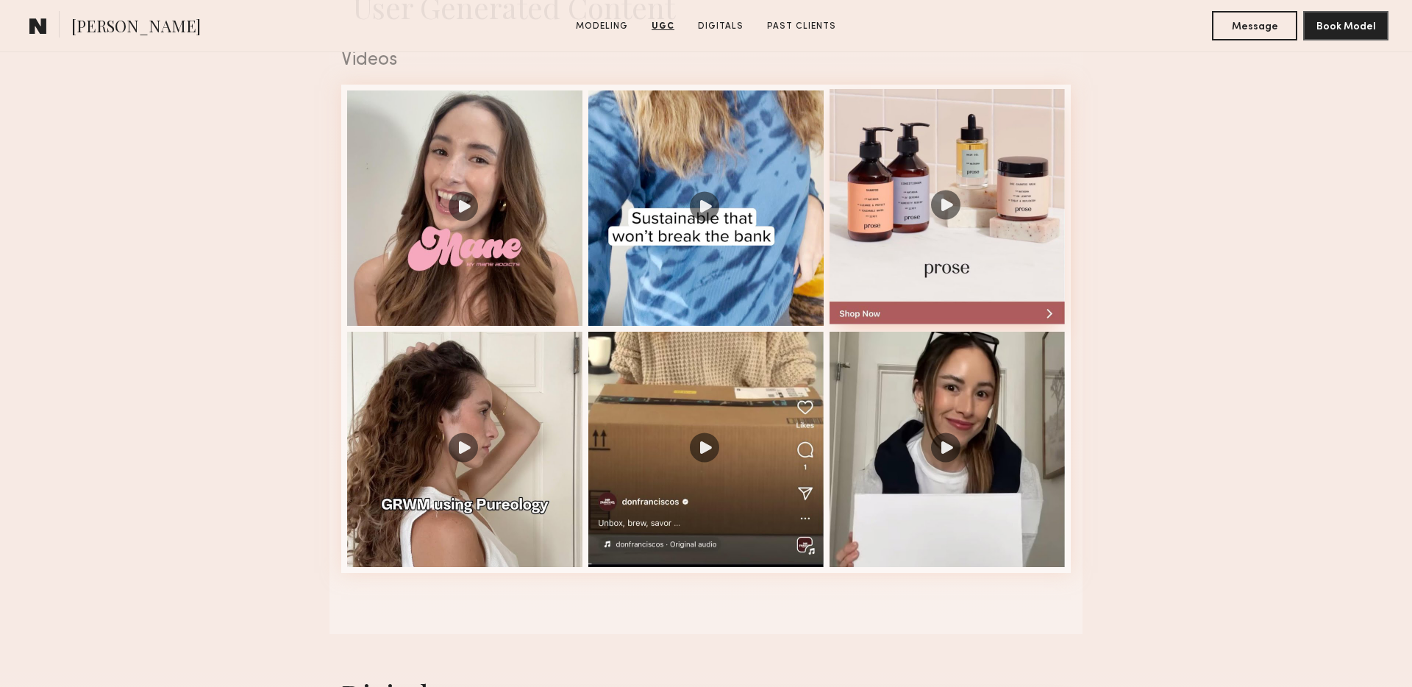
scroll to position [2449, 0]
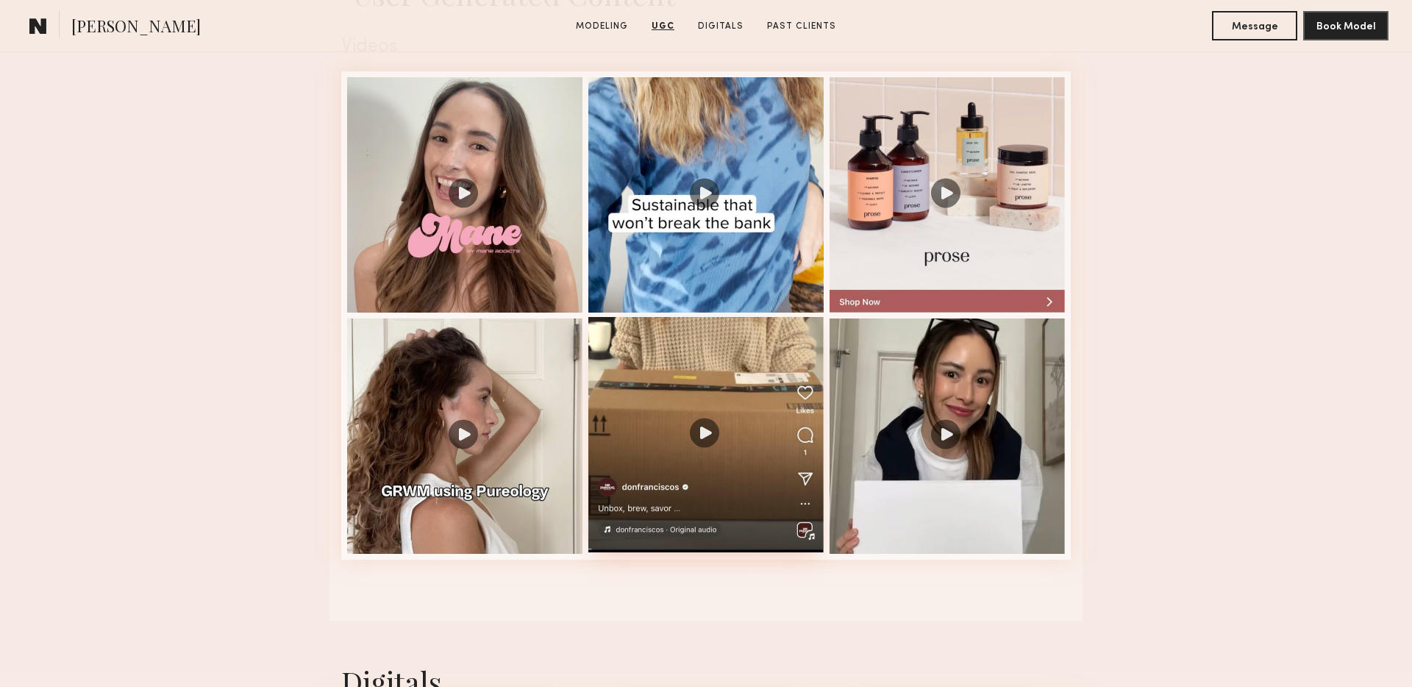
click at [748, 513] on div at bounding box center [705, 434] width 235 height 235
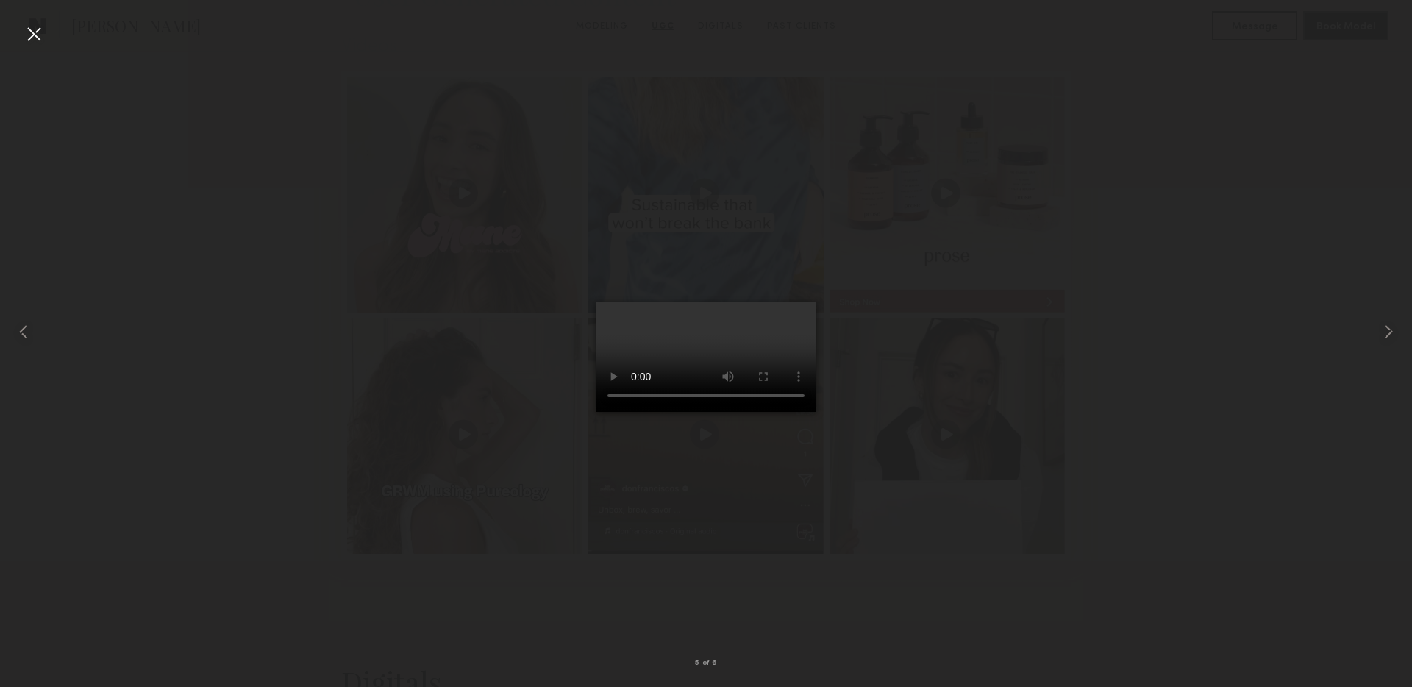
click at [31, 37] on div at bounding box center [34, 34] width 24 height 24
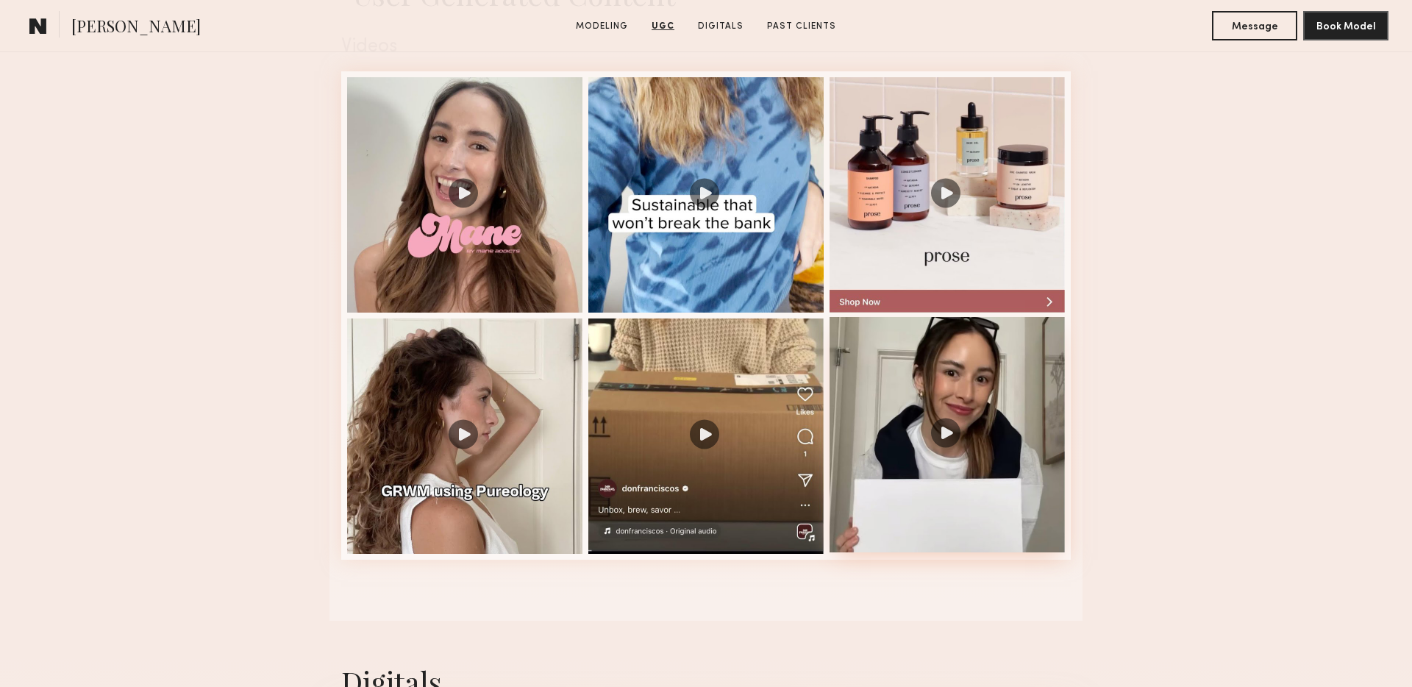
click at [996, 325] on div at bounding box center [947, 434] width 235 height 235
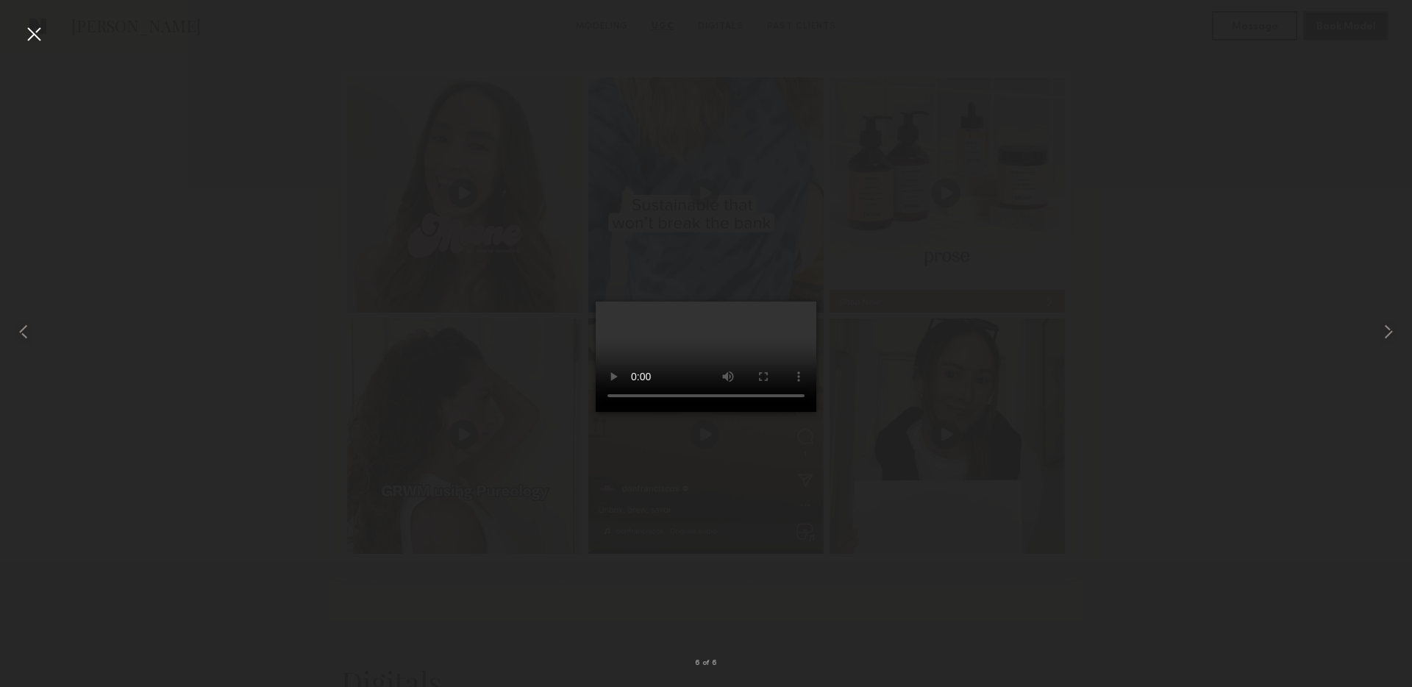
click at [694, 378] on video at bounding box center [706, 357] width 221 height 110
click at [596, 394] on video at bounding box center [706, 357] width 221 height 110
click at [649, 387] on video at bounding box center [706, 357] width 221 height 110
